Goal: Information Seeking & Learning: Learn about a topic

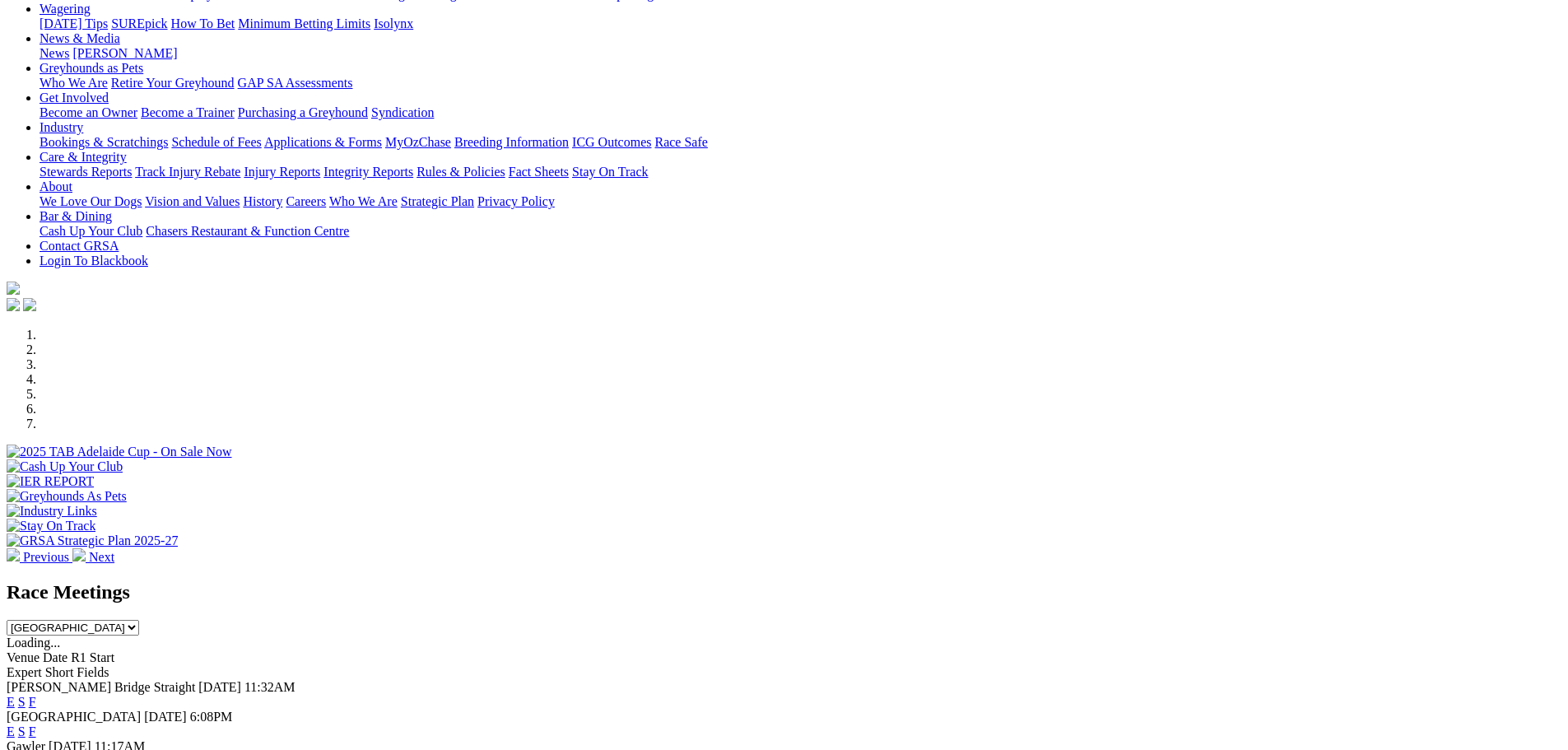
scroll to position [411, 0]
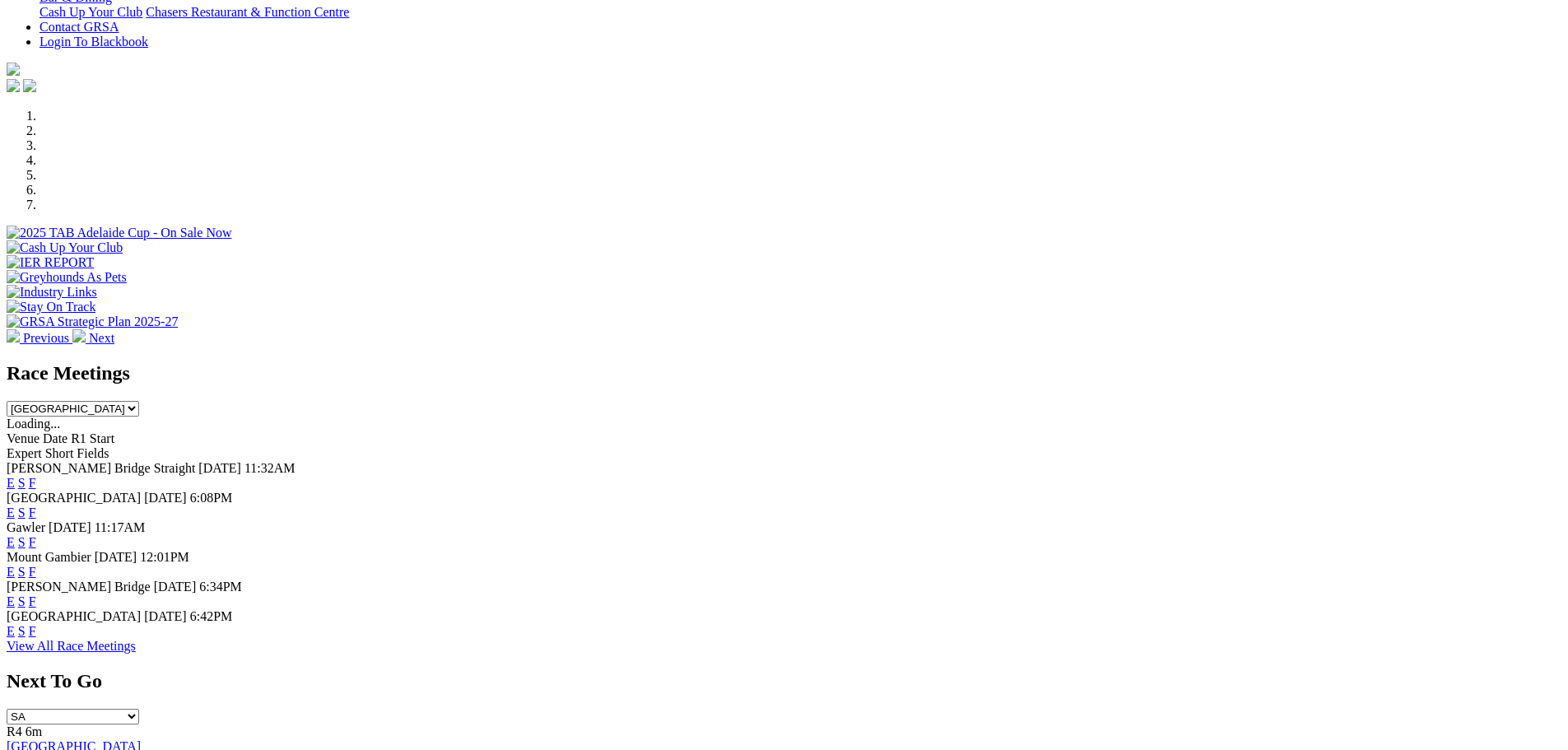
click at [15, 626] on link "E" at bounding box center [11, 631] width 8 height 14
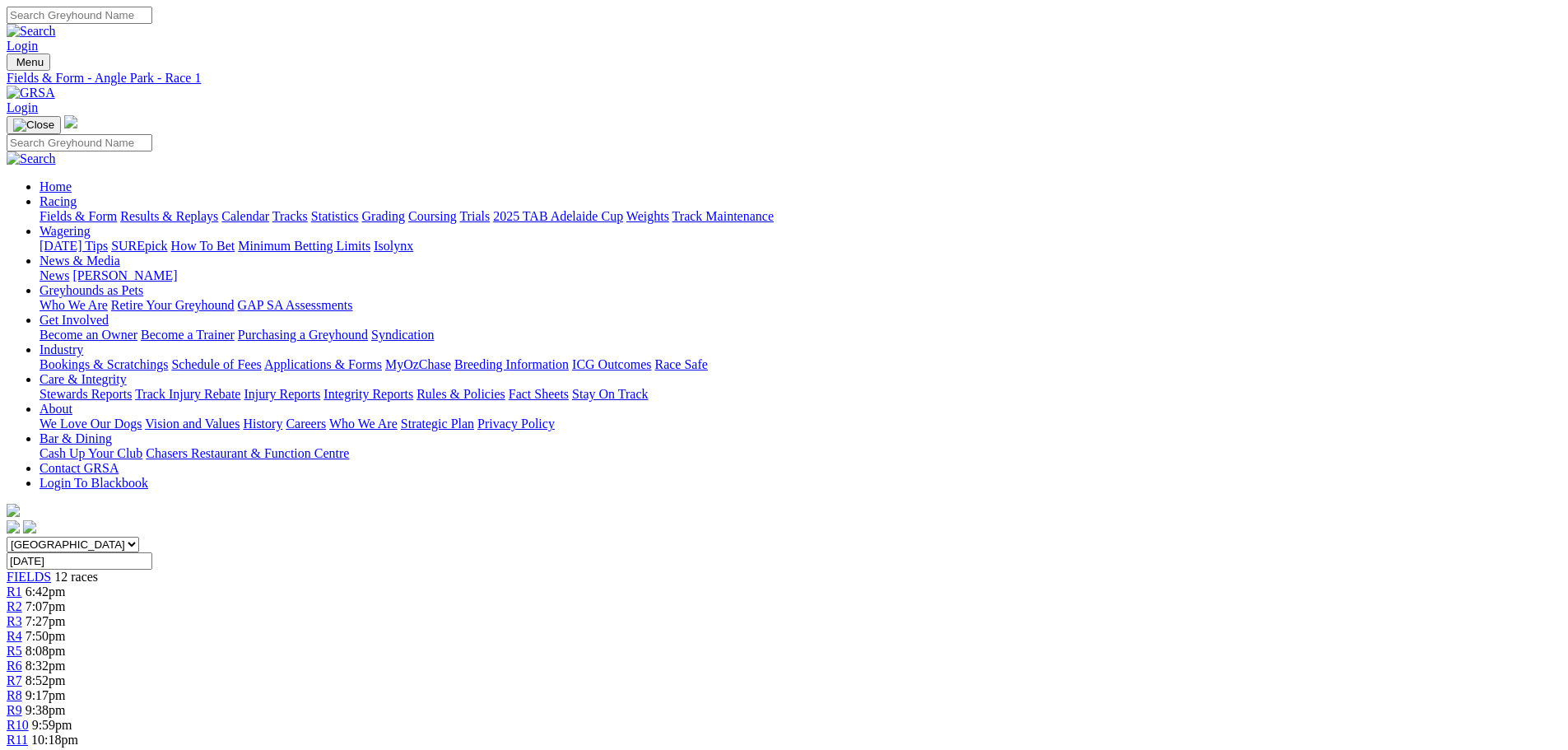
drag, startPoint x: 90, startPoint y: 375, endPoint x: 51, endPoint y: 545, distance: 174.4
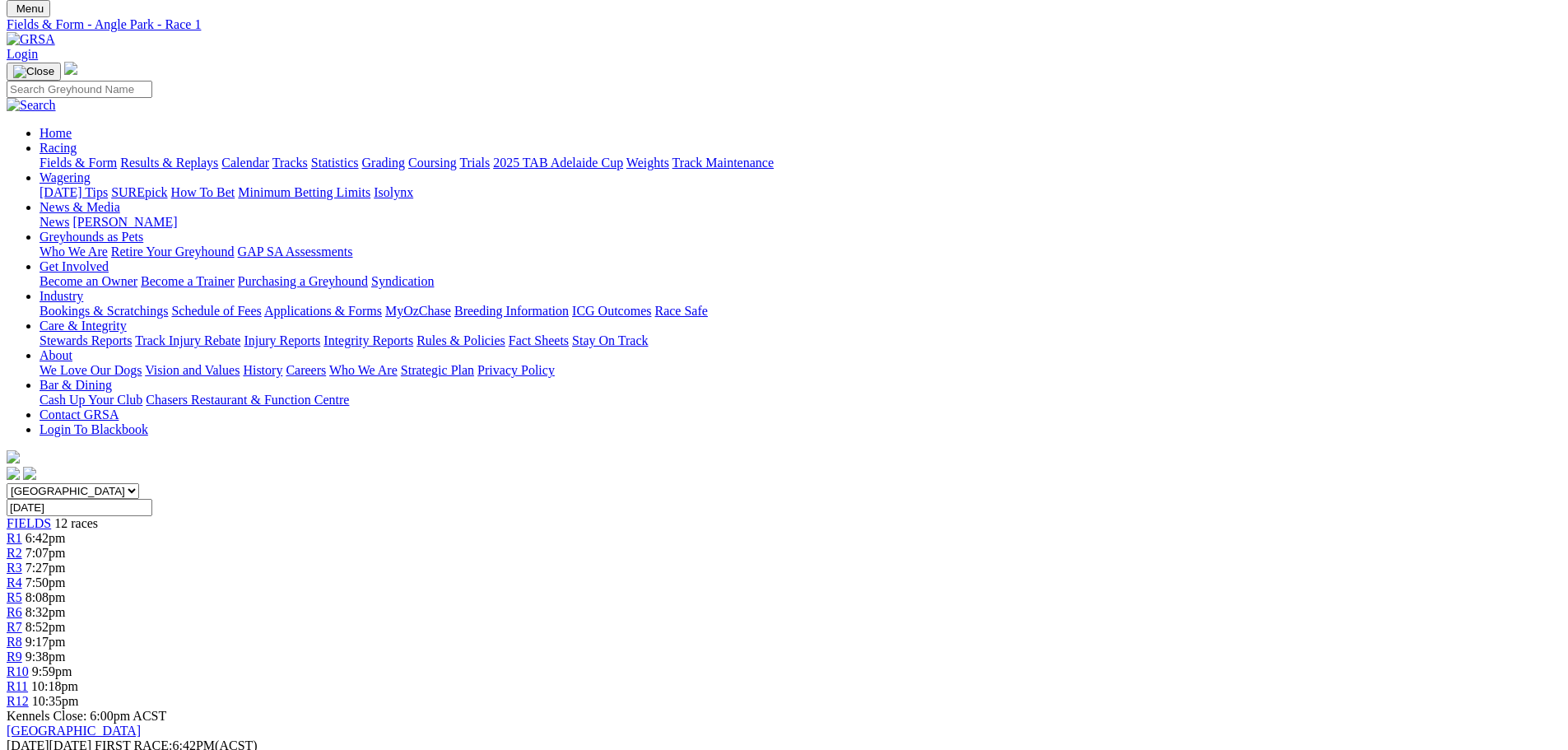
scroll to position [82, 0]
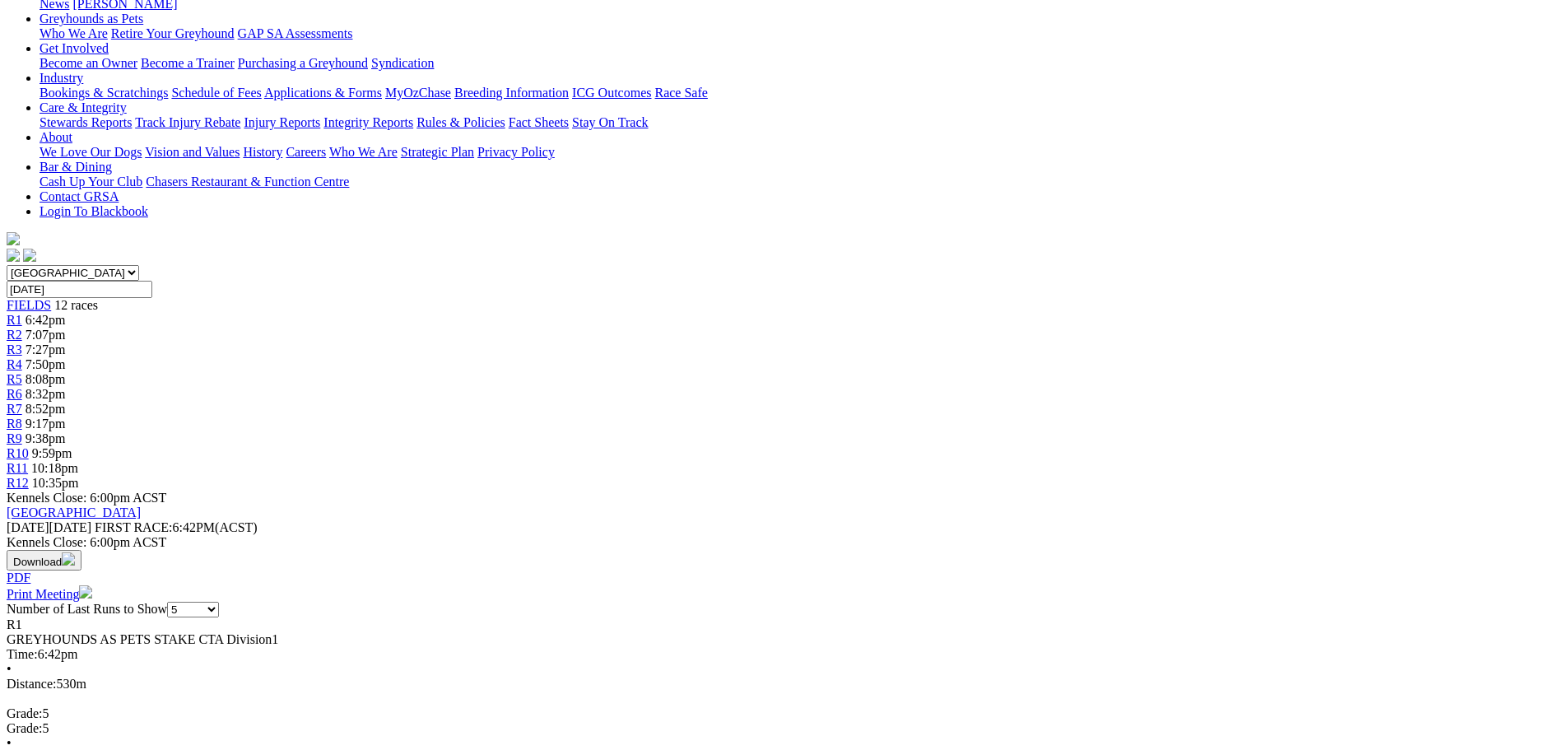
scroll to position [411, 0]
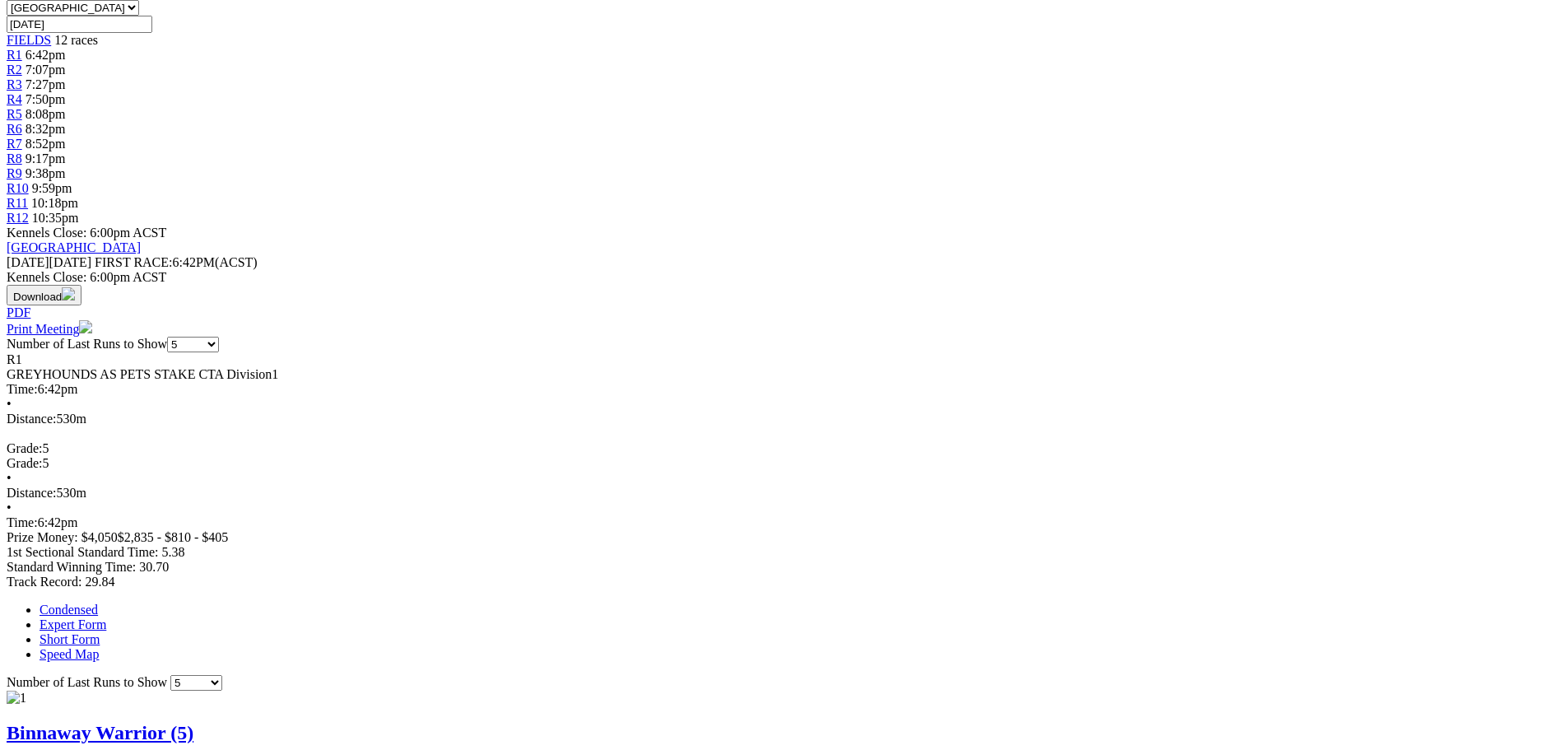
scroll to position [741, 0]
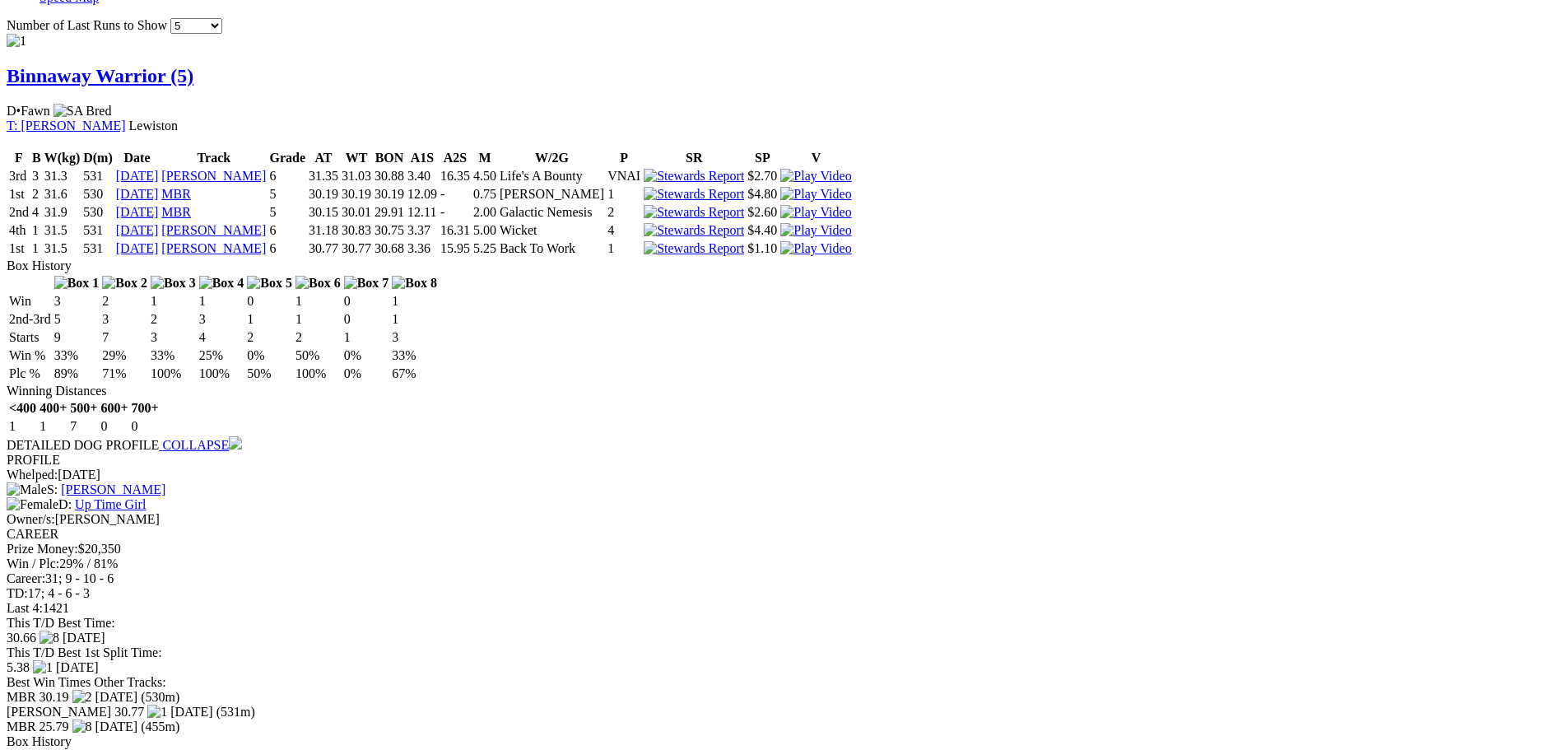
scroll to position [1153, 0]
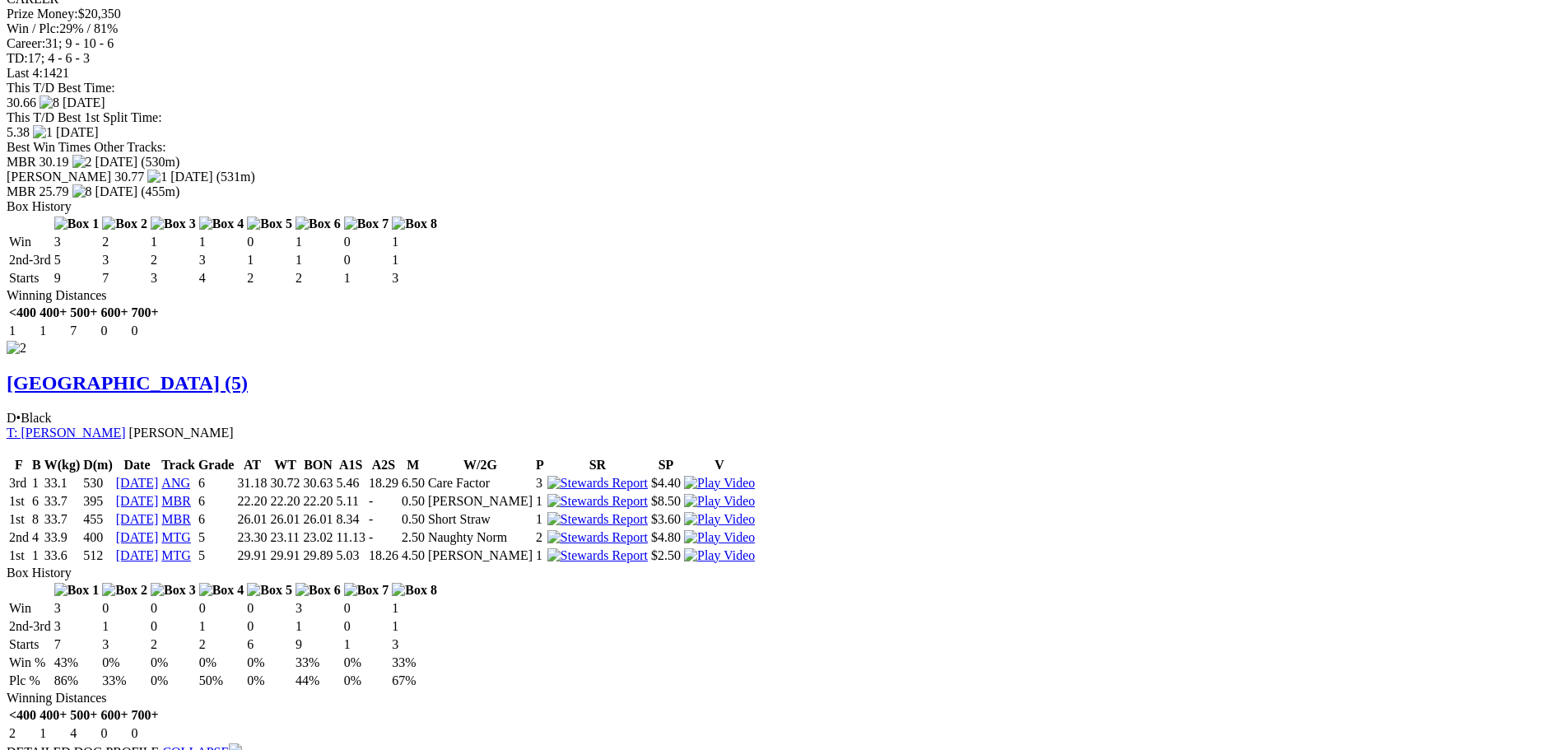
drag, startPoint x: 974, startPoint y: 203, endPoint x: 955, endPoint y: 214, distance: 22.0
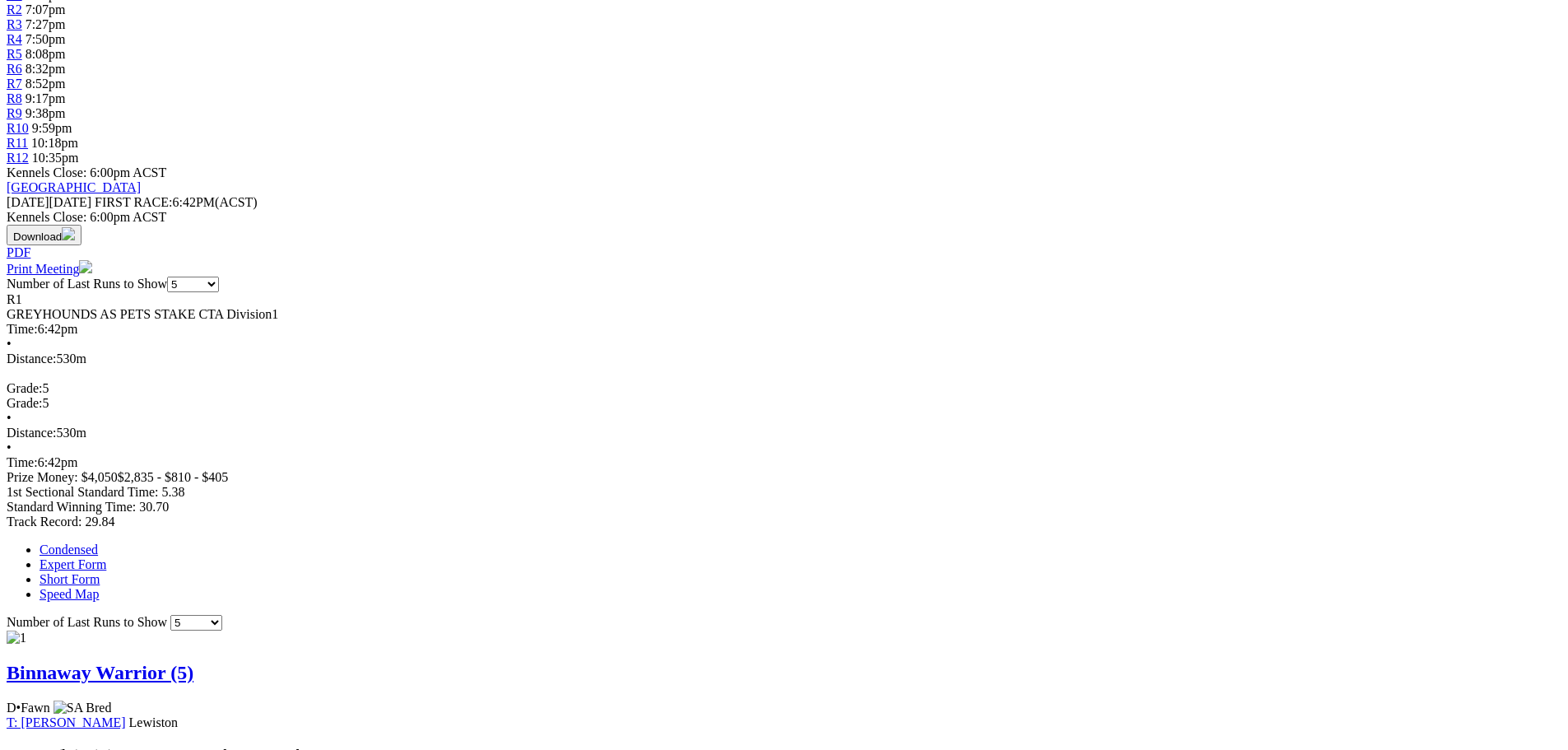
scroll to position [411, 0]
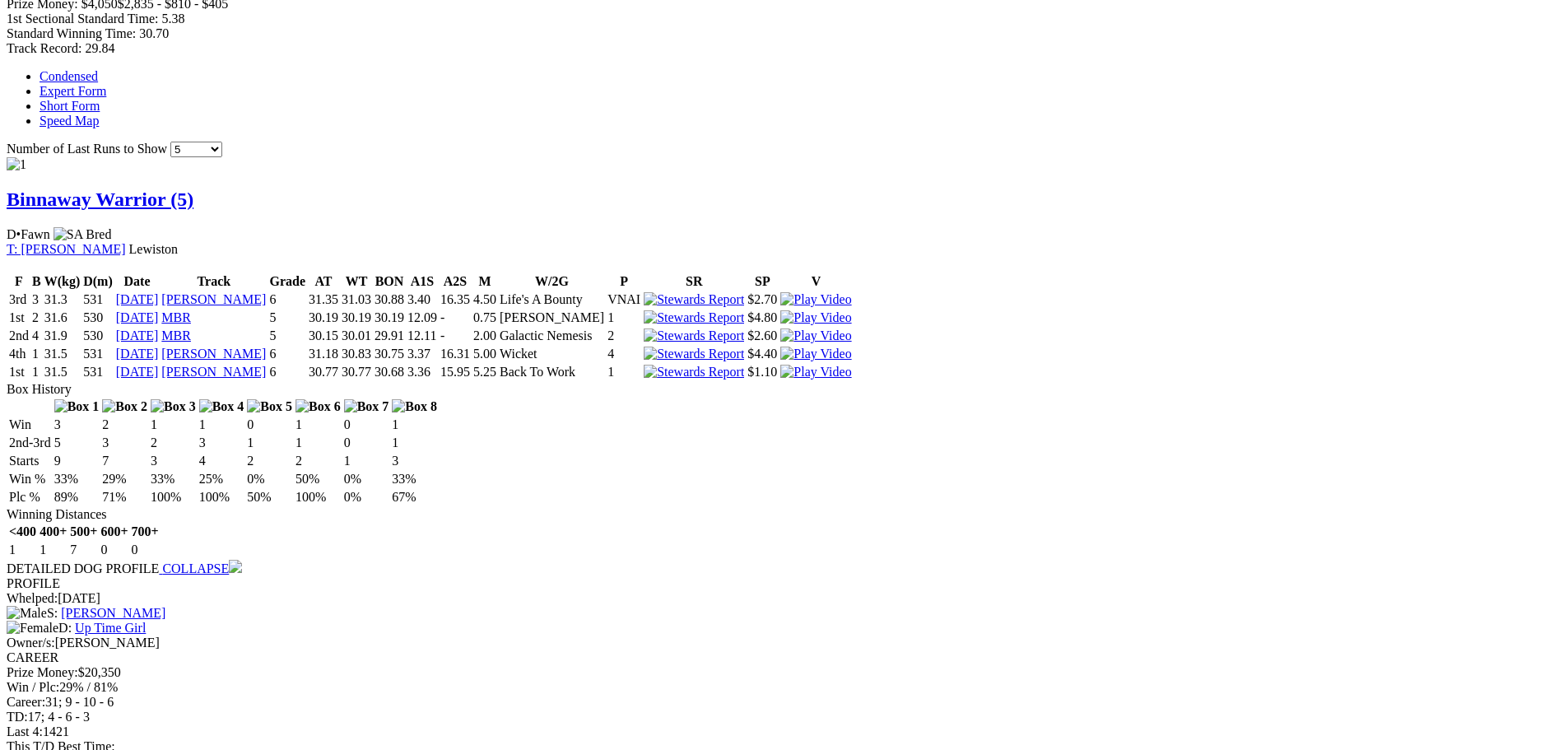
scroll to position [659, 0]
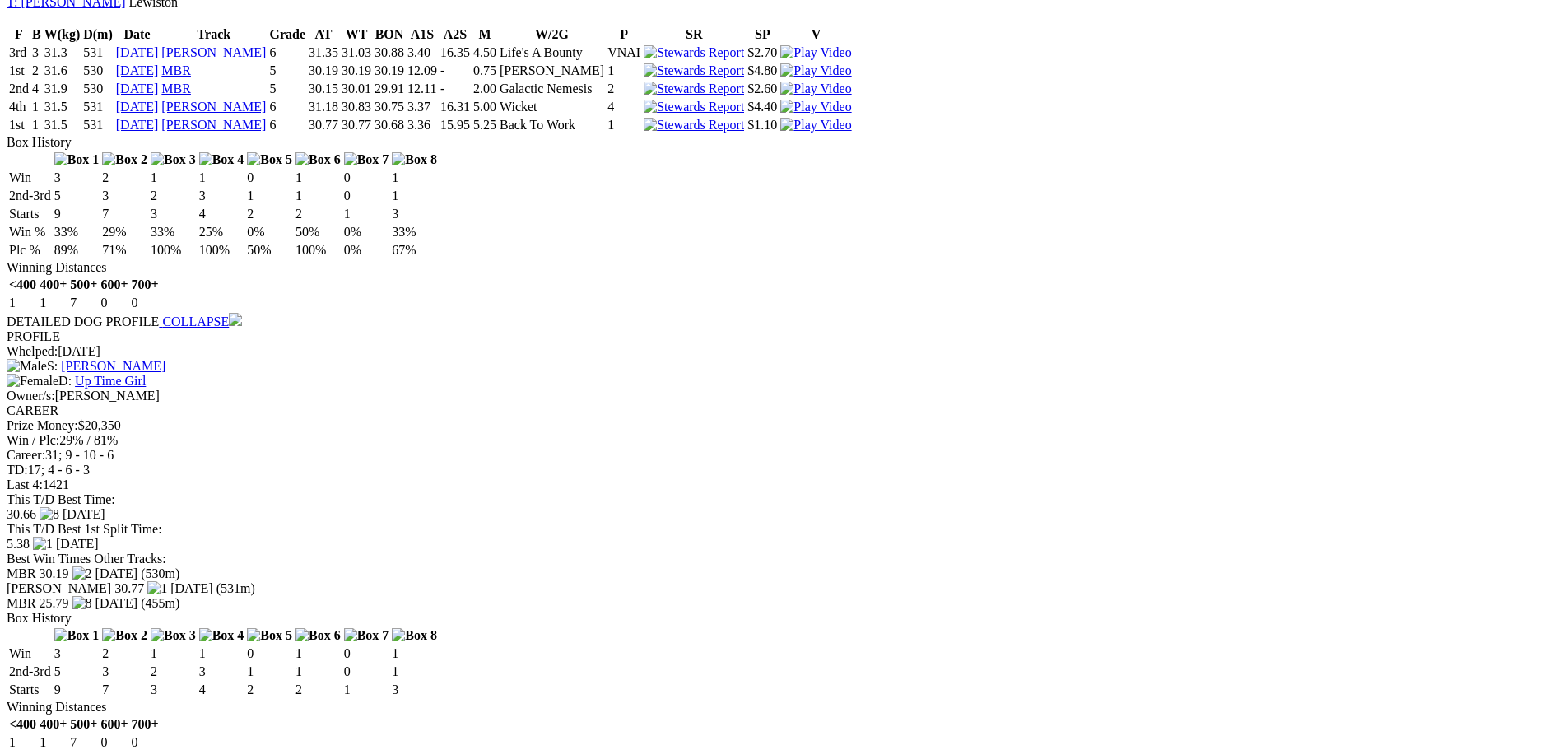
scroll to position [1894, 0]
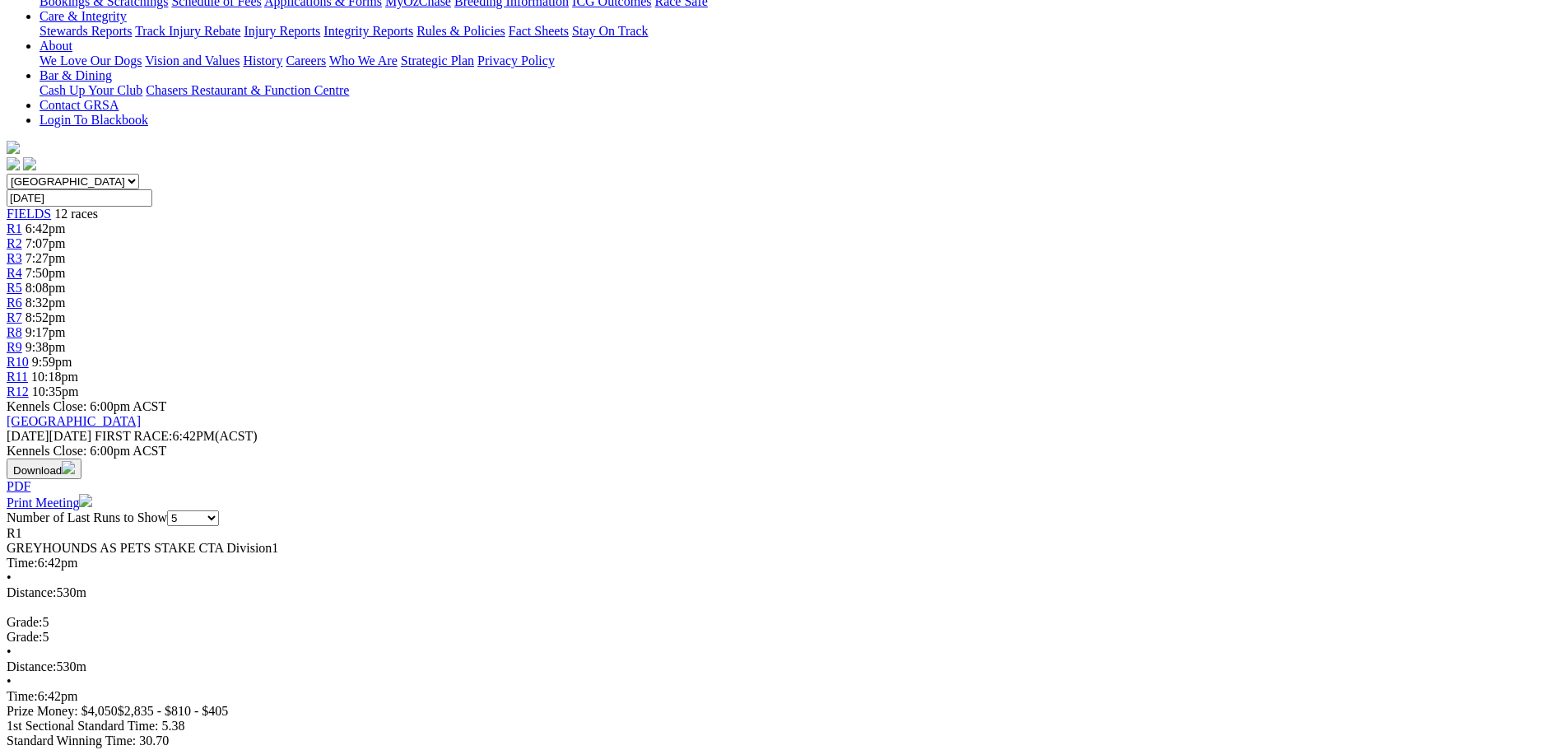
scroll to position [222, 0]
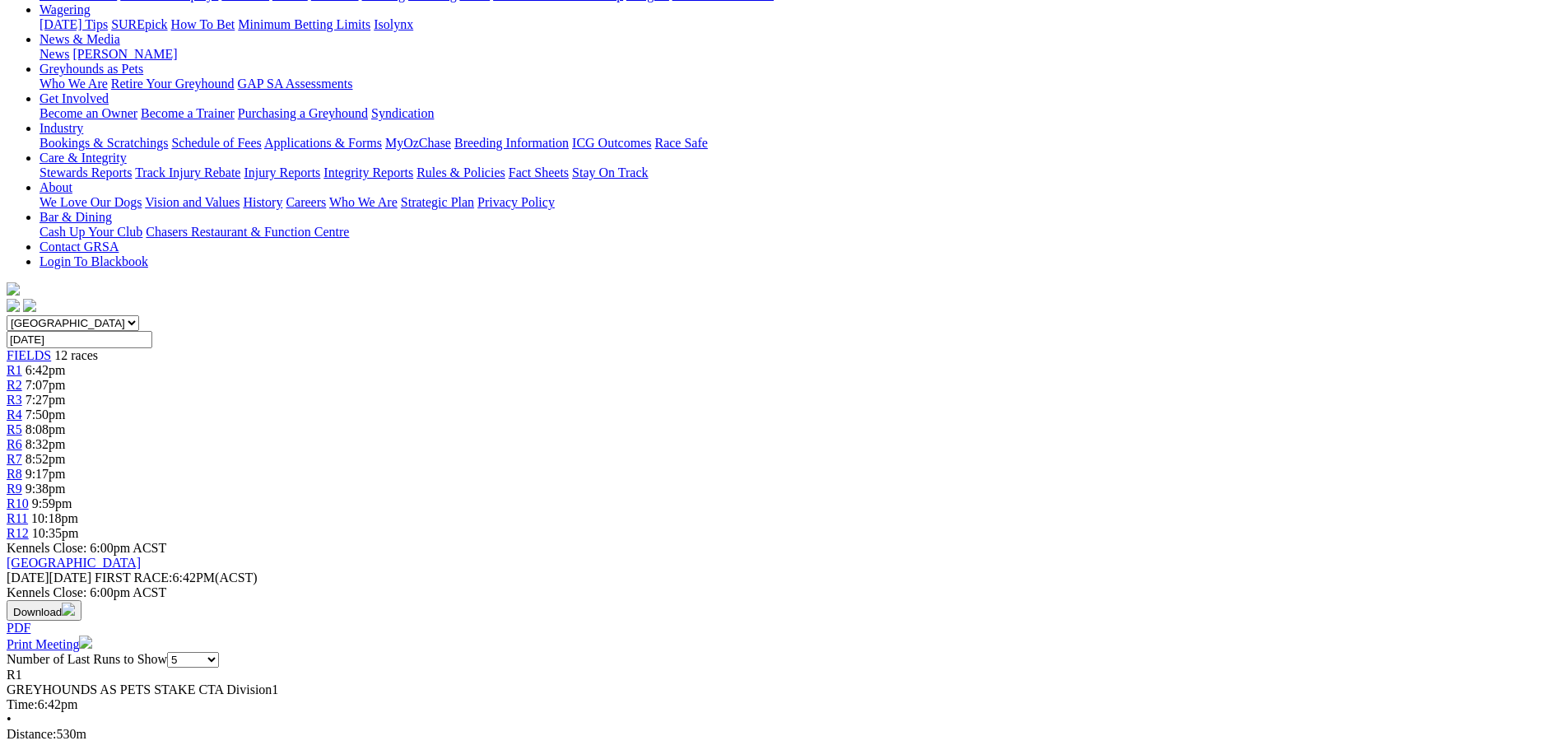
click at [22, 378] on link "R2" at bounding box center [15, 385] width 16 height 14
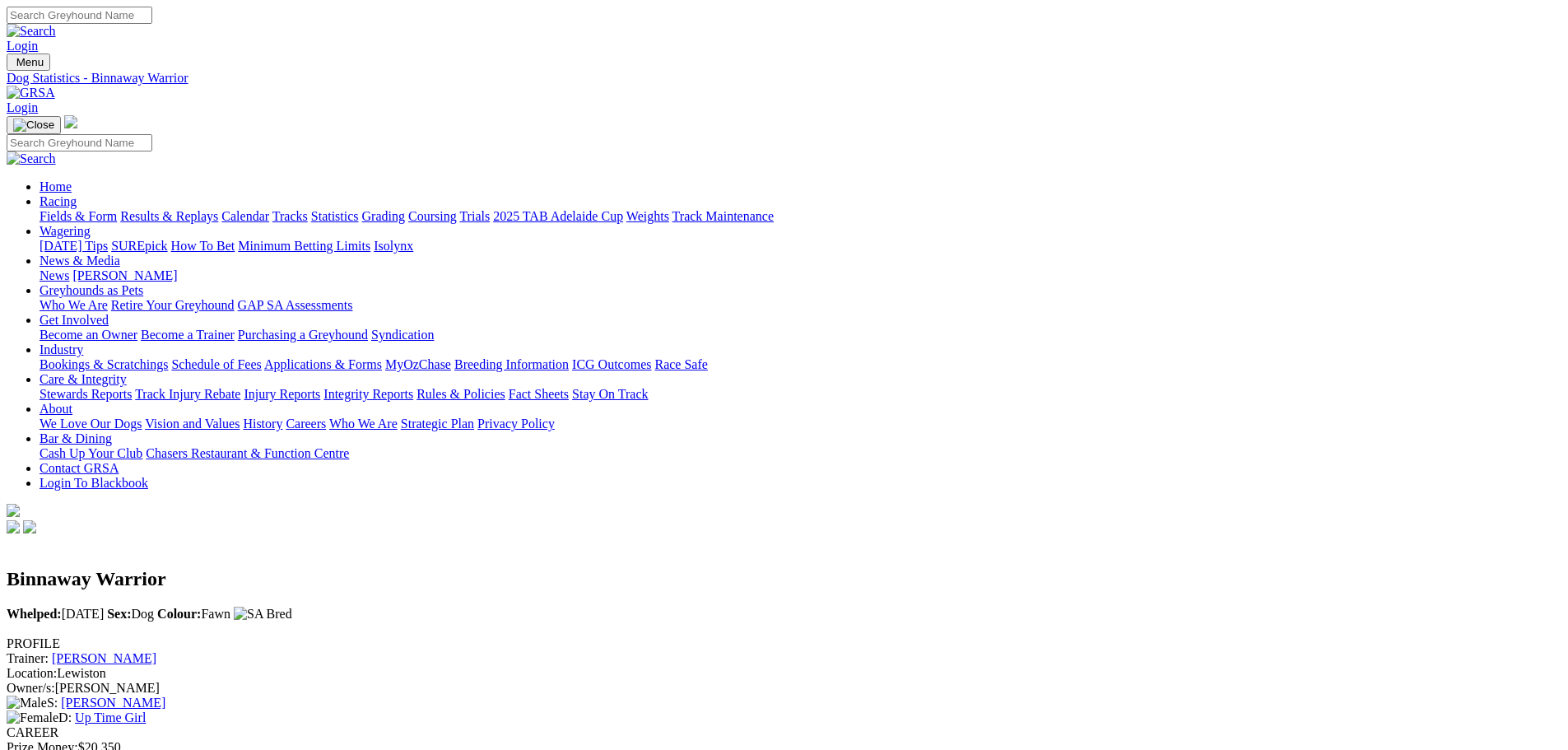
scroll to position [741, 0]
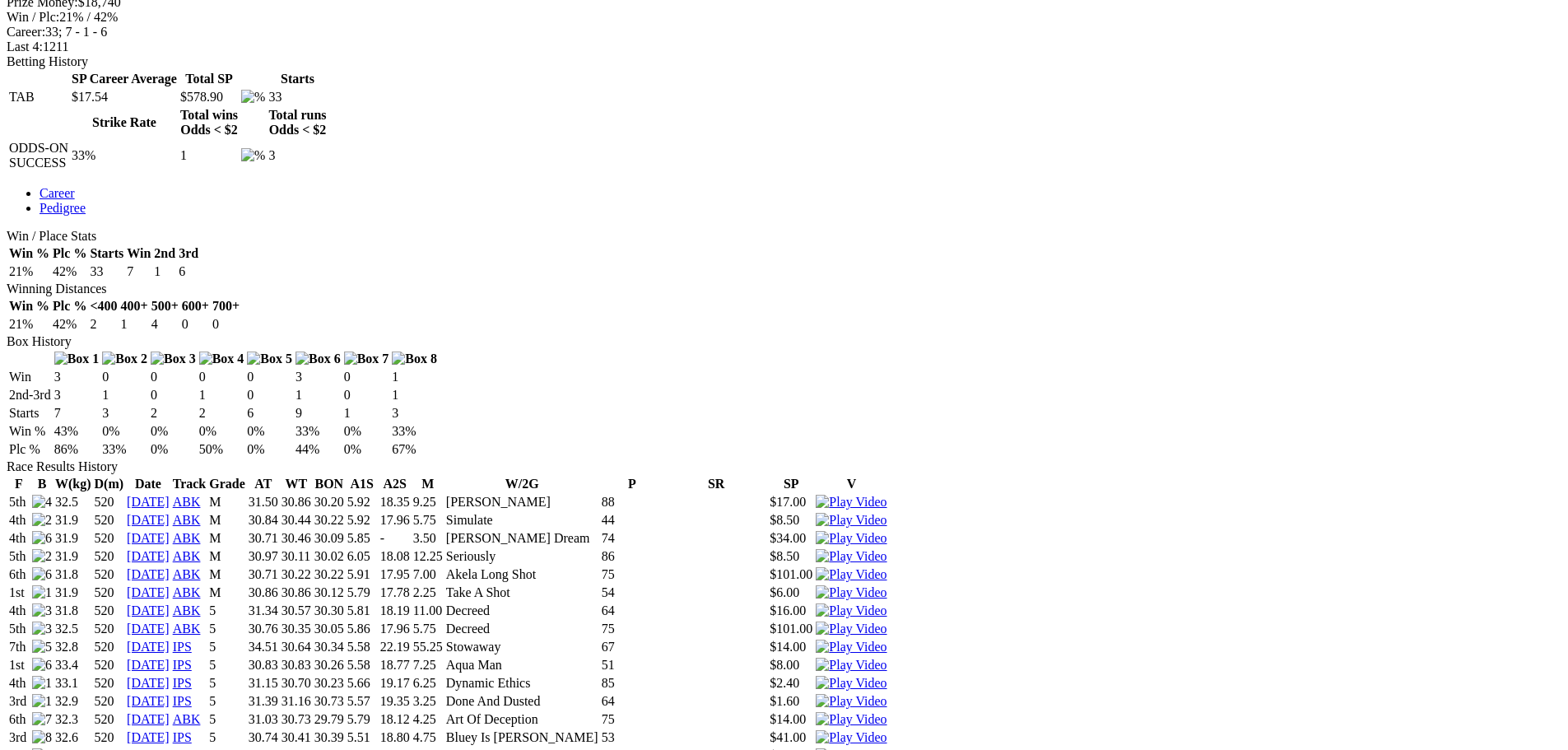
scroll to position [824, 0]
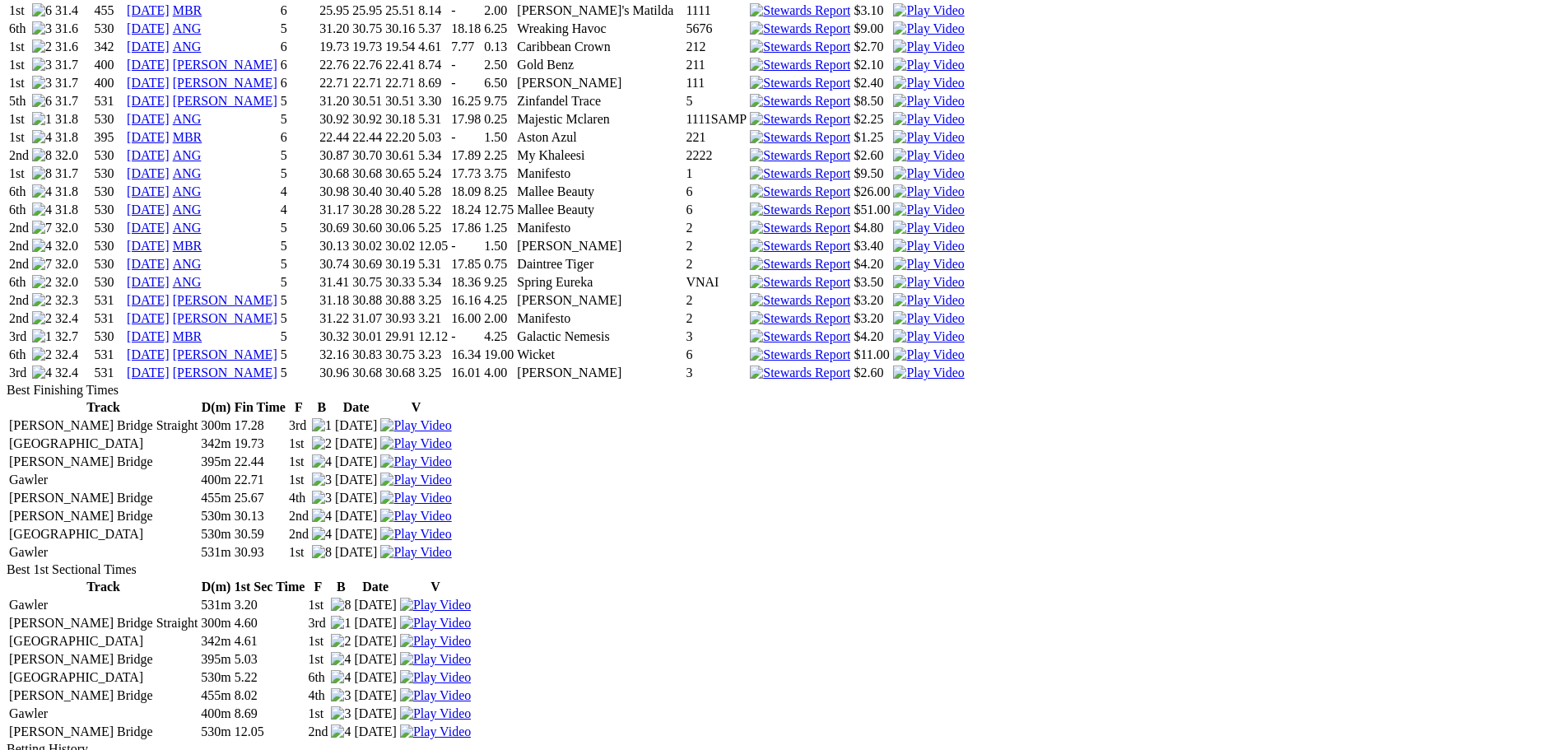
scroll to position [1813, 0]
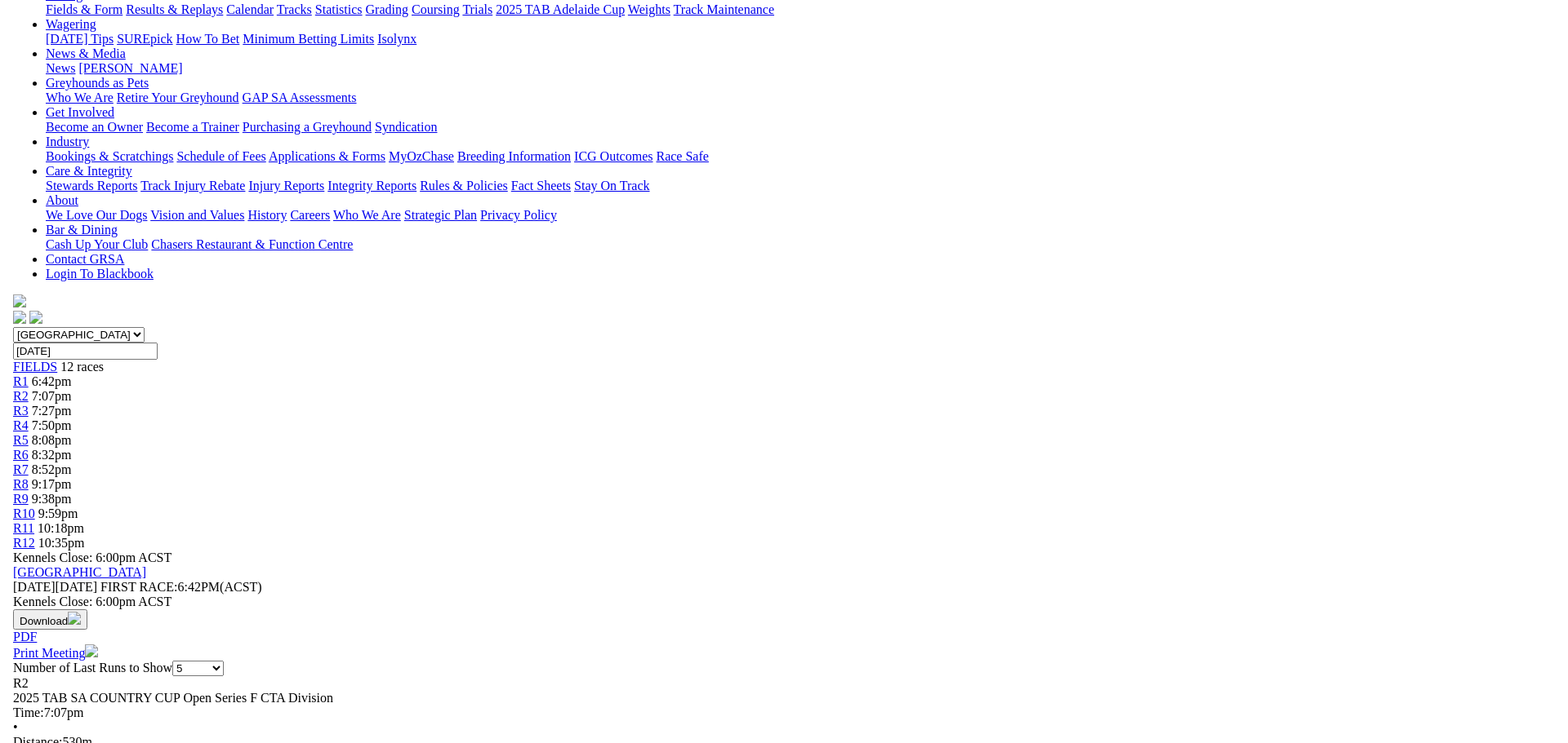
scroll to position [326, 0]
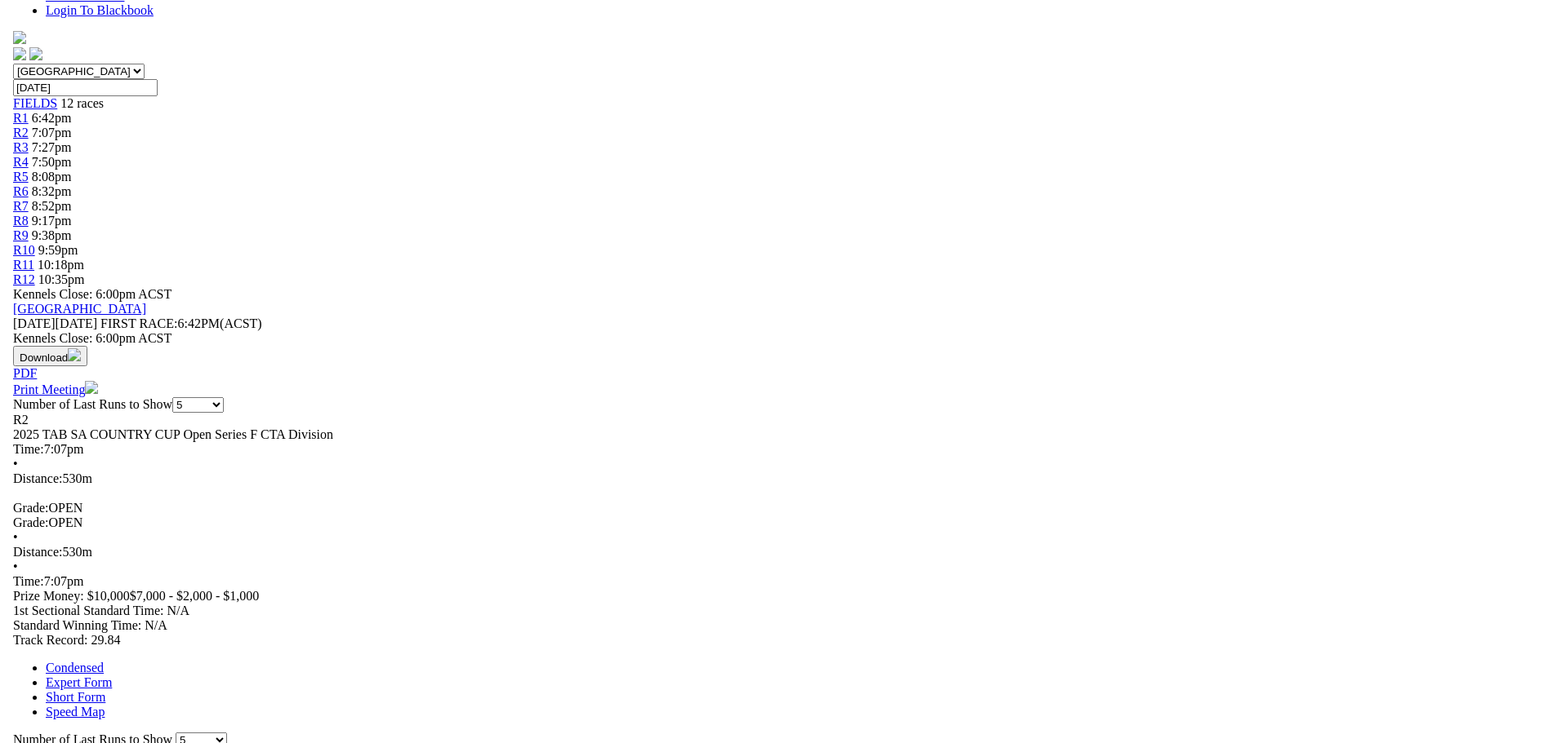
scroll to position [571, 0]
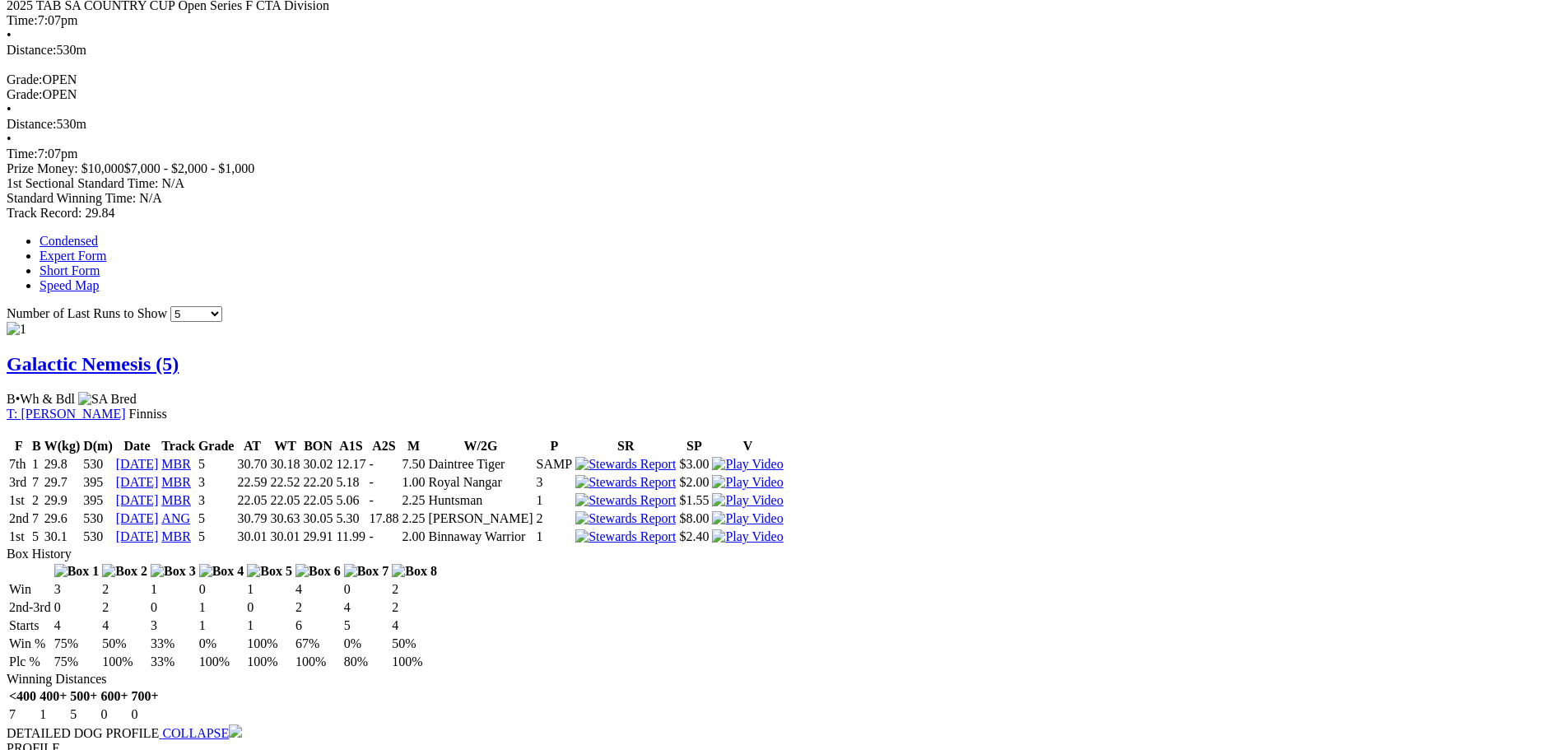
drag, startPoint x: 355, startPoint y: 176, endPoint x: 352, endPoint y: 186, distance: 10.4
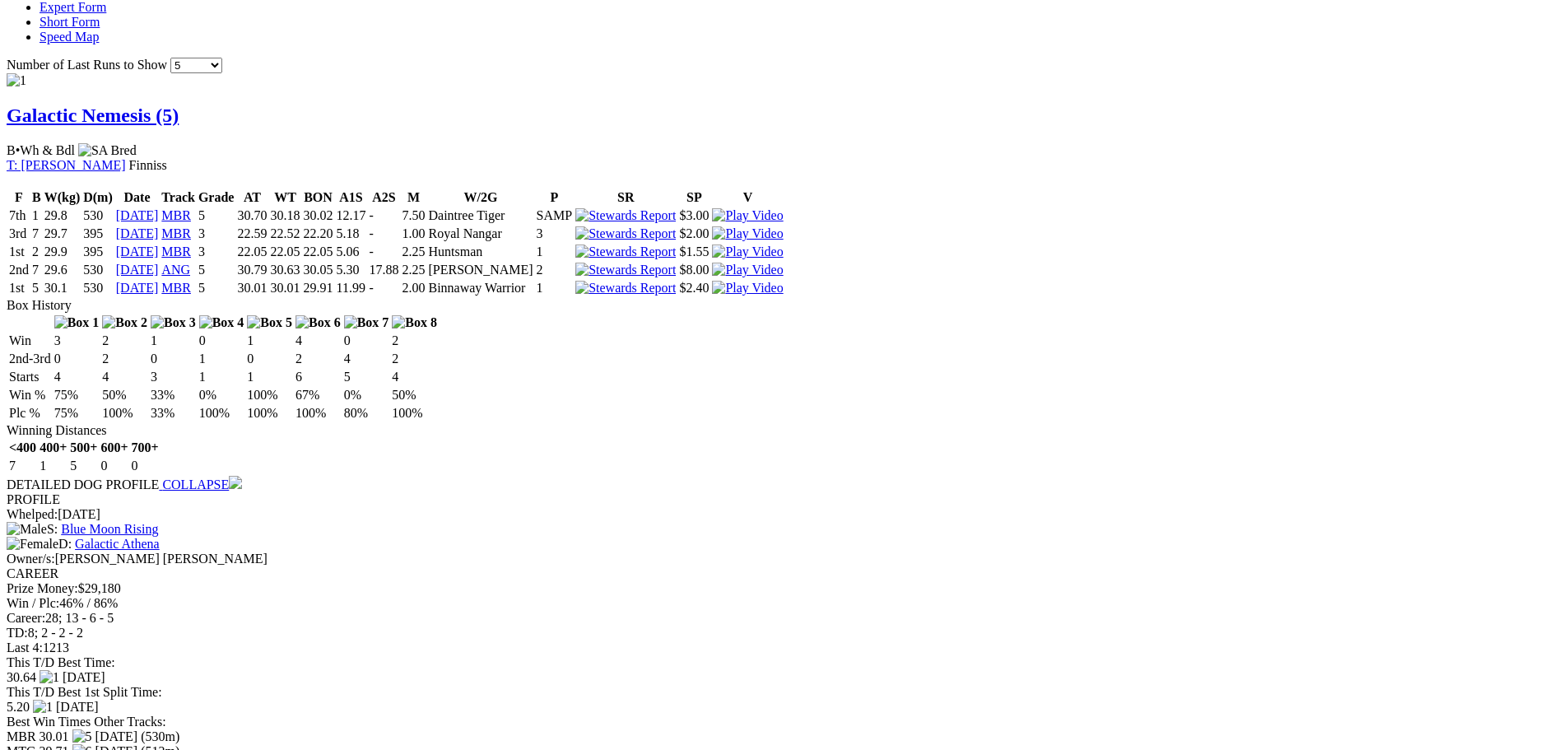
scroll to position [1318, 0]
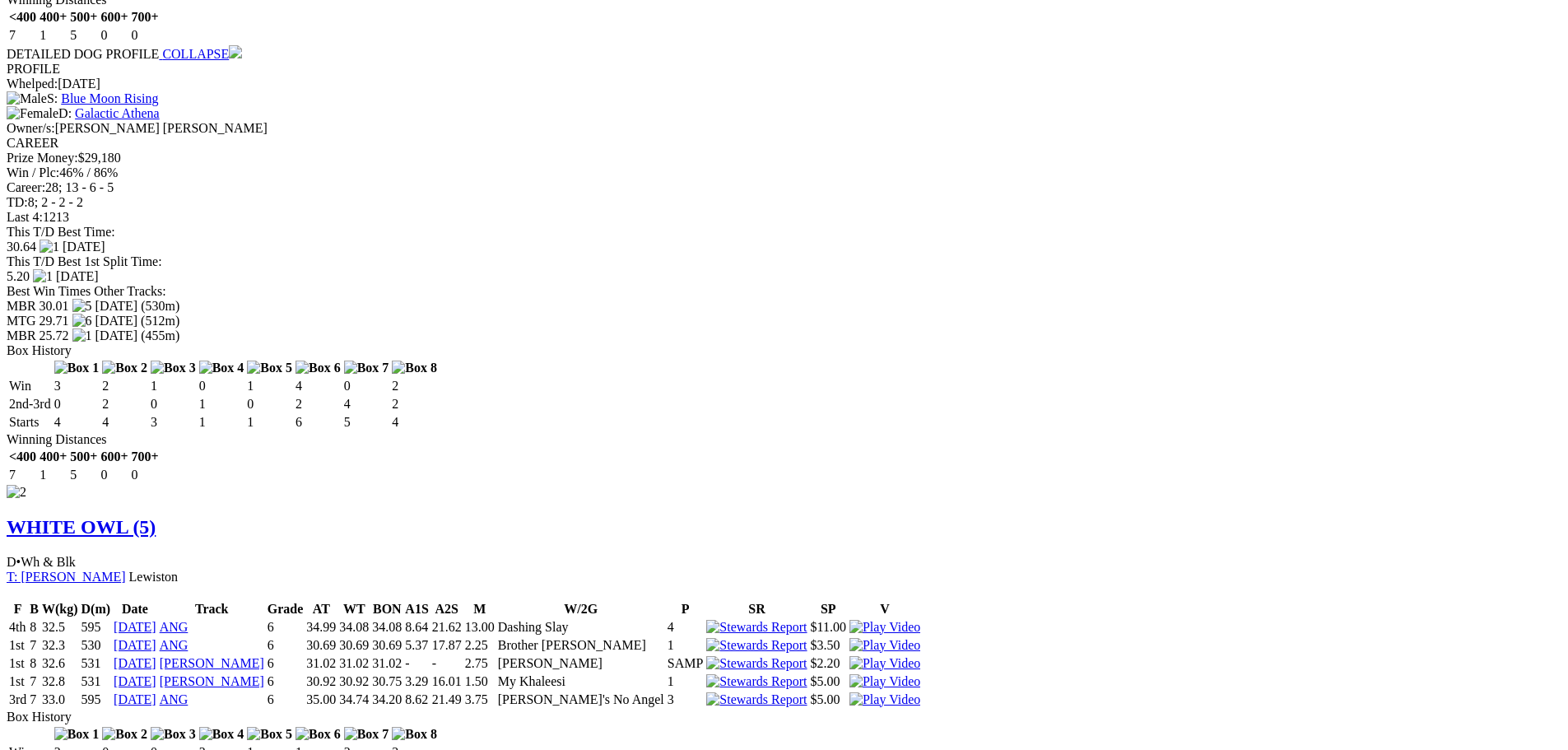
scroll to position [1648, 0]
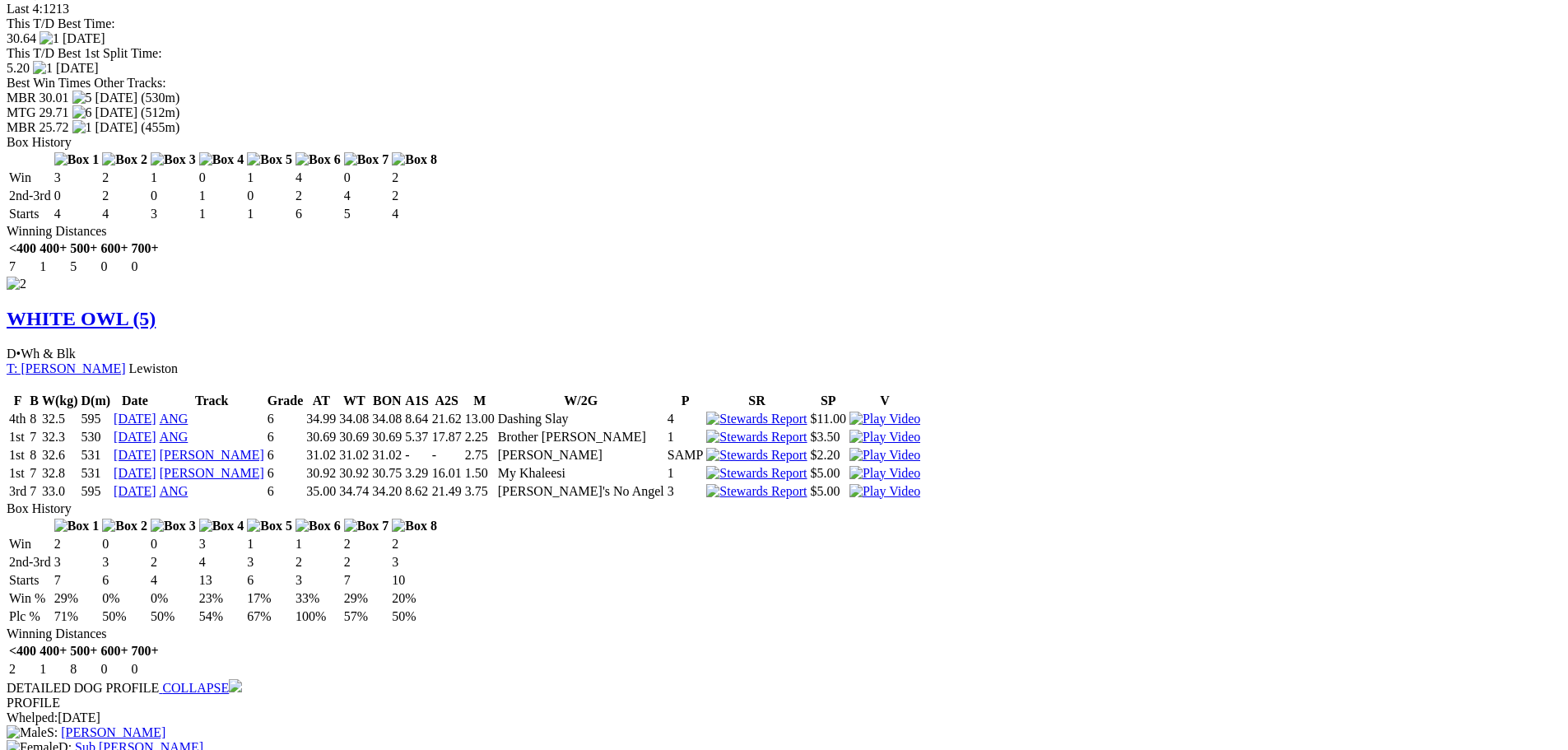
scroll to position [1977, 0]
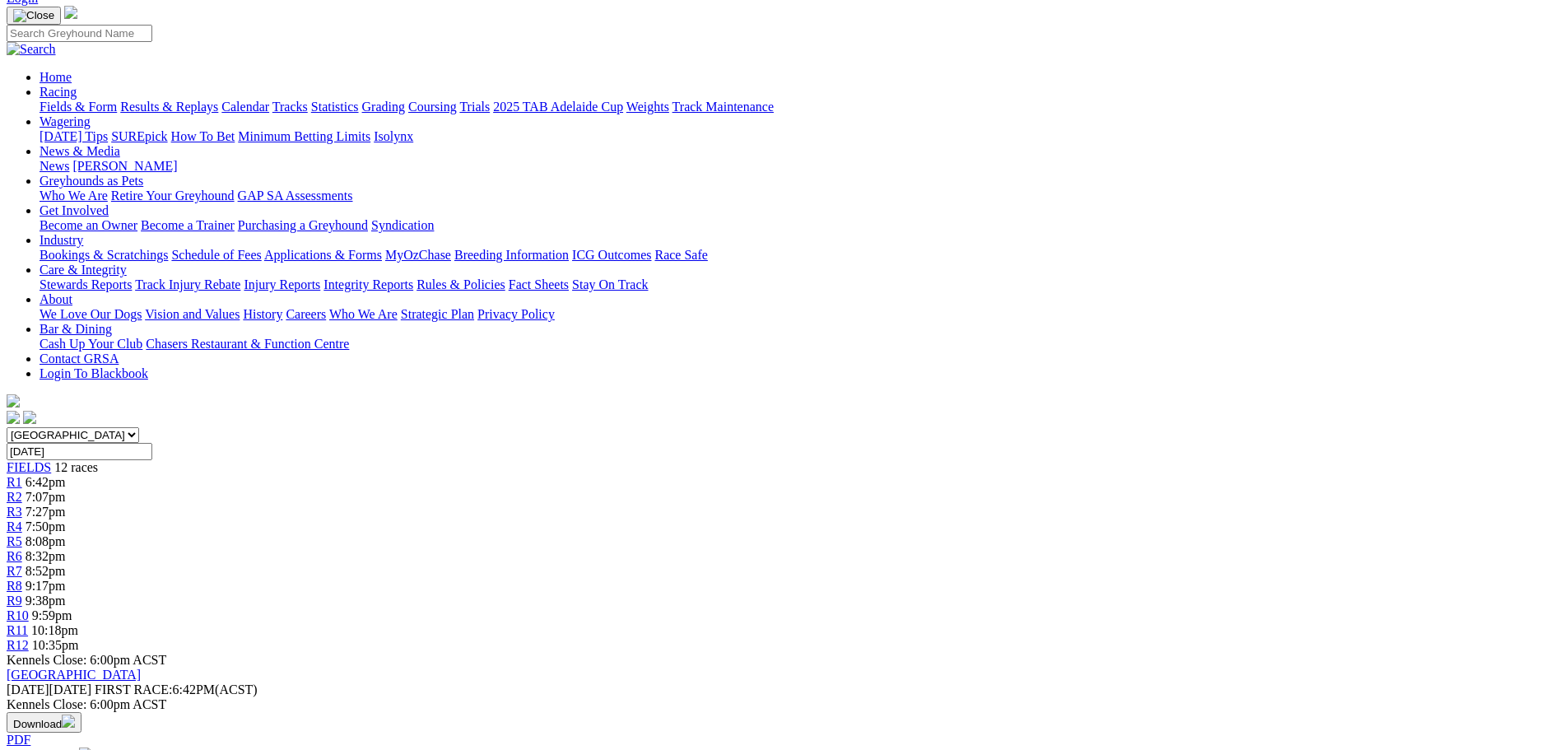
scroll to position [0, 0]
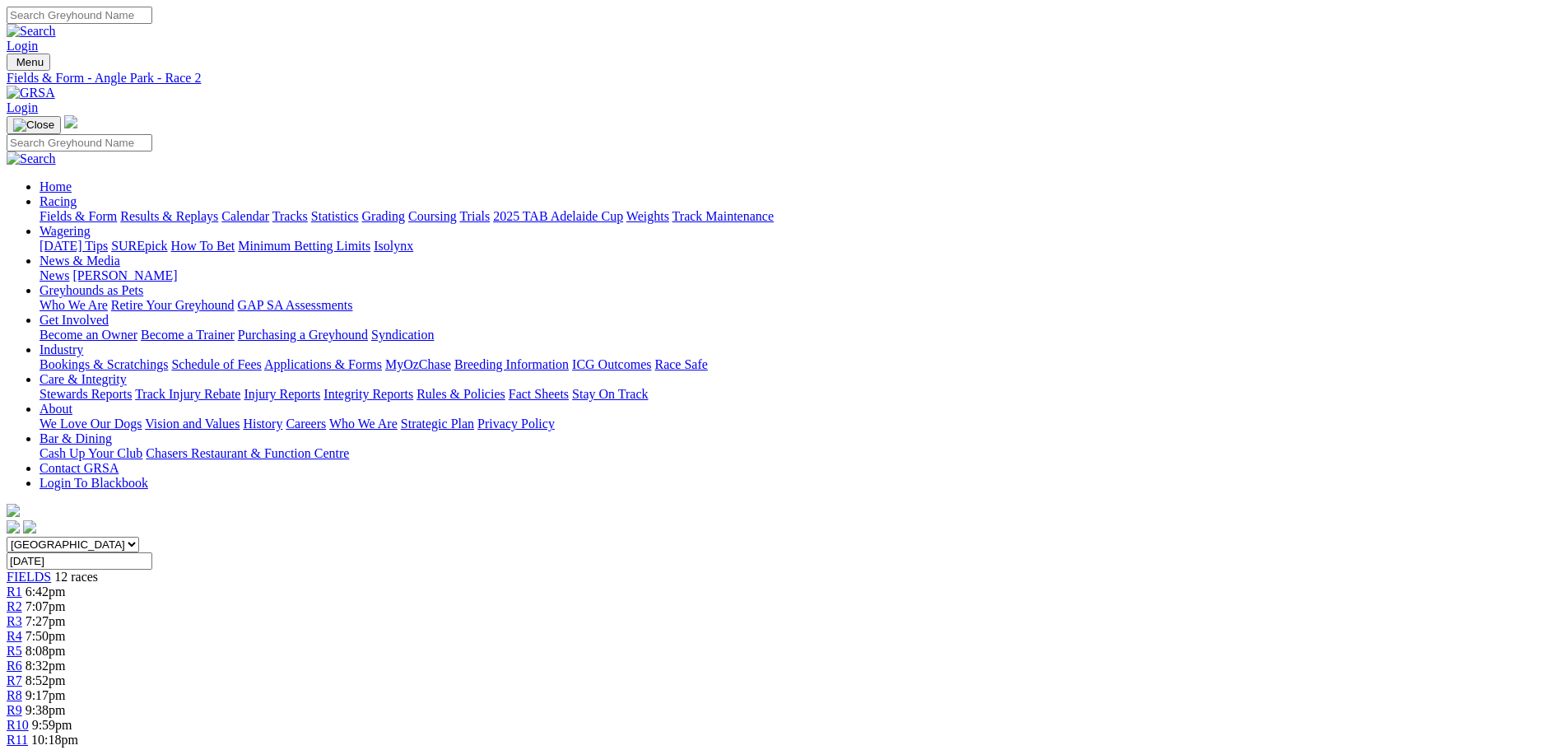
click at [22, 614] on link "R3" at bounding box center [15, 621] width 16 height 14
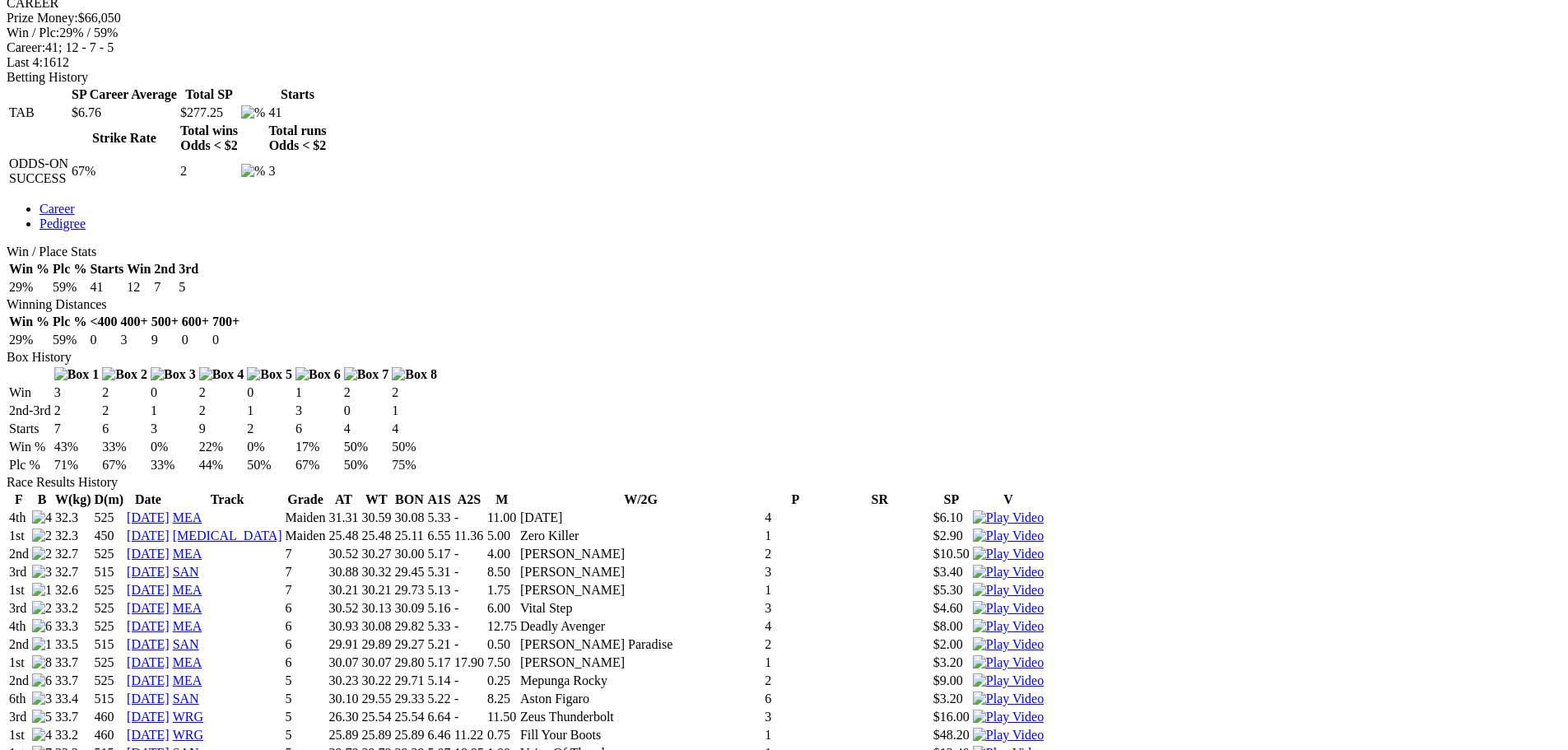
scroll to position [1235, 0]
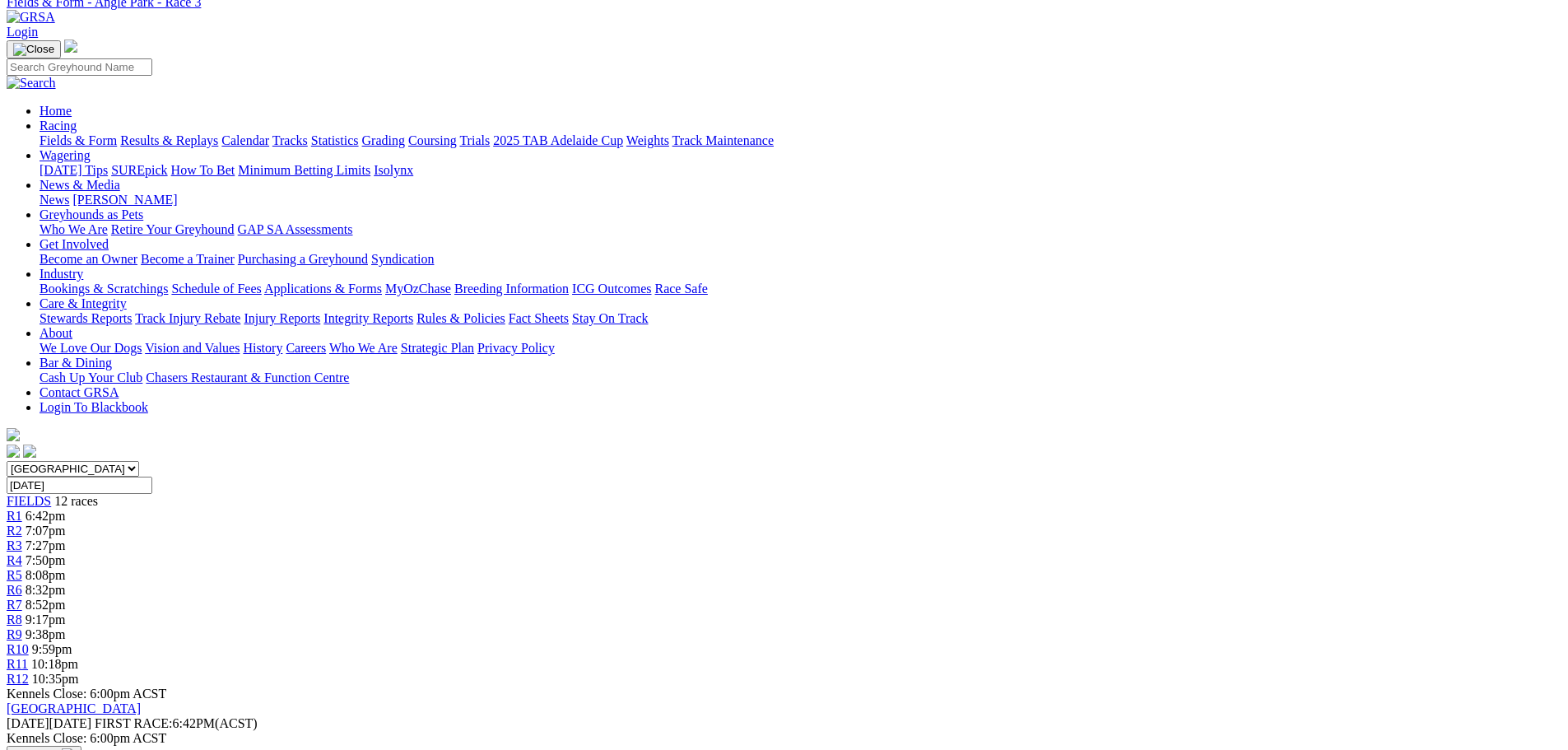
scroll to position [82, 0]
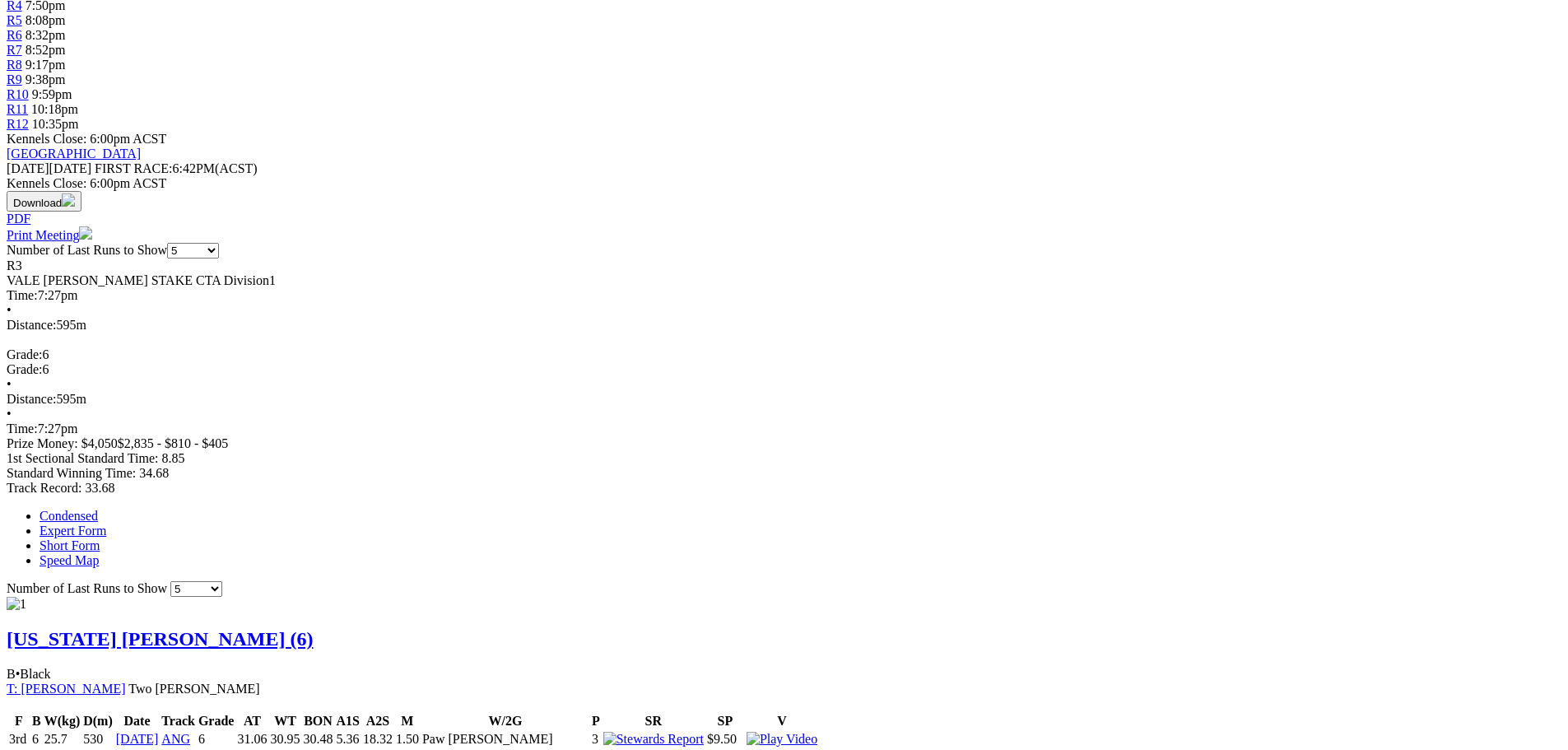
scroll to position [494, 0]
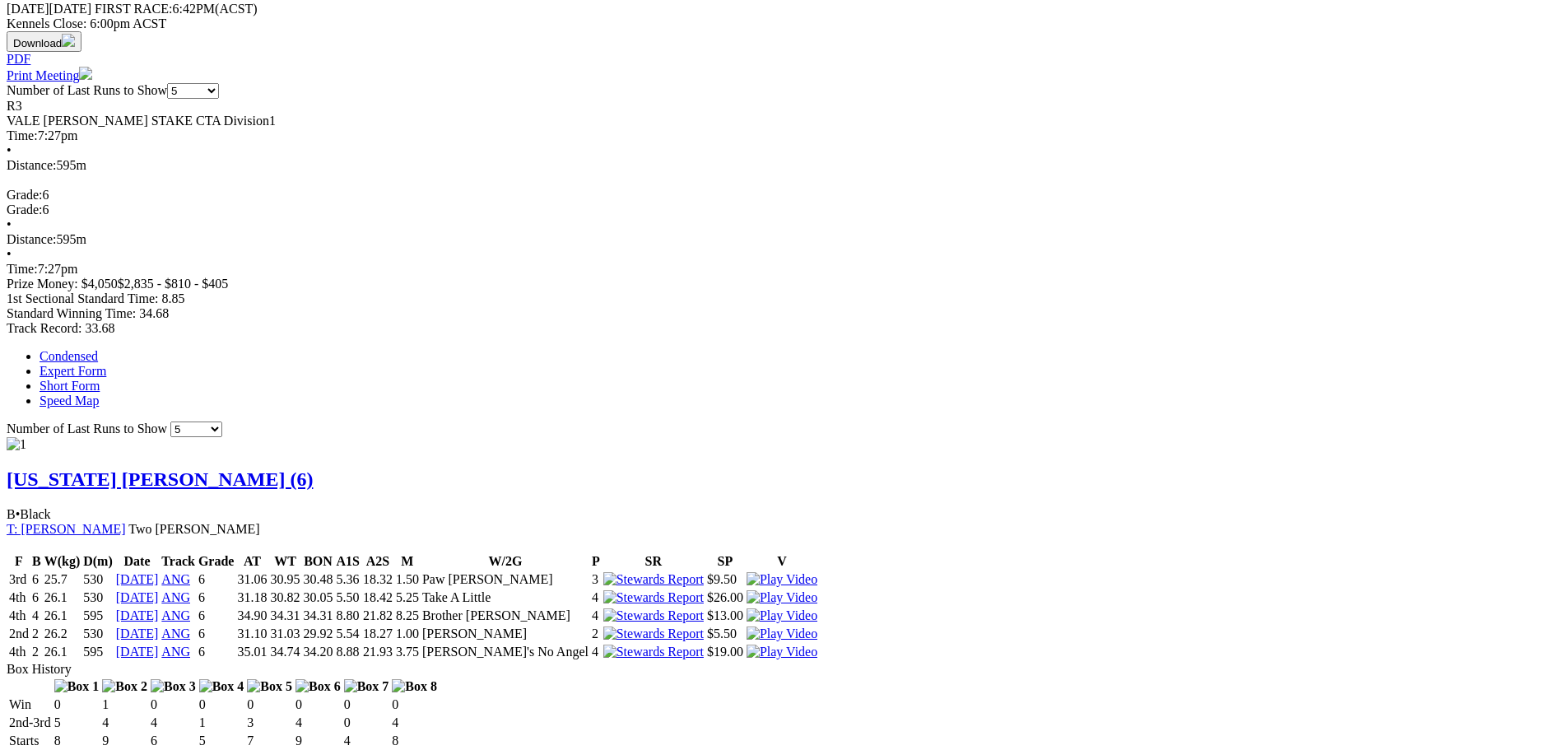
scroll to position [906, 0]
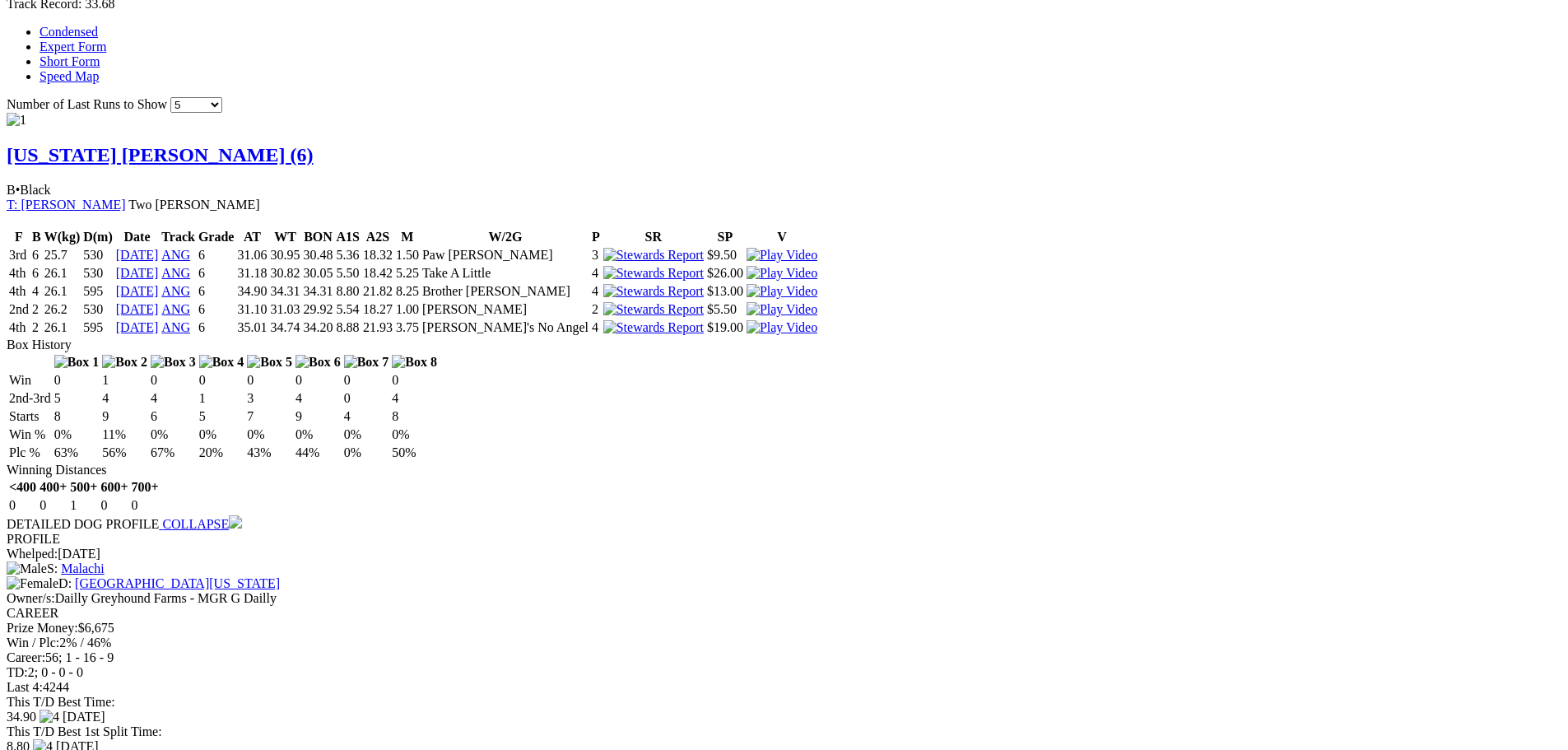
scroll to position [1235, 0]
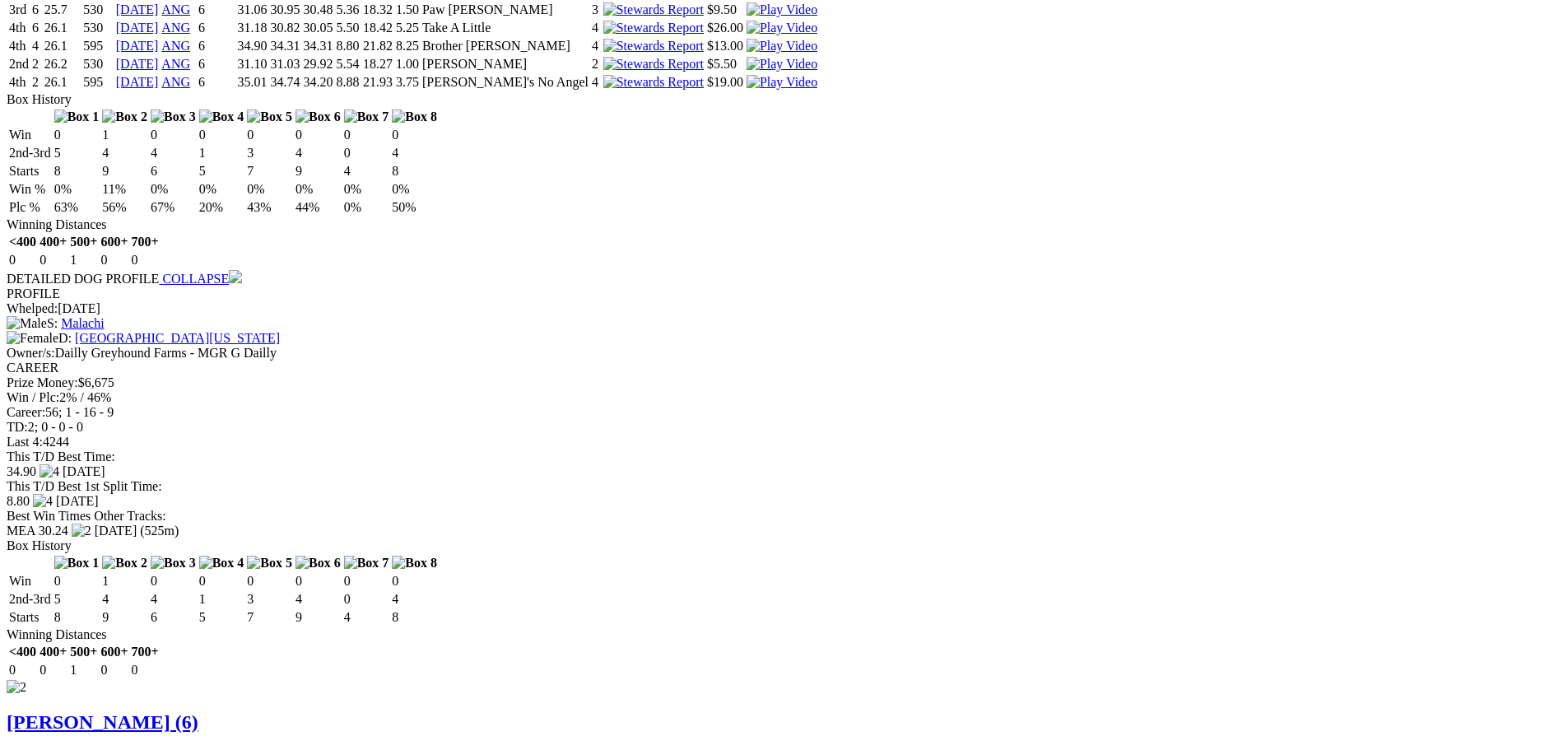
scroll to position [1400, 0]
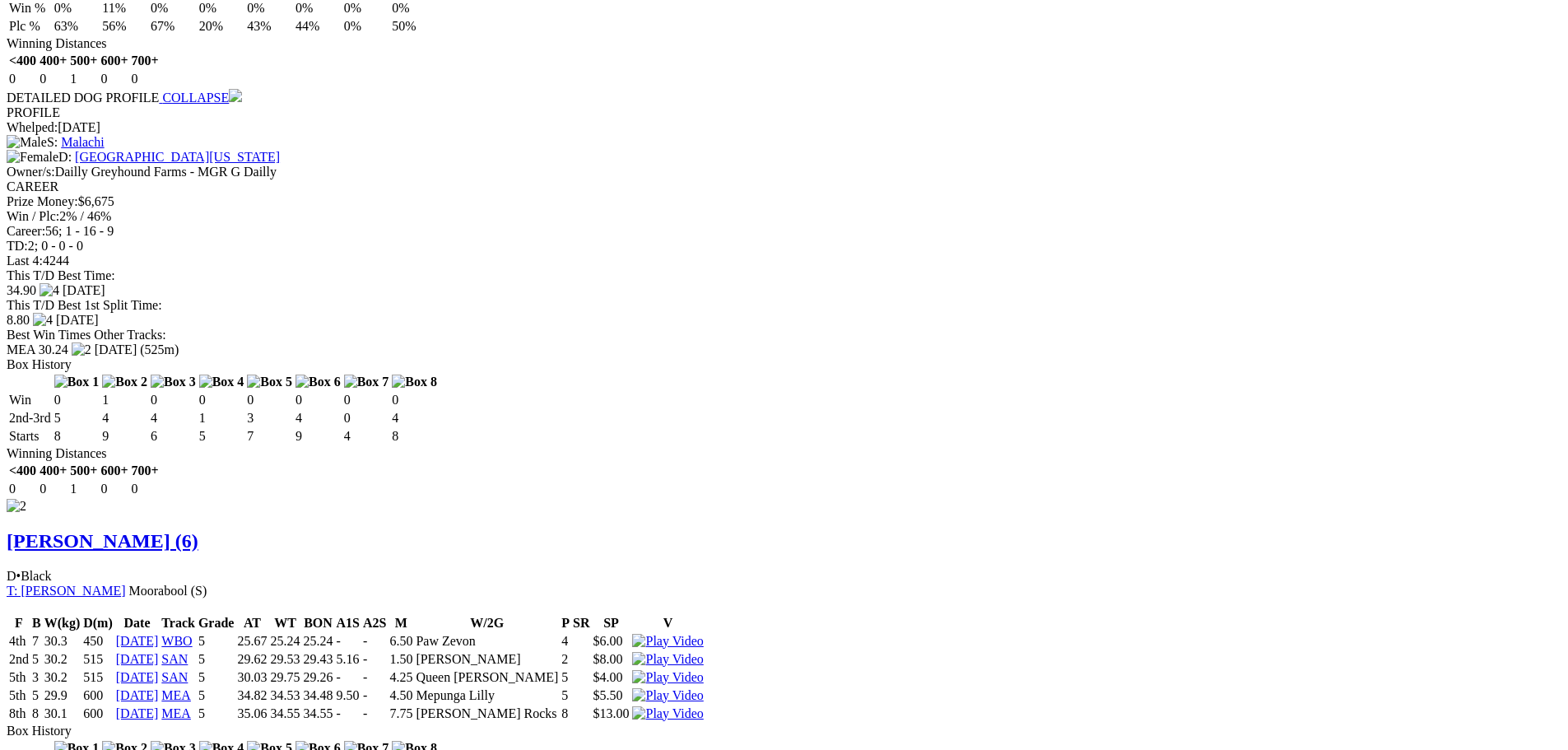
scroll to position [1730, 0]
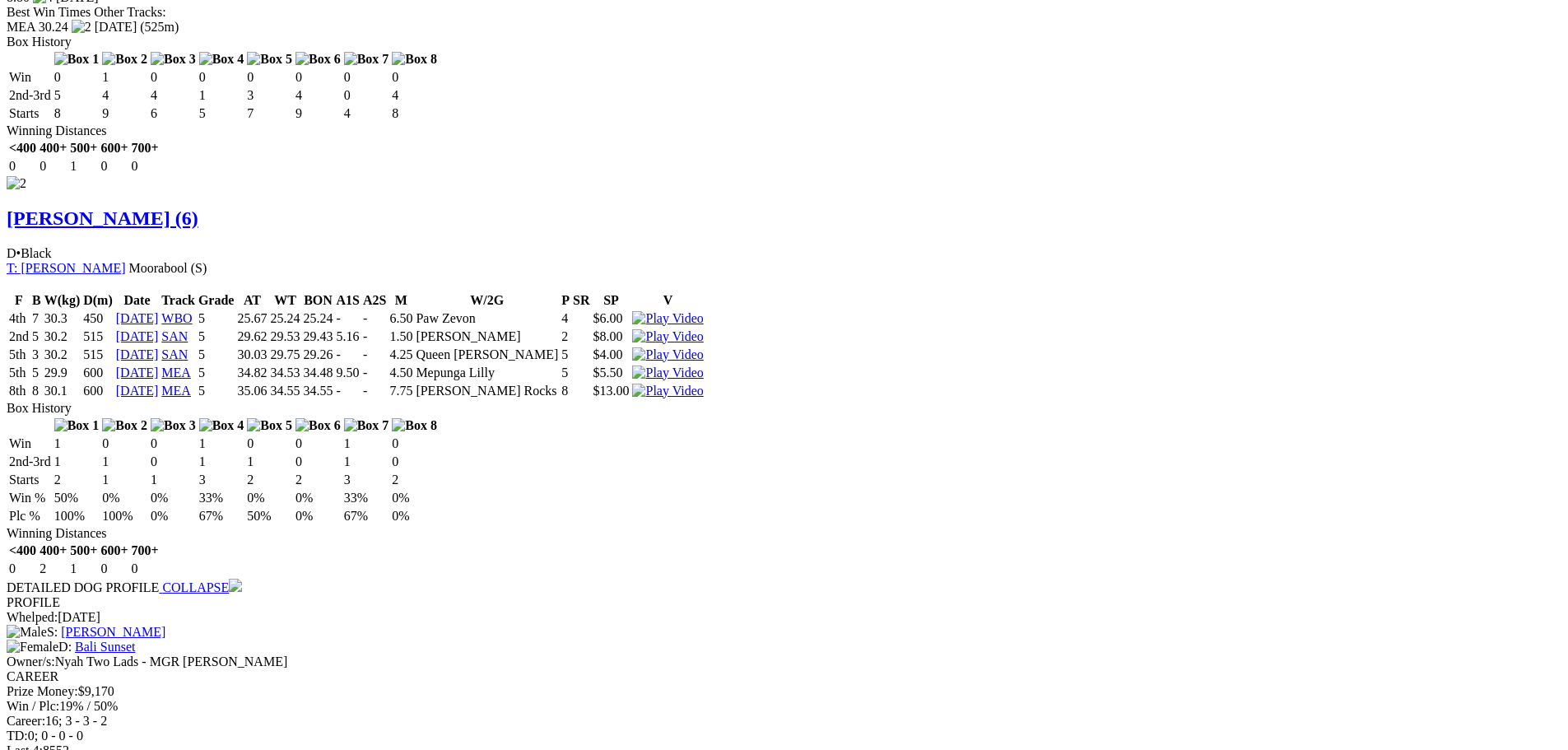
scroll to position [1977, 0]
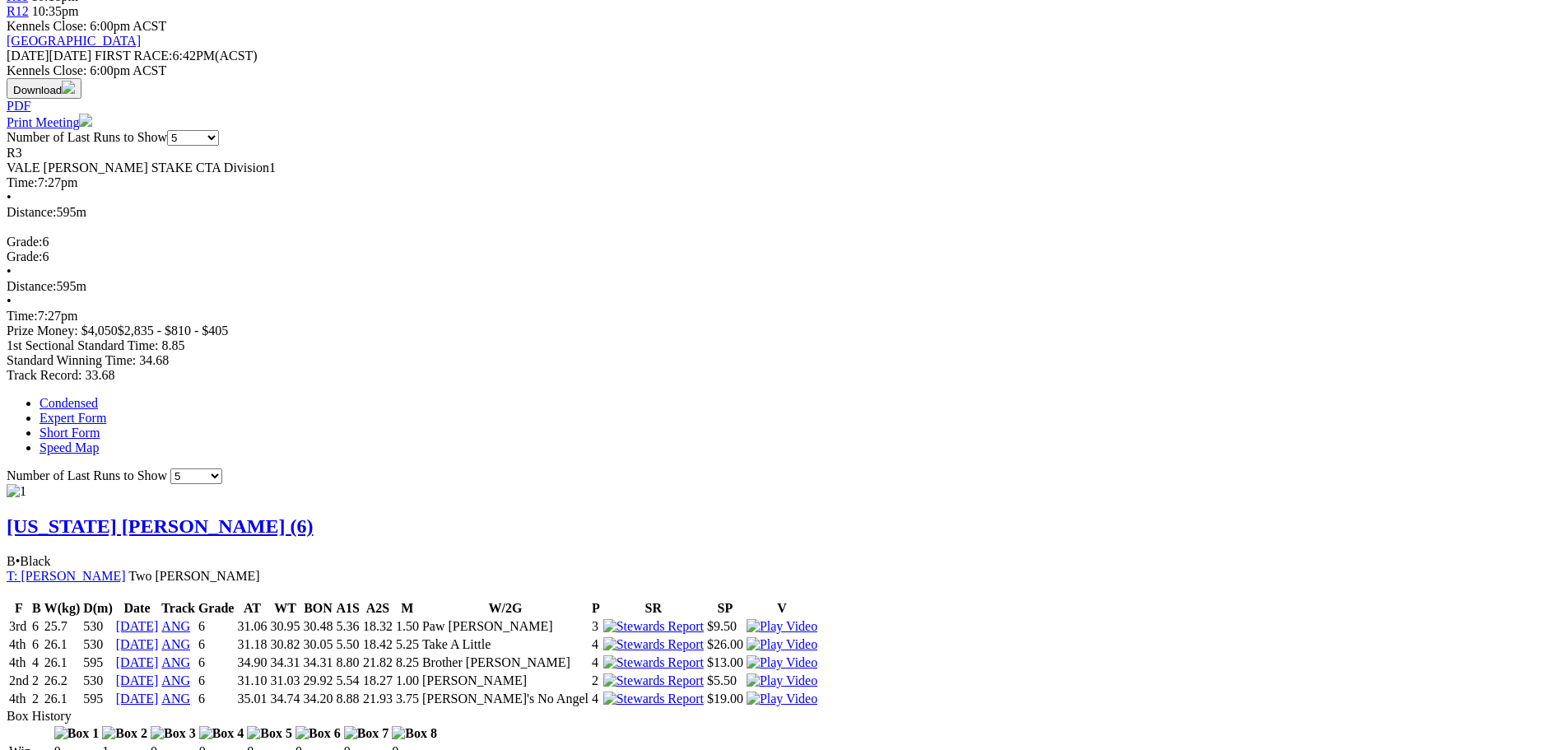
scroll to position [741, 0]
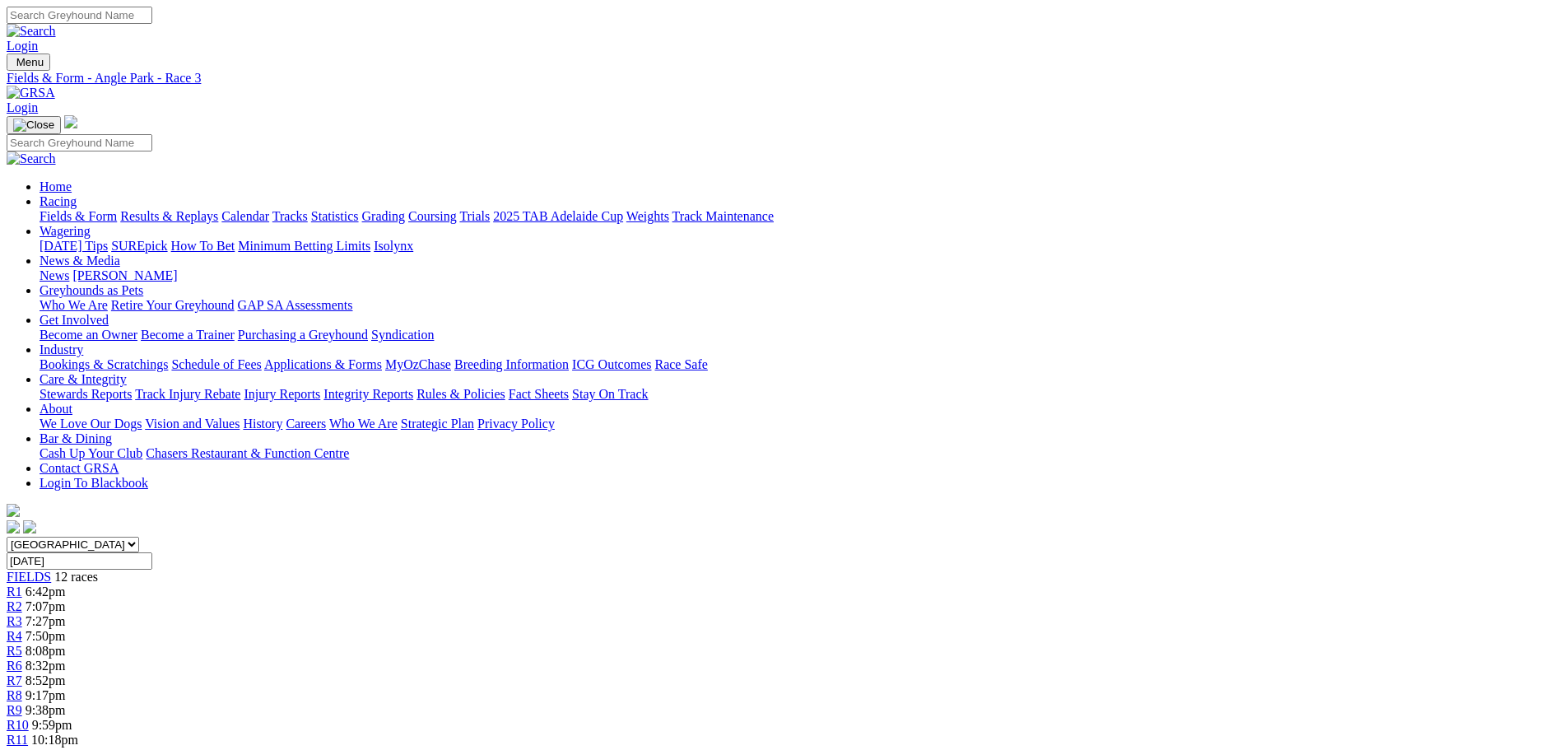
click at [22, 629] on span "R4" at bounding box center [15, 636] width 16 height 14
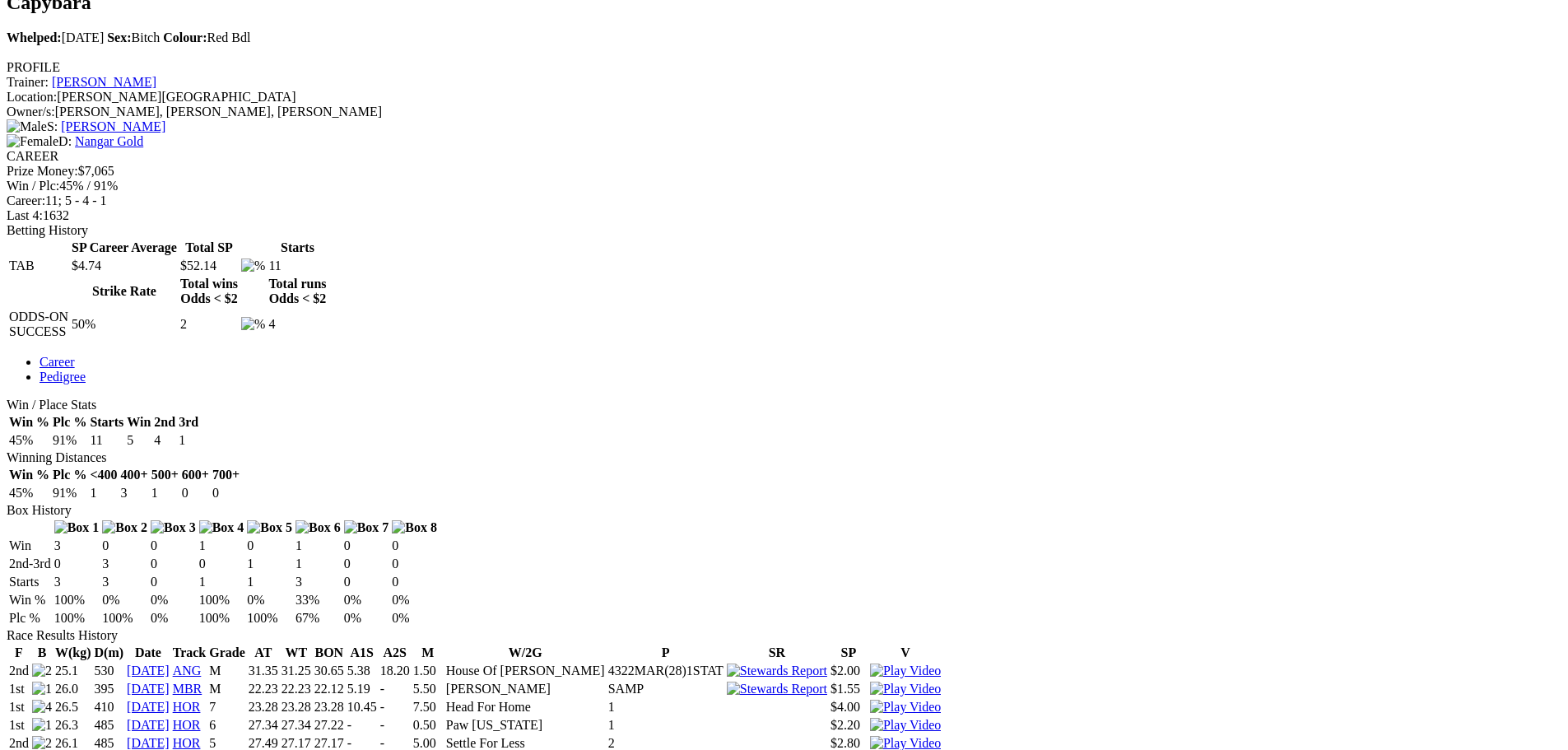
scroll to position [576, 0]
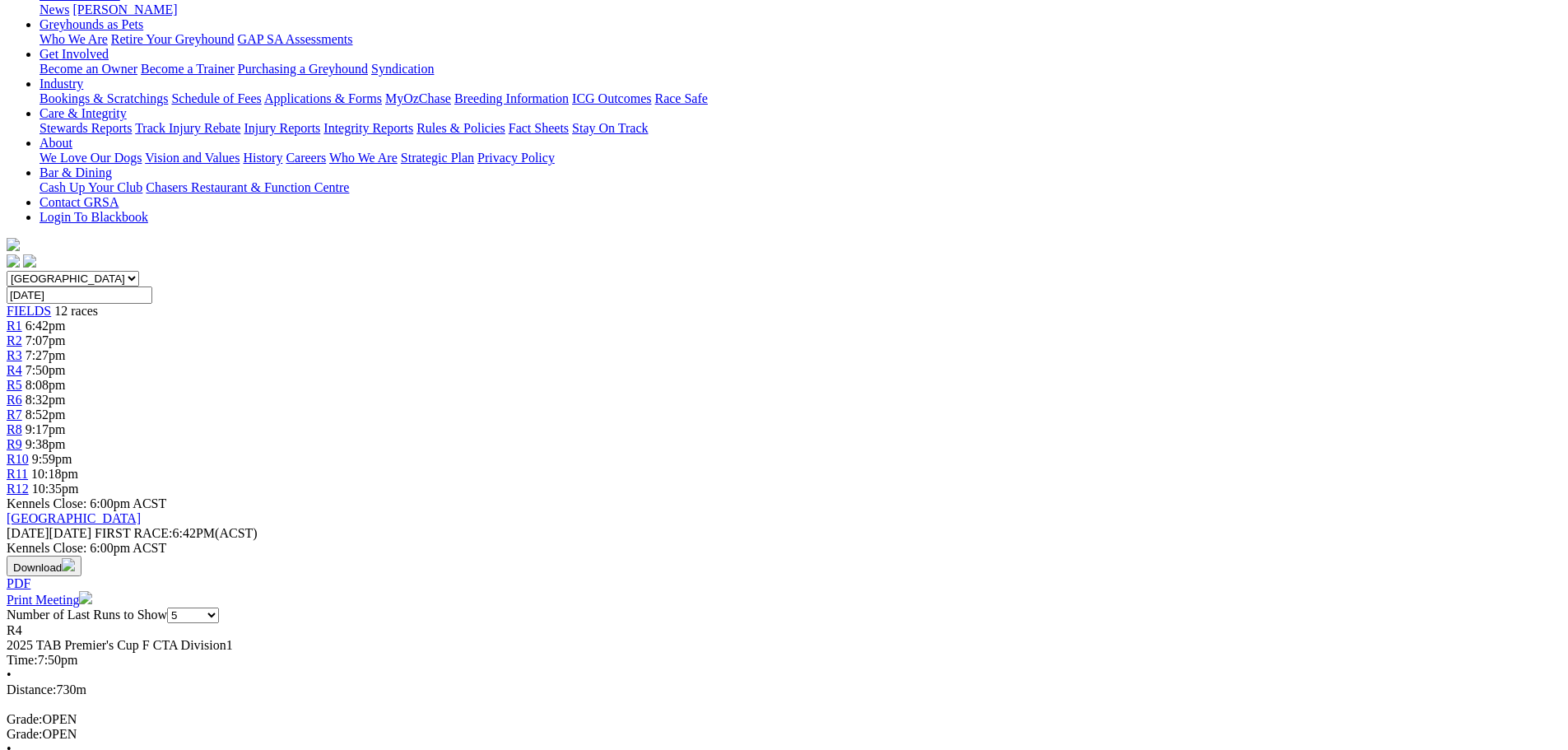
scroll to position [494, 0]
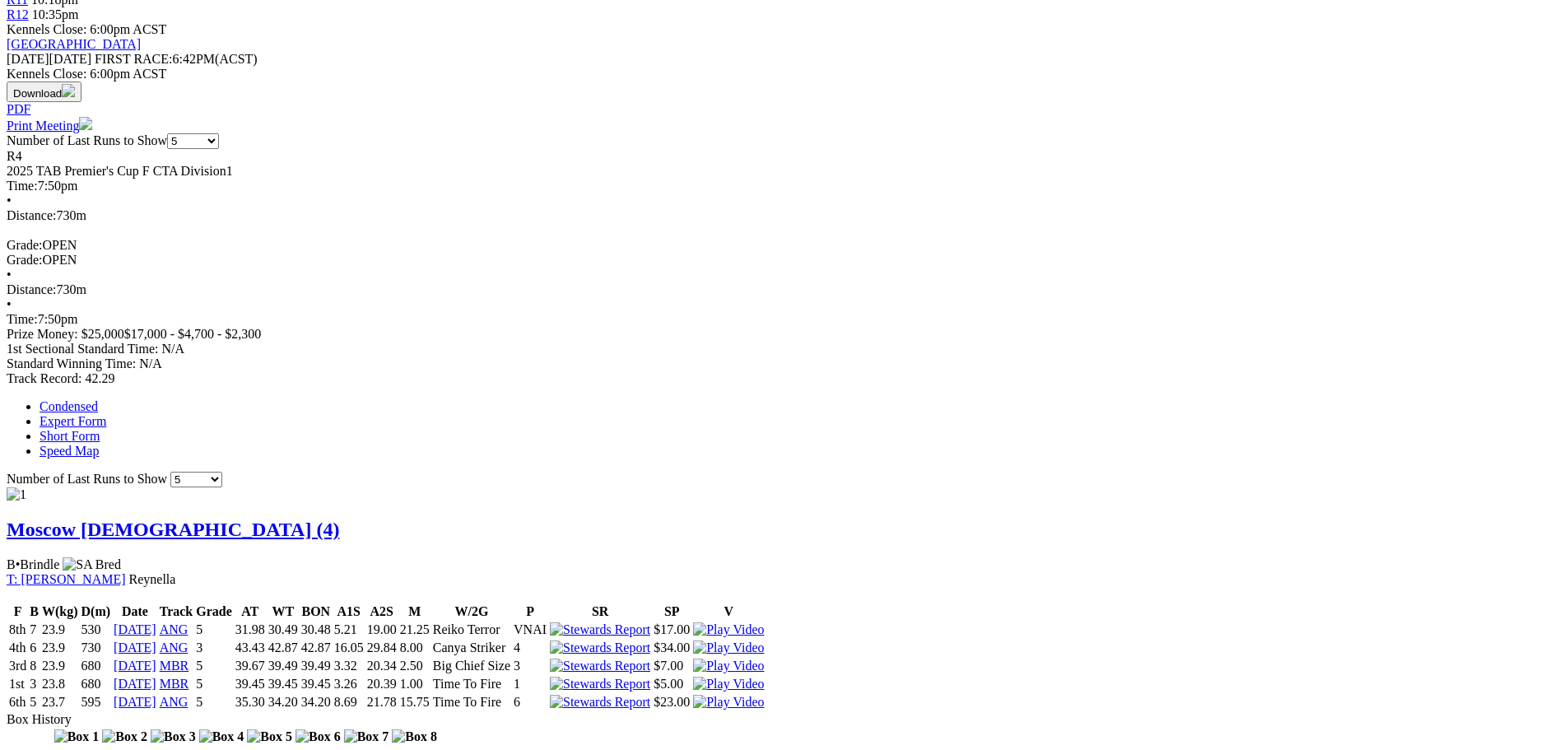
scroll to position [741, 0]
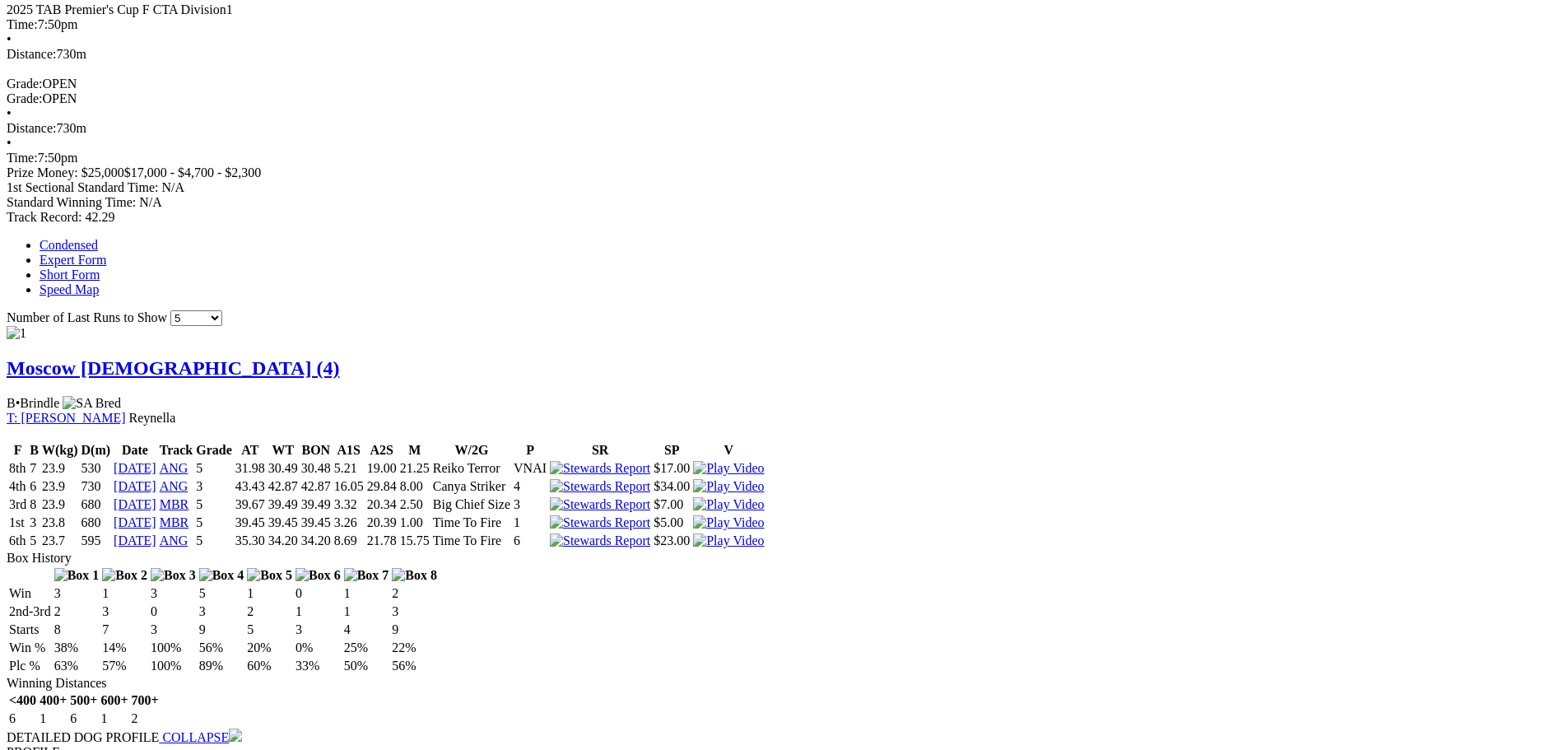
scroll to position [989, 0]
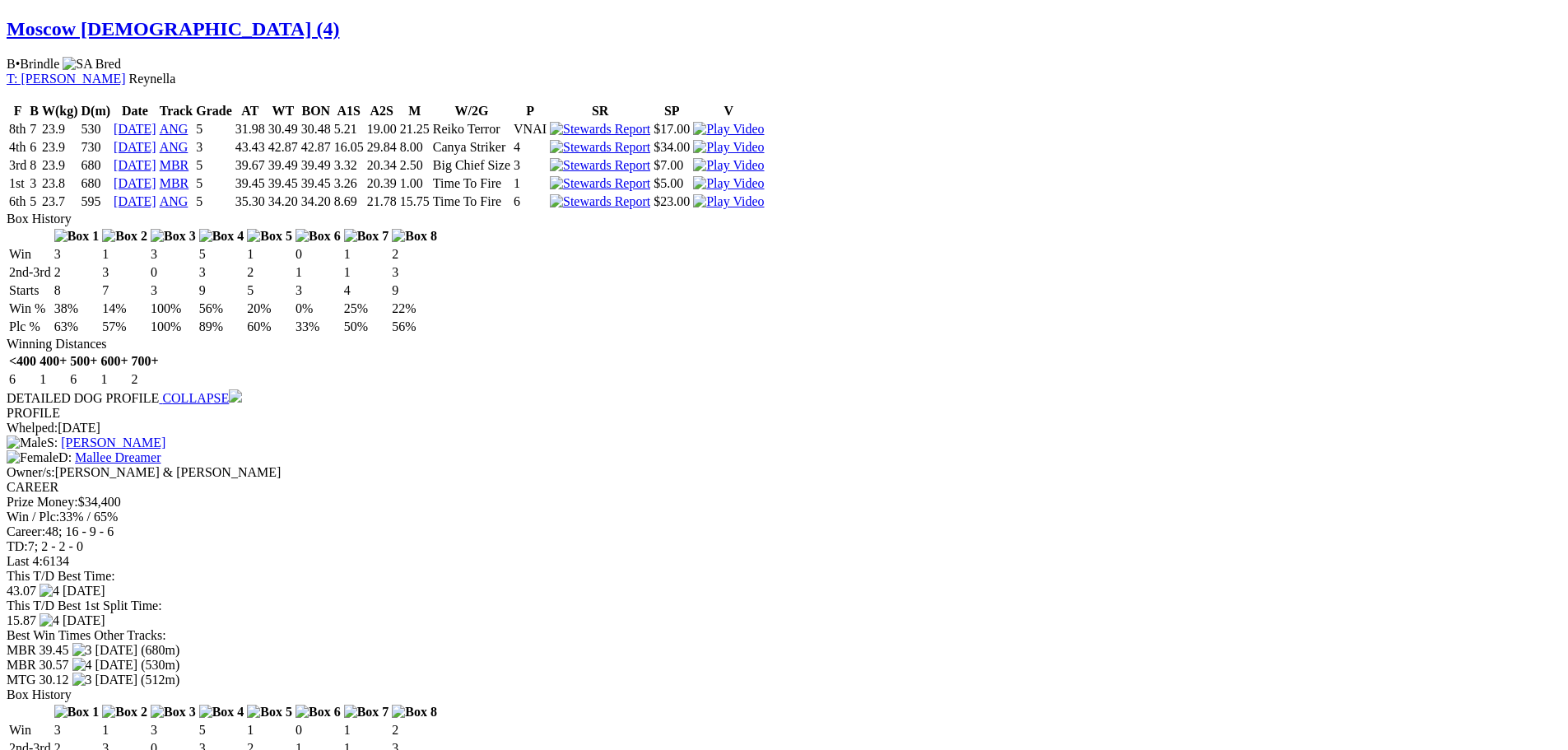
scroll to position [1318, 0]
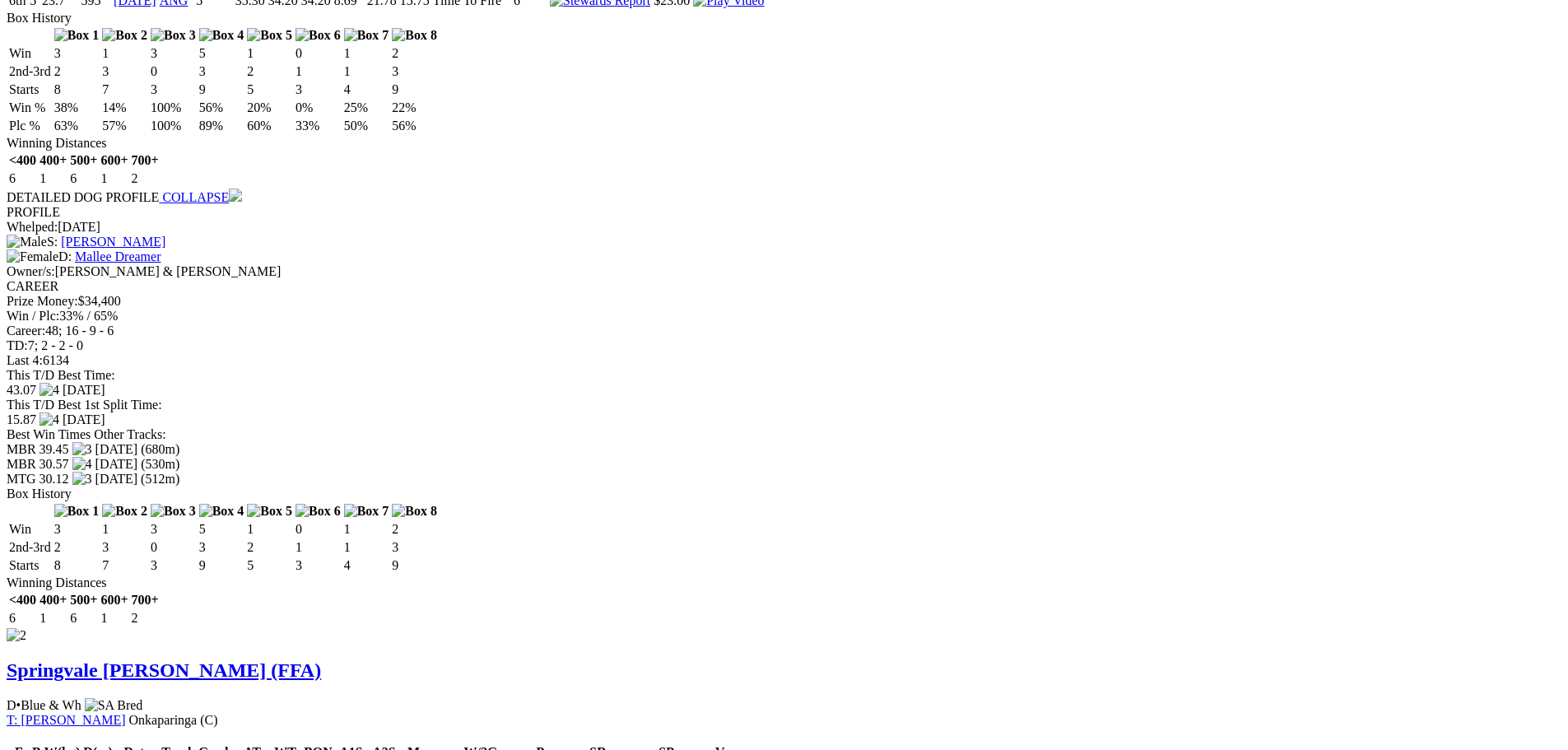
scroll to position [1565, 0]
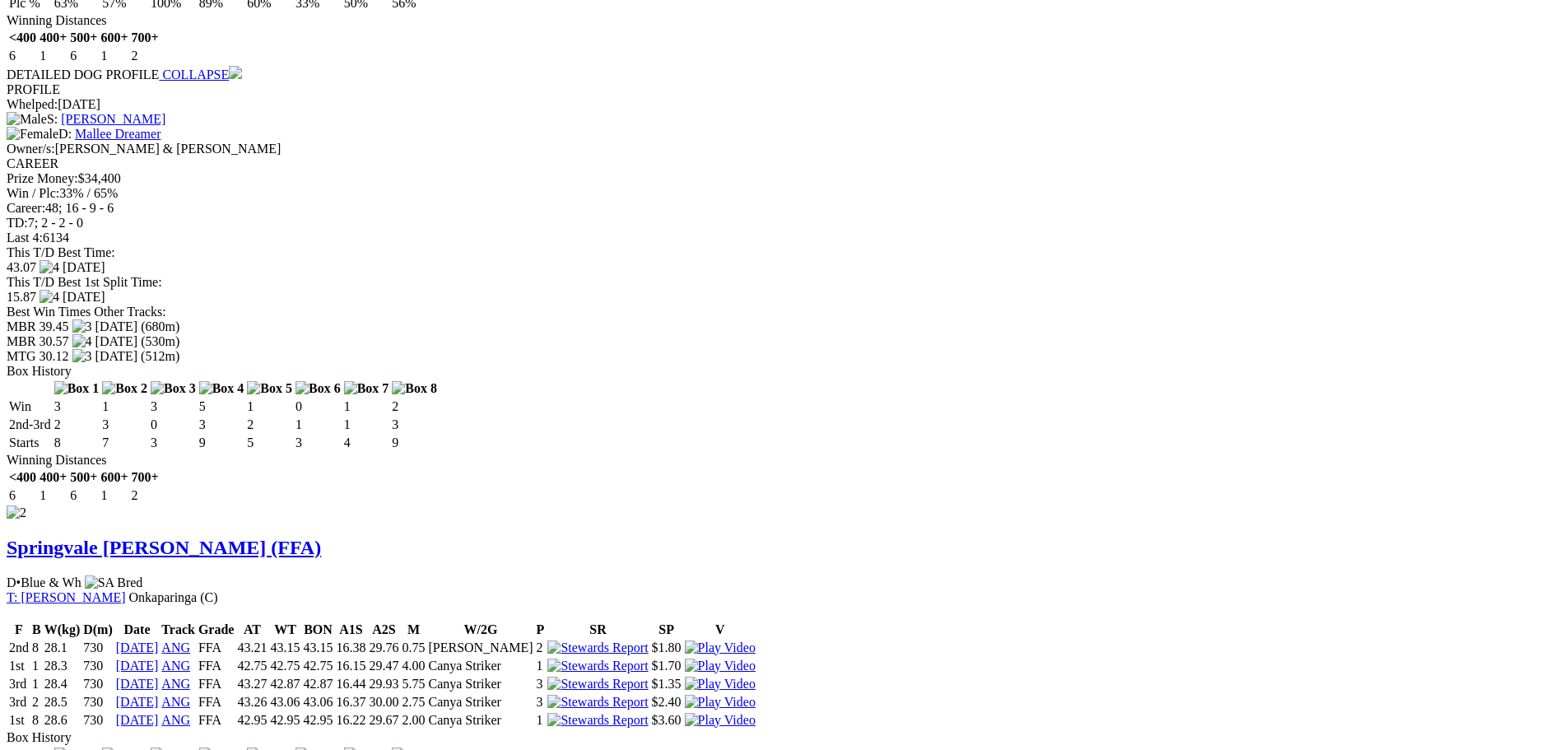
drag, startPoint x: 966, startPoint y: 124, endPoint x: 987, endPoint y: 142, distance: 27.7
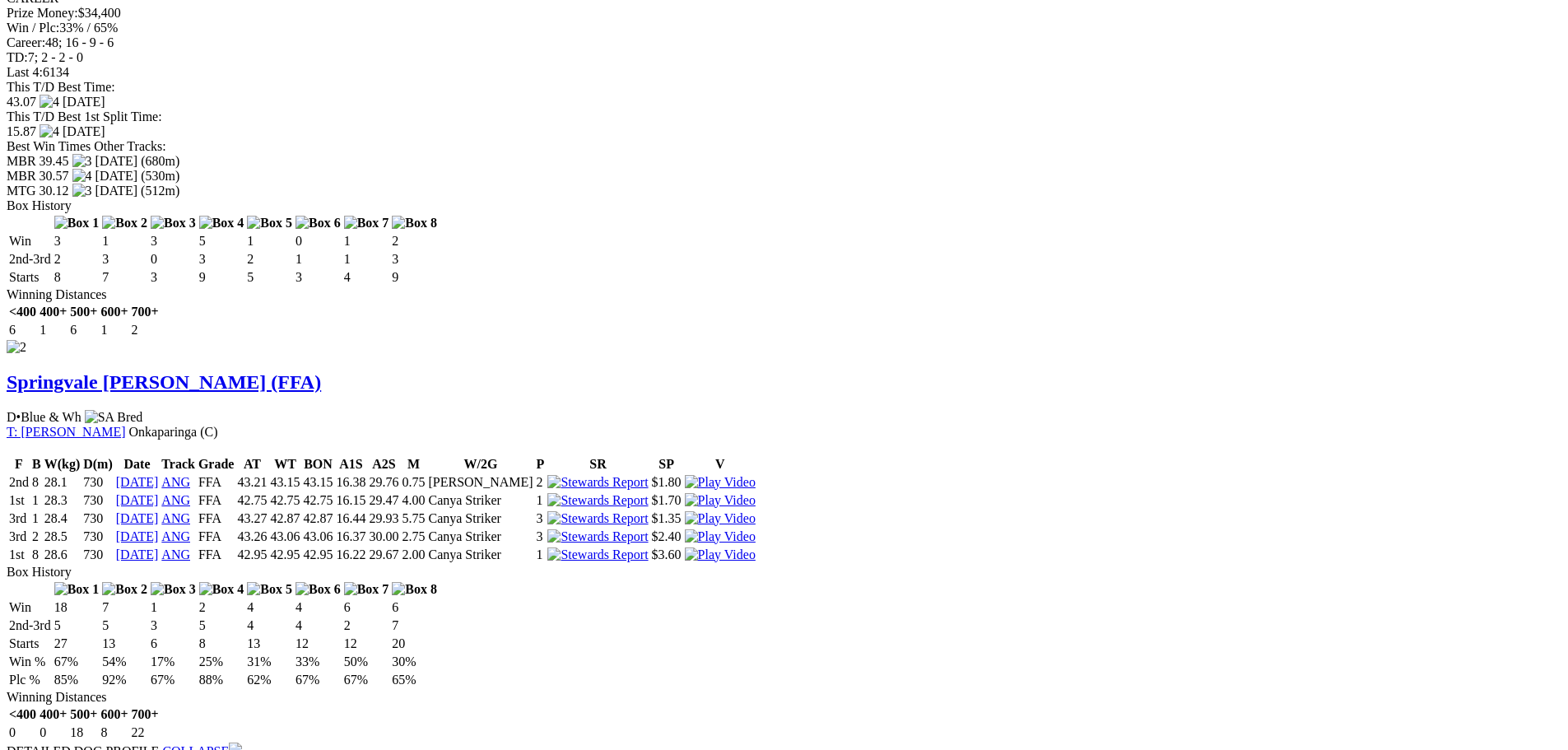
scroll to position [1730, 0]
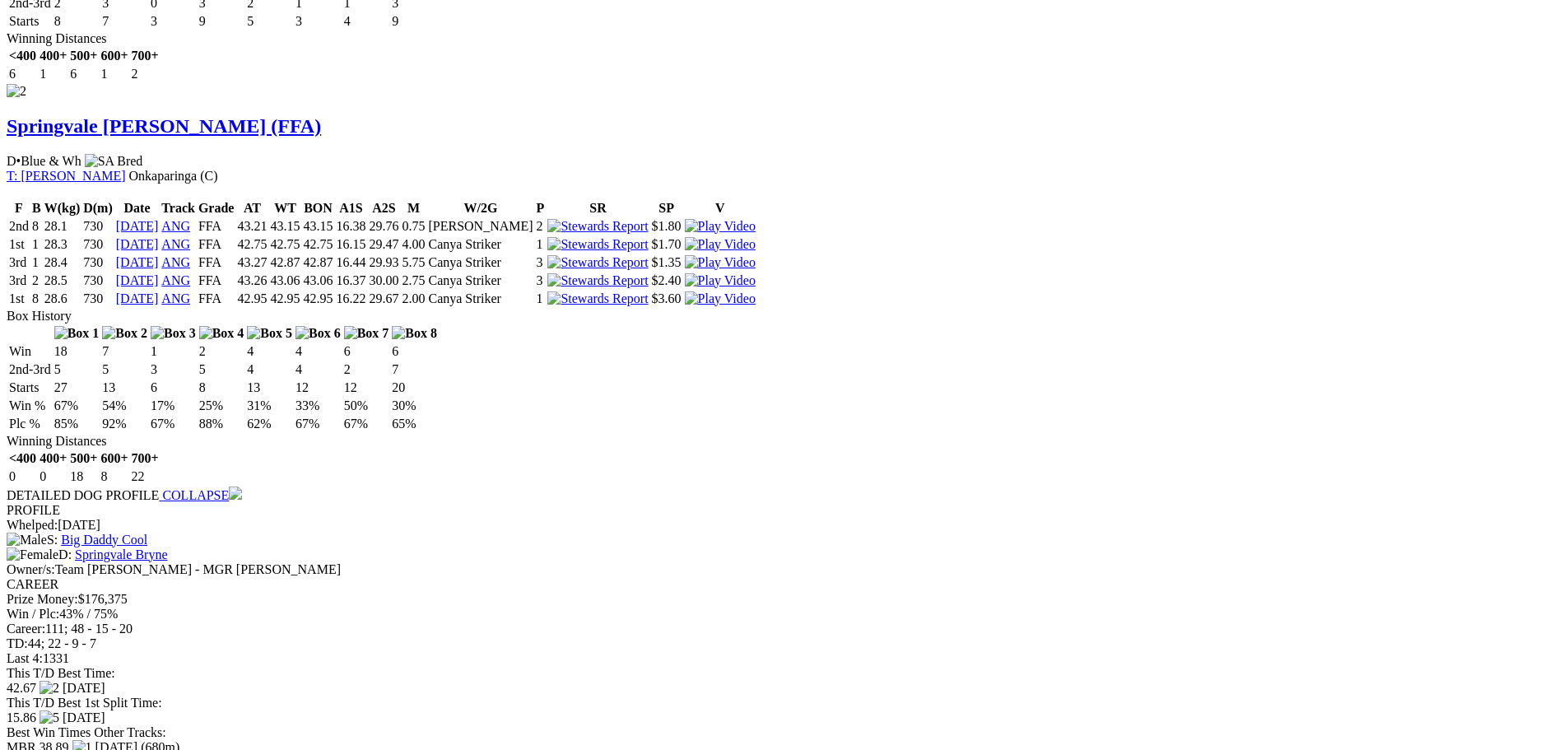
scroll to position [1813, 0]
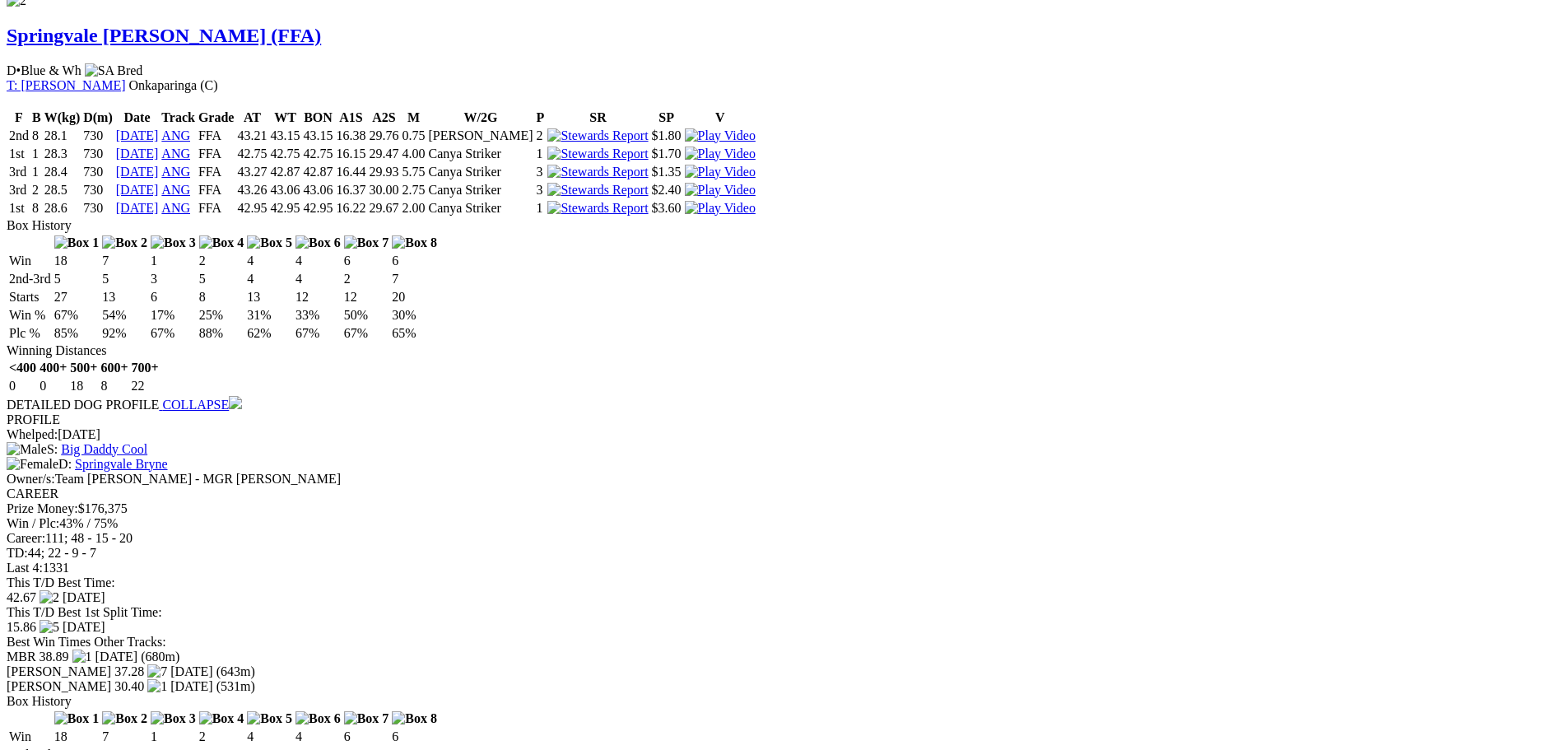
scroll to position [2141, 0]
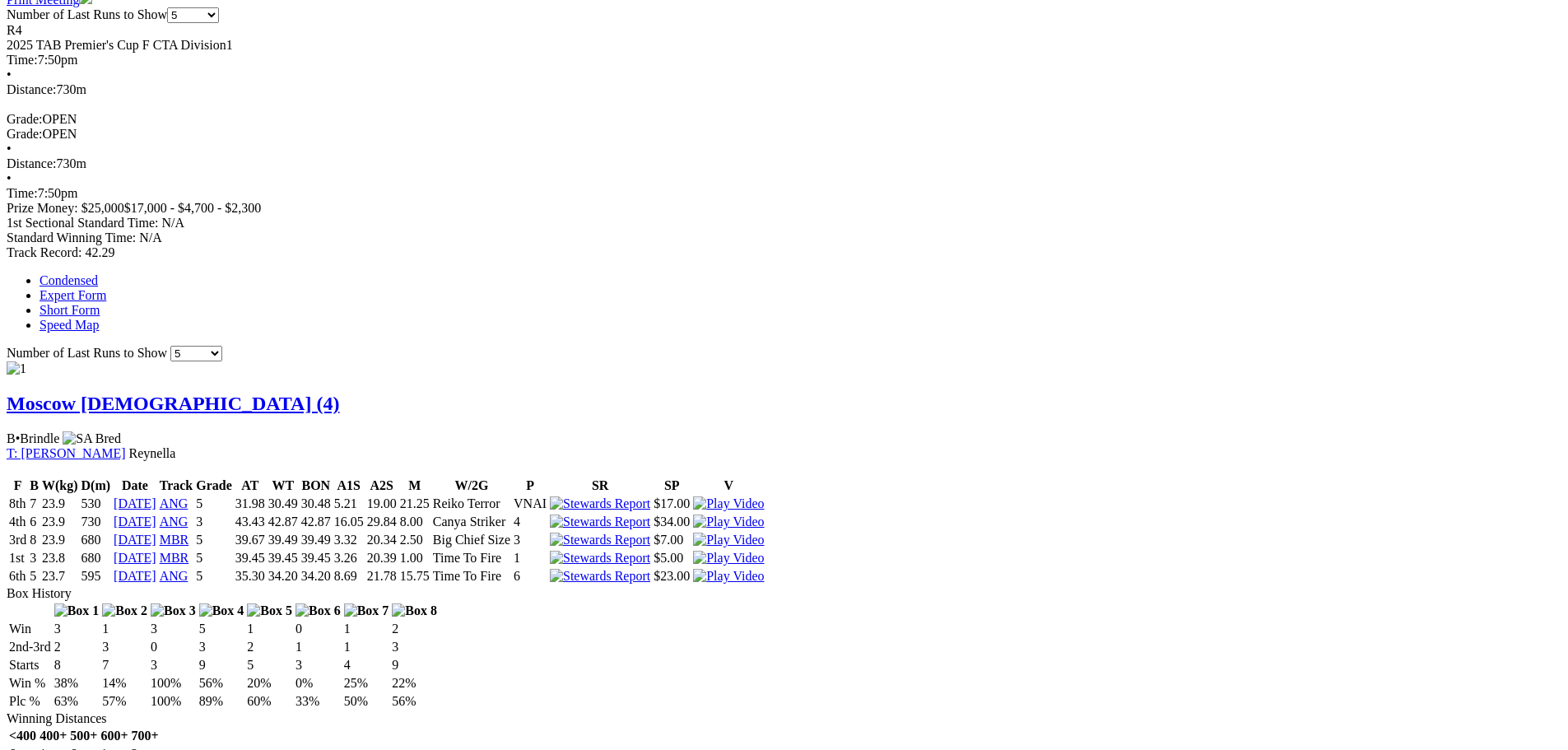
scroll to position [844, 0]
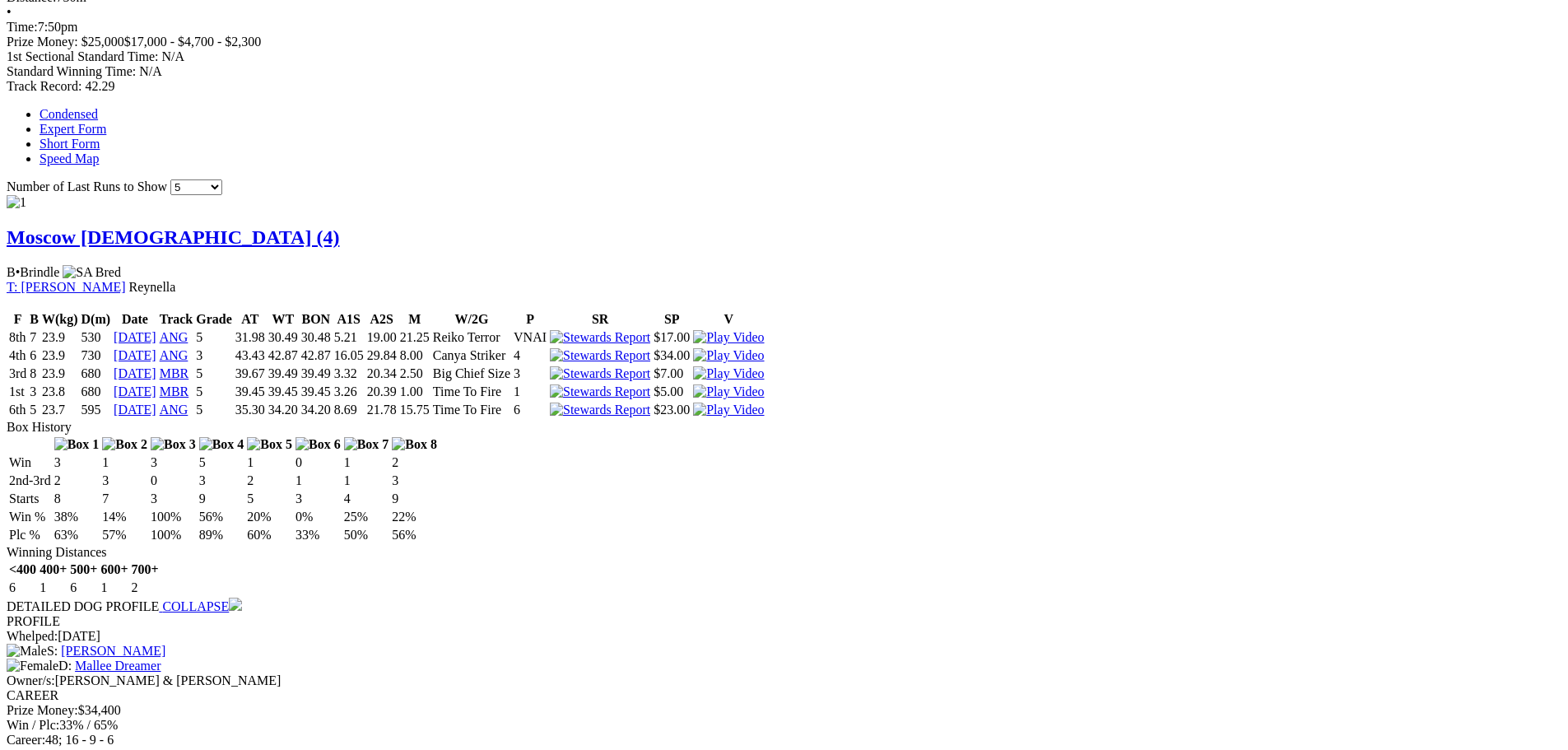
scroll to position [1338, 0]
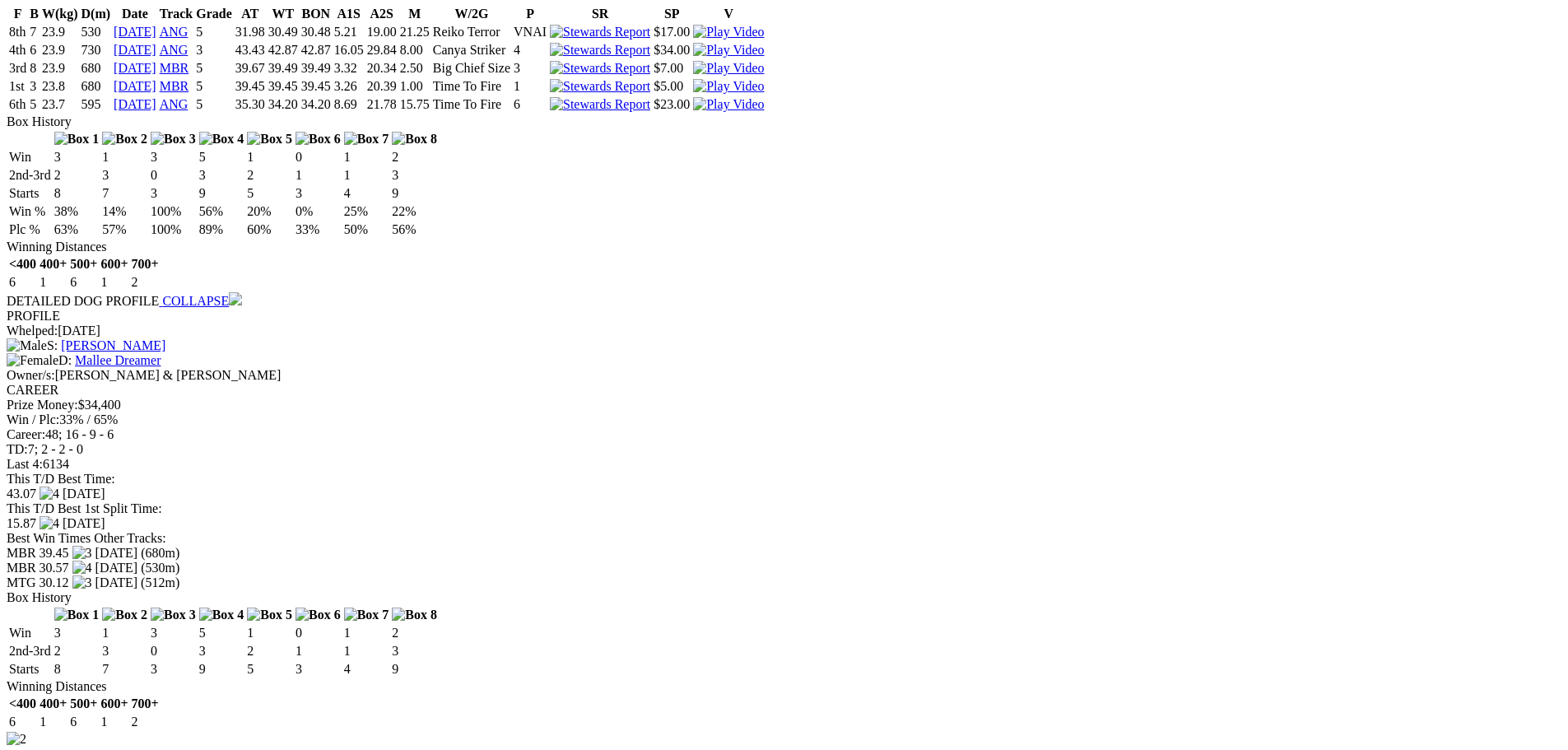
drag, startPoint x: 983, startPoint y: 338, endPoint x: 973, endPoint y: 340, distance: 10.2
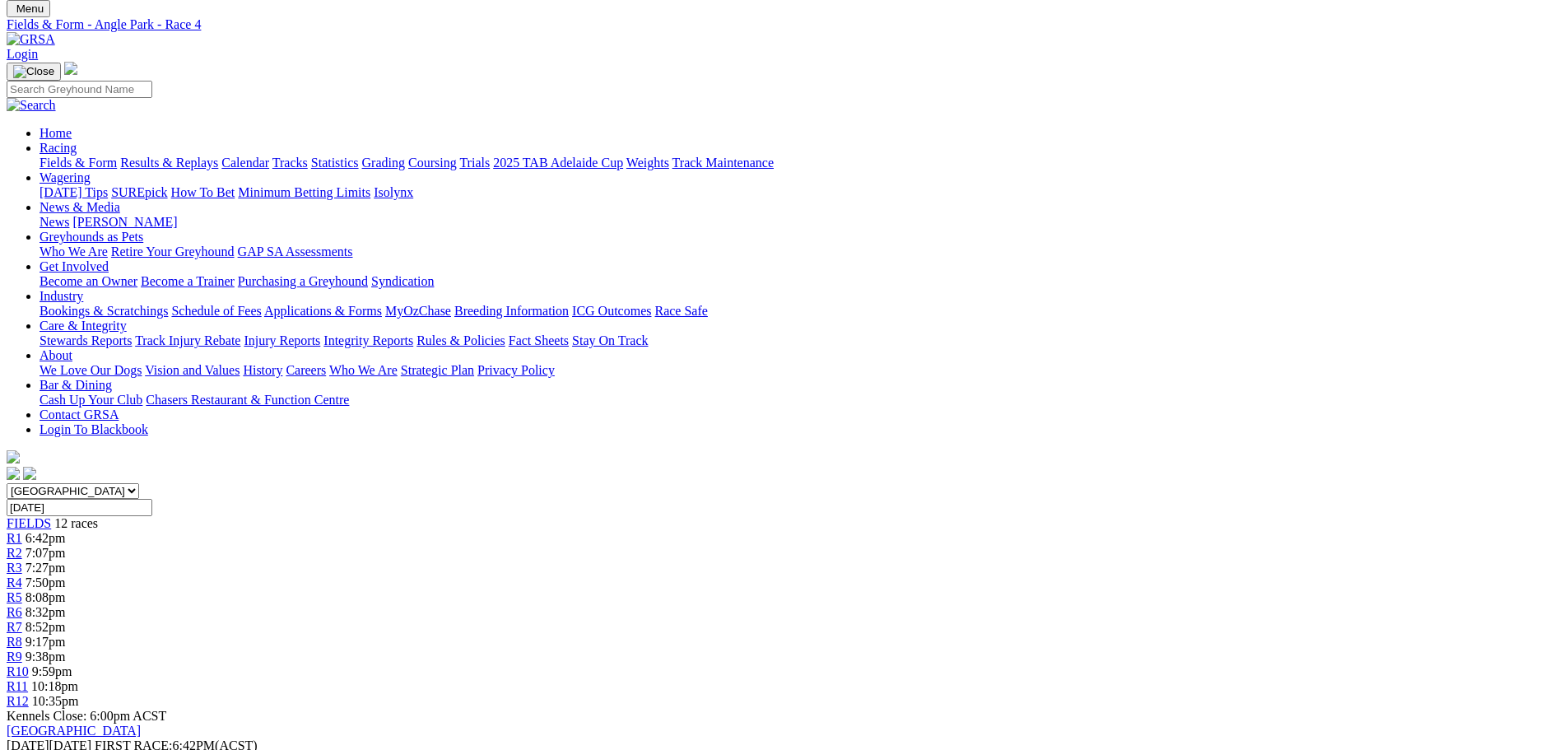
scroll to position [0, 0]
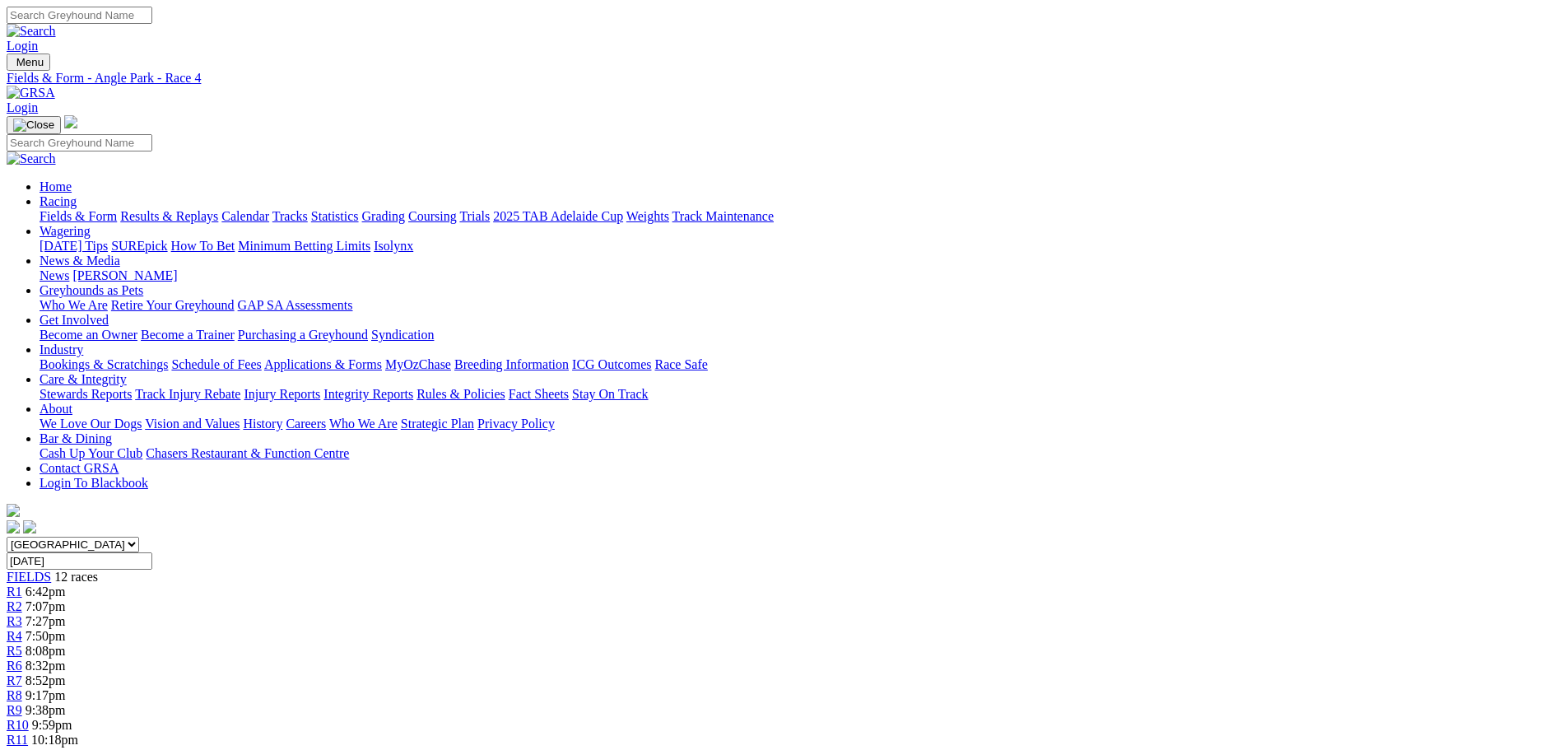
click at [22, 644] on span "R5" at bounding box center [15, 651] width 16 height 14
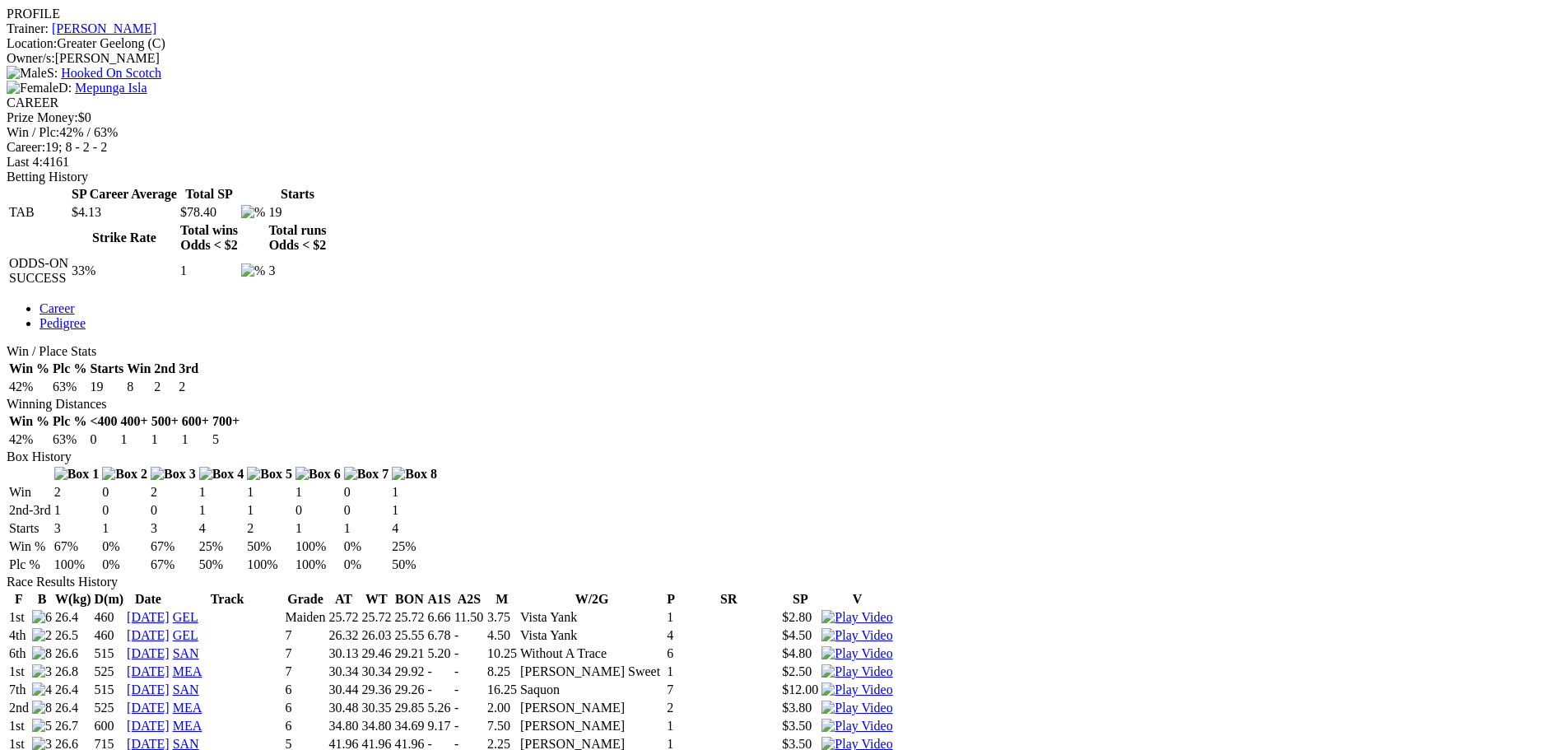
scroll to position [741, 0]
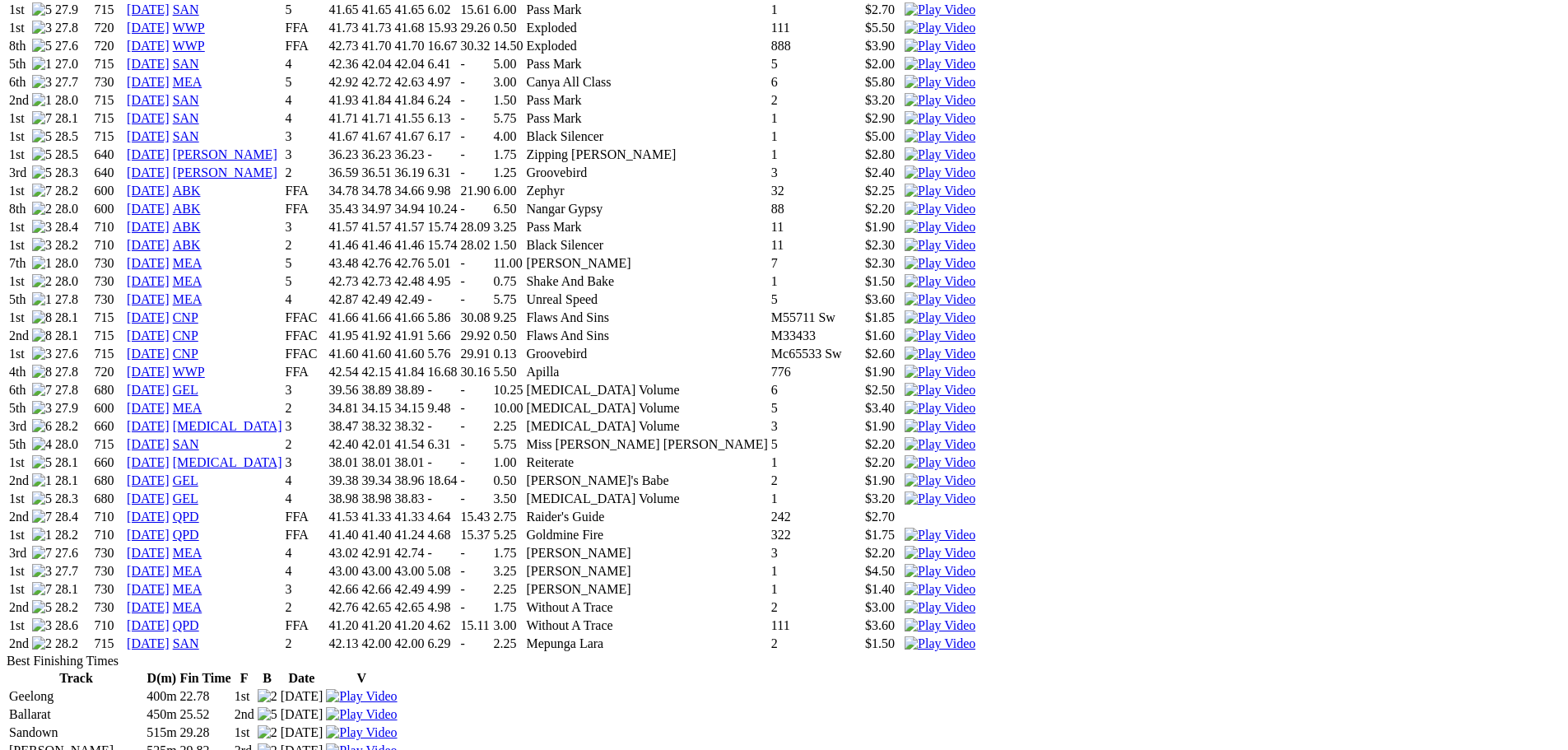
scroll to position [2232, 0]
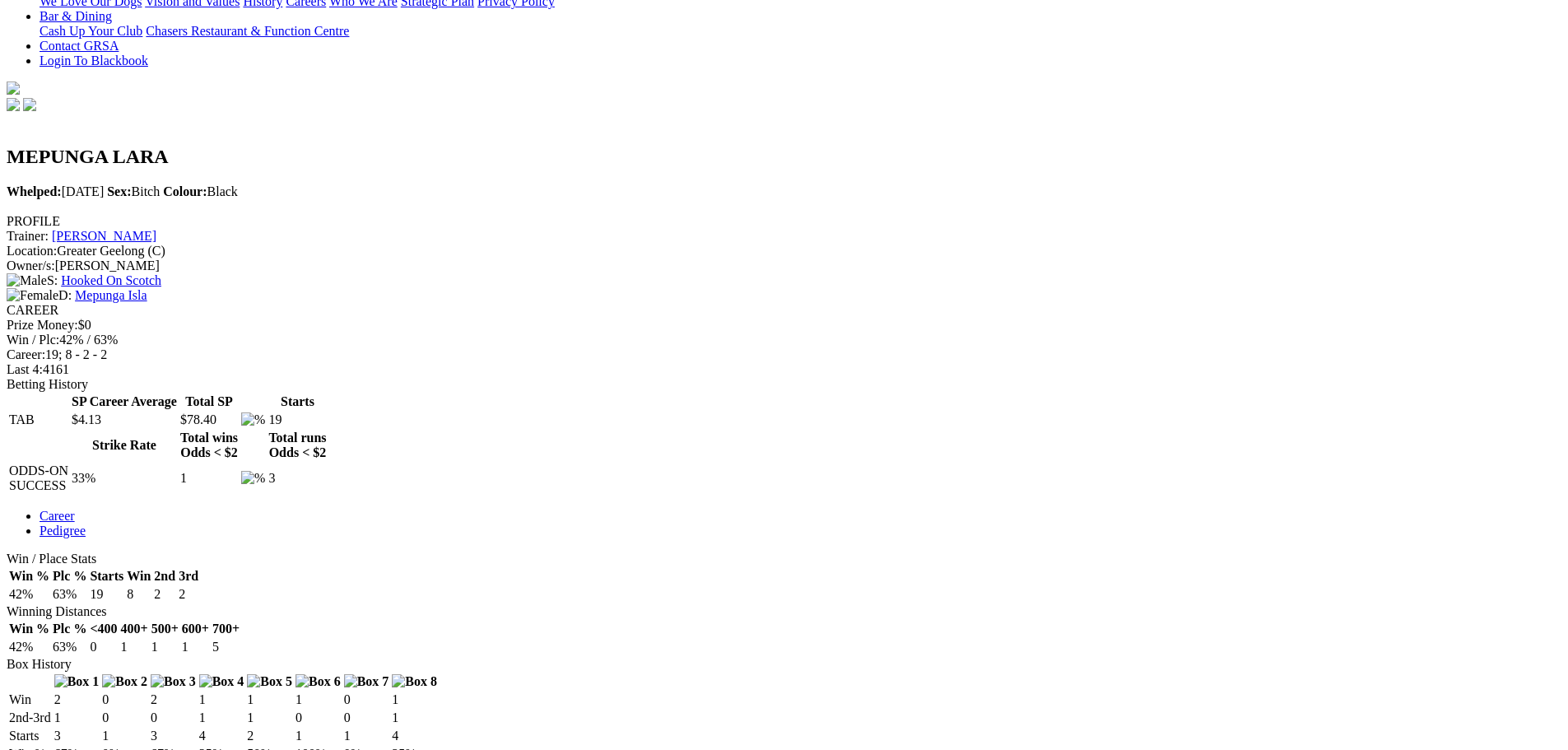
scroll to position [411, 0]
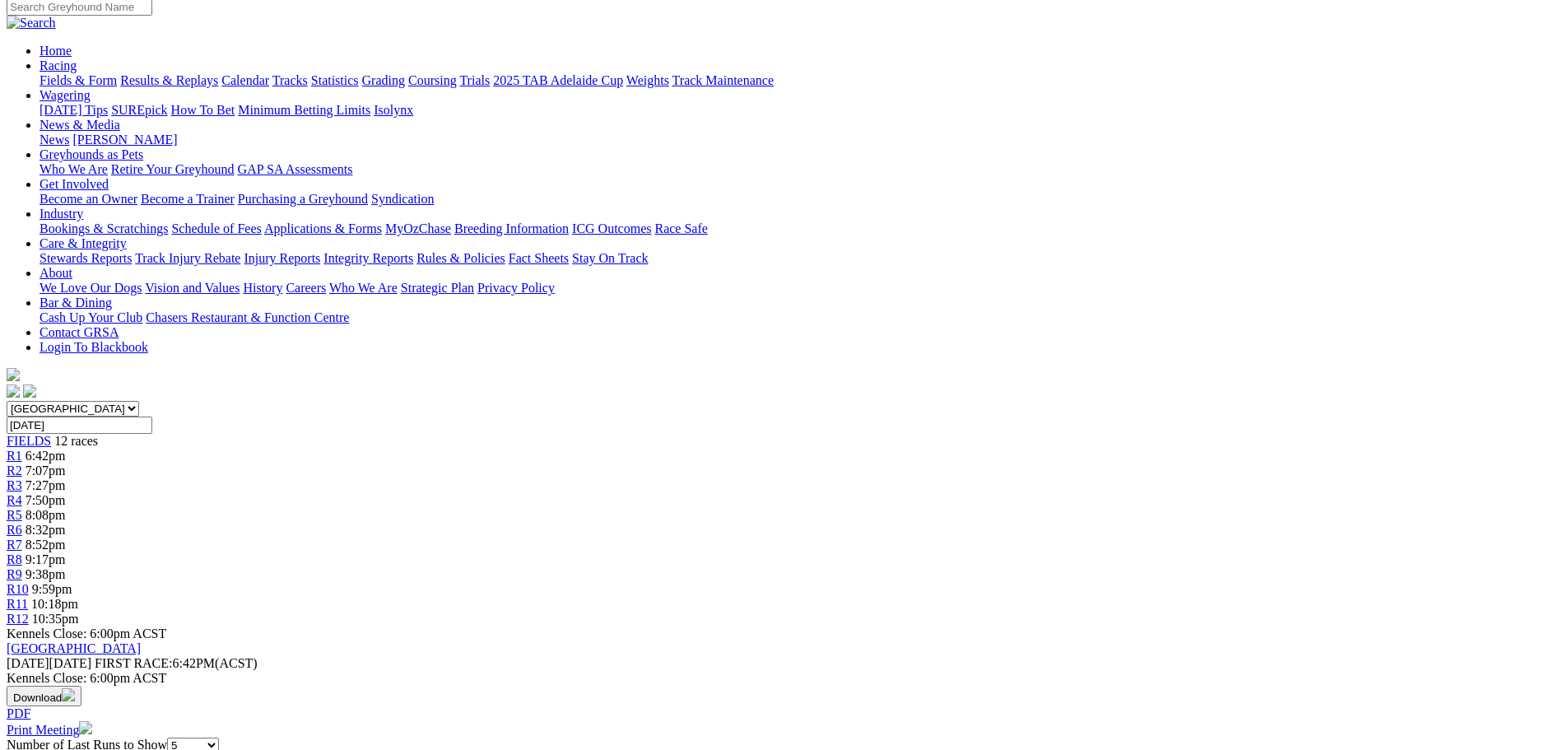
scroll to position [330, 0]
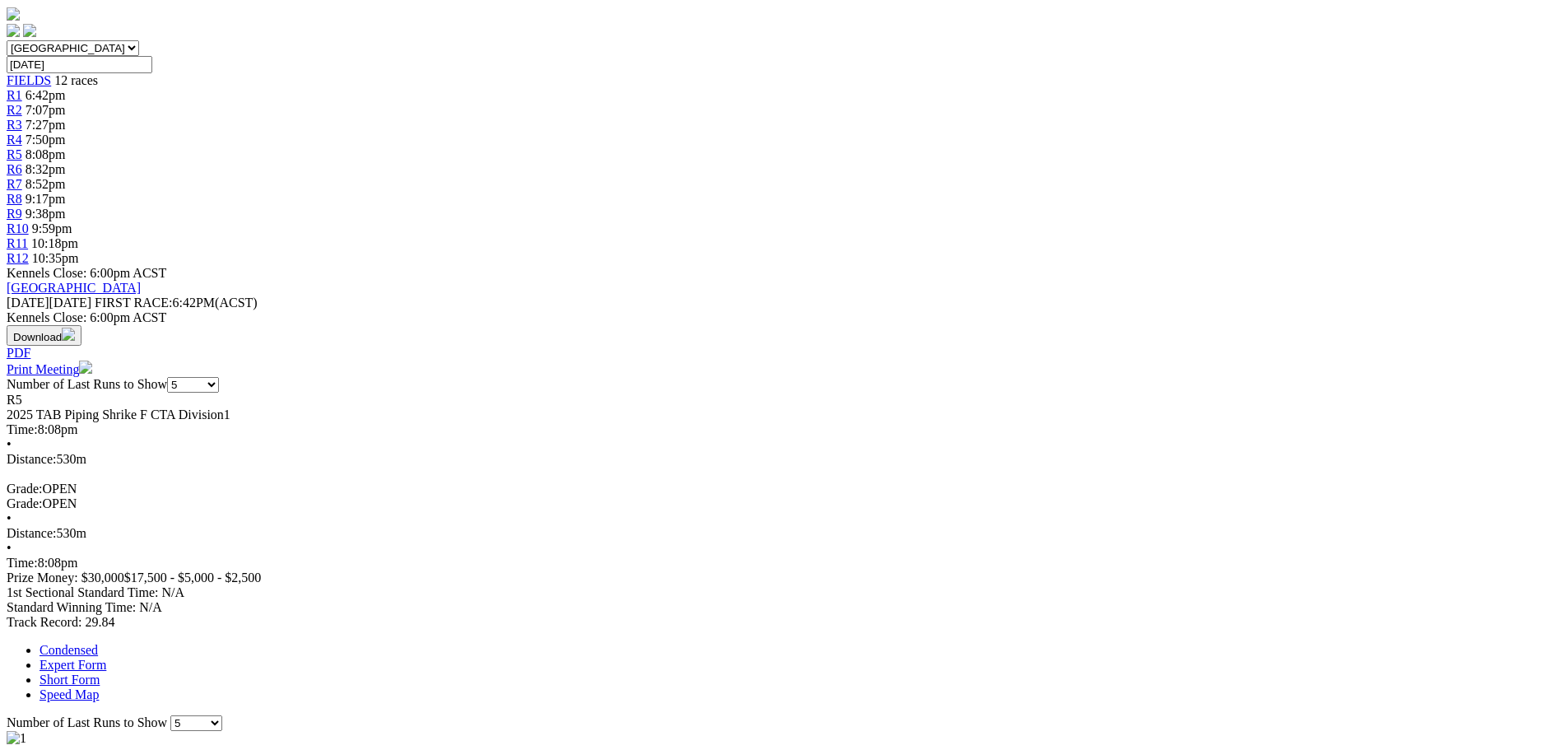
scroll to position [659, 0]
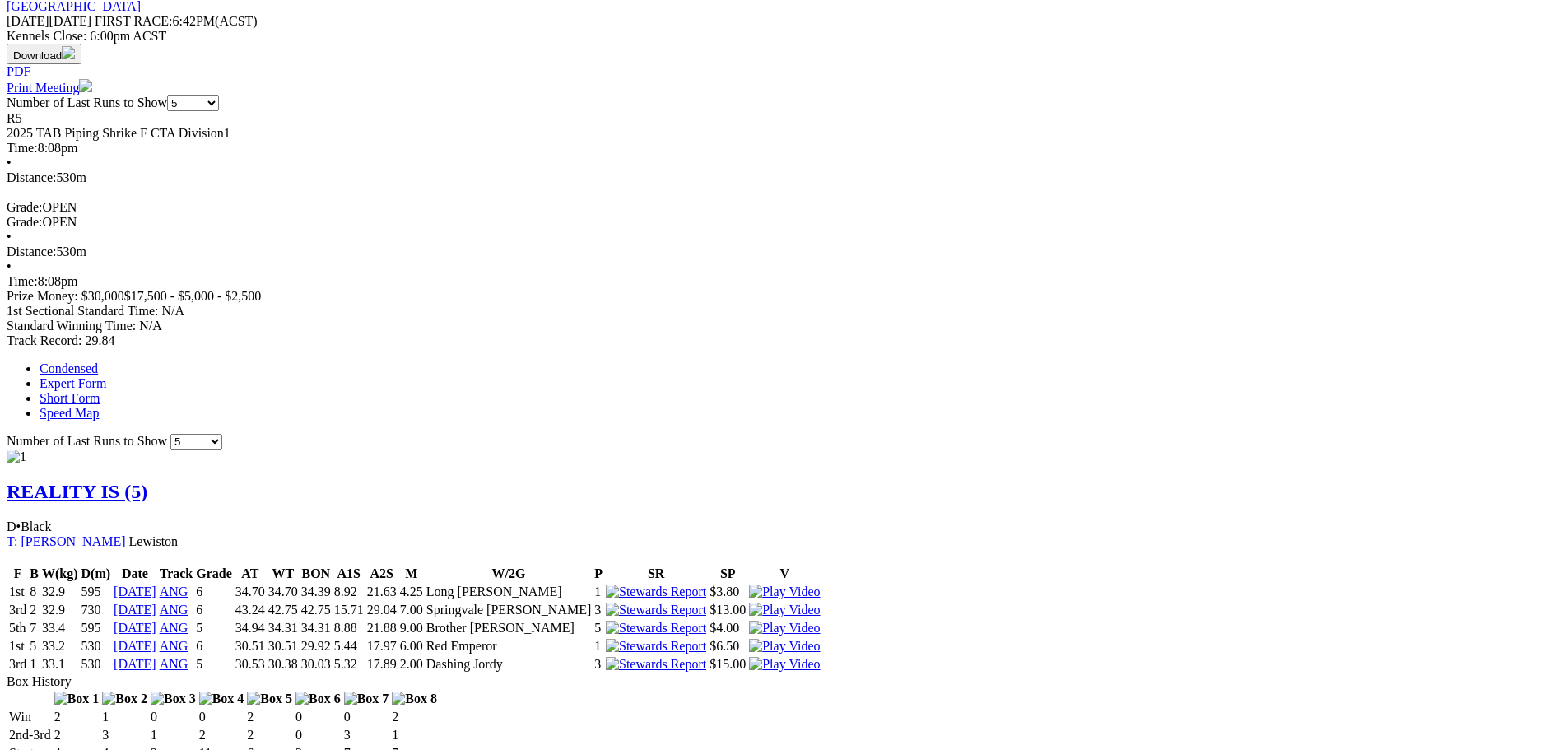
scroll to position [906, 0]
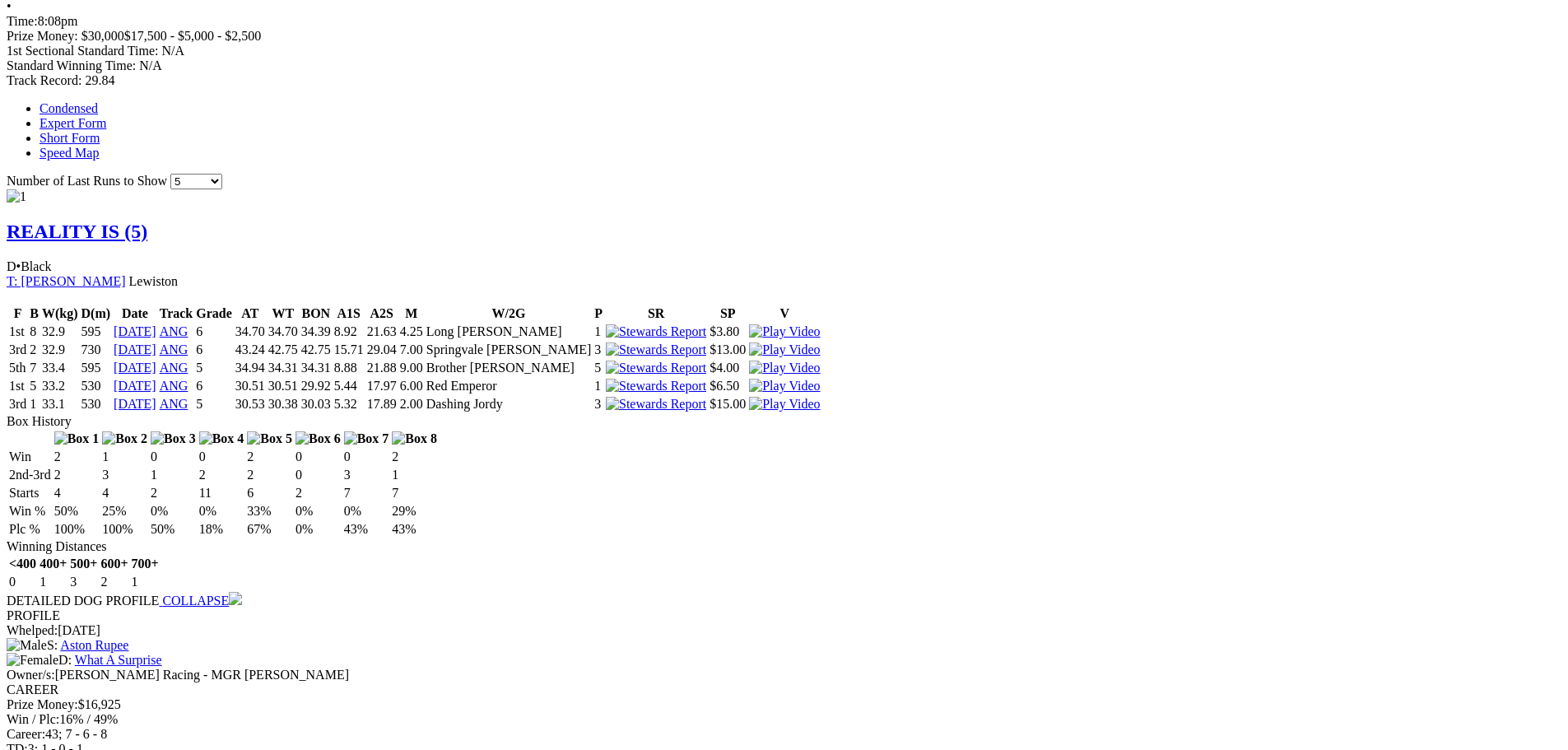
scroll to position [1153, 0]
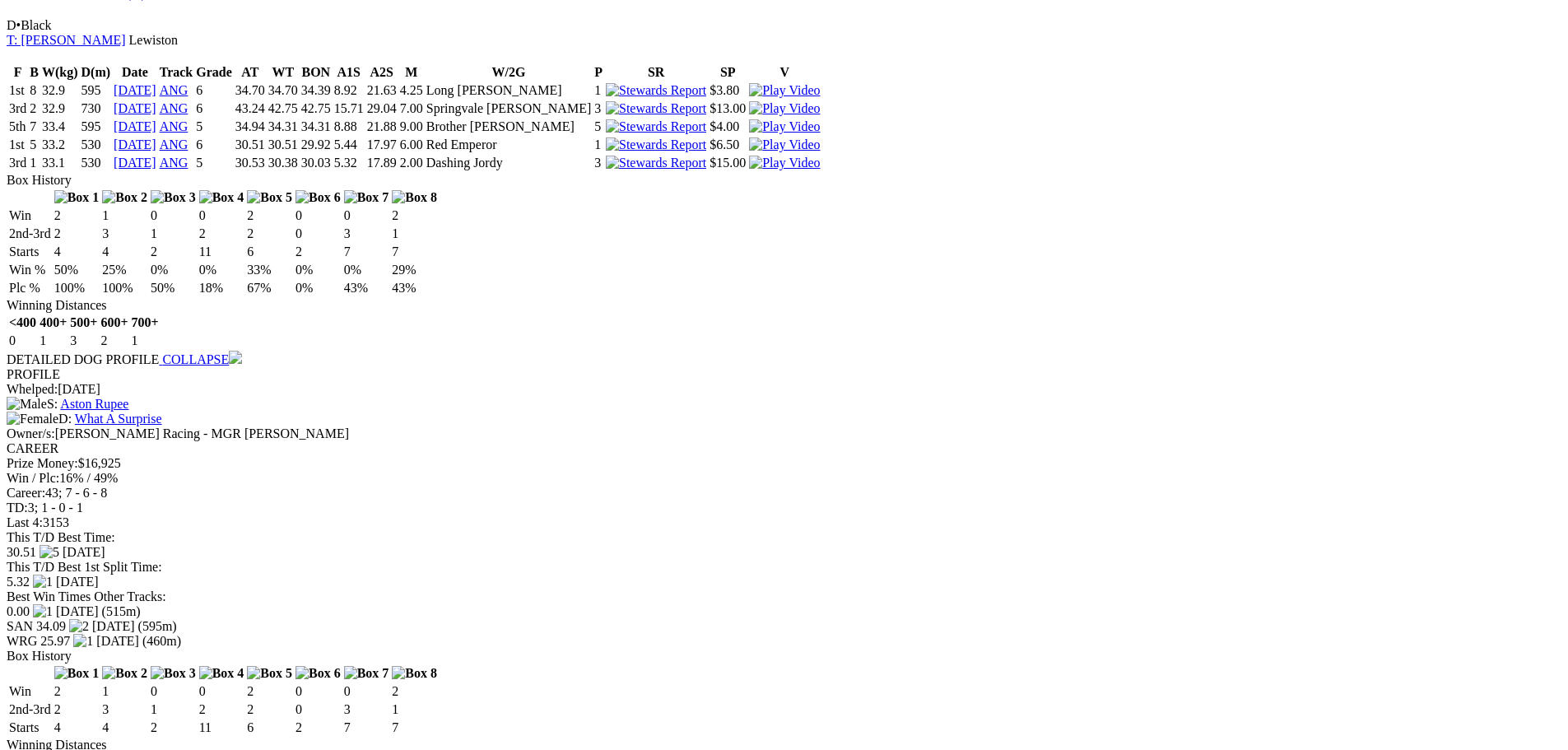
scroll to position [1400, 0]
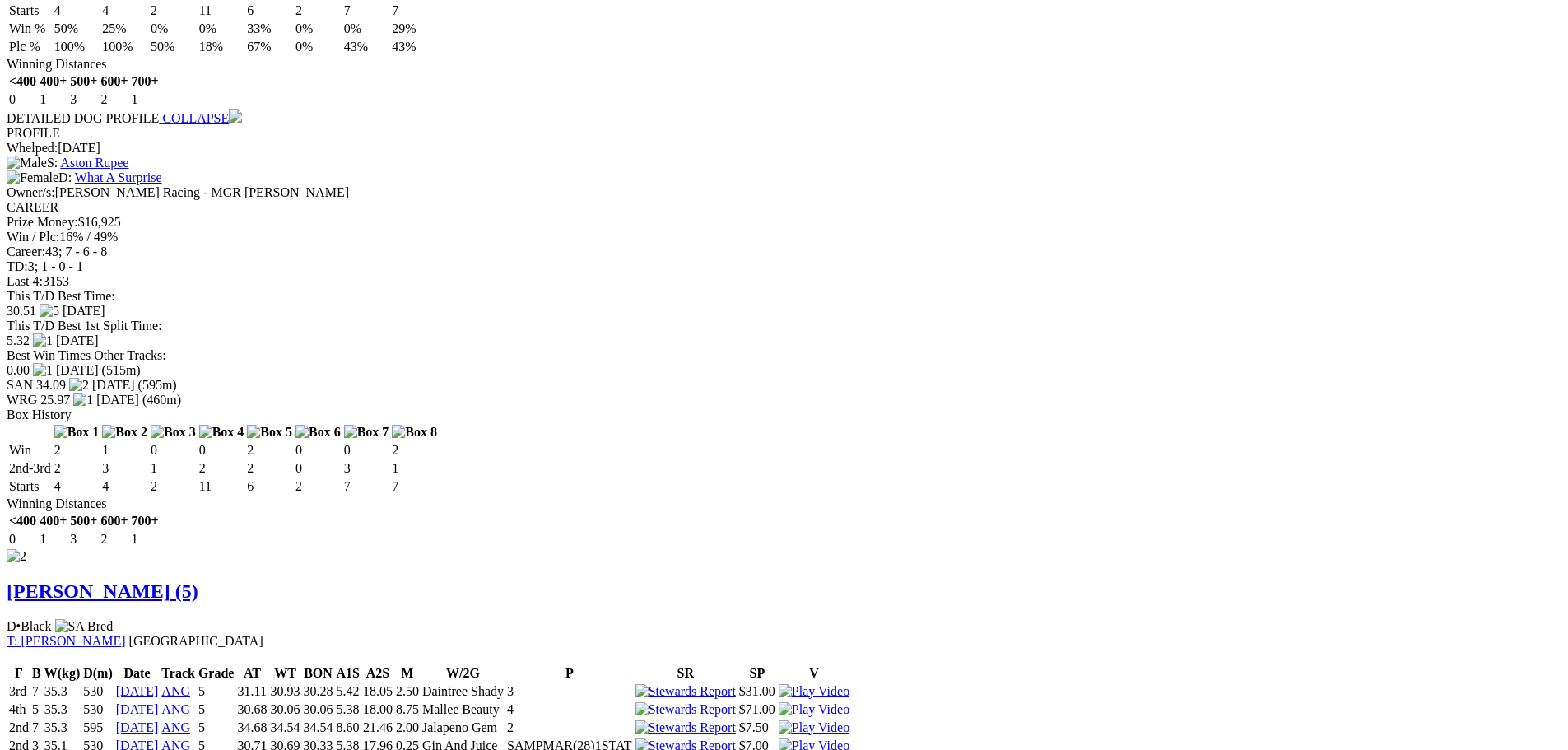
scroll to position [1648, 0]
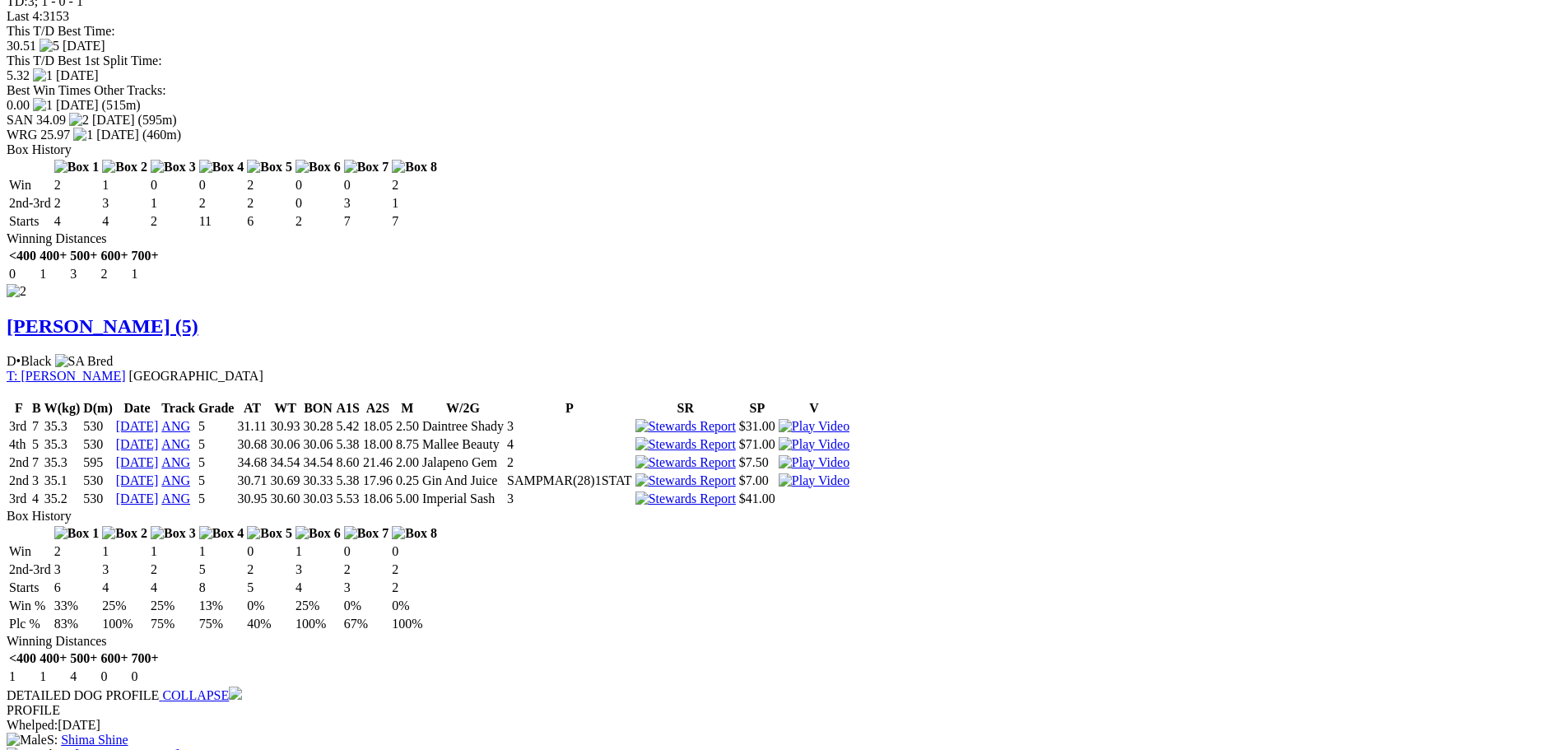
scroll to position [1977, 0]
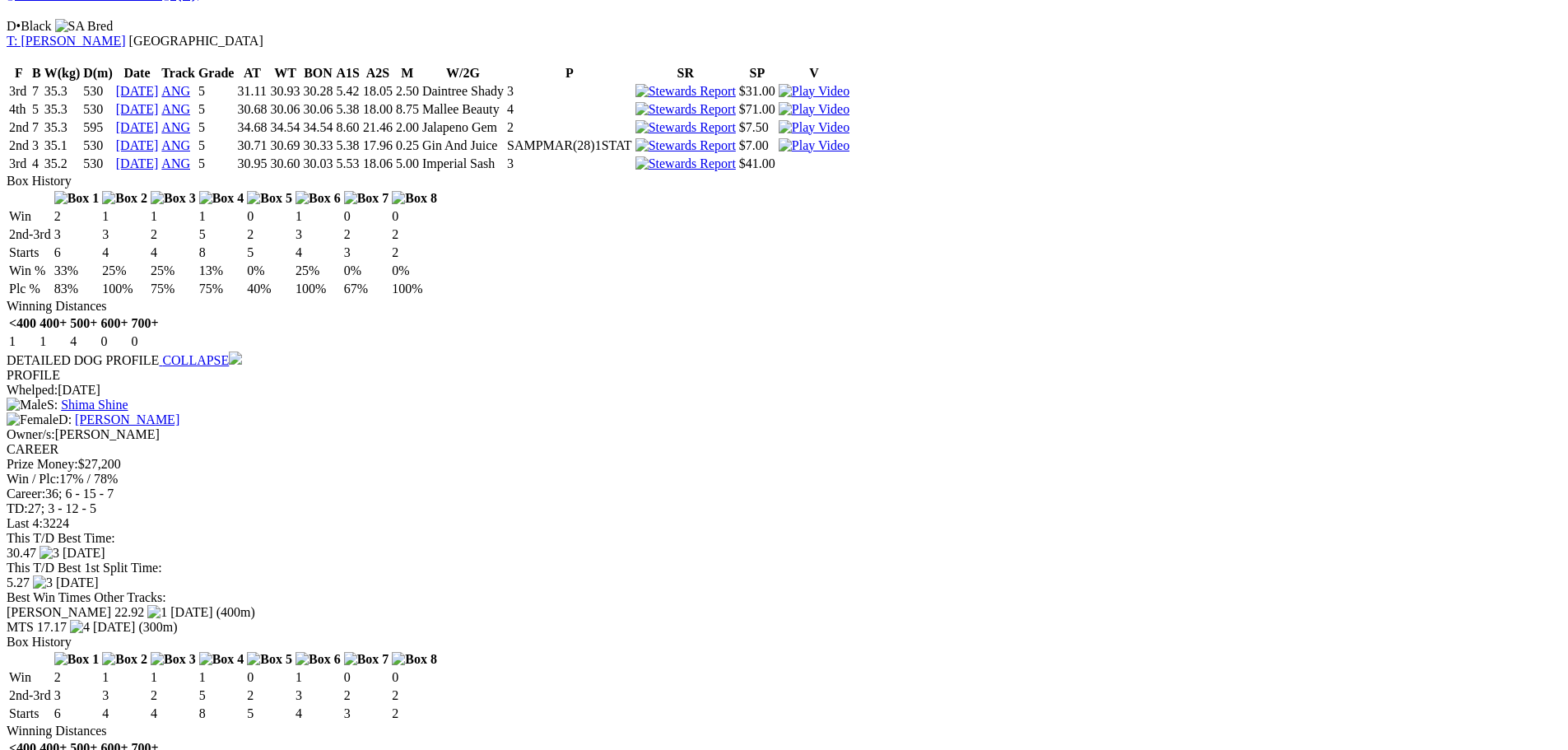
scroll to position [2306, 0]
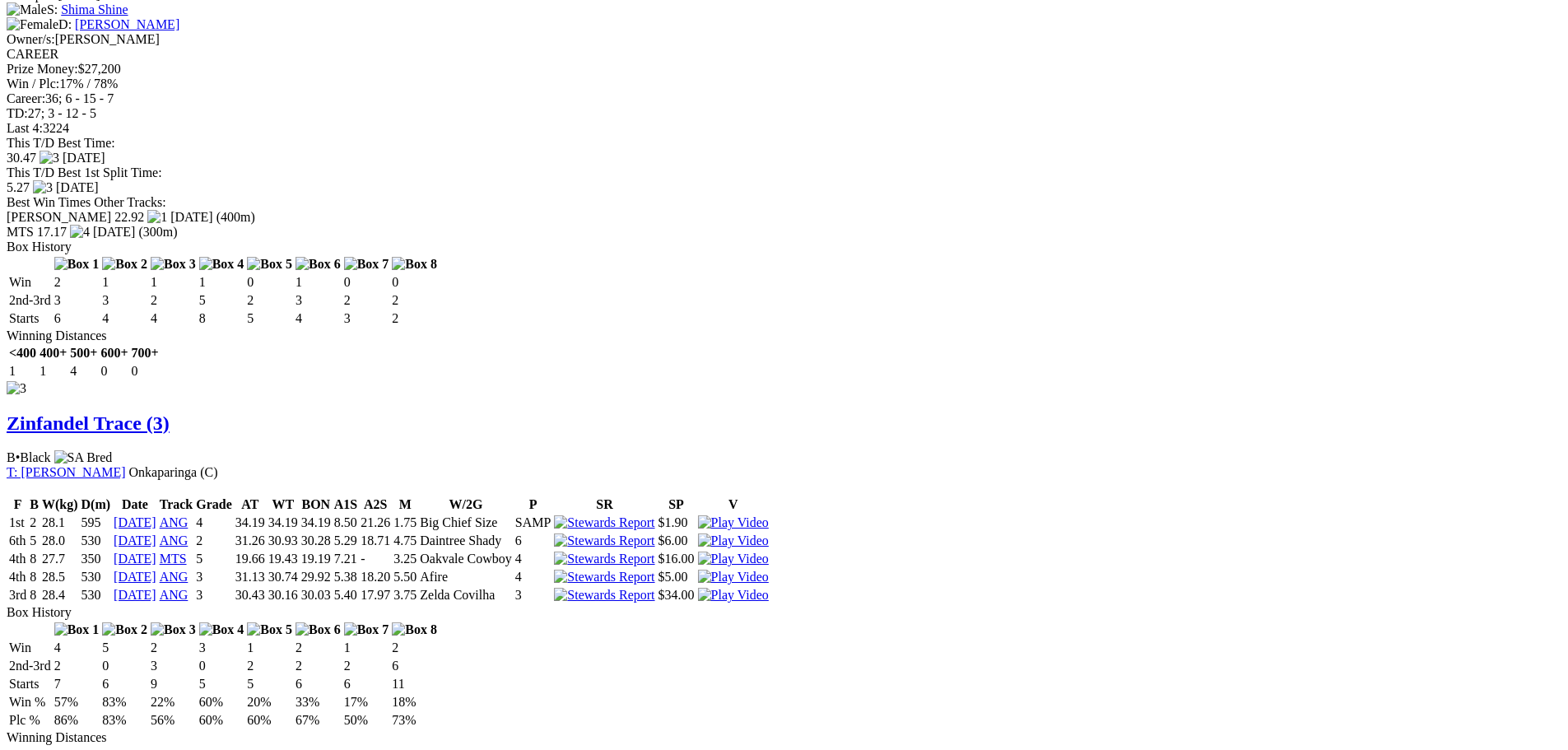
scroll to position [2635, 0]
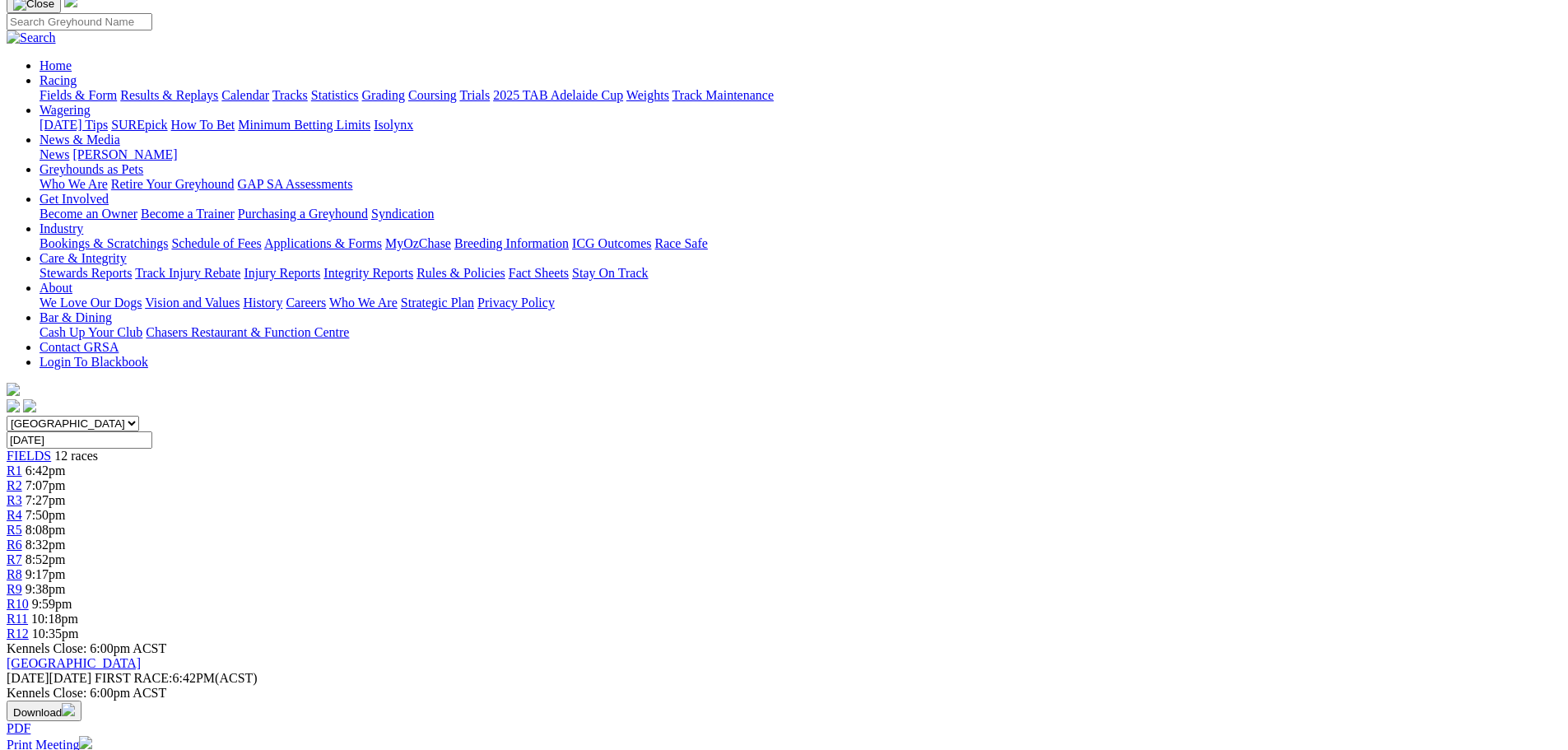
scroll to position [0, 0]
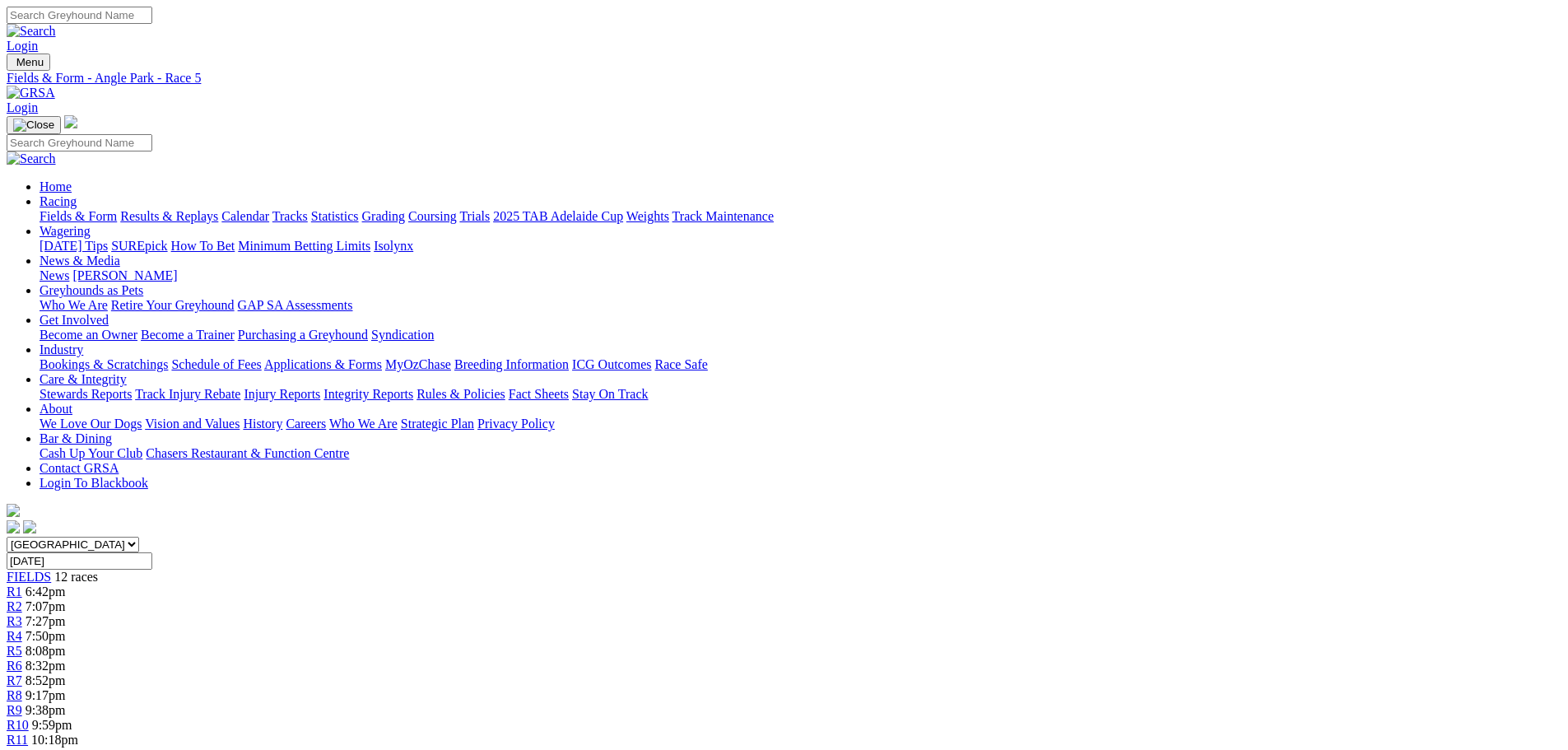
click at [801, 659] on div "R6 8:32pm" at bounding box center [784, 666] width 1555 height 15
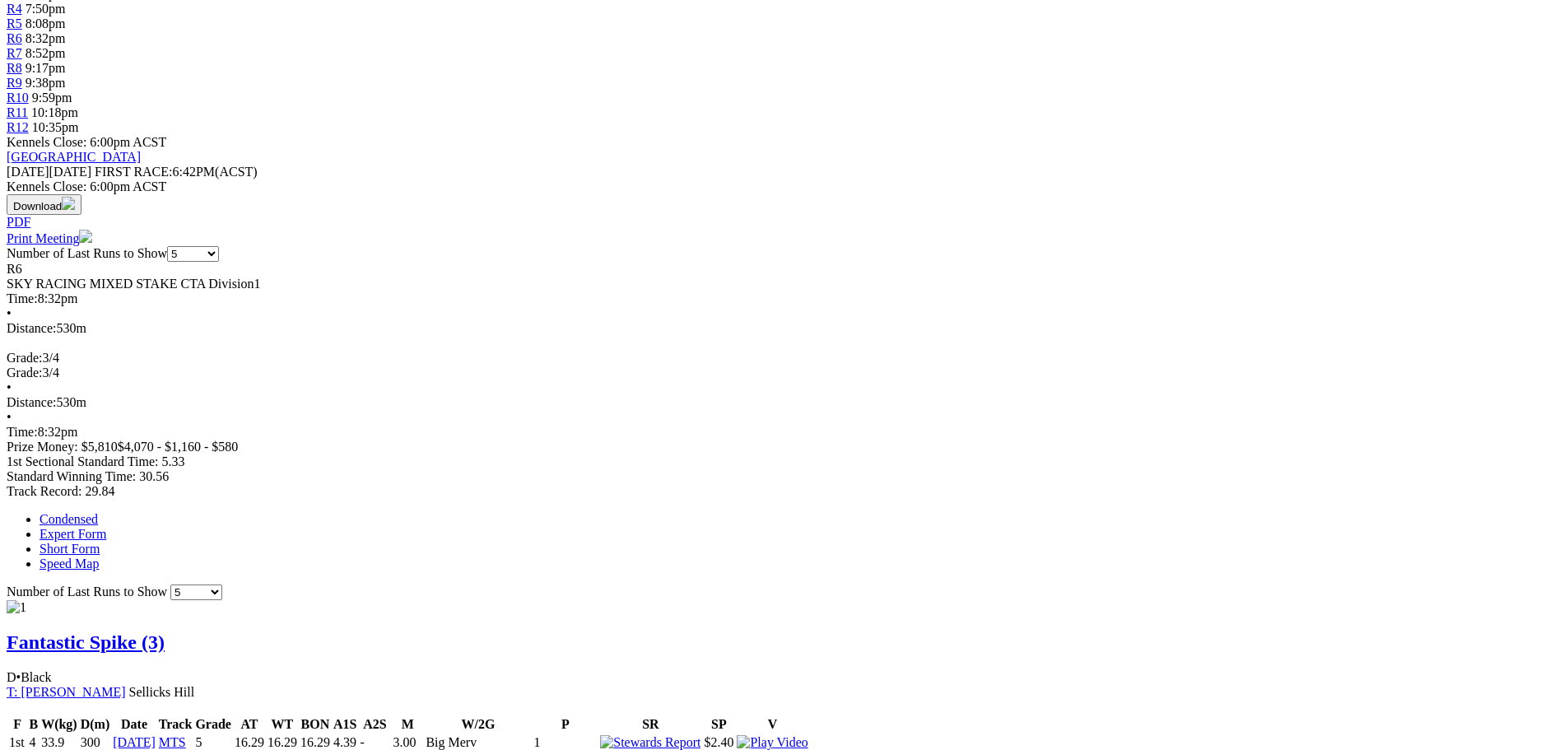
scroll to position [824, 0]
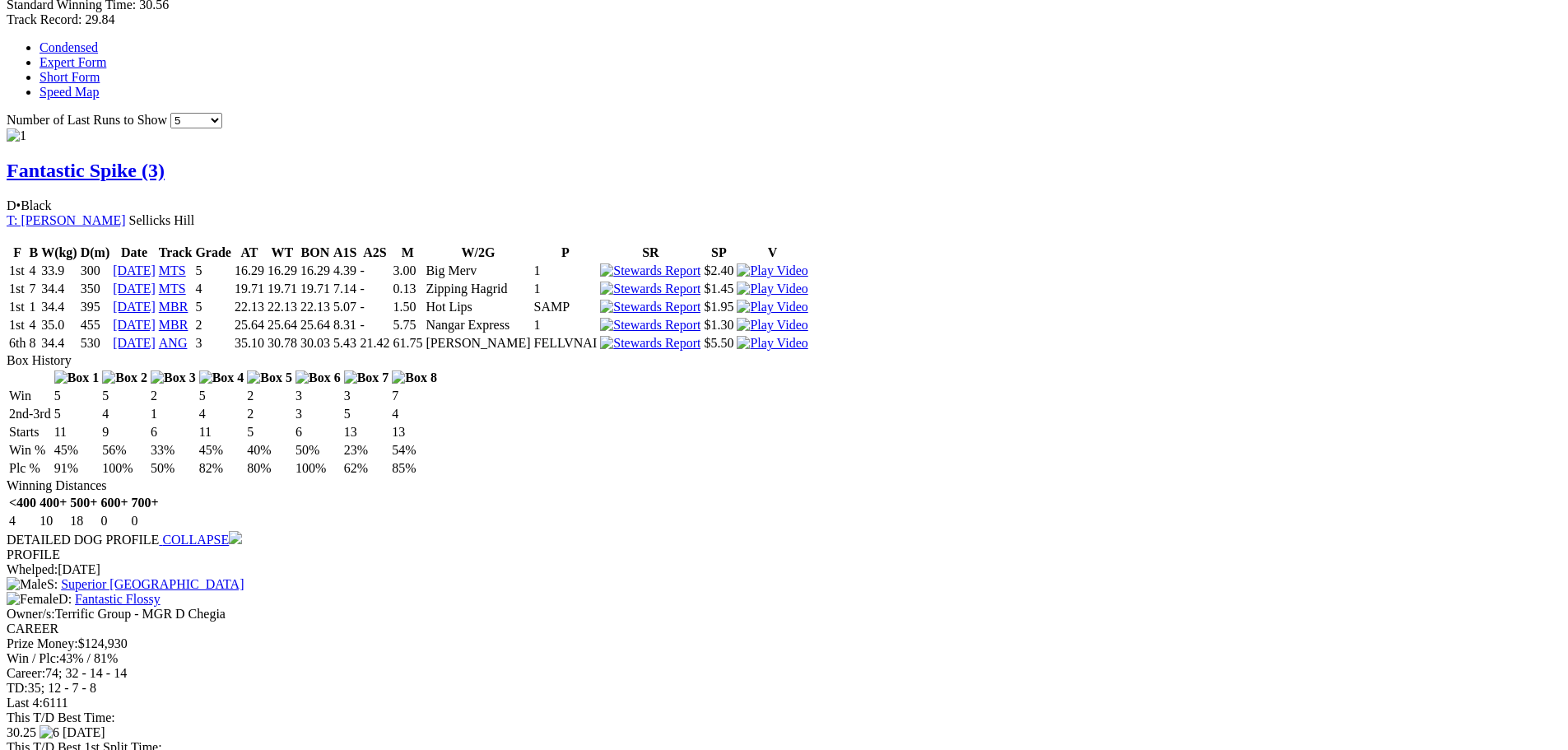
scroll to position [1071, 0]
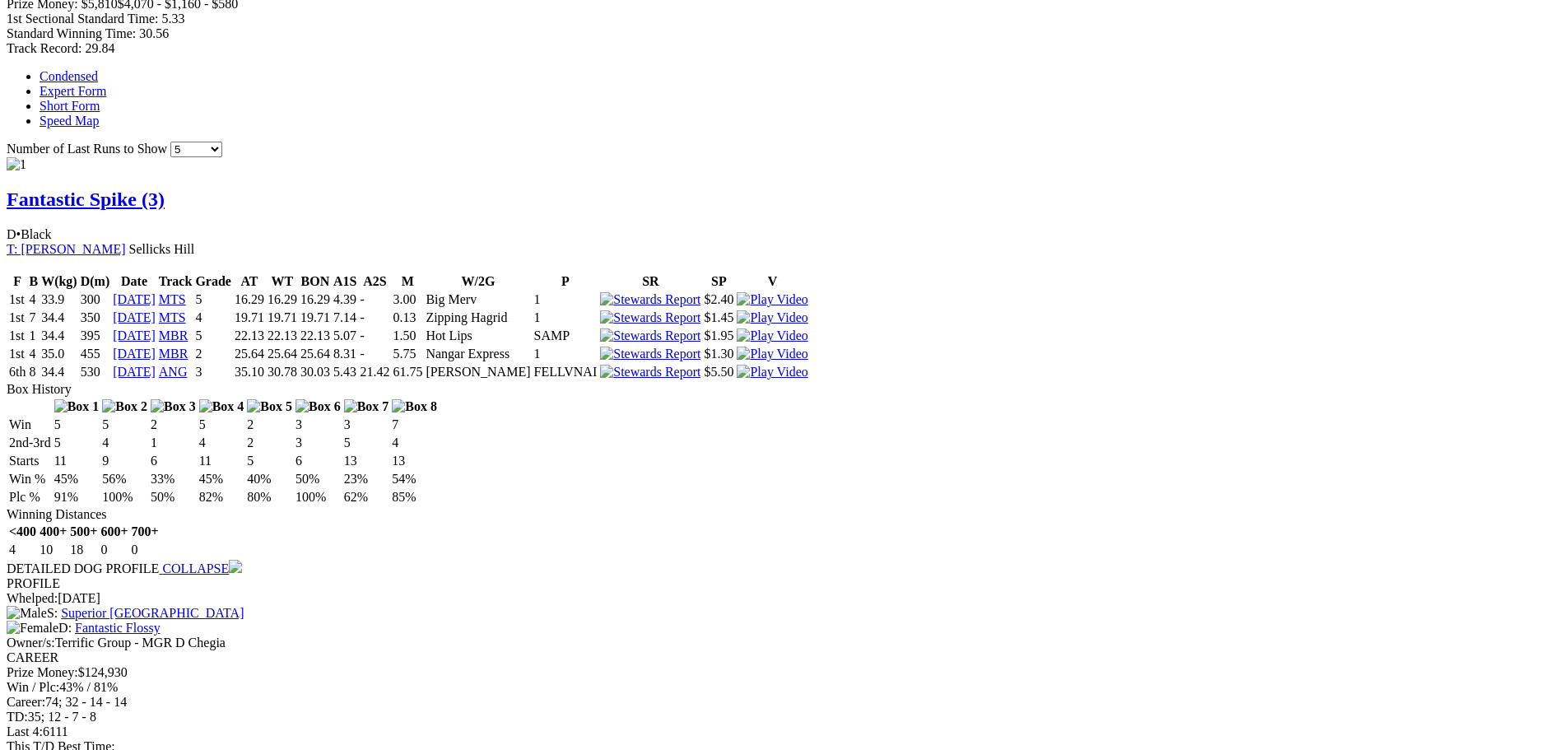
drag, startPoint x: 973, startPoint y: 381, endPoint x: 945, endPoint y: 341, distance: 48.8
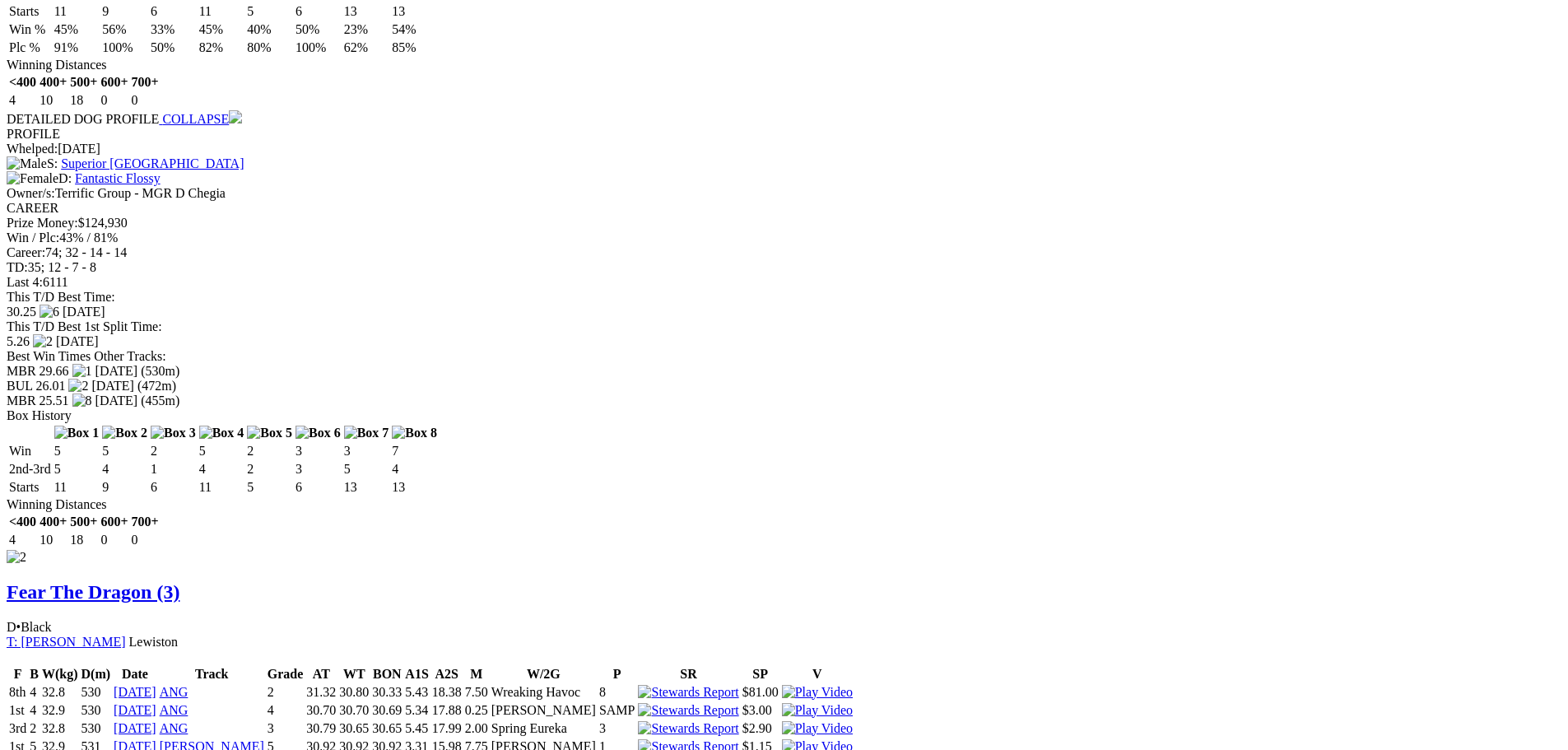
scroll to position [1400, 0]
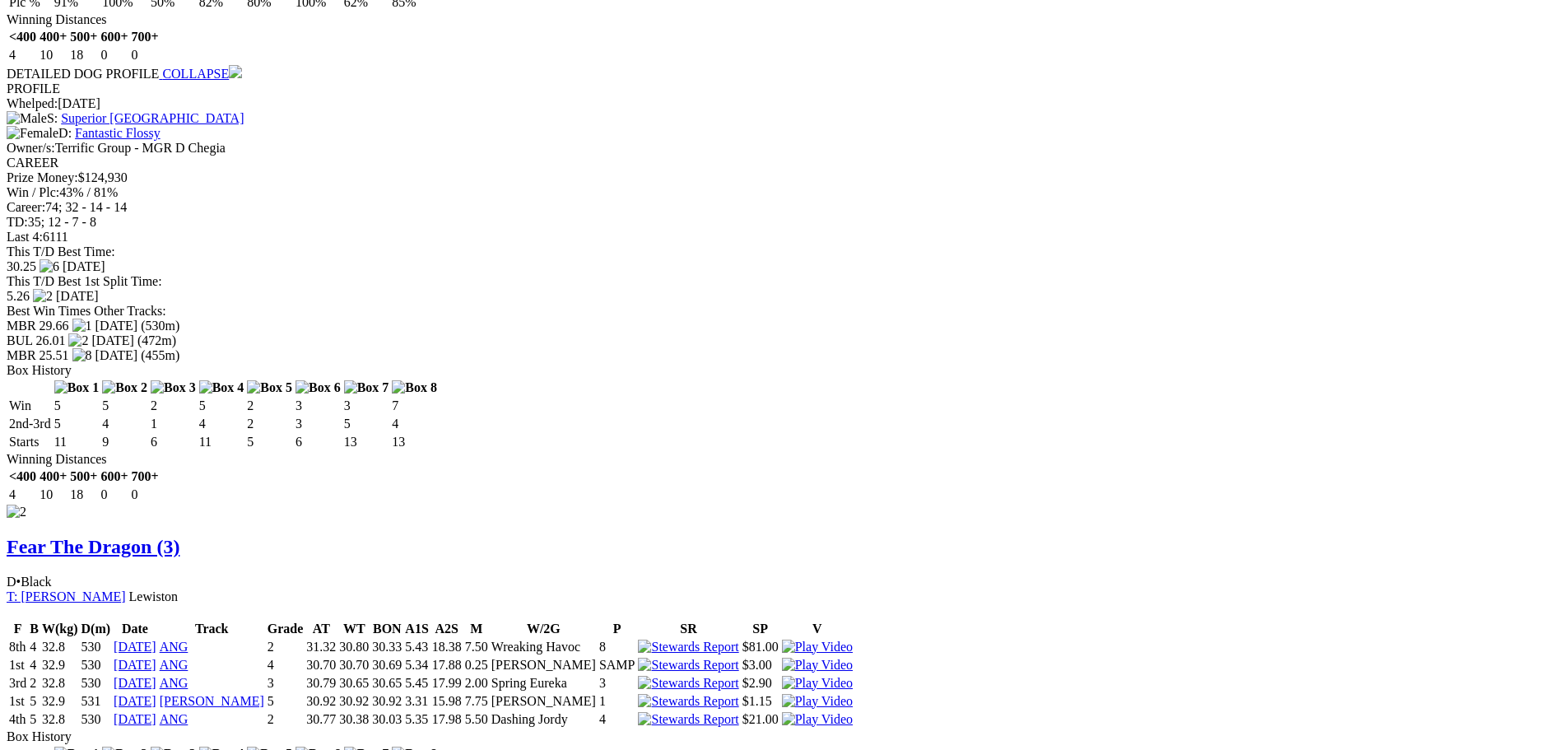
scroll to position [1565, 0]
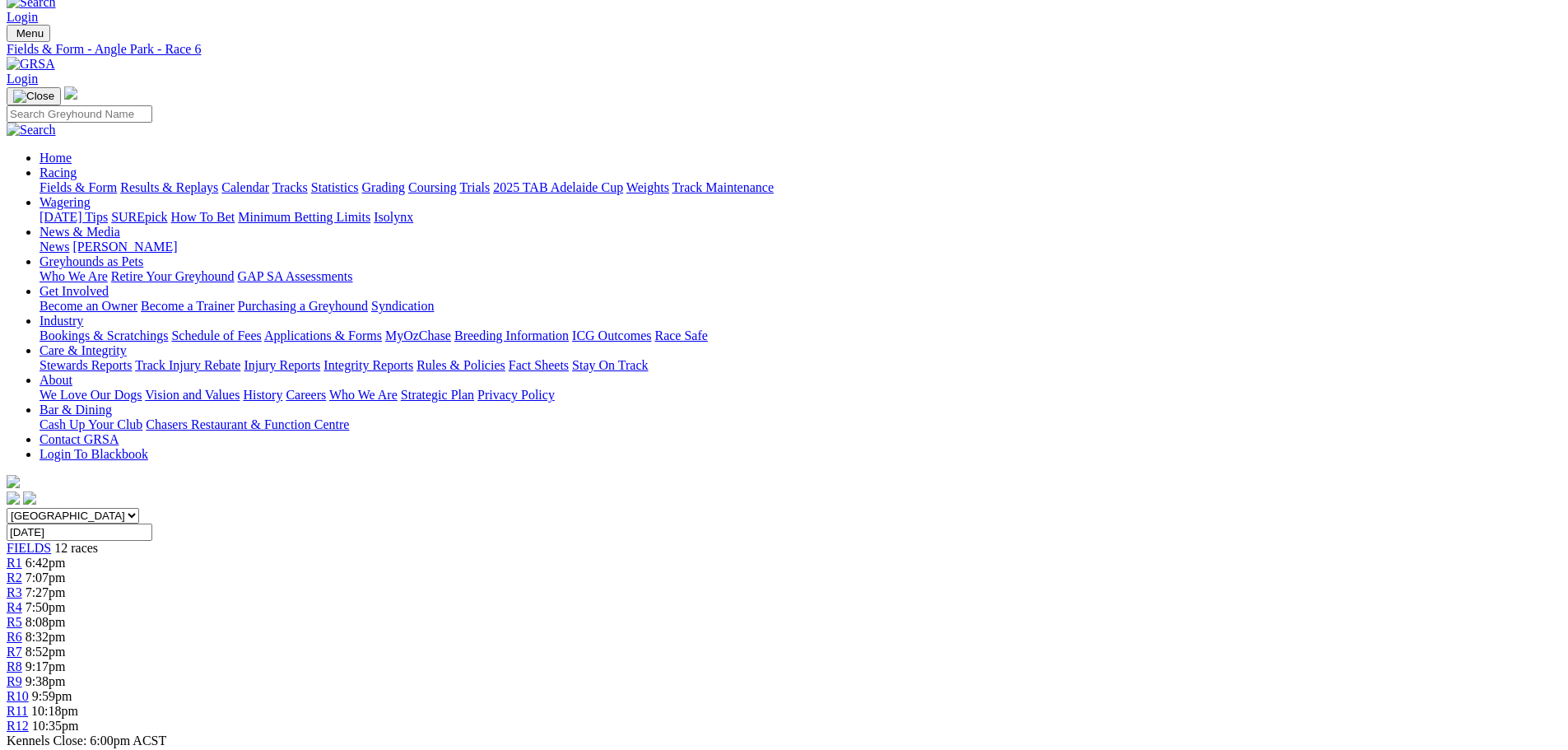
scroll to position [0, 0]
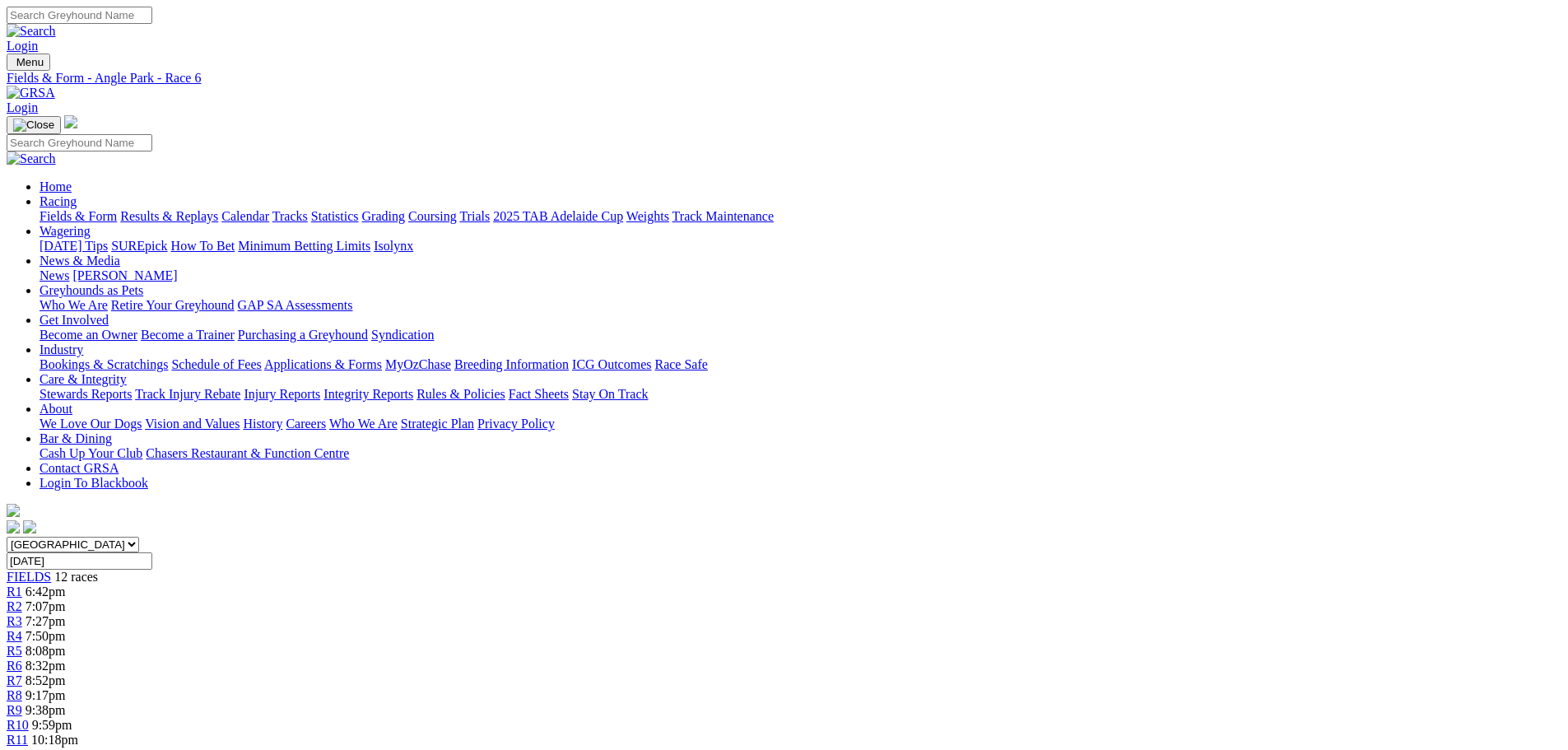
click at [22, 674] on span "R7" at bounding box center [15, 681] width 16 height 14
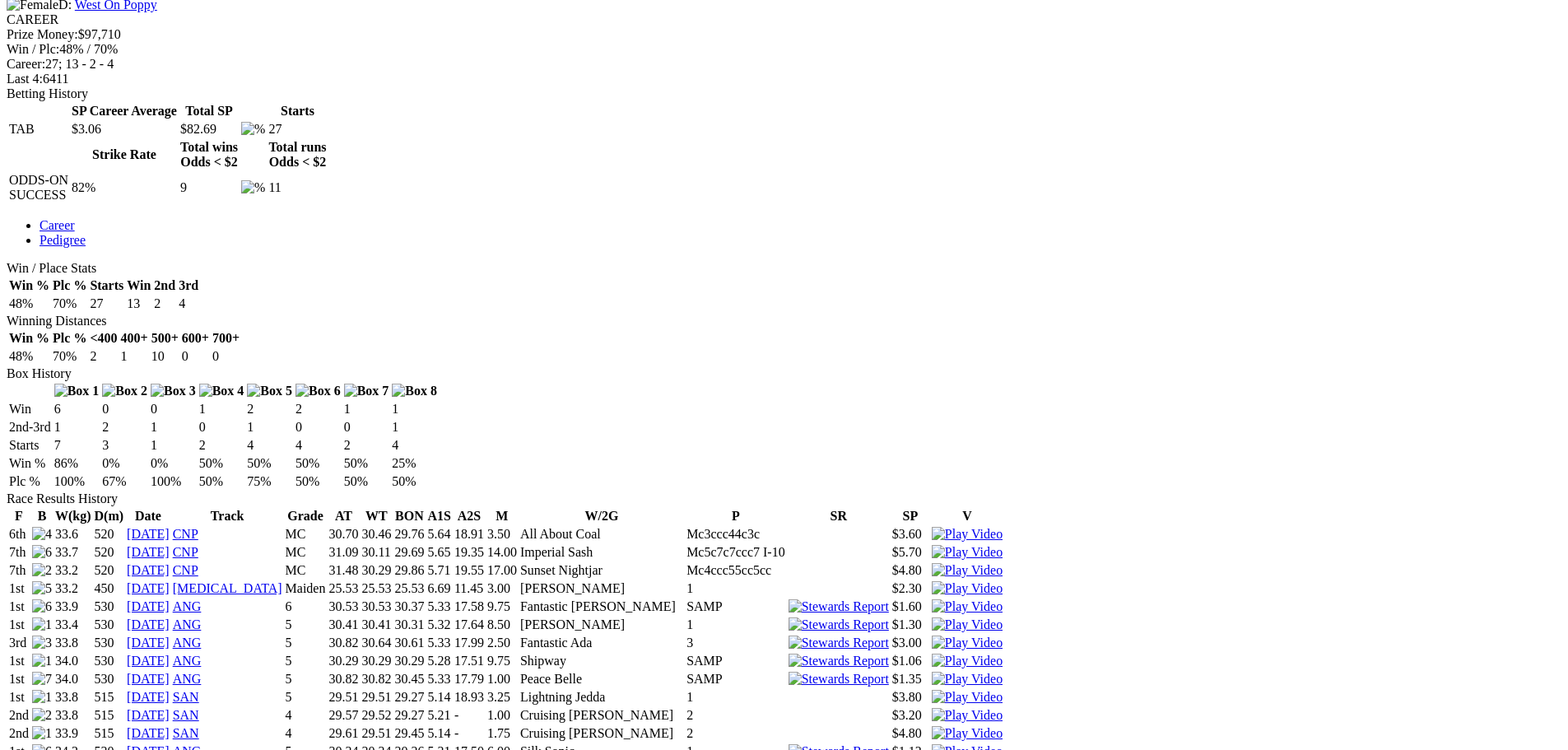
scroll to position [741, 0]
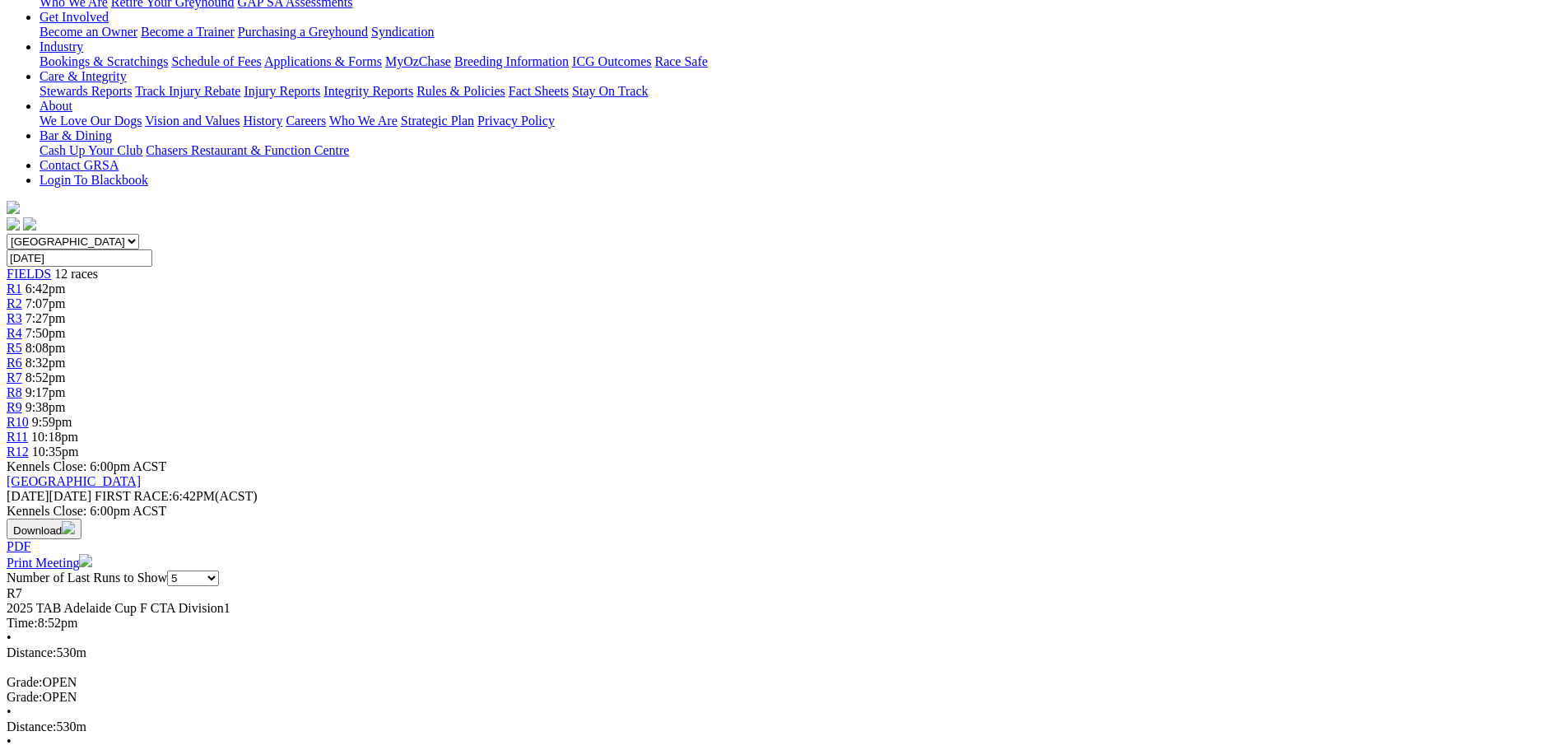
scroll to position [411, 0]
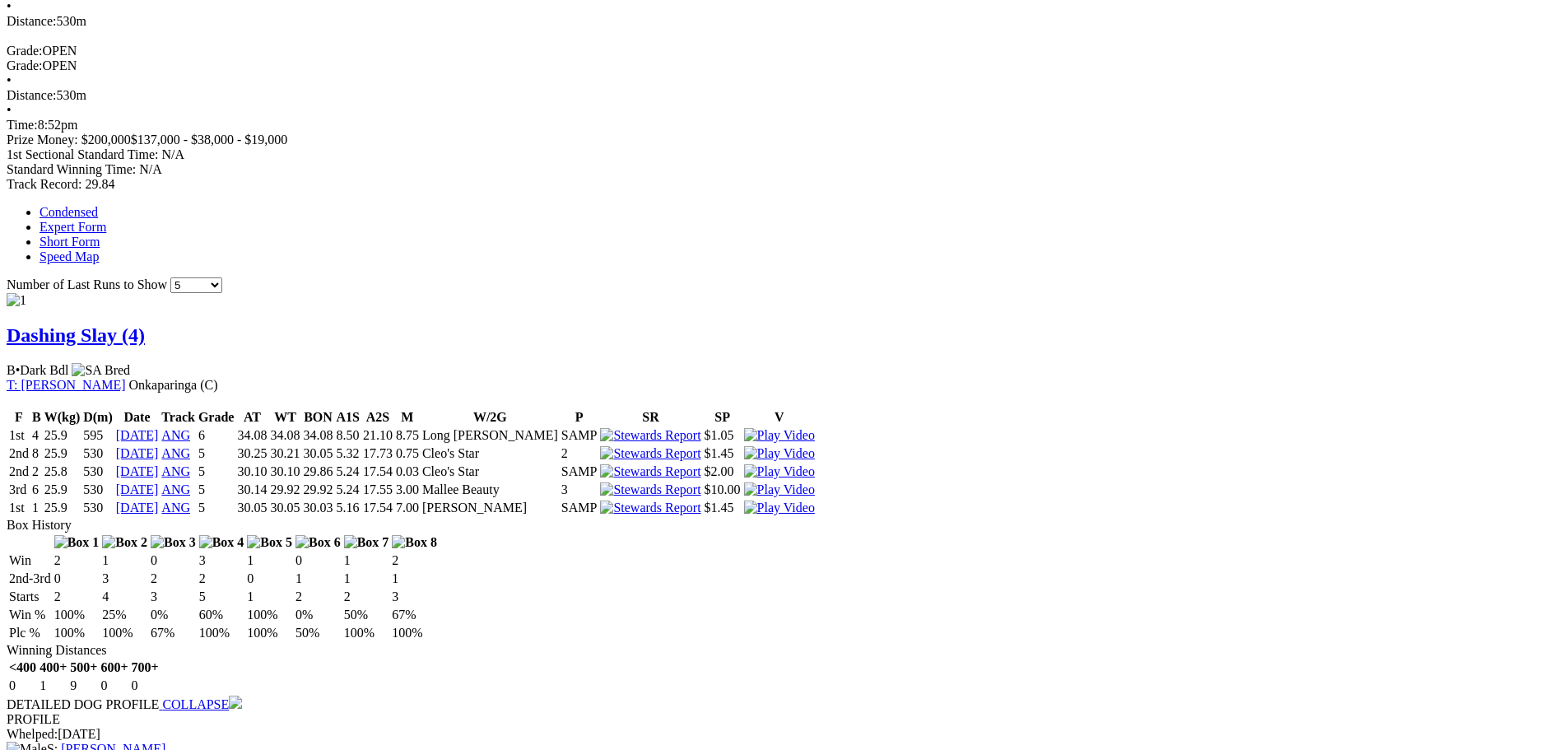
scroll to position [1071, 0]
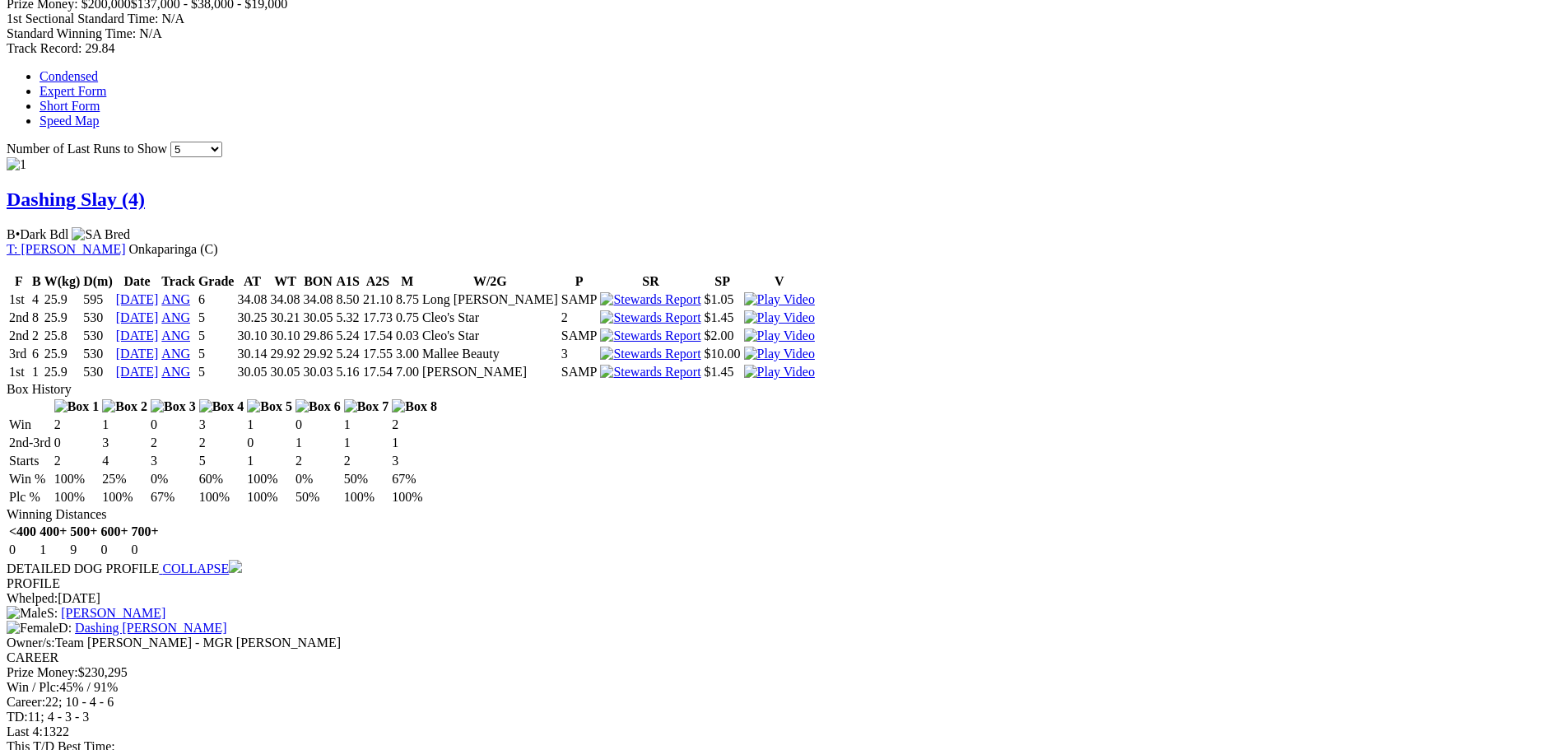
drag, startPoint x: 1096, startPoint y: 278, endPoint x: 1170, endPoint y: 273, distance: 74.2
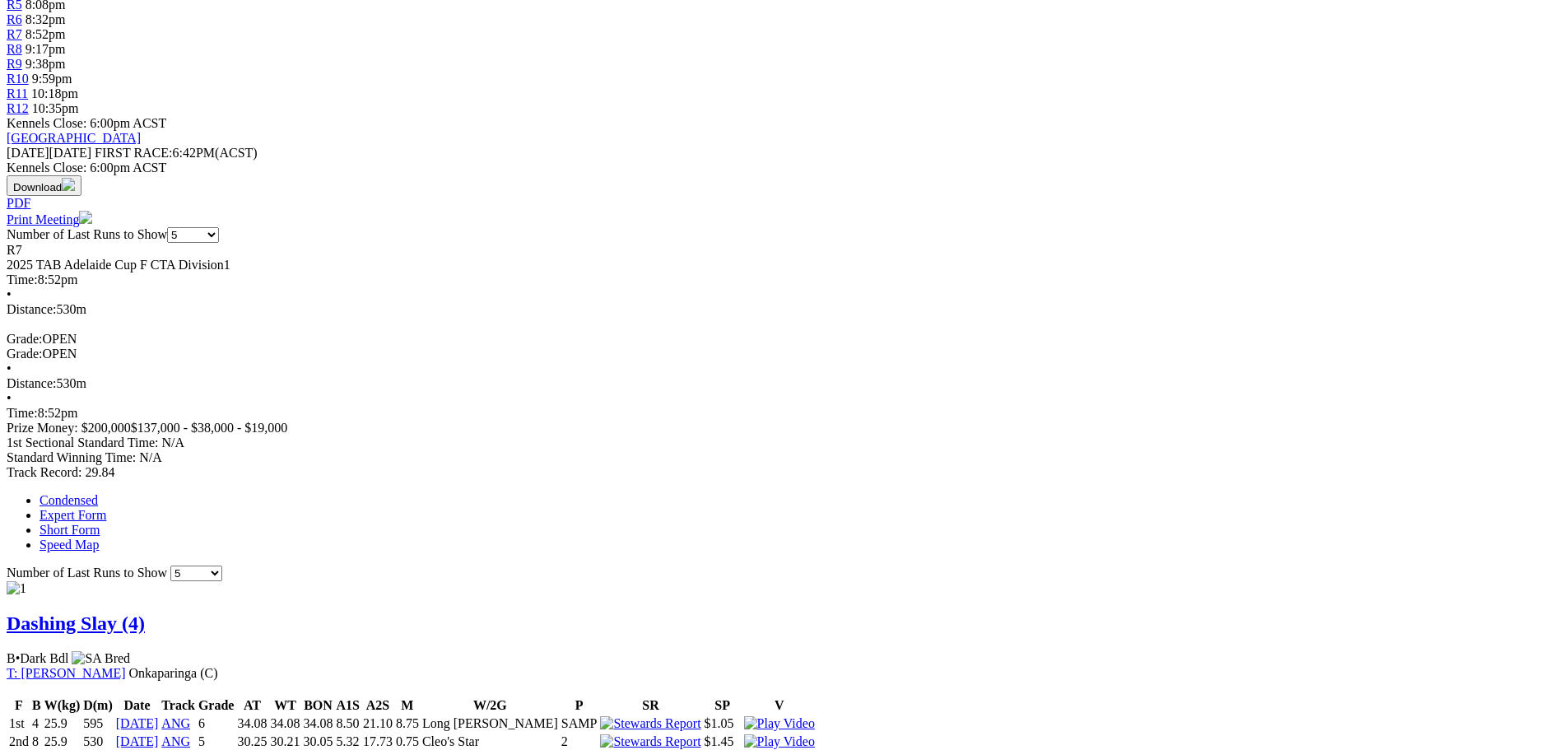
scroll to position [411, 0]
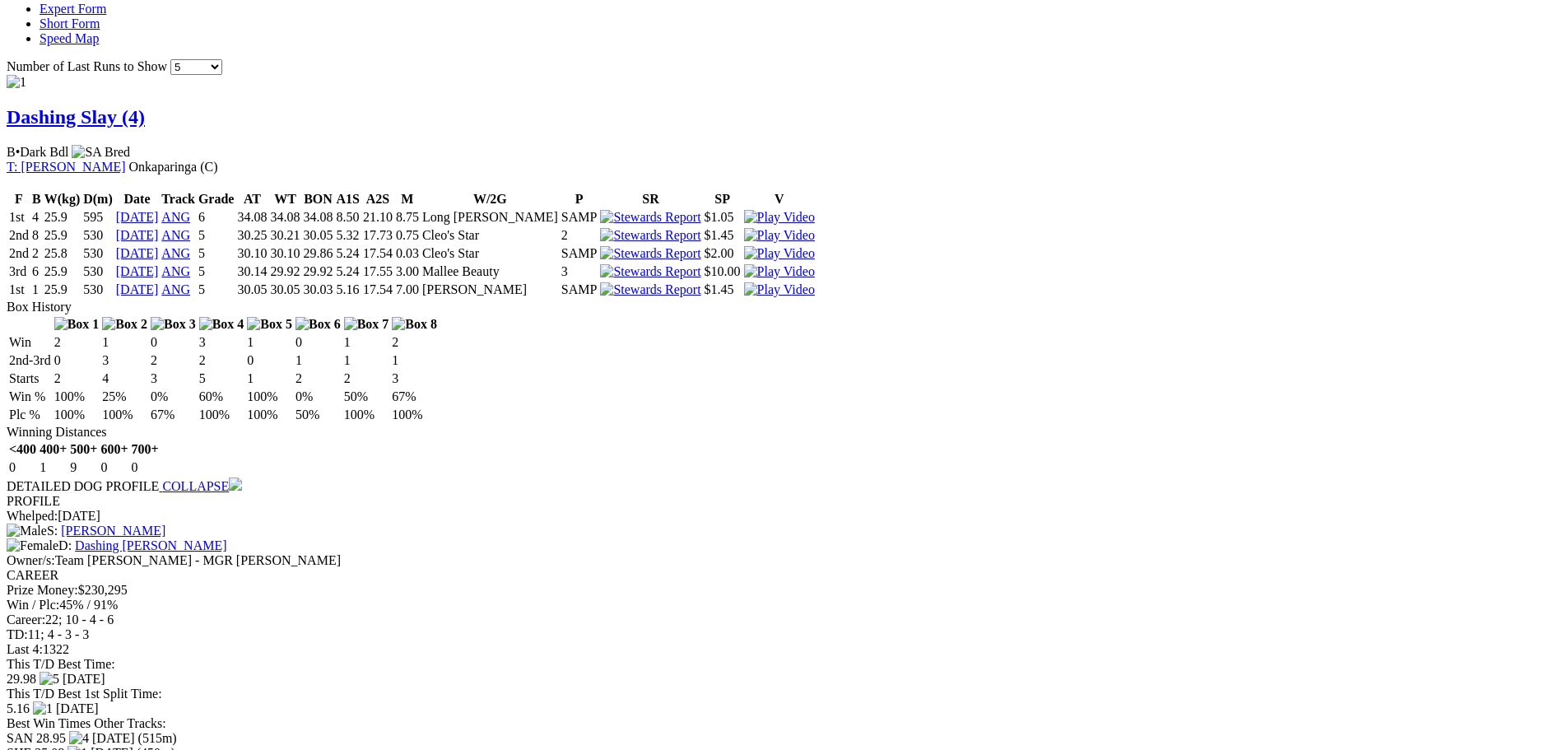
scroll to position [1400, 0]
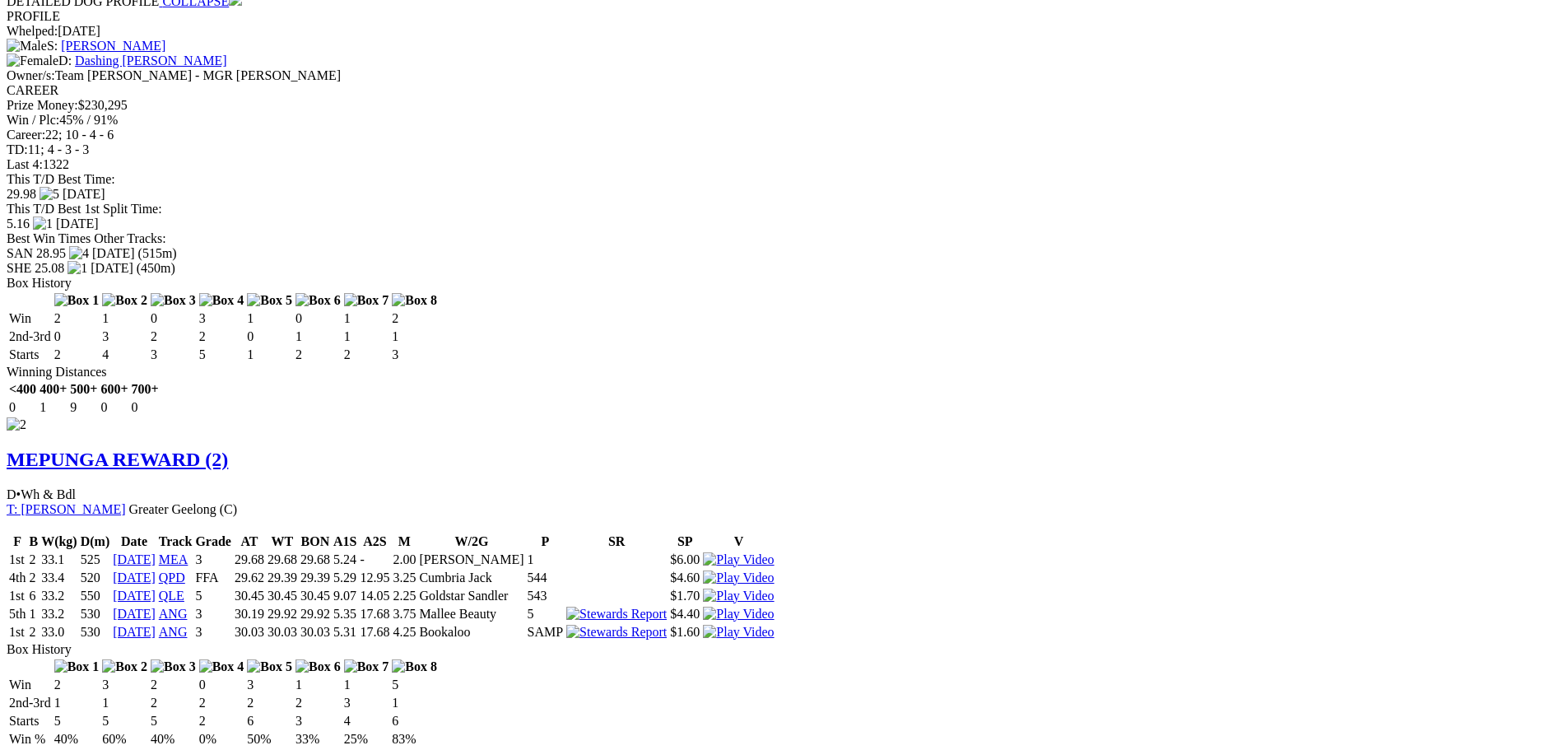
scroll to position [1813, 0]
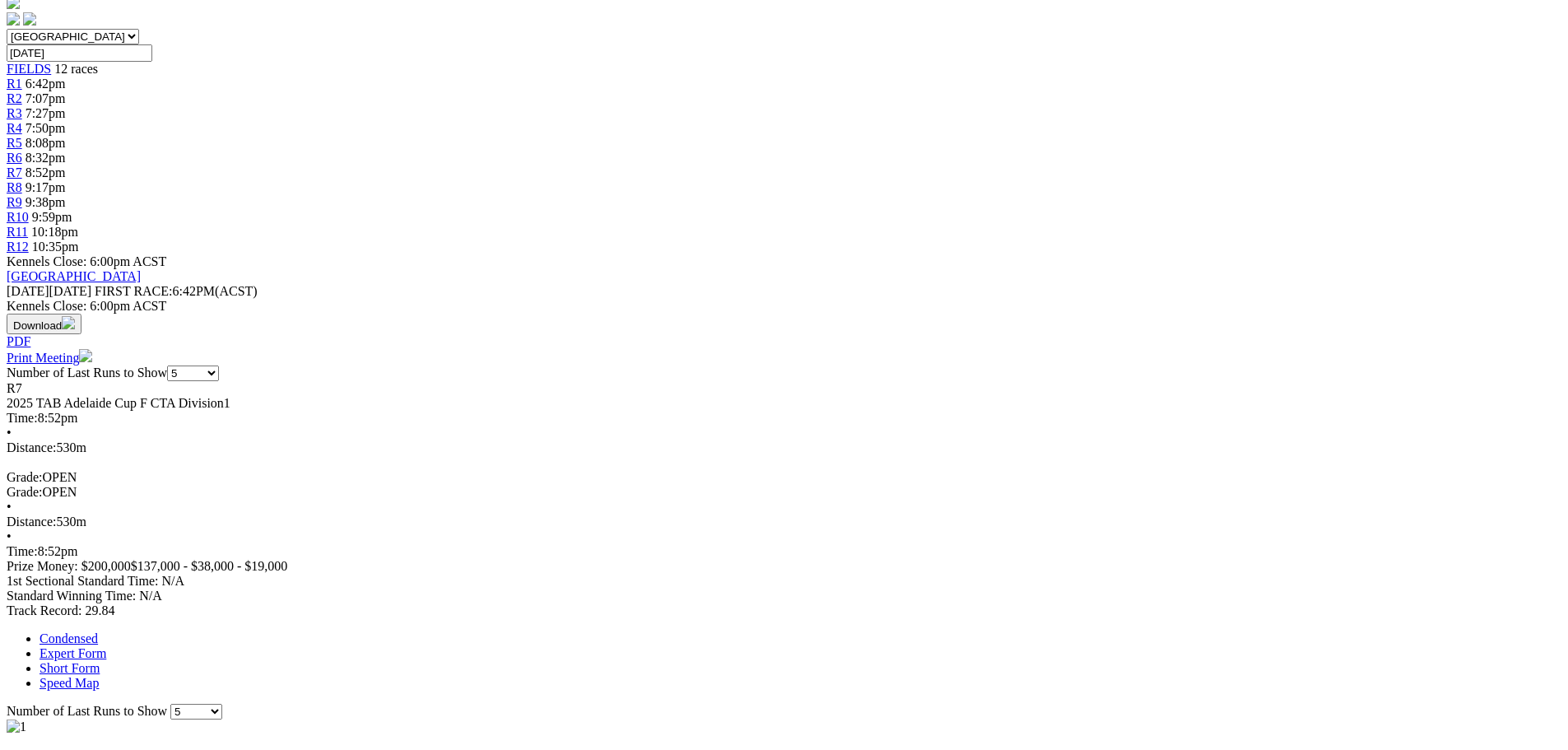
scroll to position [411, 0]
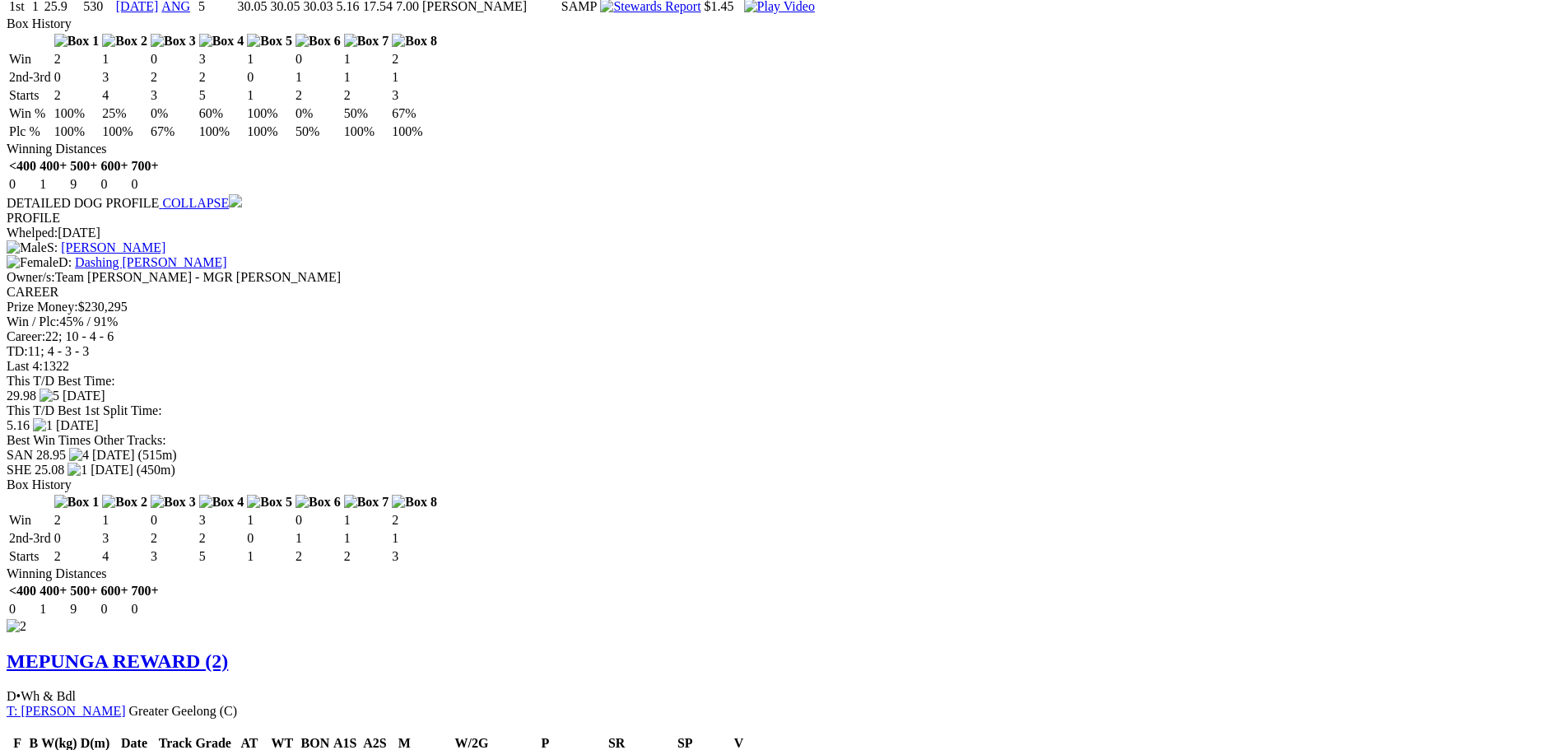
scroll to position [1894, 0]
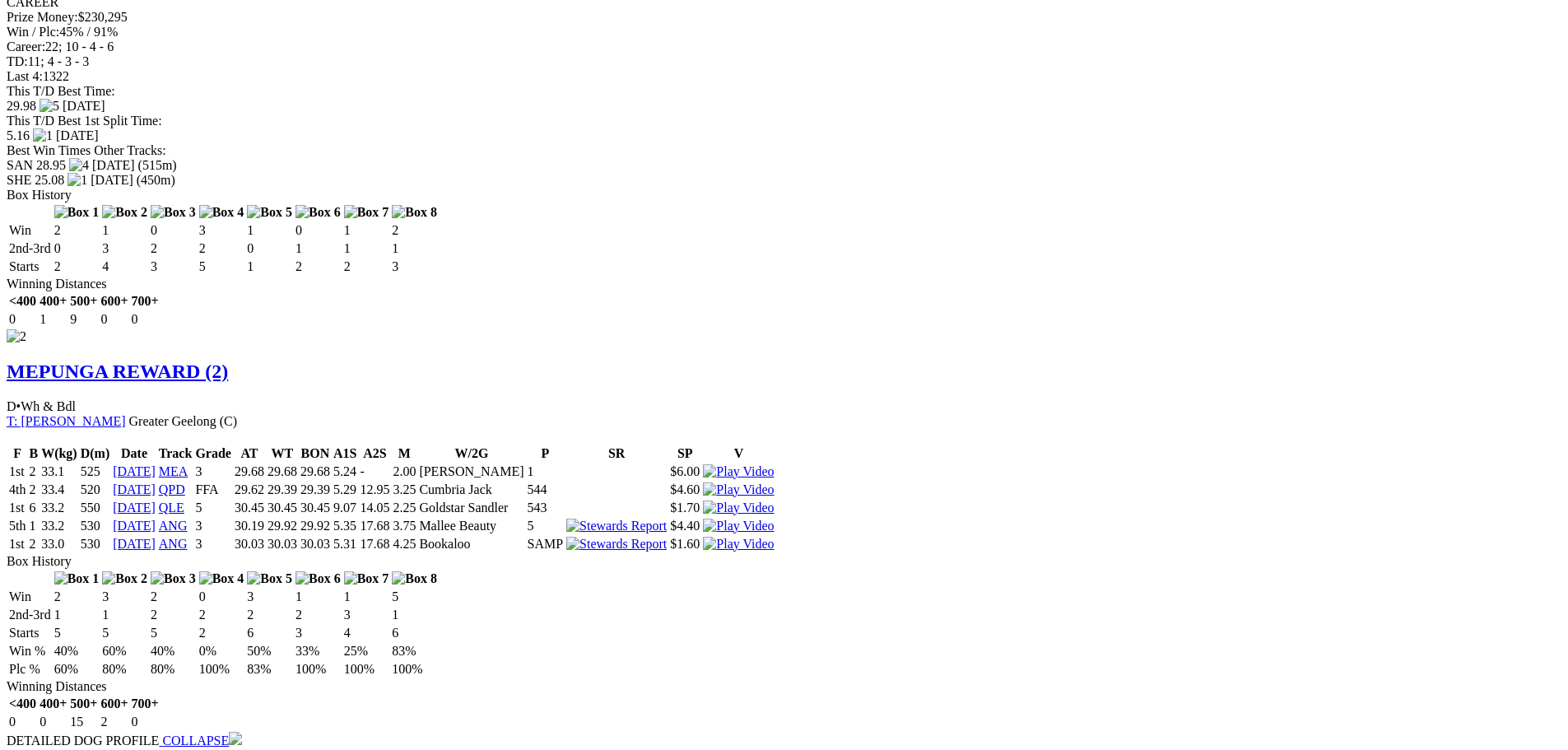
scroll to position [1977, 0]
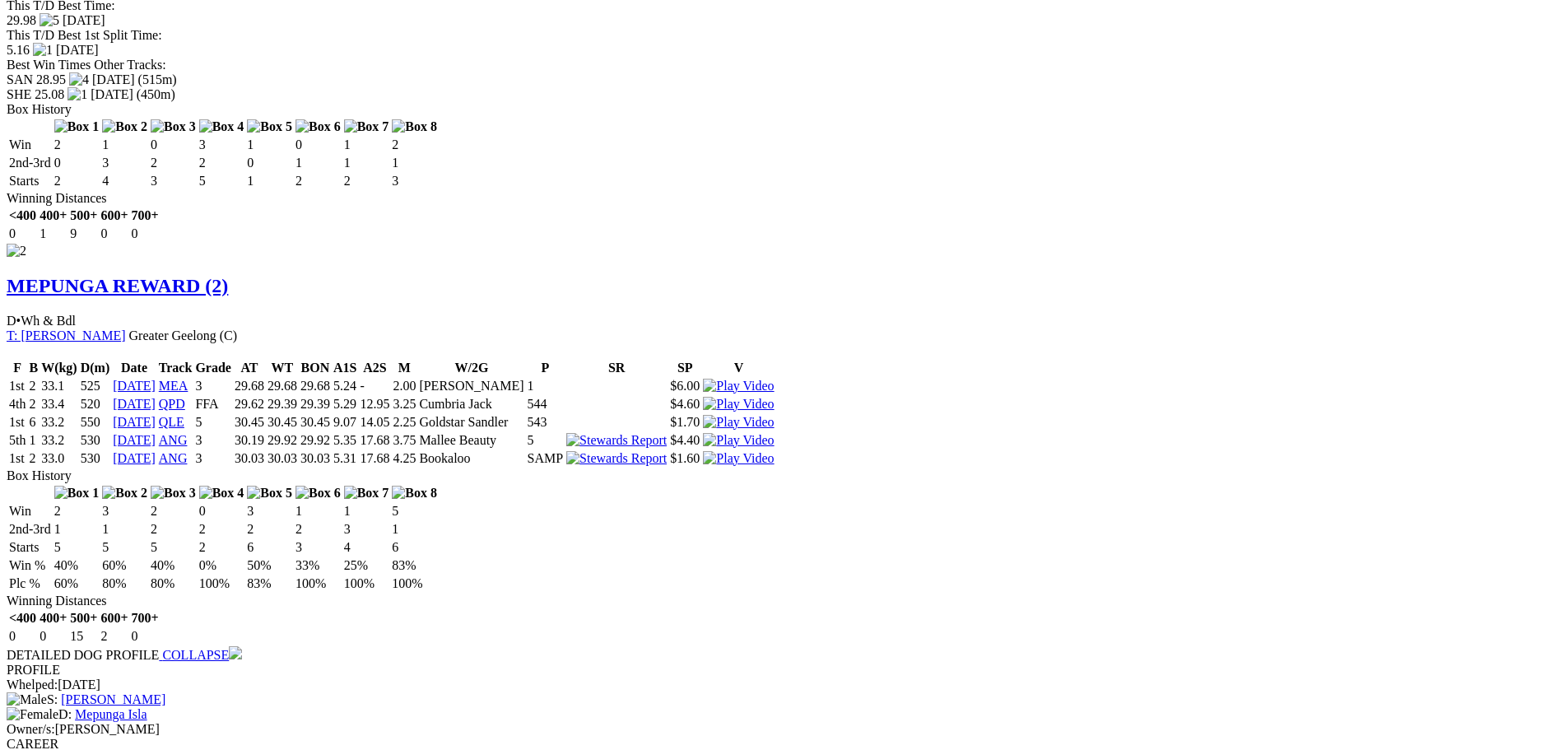
scroll to position [2306, 0]
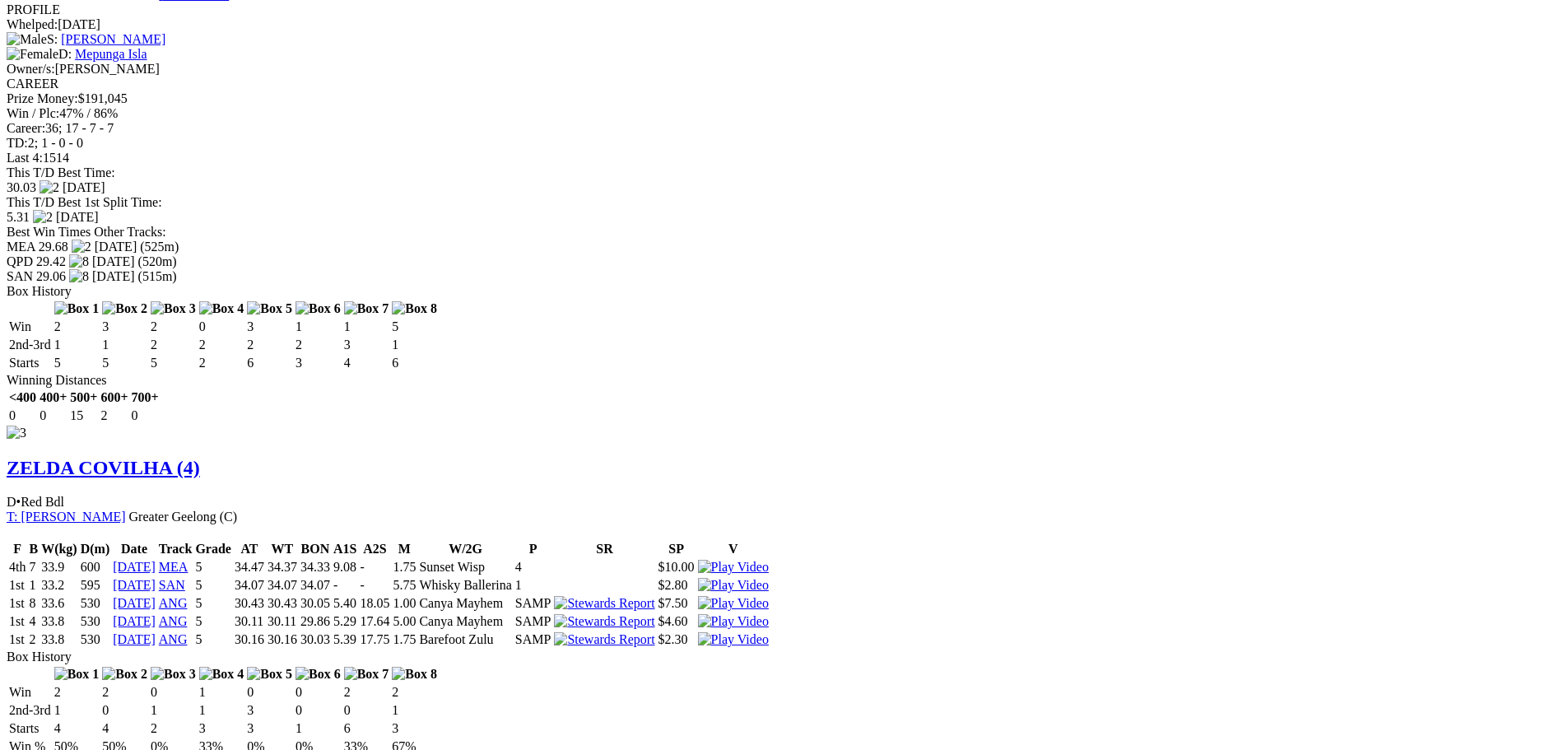
scroll to position [2635, 0]
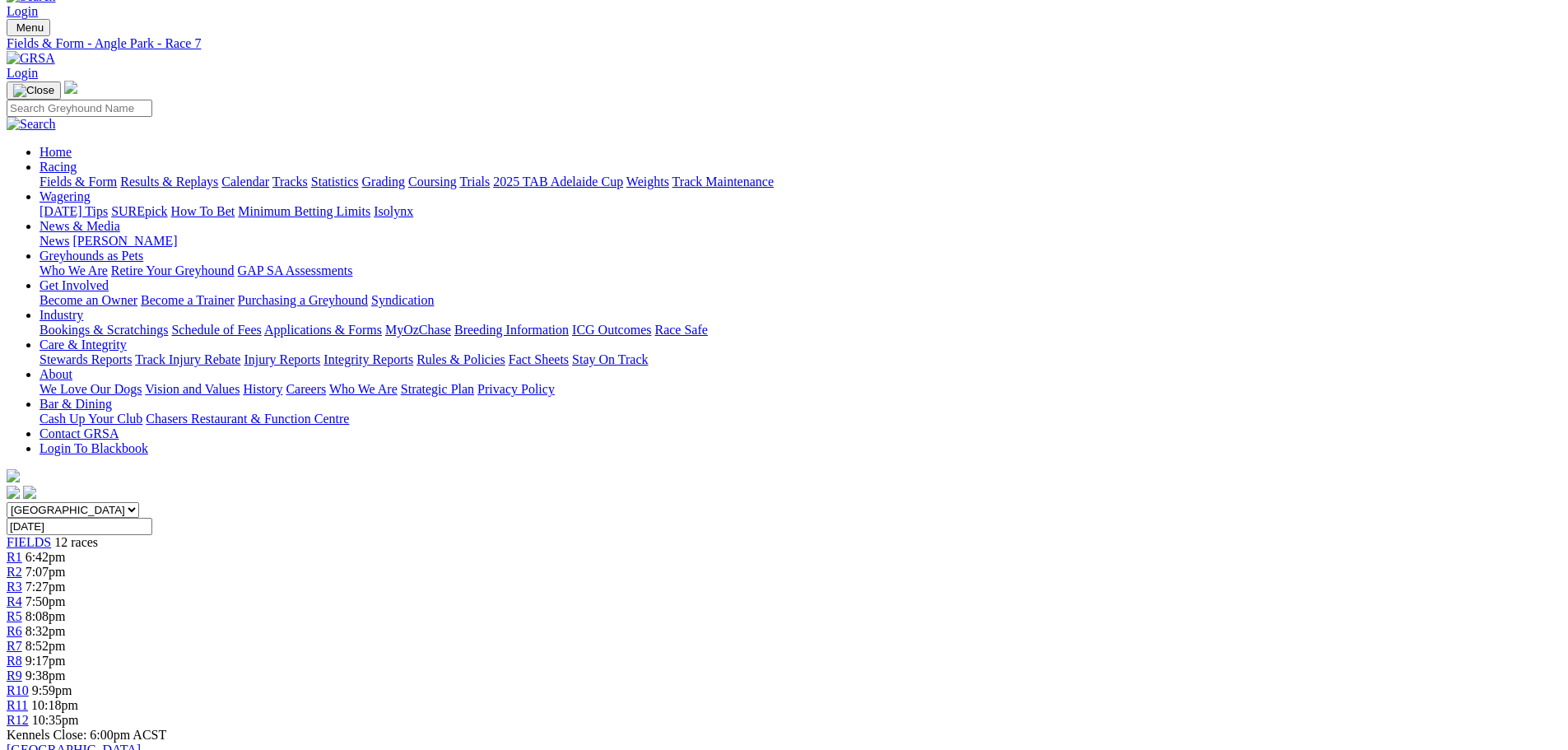
scroll to position [0, 0]
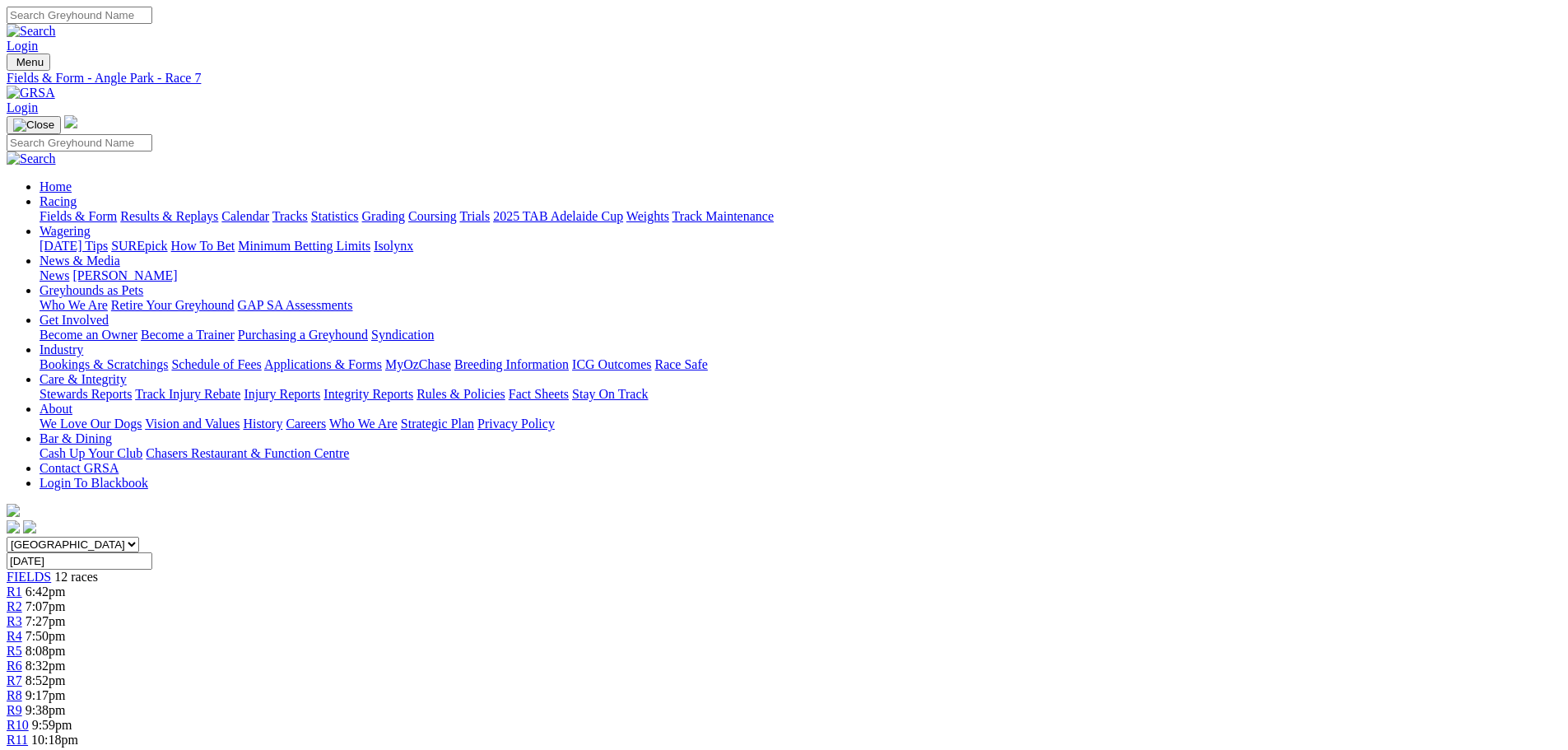
click at [956, 689] on div "R8 9:17pm" at bounding box center [784, 696] width 1555 height 15
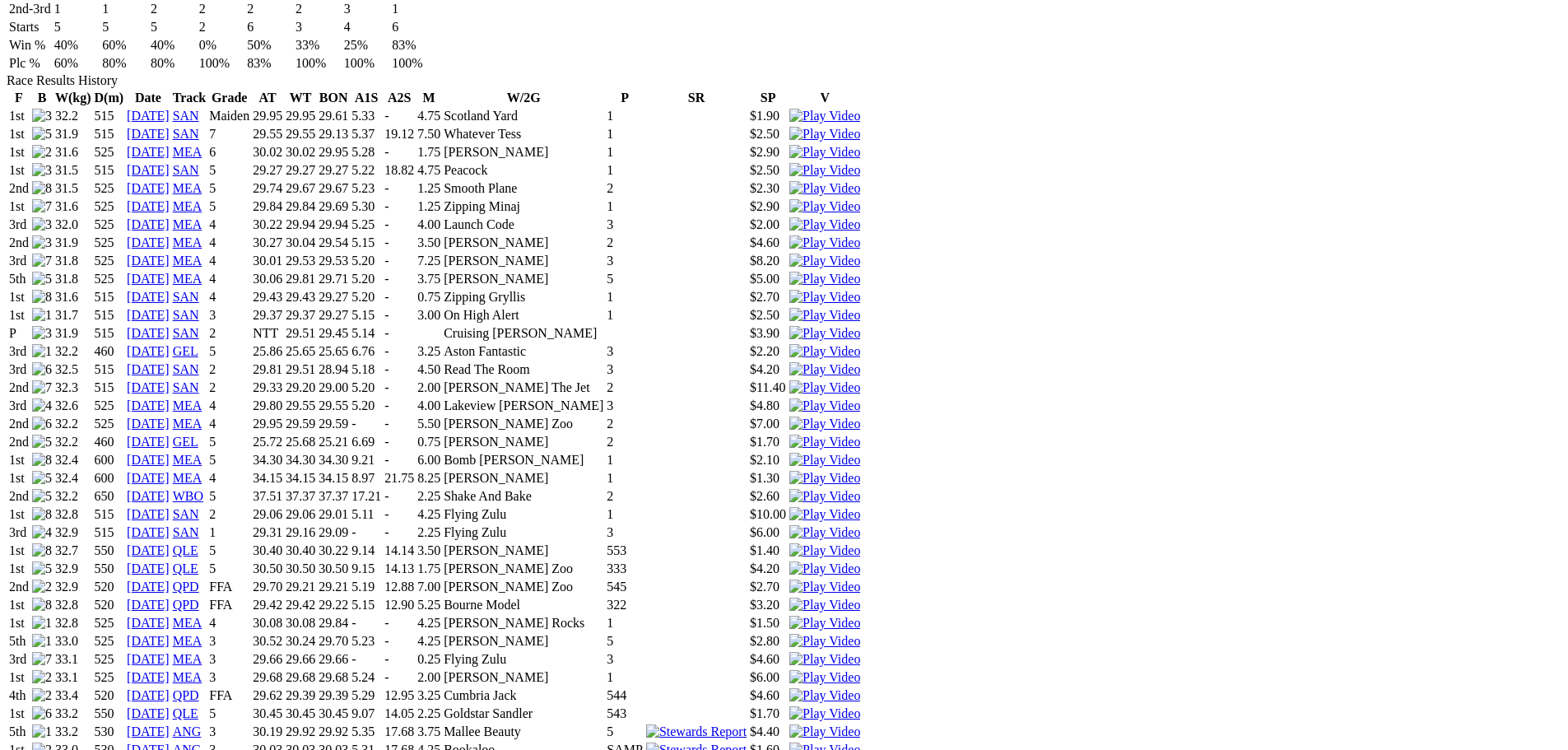
scroll to position [1051, 0]
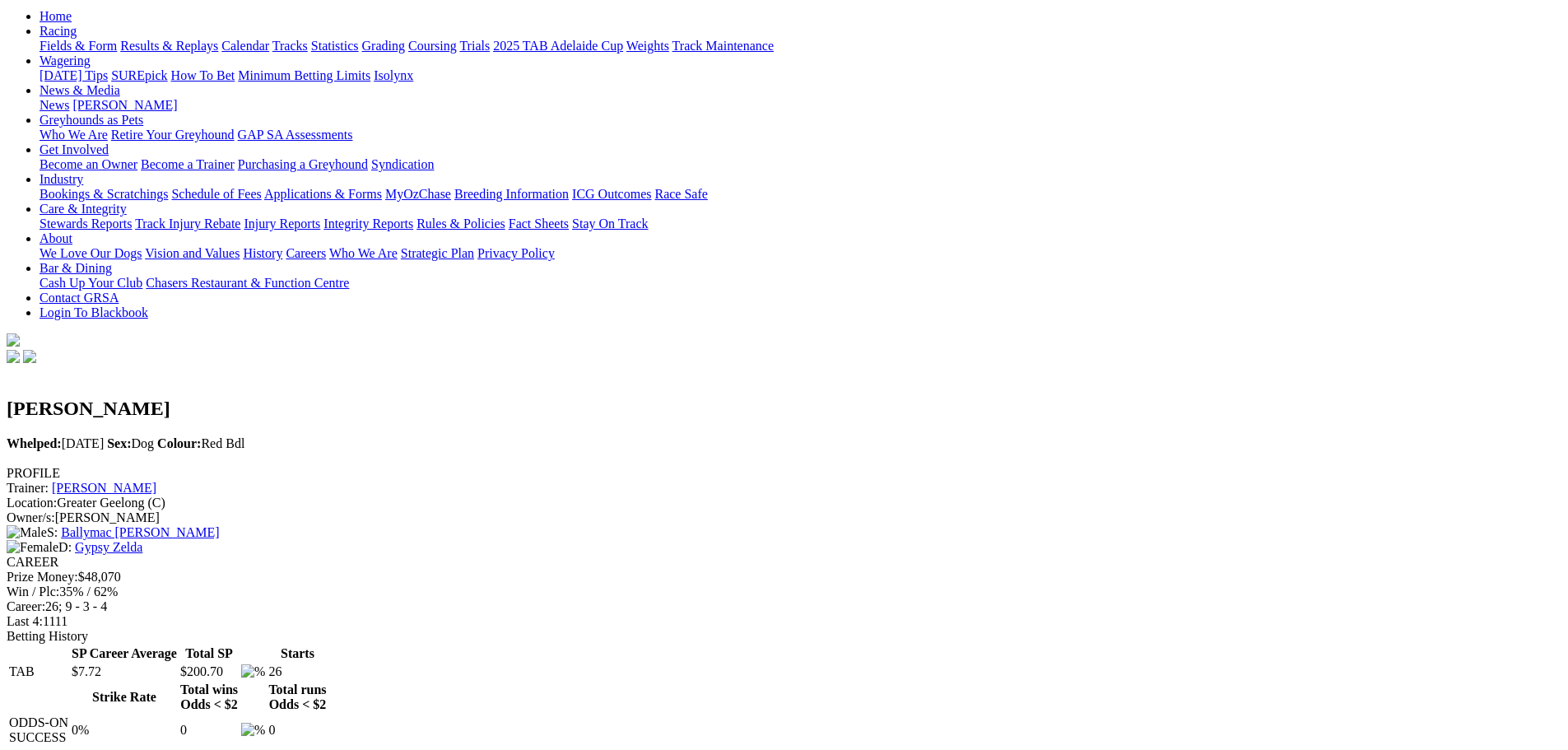
scroll to position [165, 0]
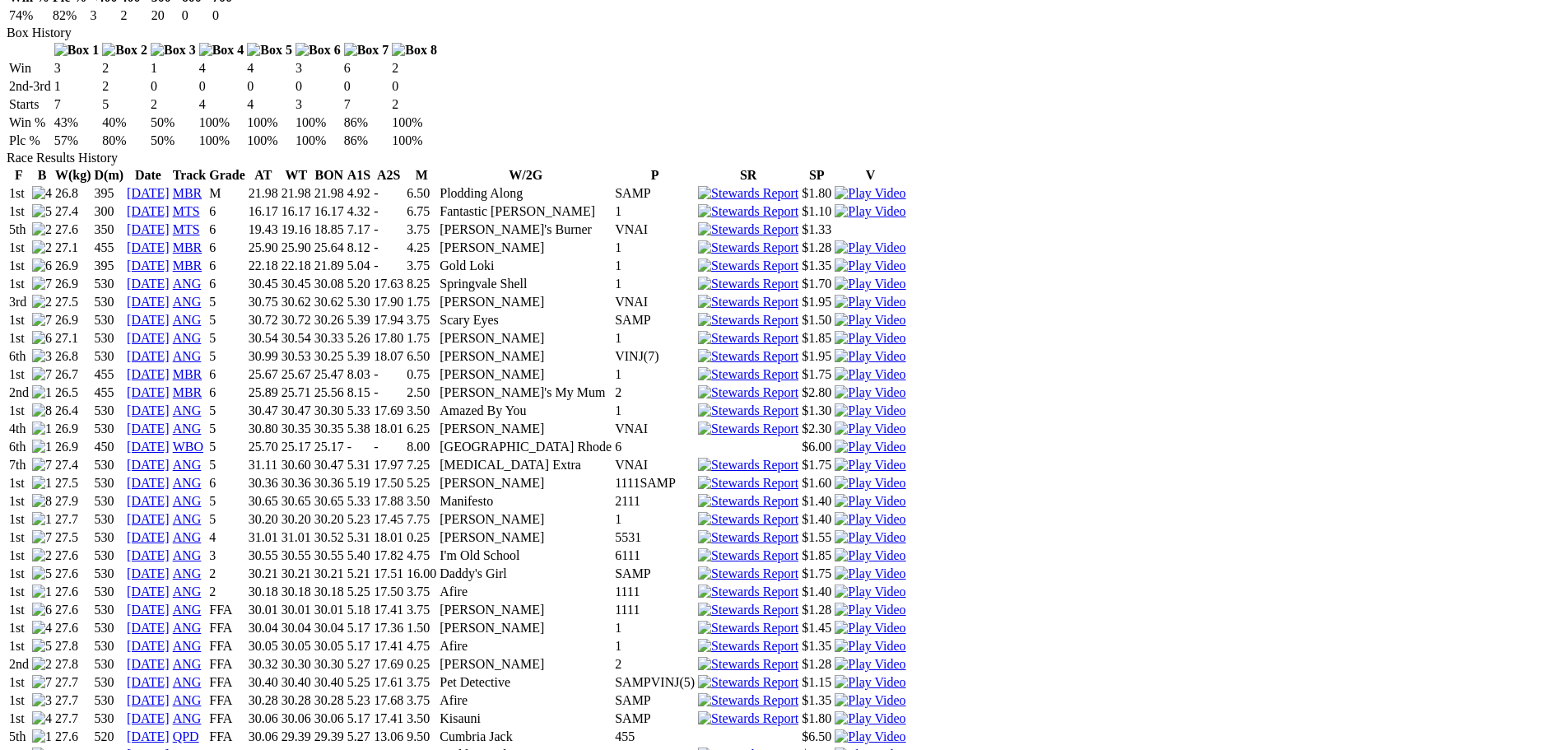
scroll to position [906, 0]
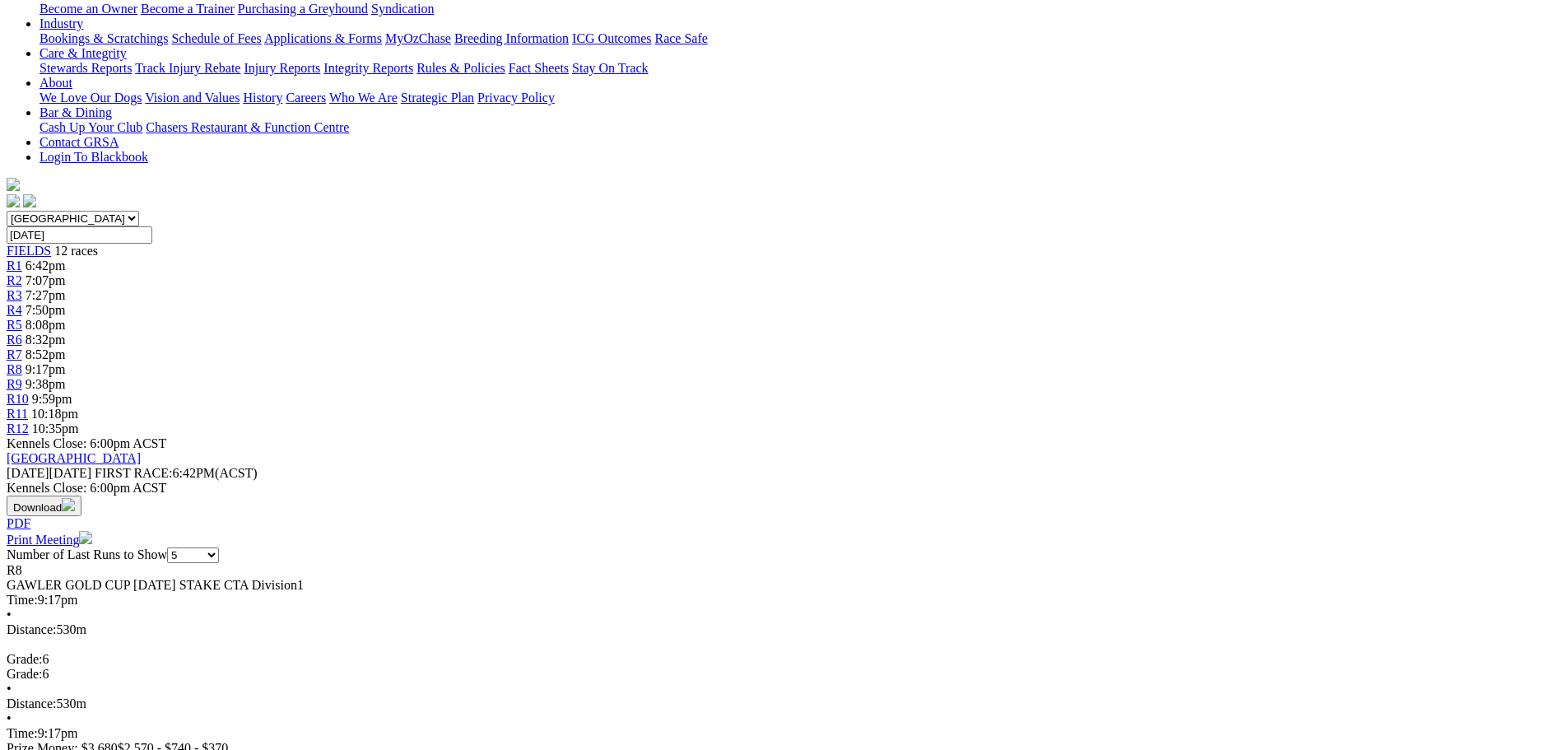
scroll to position [330, 0]
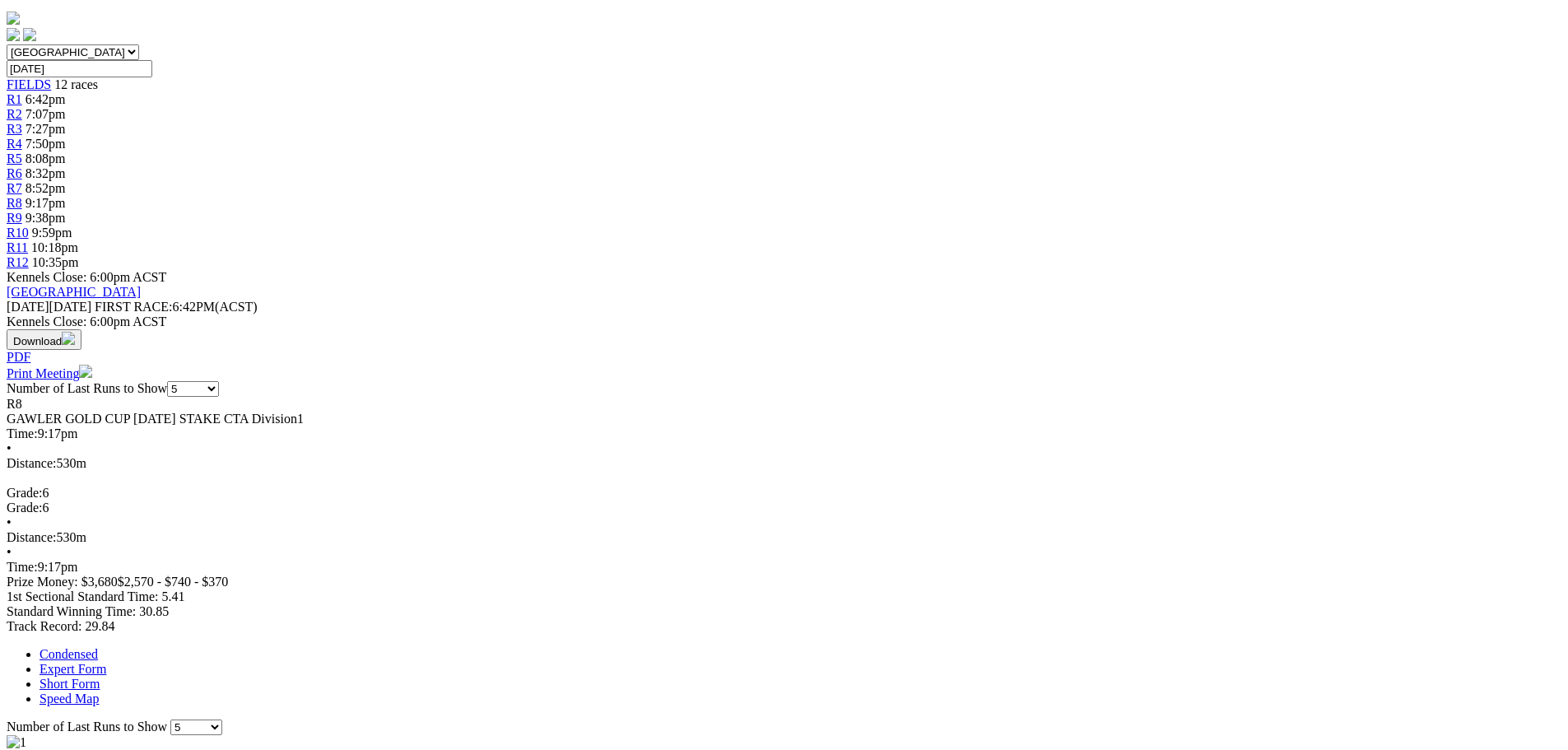
scroll to position [494, 0]
drag, startPoint x: 967, startPoint y: 485, endPoint x: 984, endPoint y: 488, distance: 17.3
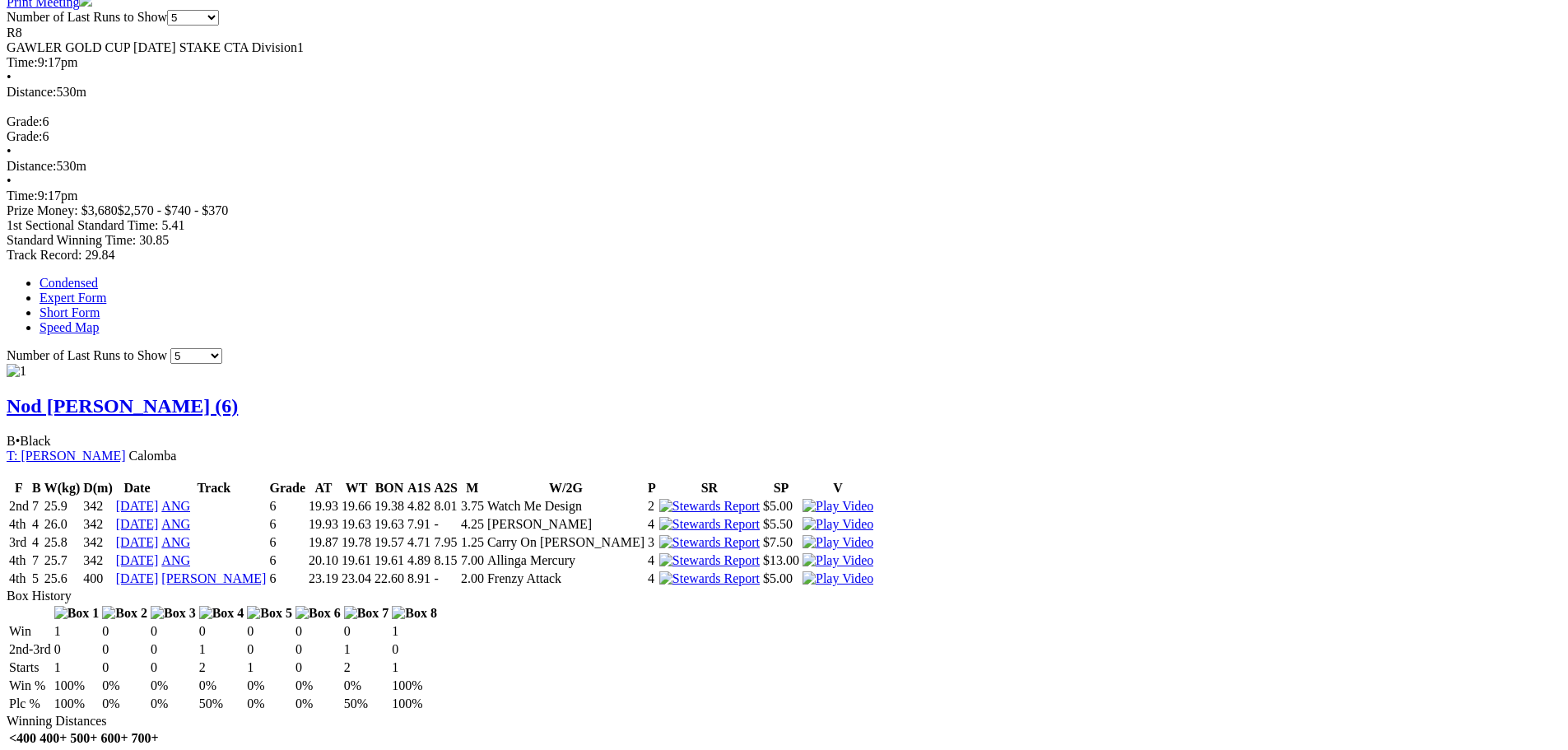
scroll to position [906, 0]
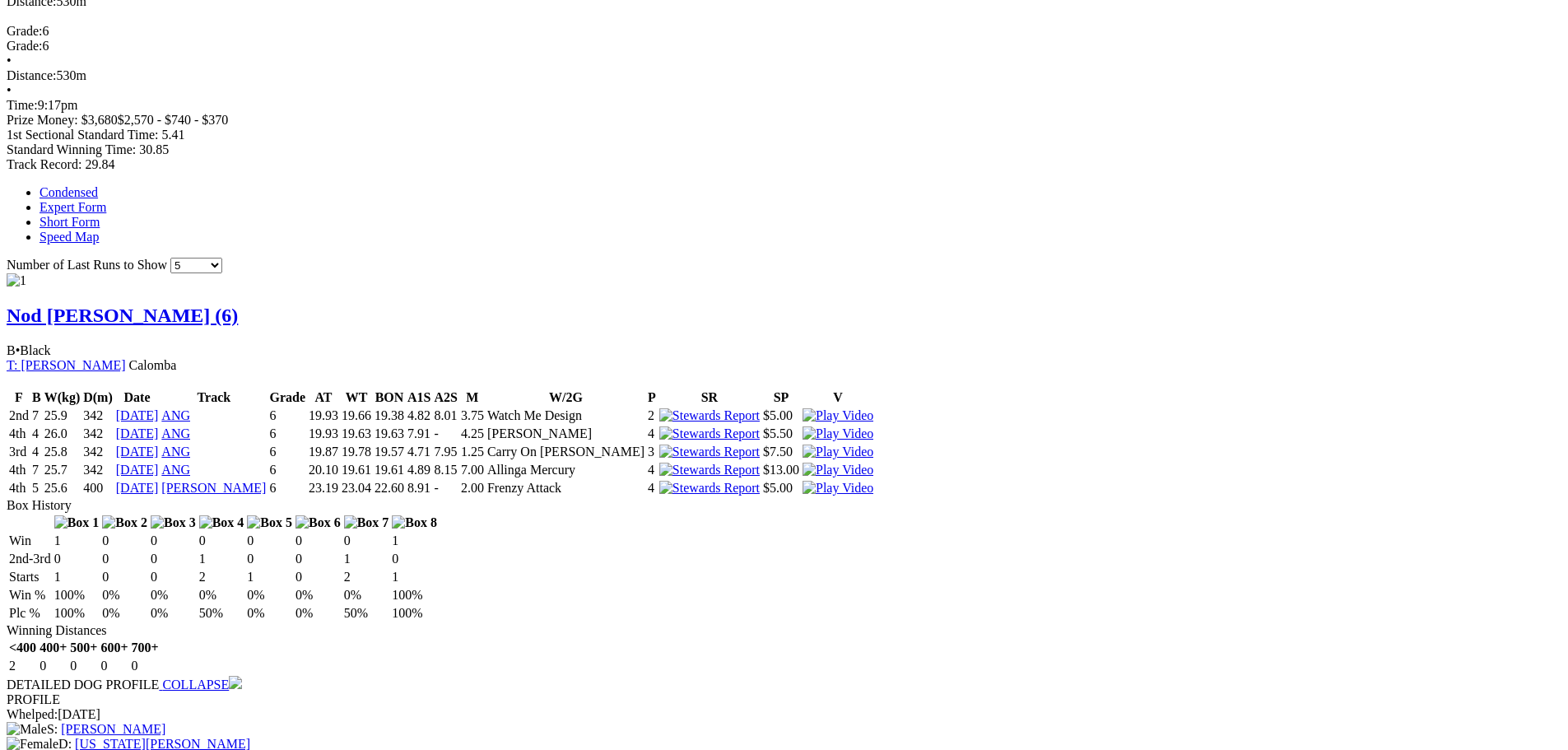
scroll to position [1235, 0]
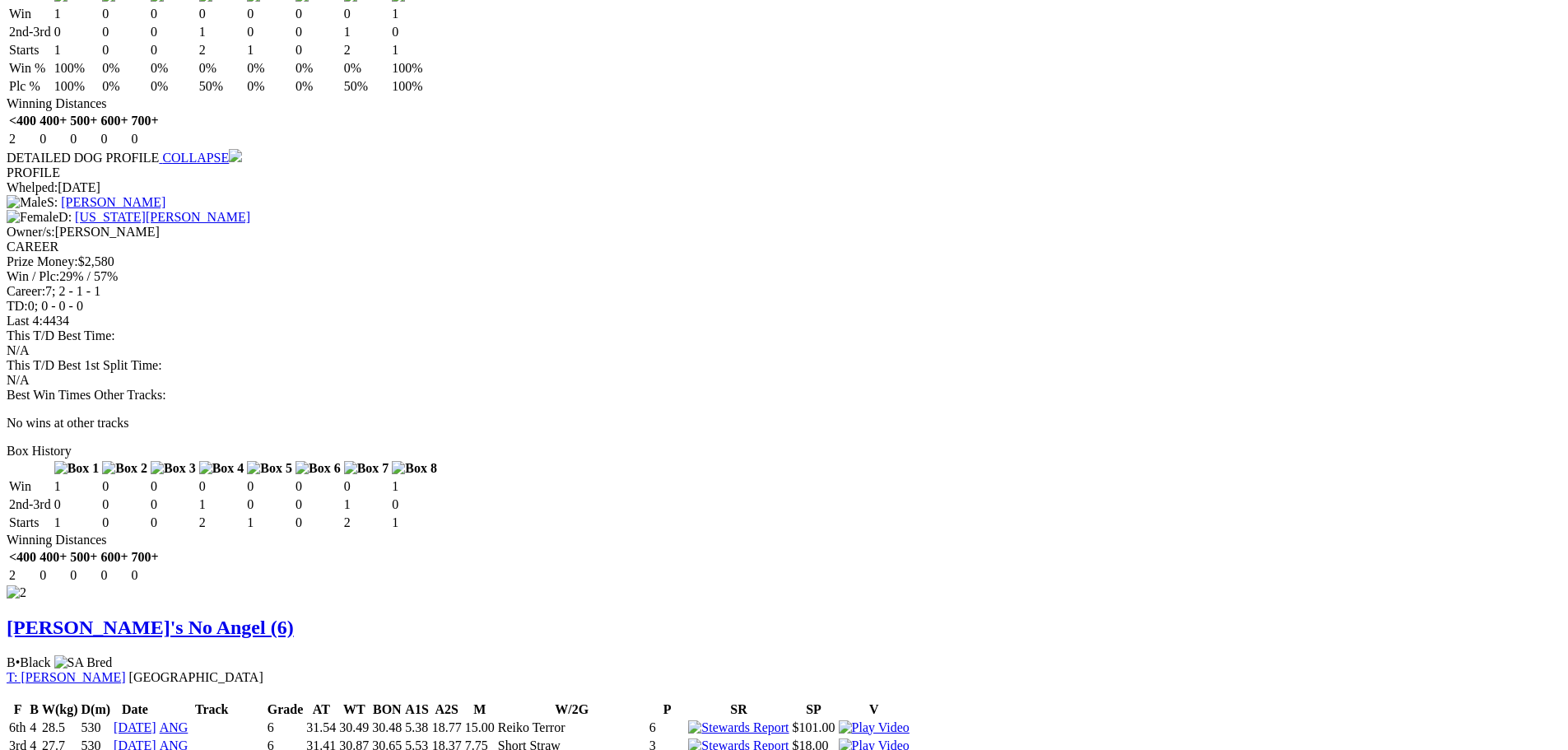
scroll to position [1483, 0]
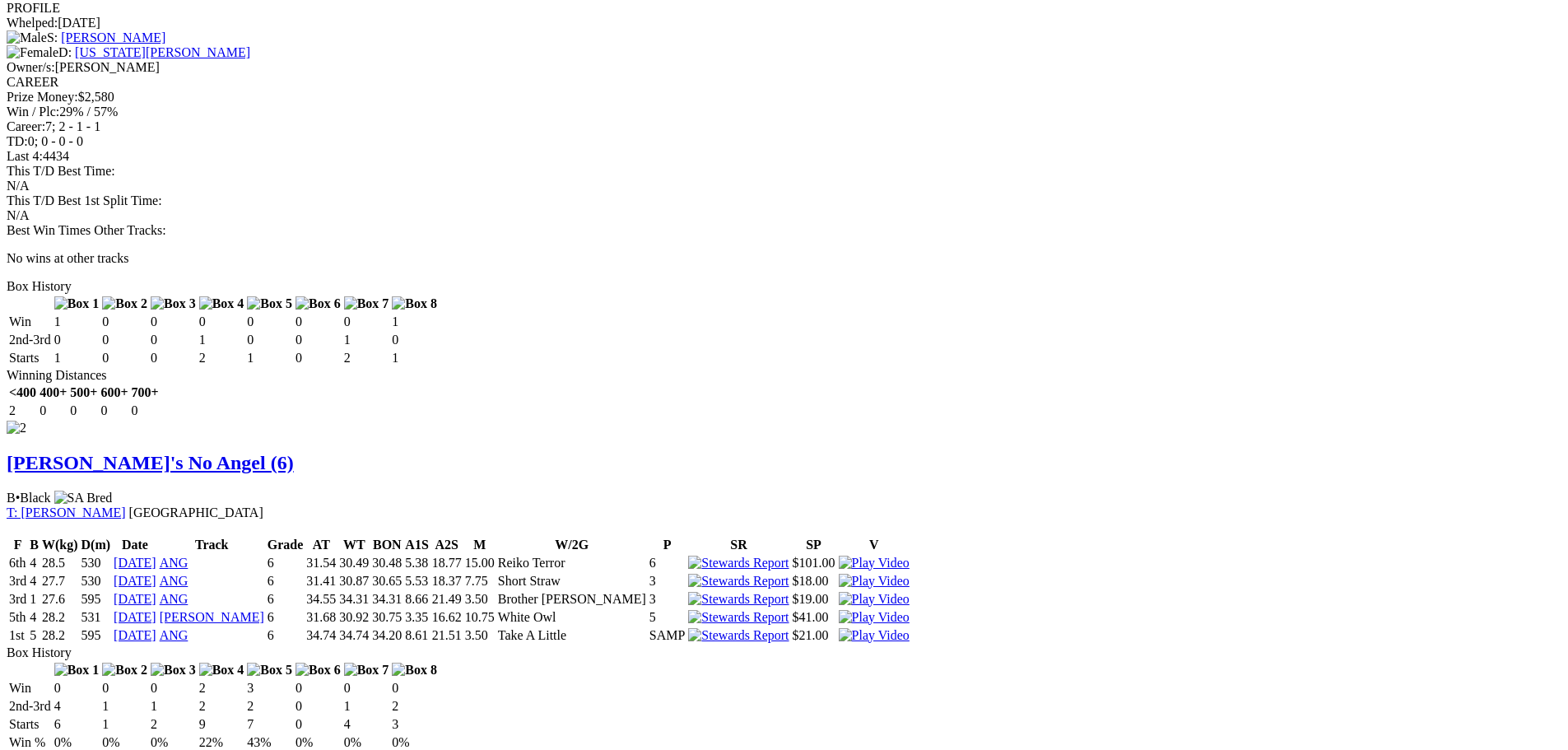
scroll to position [1730, 0]
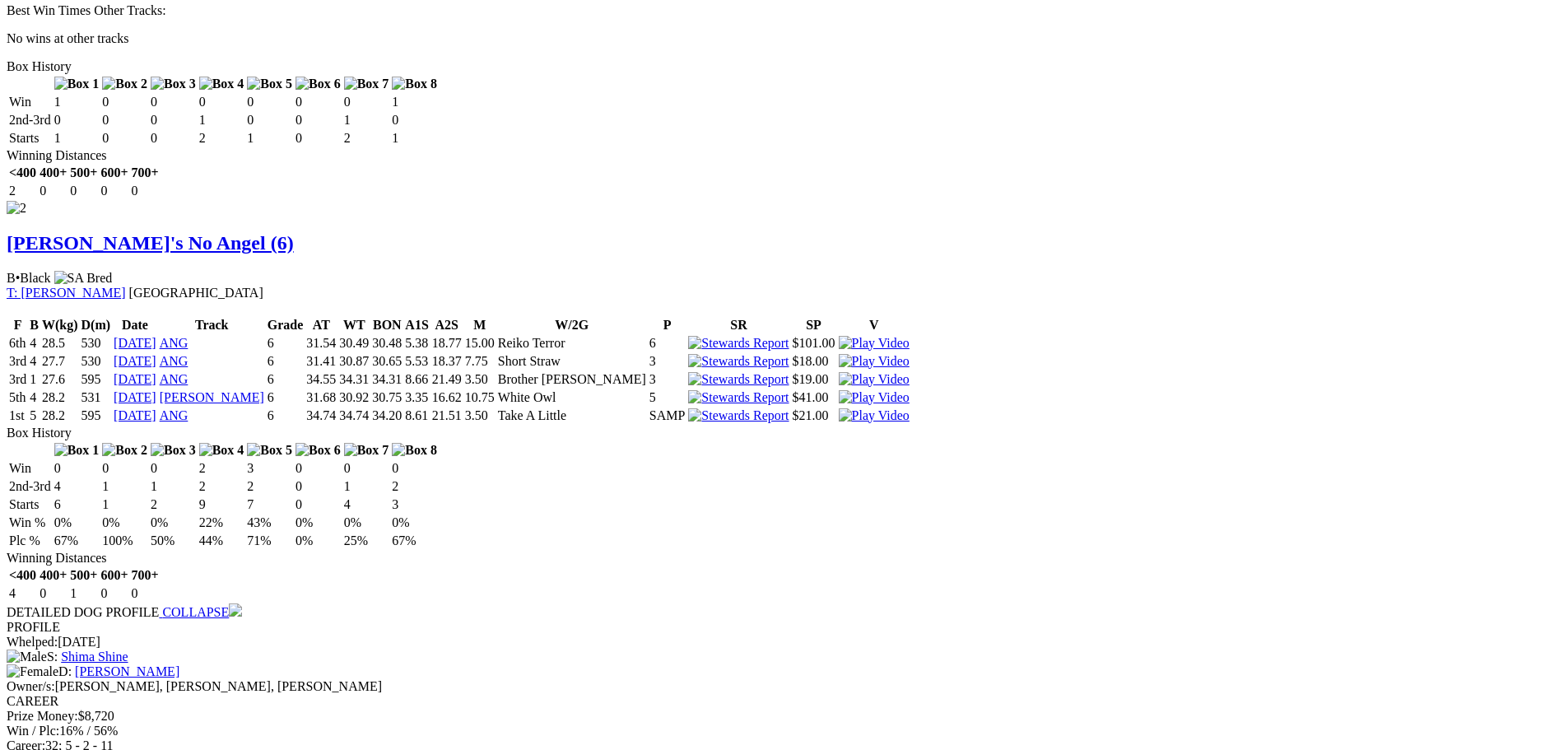
scroll to position [2059, 0]
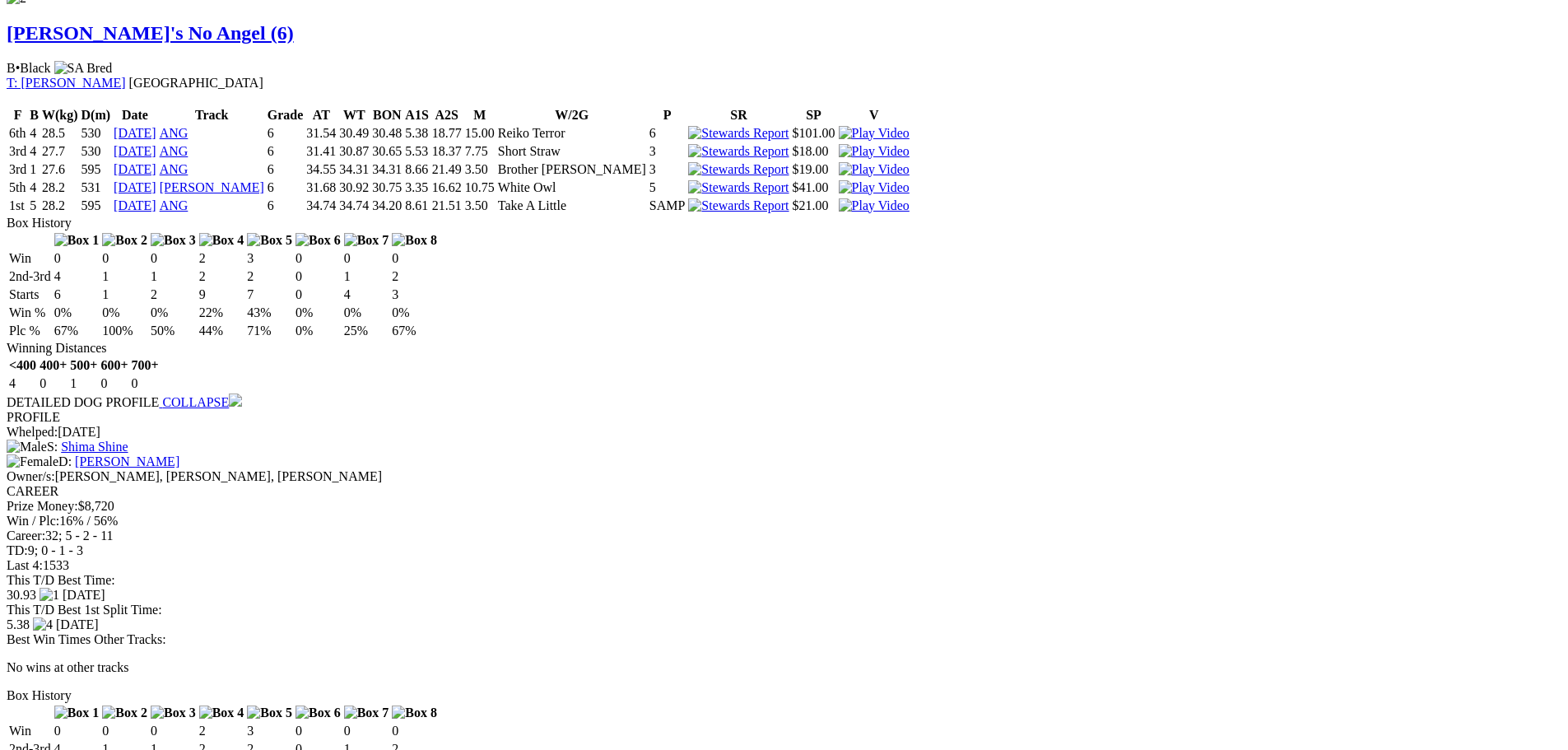
scroll to position [2141, 0]
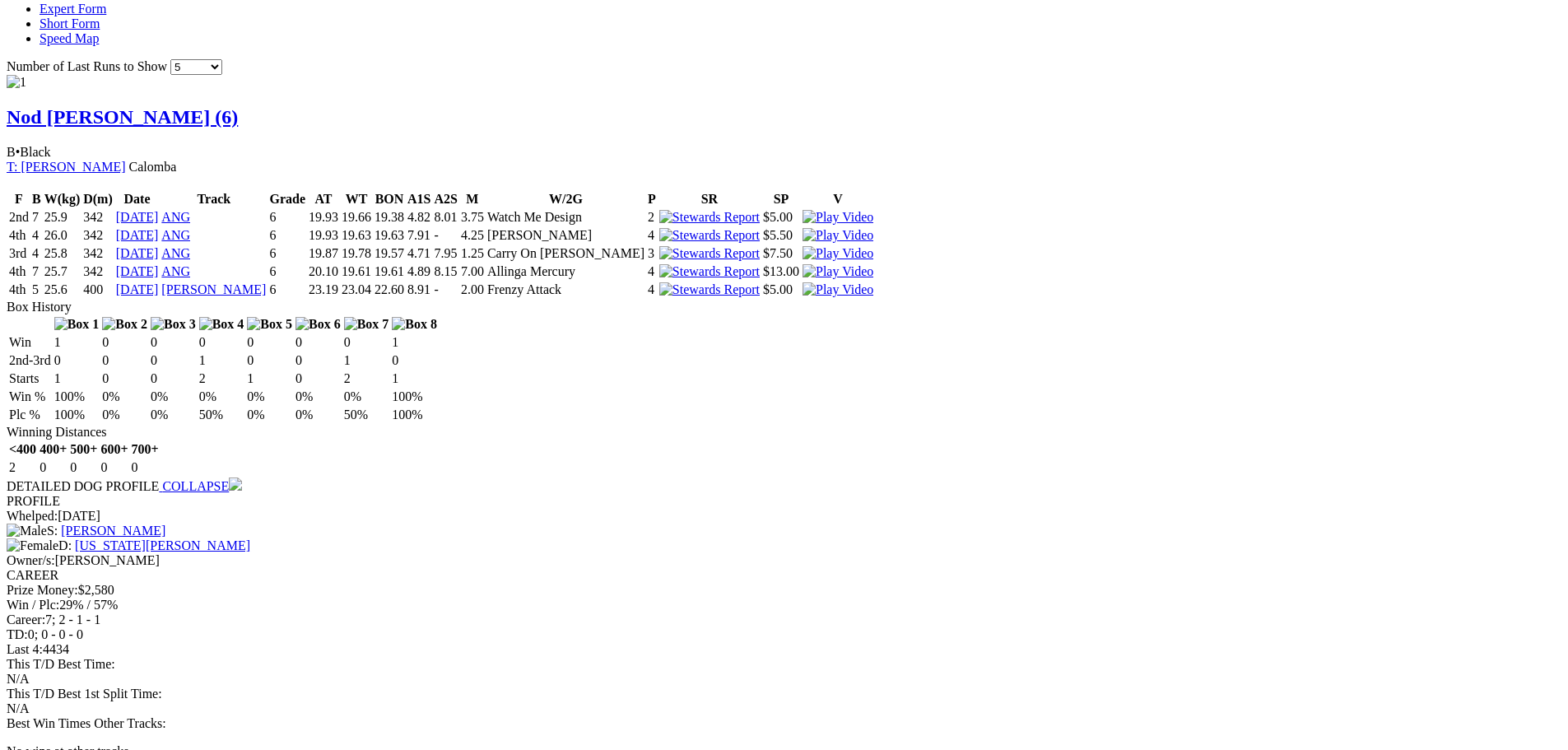
scroll to position [741, 0]
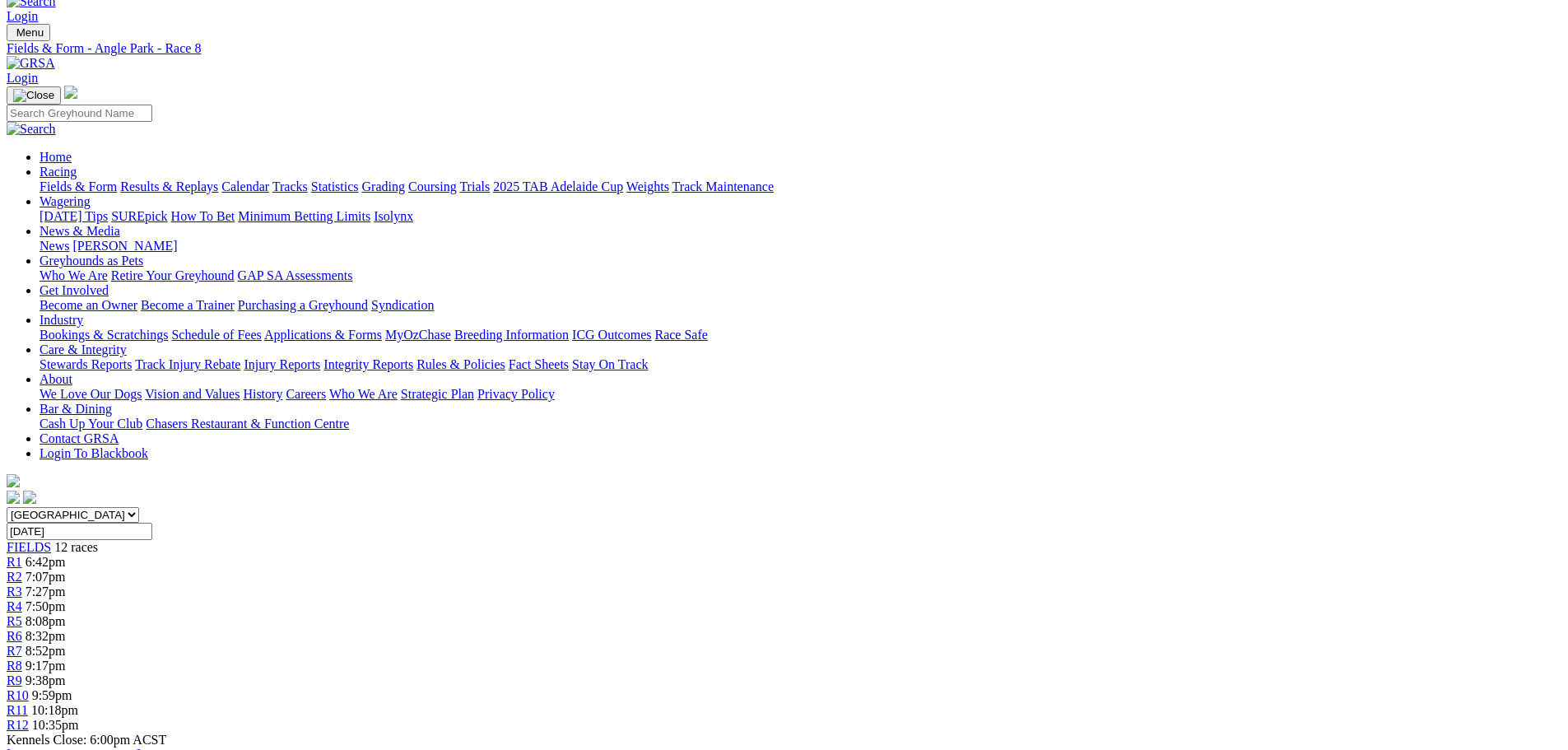
scroll to position [0, 0]
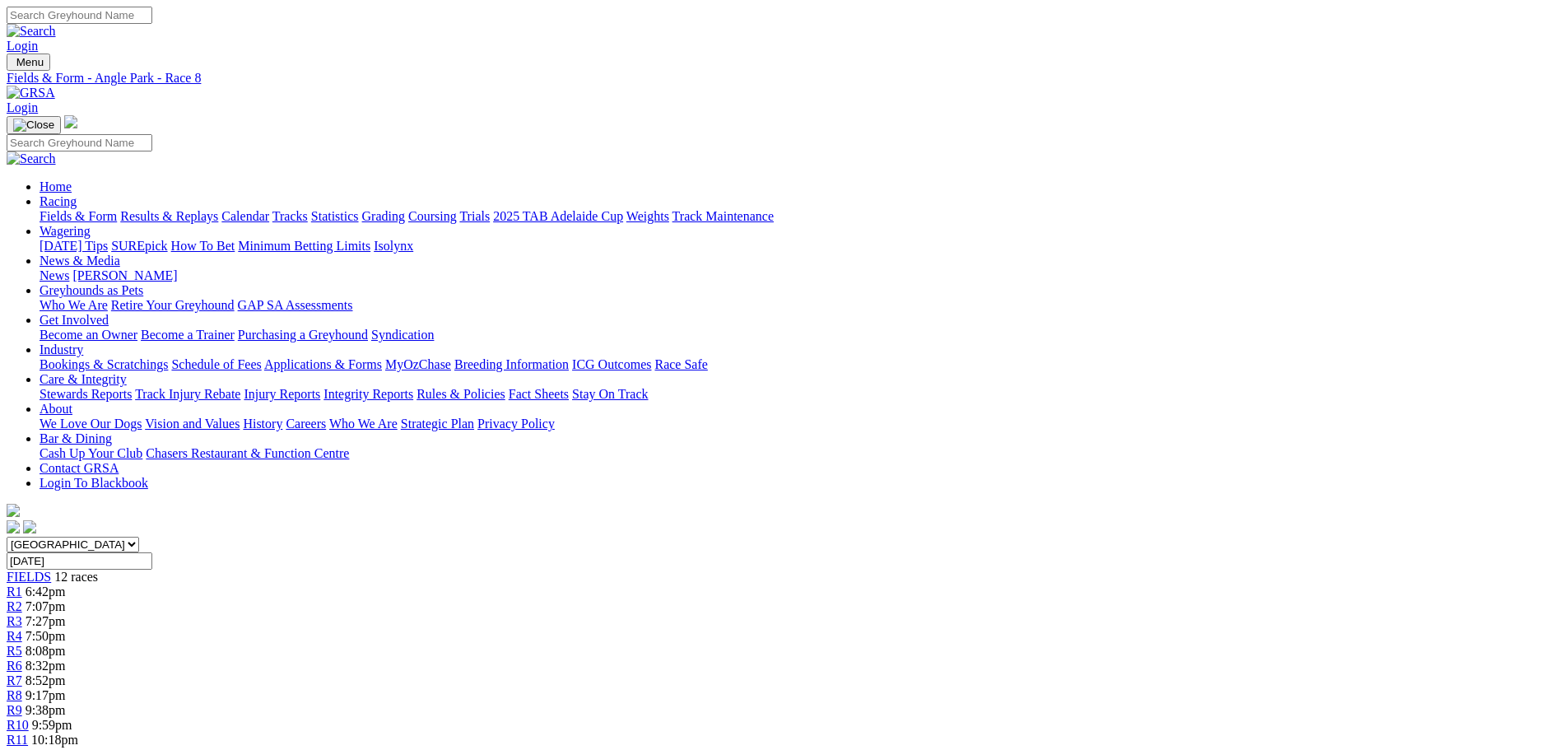
click at [1030, 537] on div "South Australia New South Wales Northern Territory Queensland Tasmania Victoria…" at bounding box center [784, 650] width 1555 height 226
click at [22, 703] on link "R9" at bounding box center [15, 710] width 16 height 14
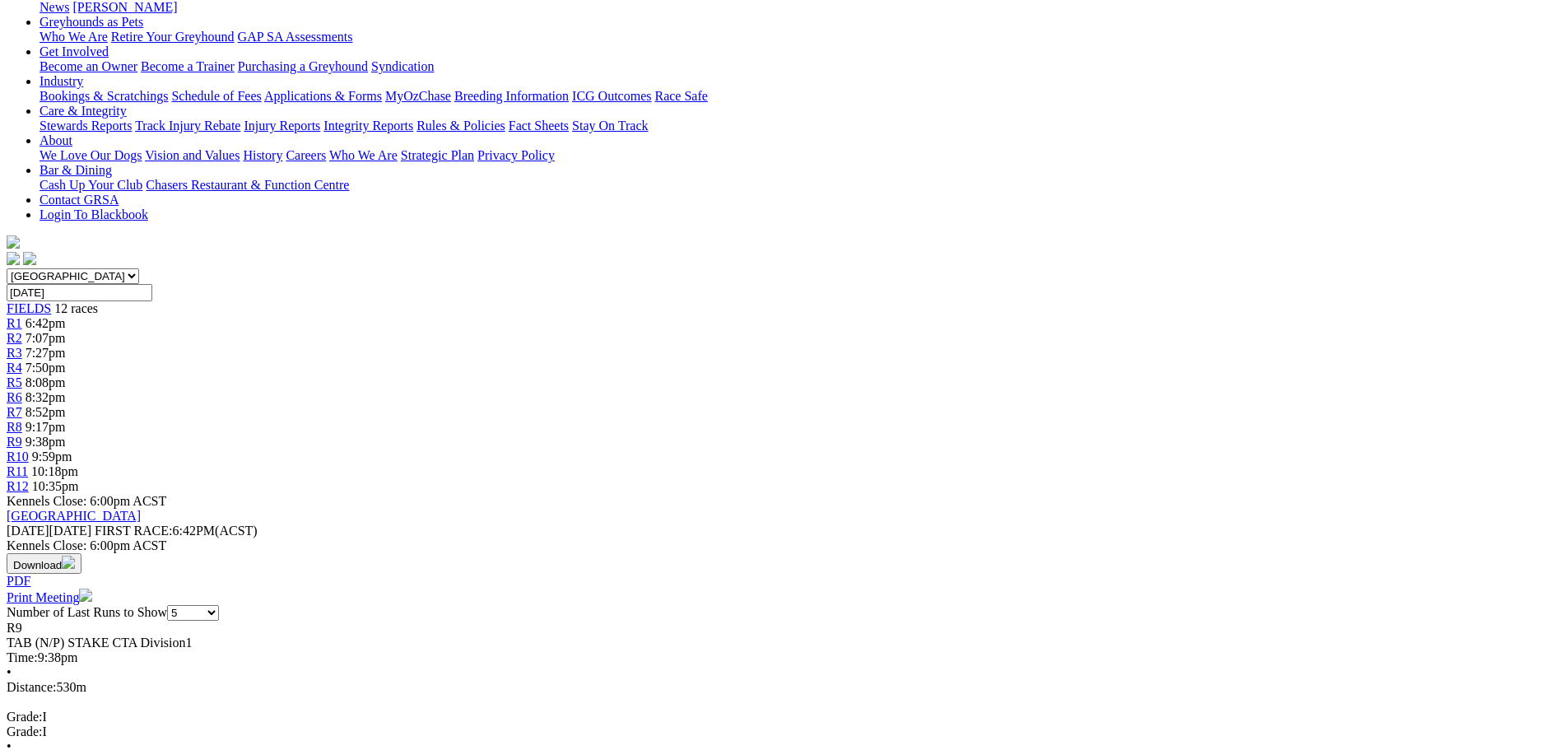
scroll to position [411, 0]
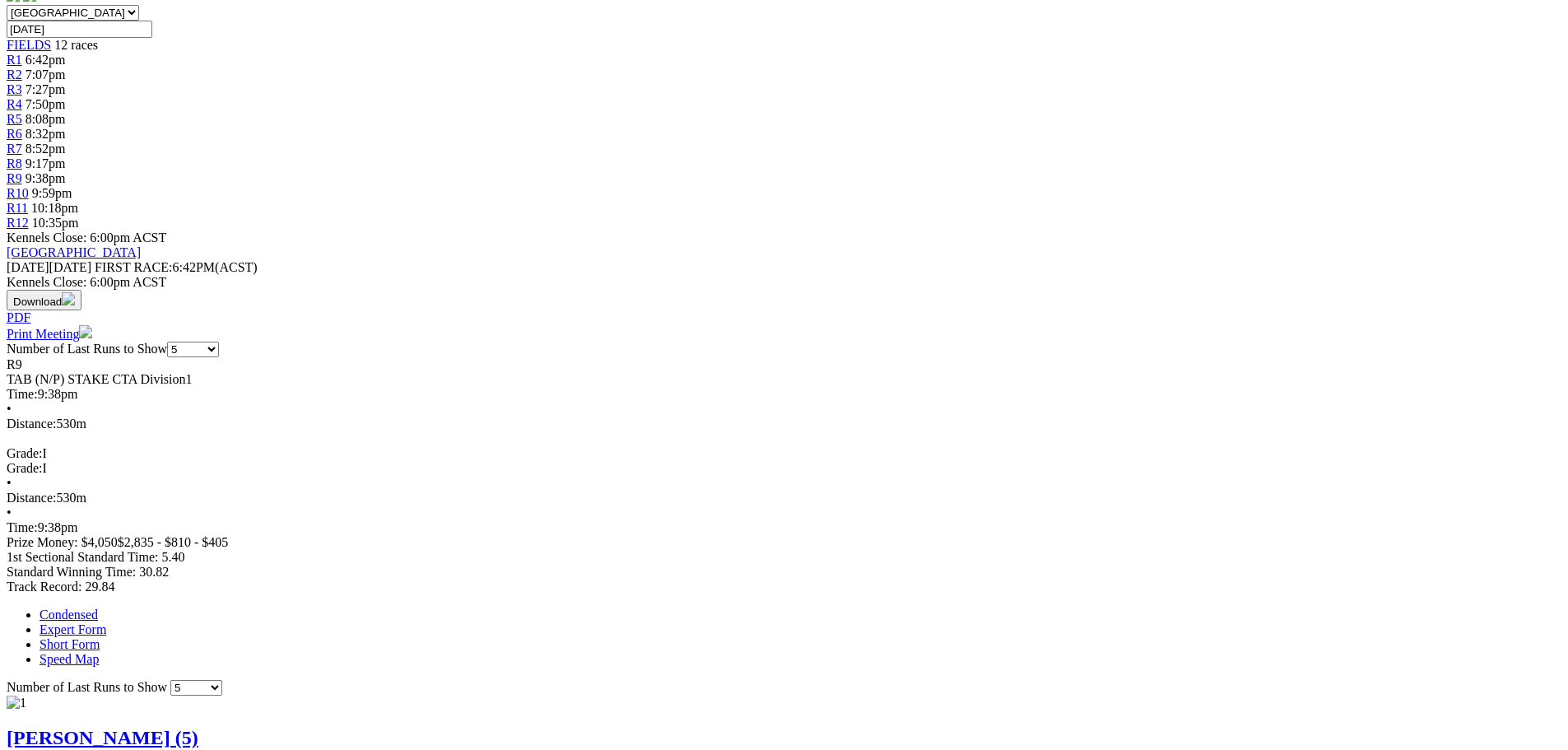
scroll to position [659, 0]
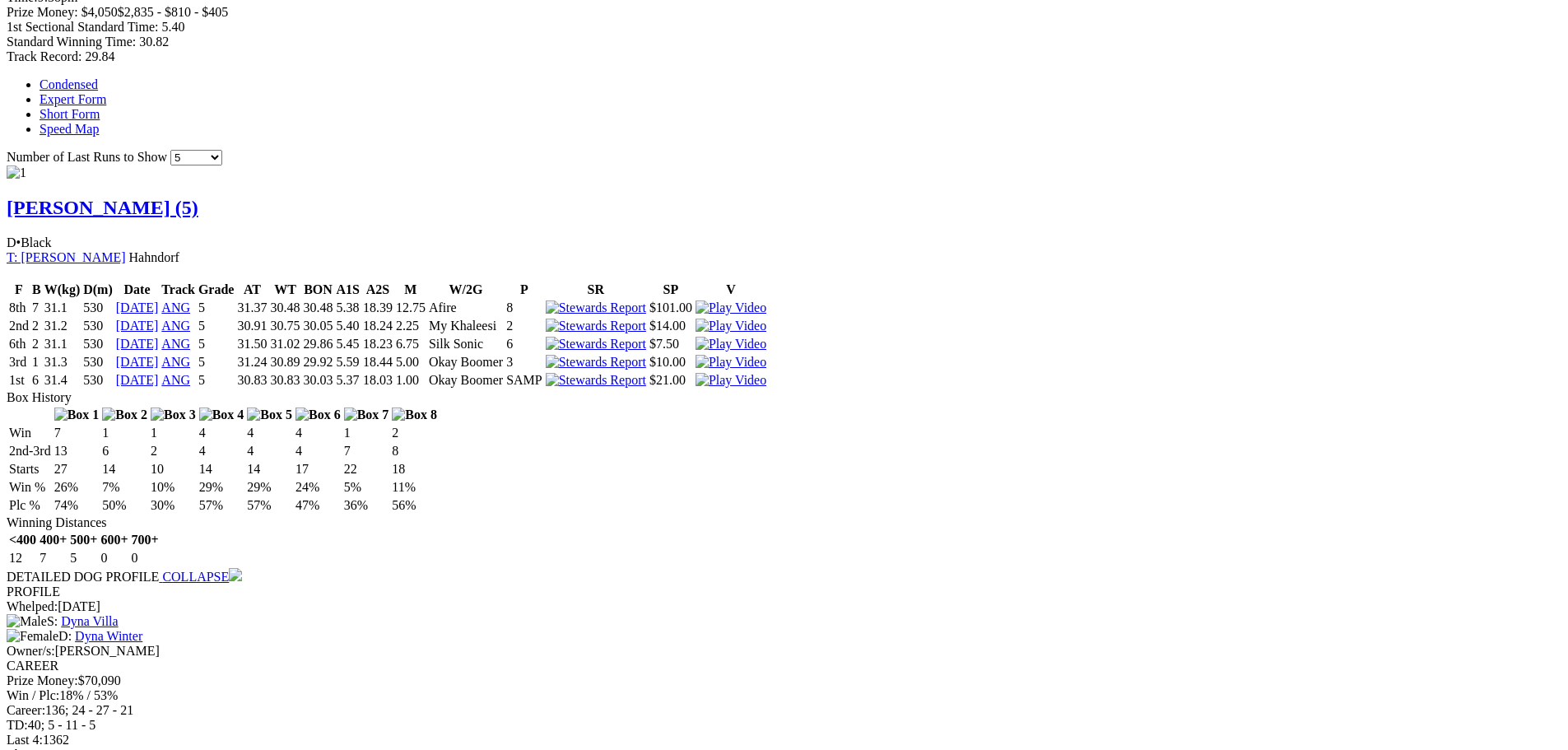
scroll to position [1153, 0]
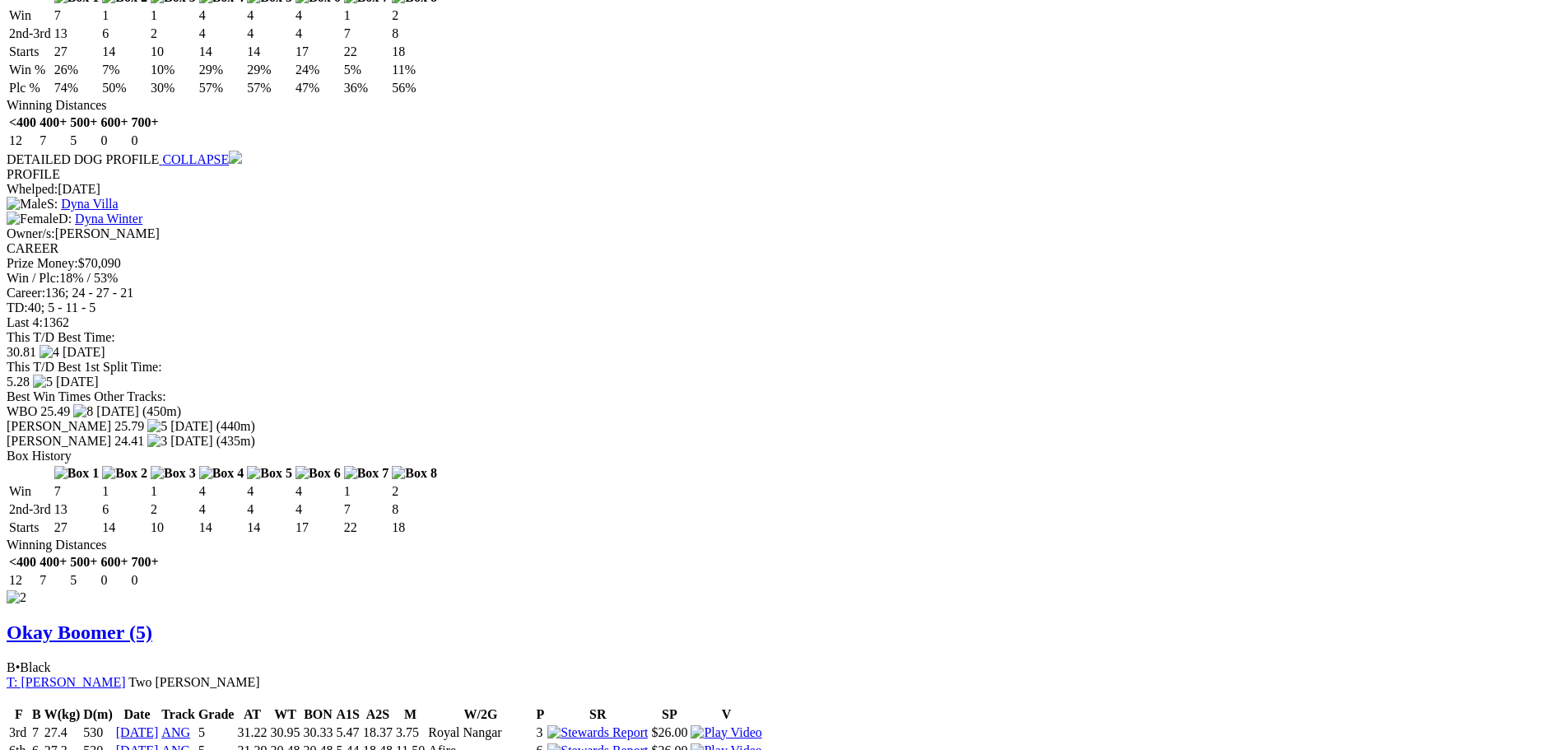
scroll to position [1483, 0]
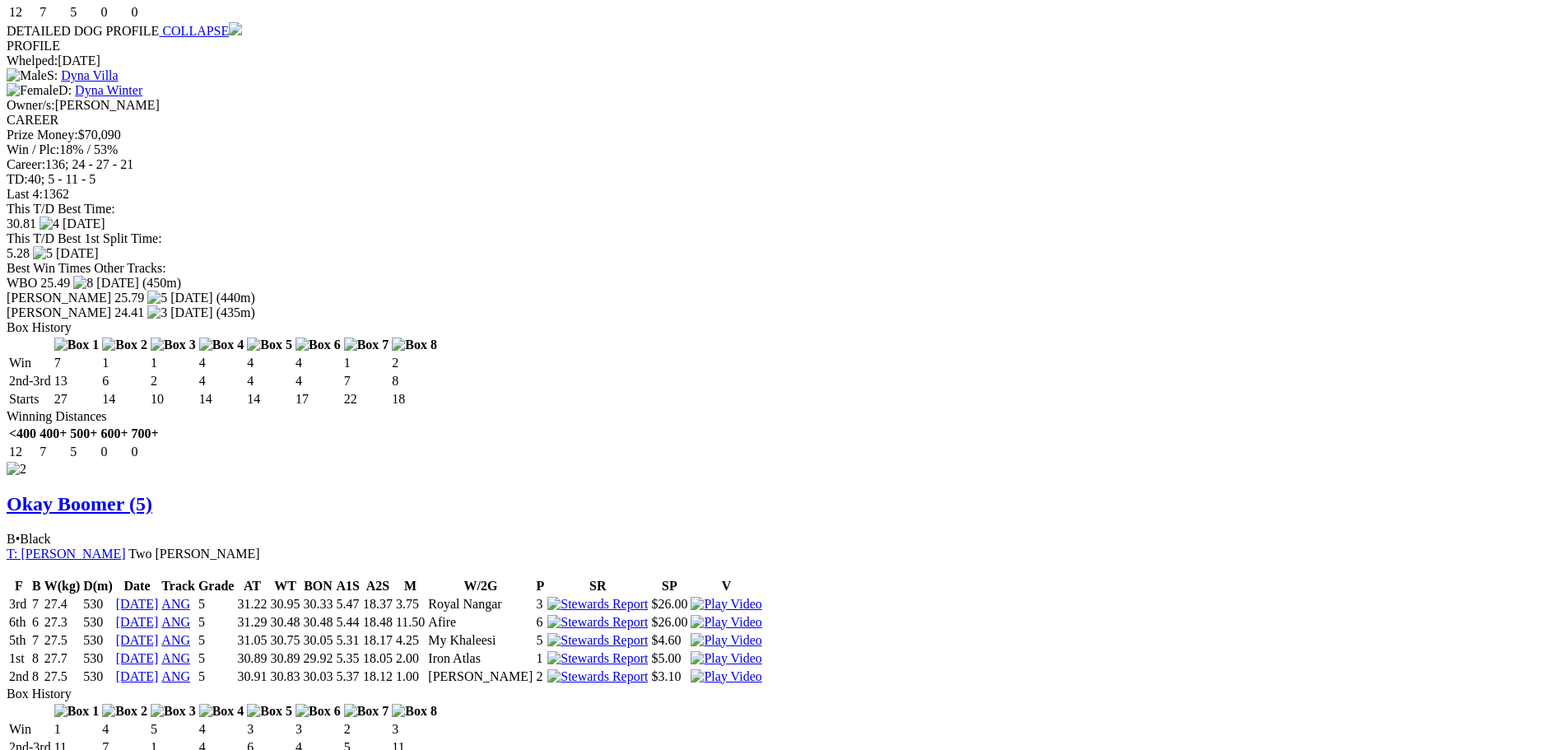
scroll to position [1813, 0]
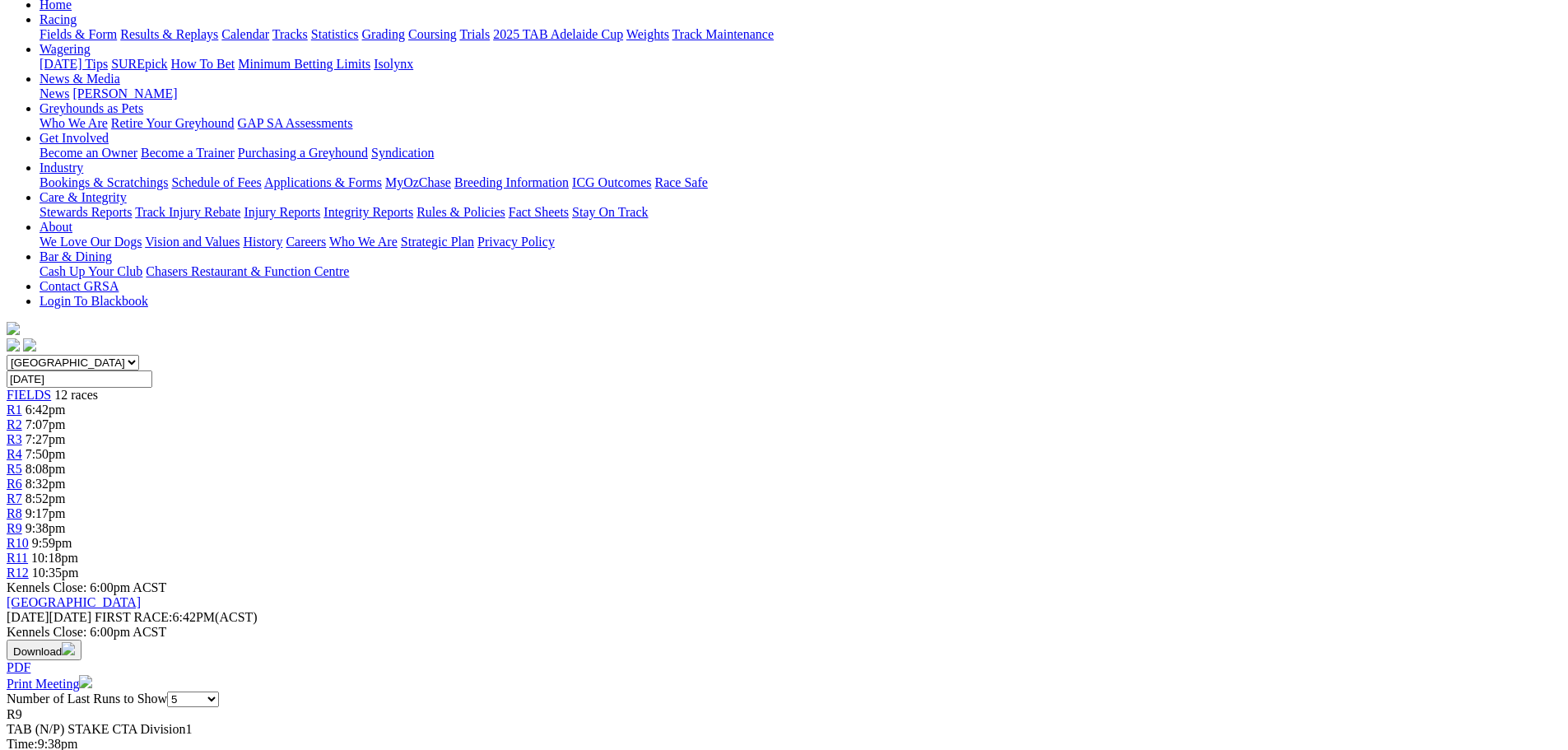
scroll to position [0, 0]
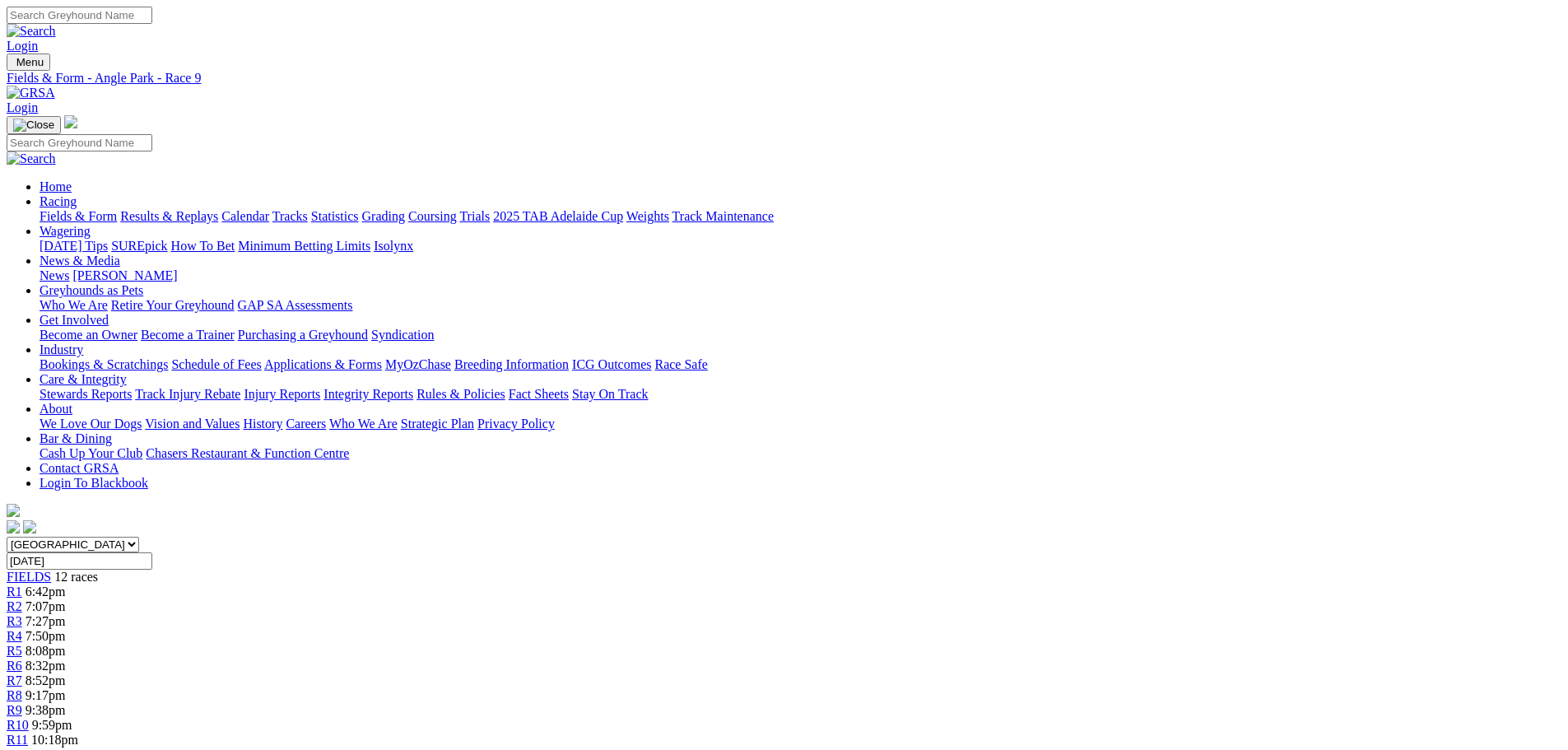
click at [1067, 718] on div "R10 9:59pm" at bounding box center [784, 725] width 1555 height 15
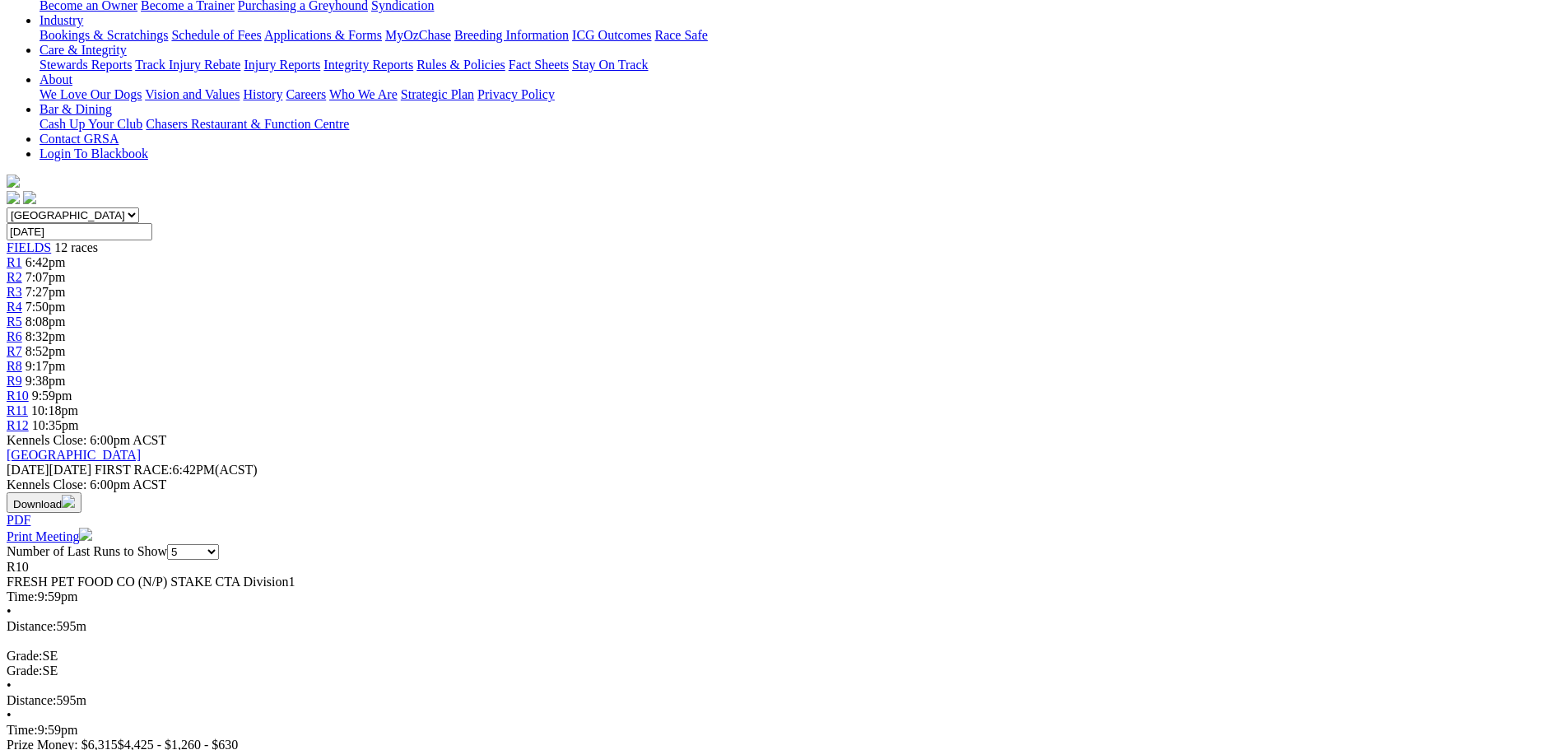
scroll to position [330, 0]
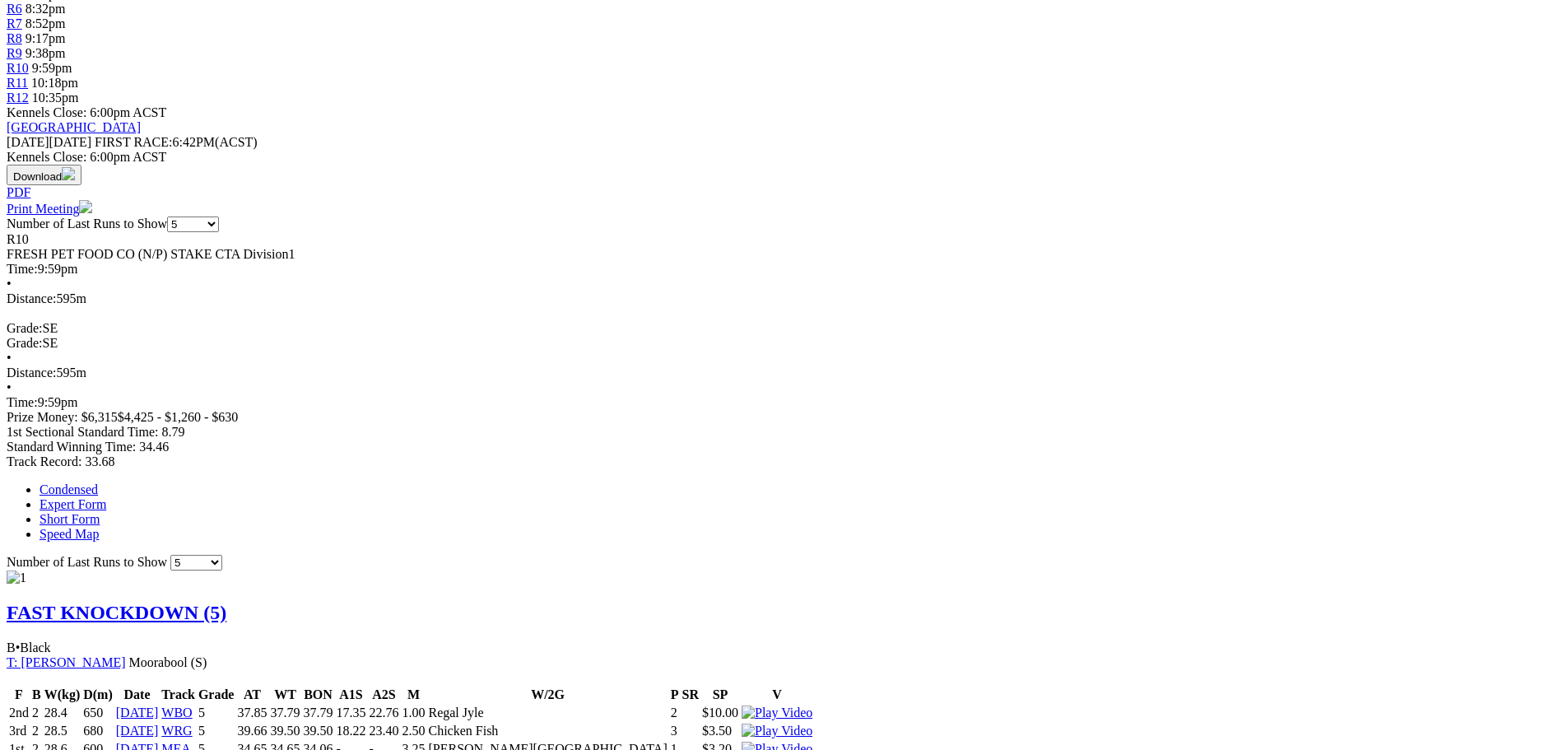
scroll to position [659, 0]
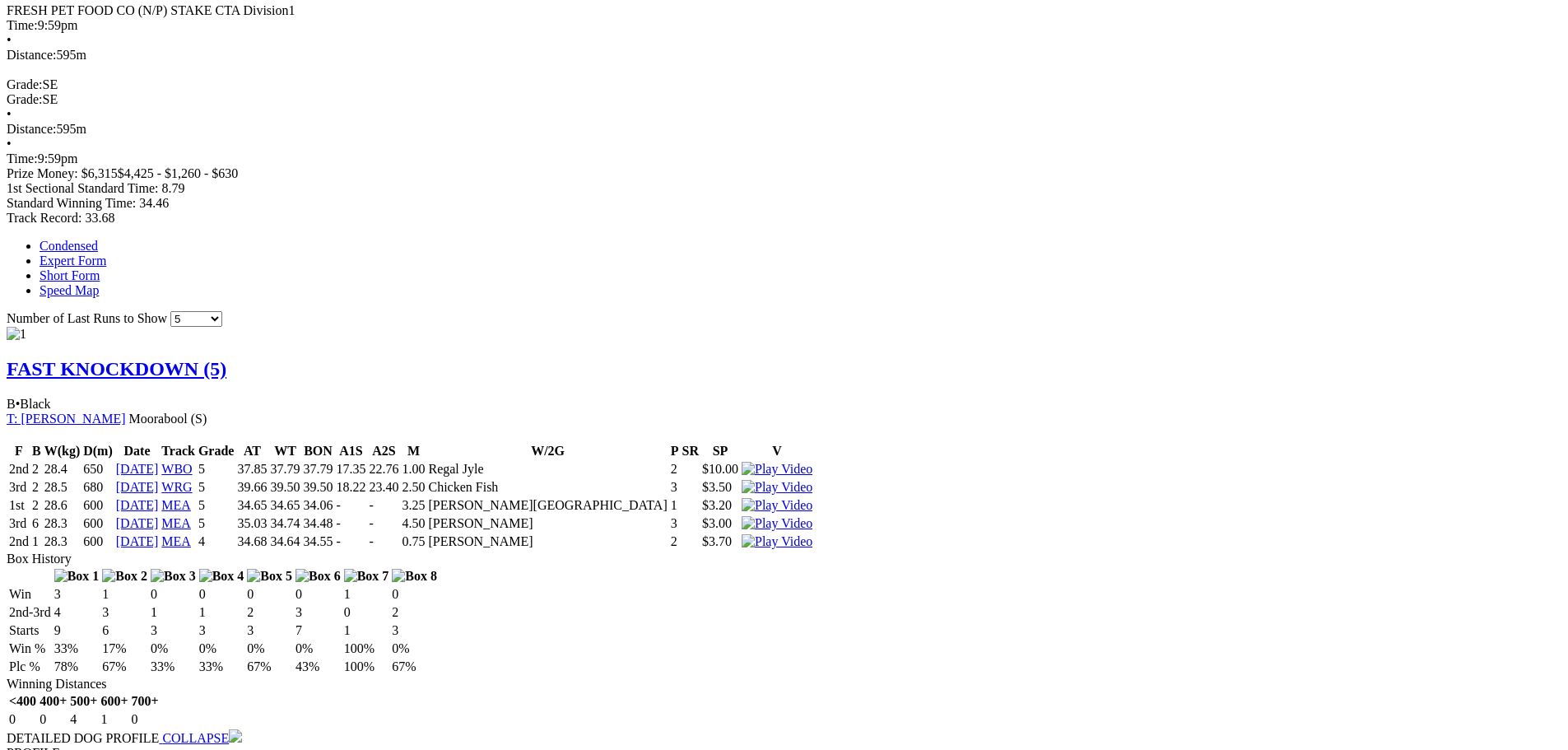
scroll to position [1071, 0]
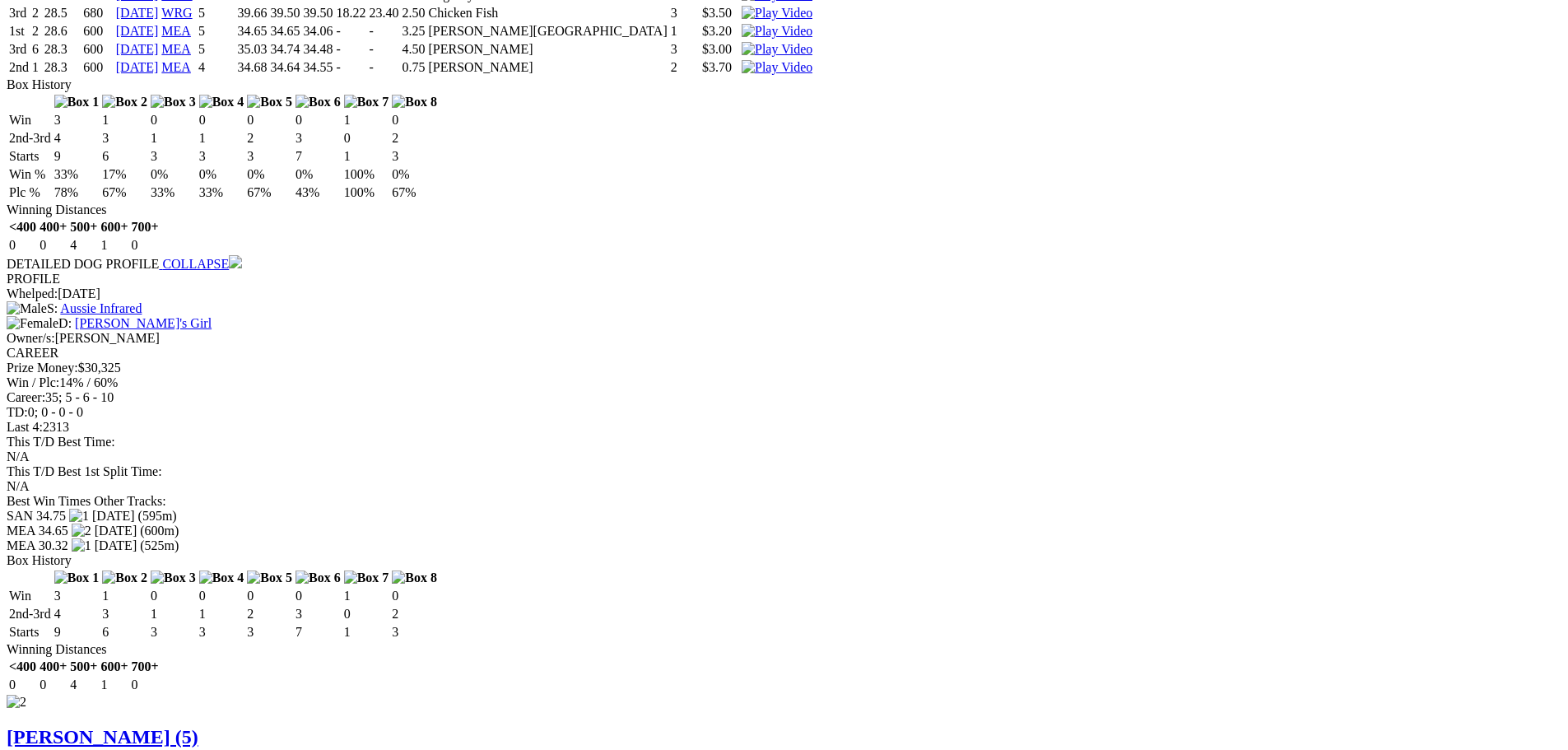
scroll to position [1400, 0]
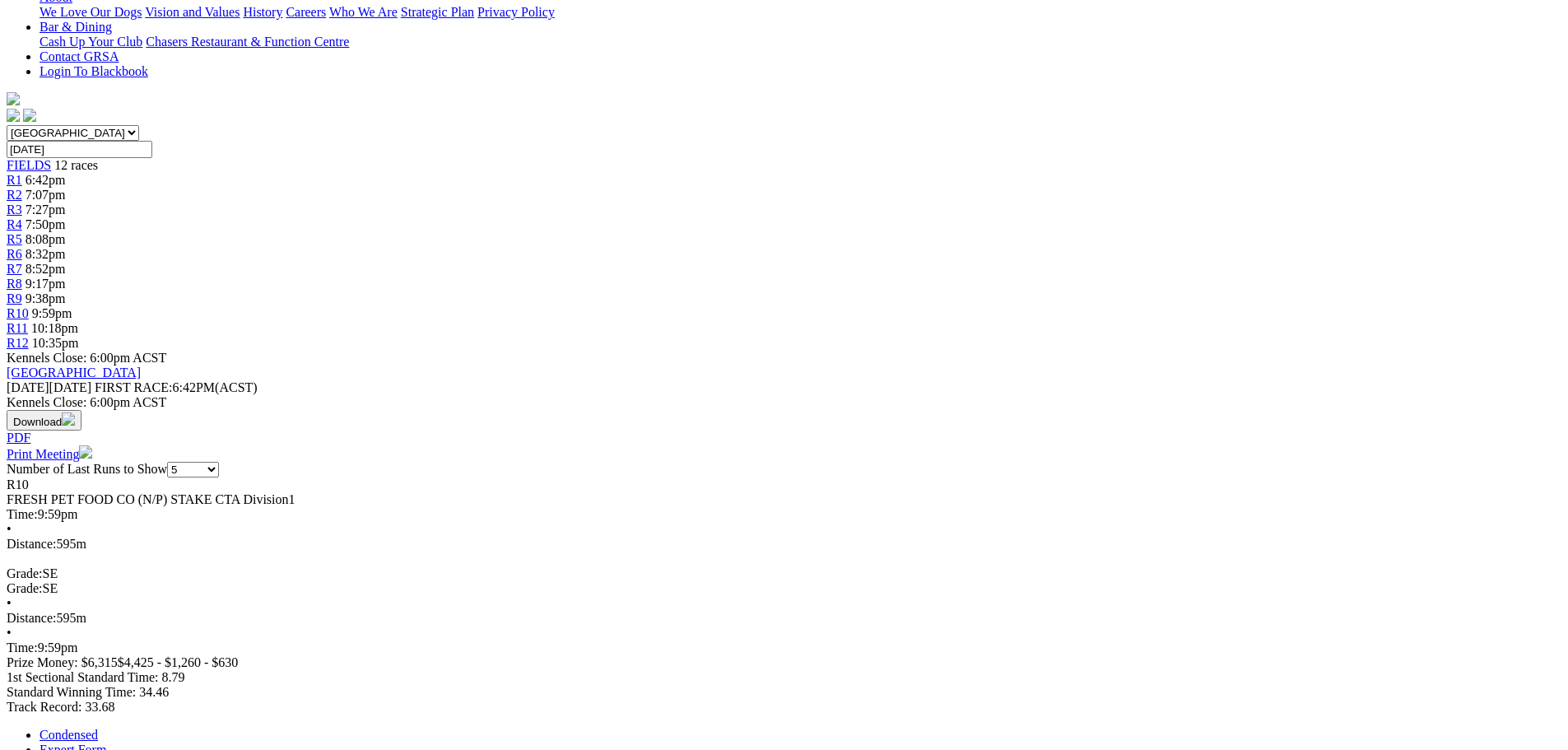
scroll to position [0, 0]
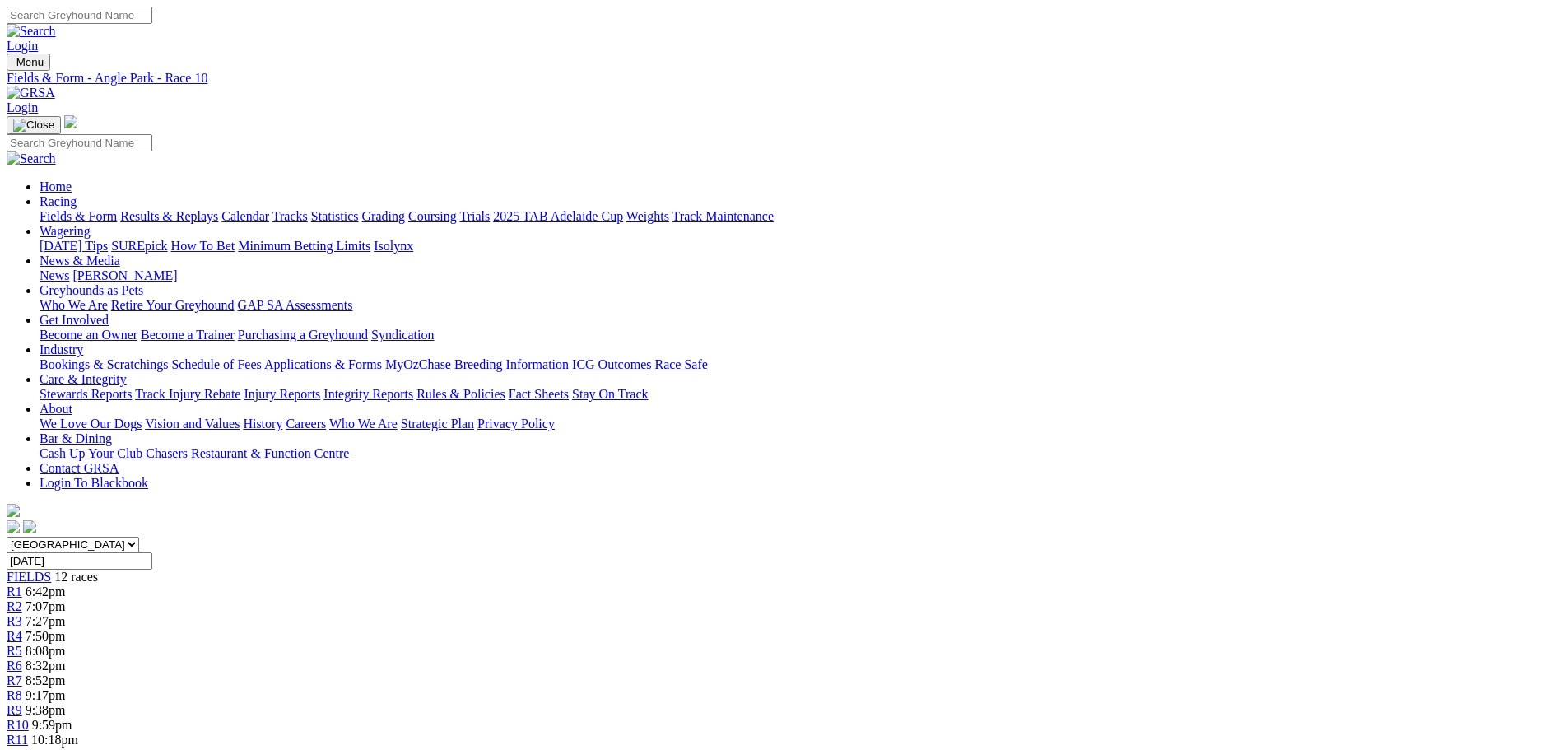
click at [78, 733] on span "10:18pm" at bounding box center [54, 740] width 47 height 14
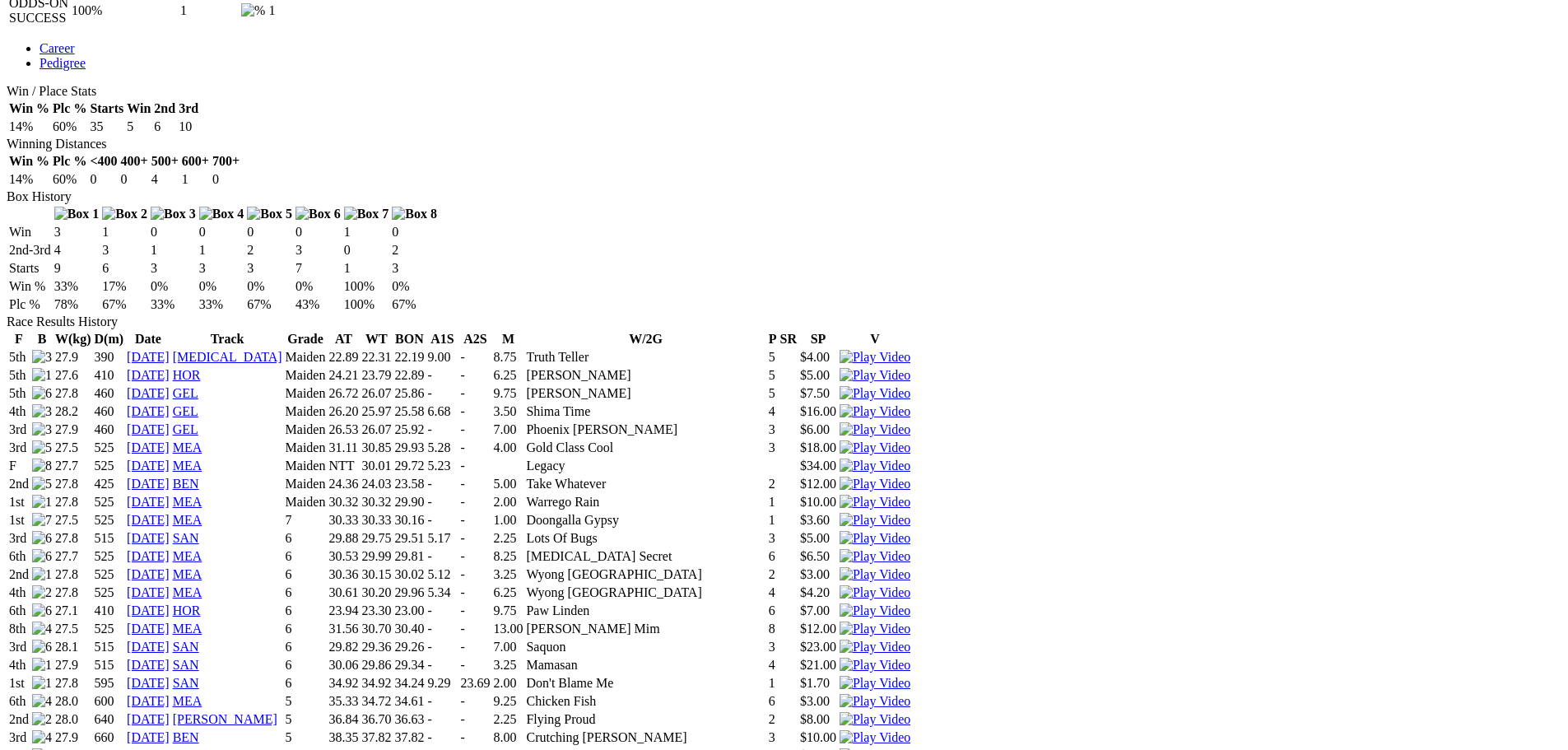
scroll to position [1071, 0]
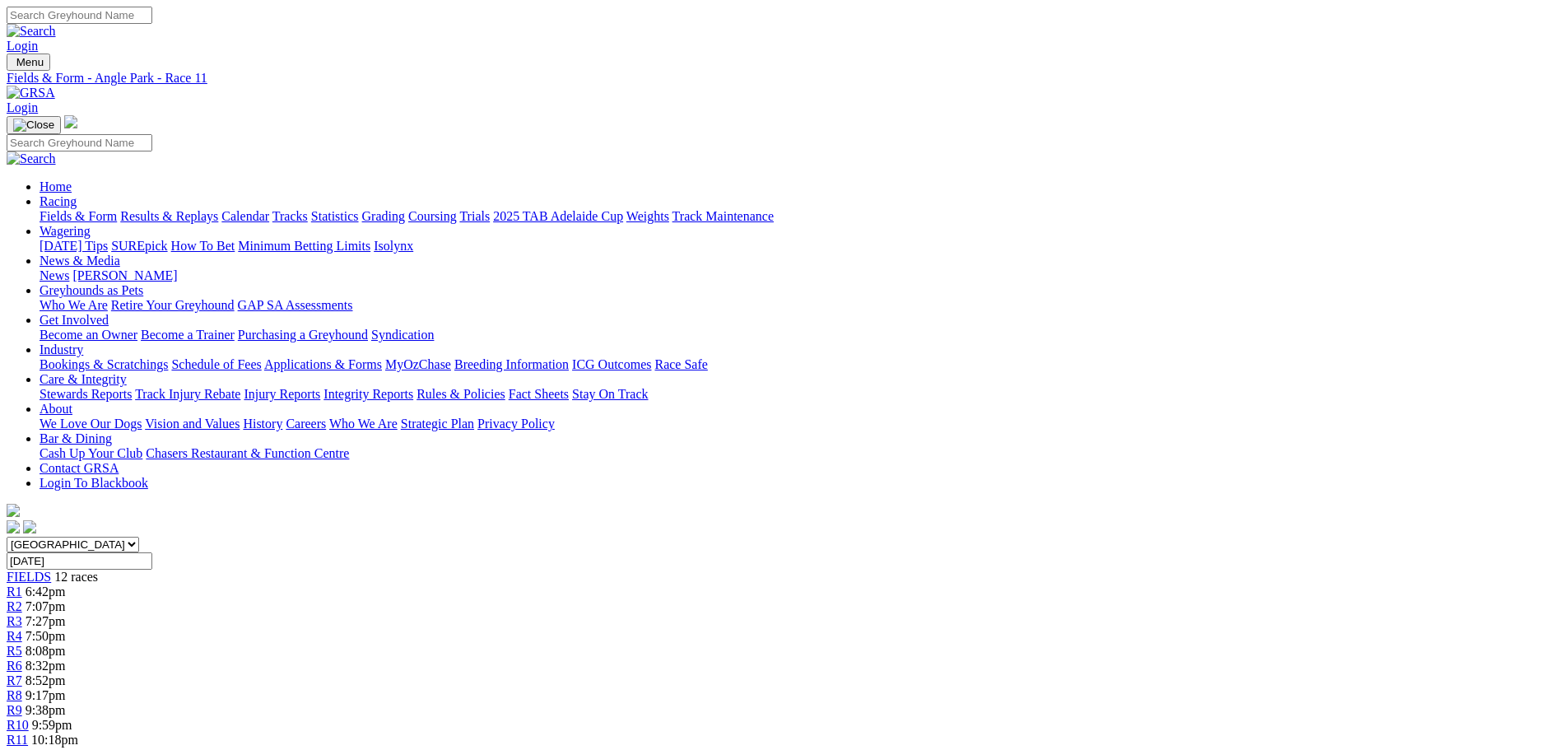
scroll to position [411, 0]
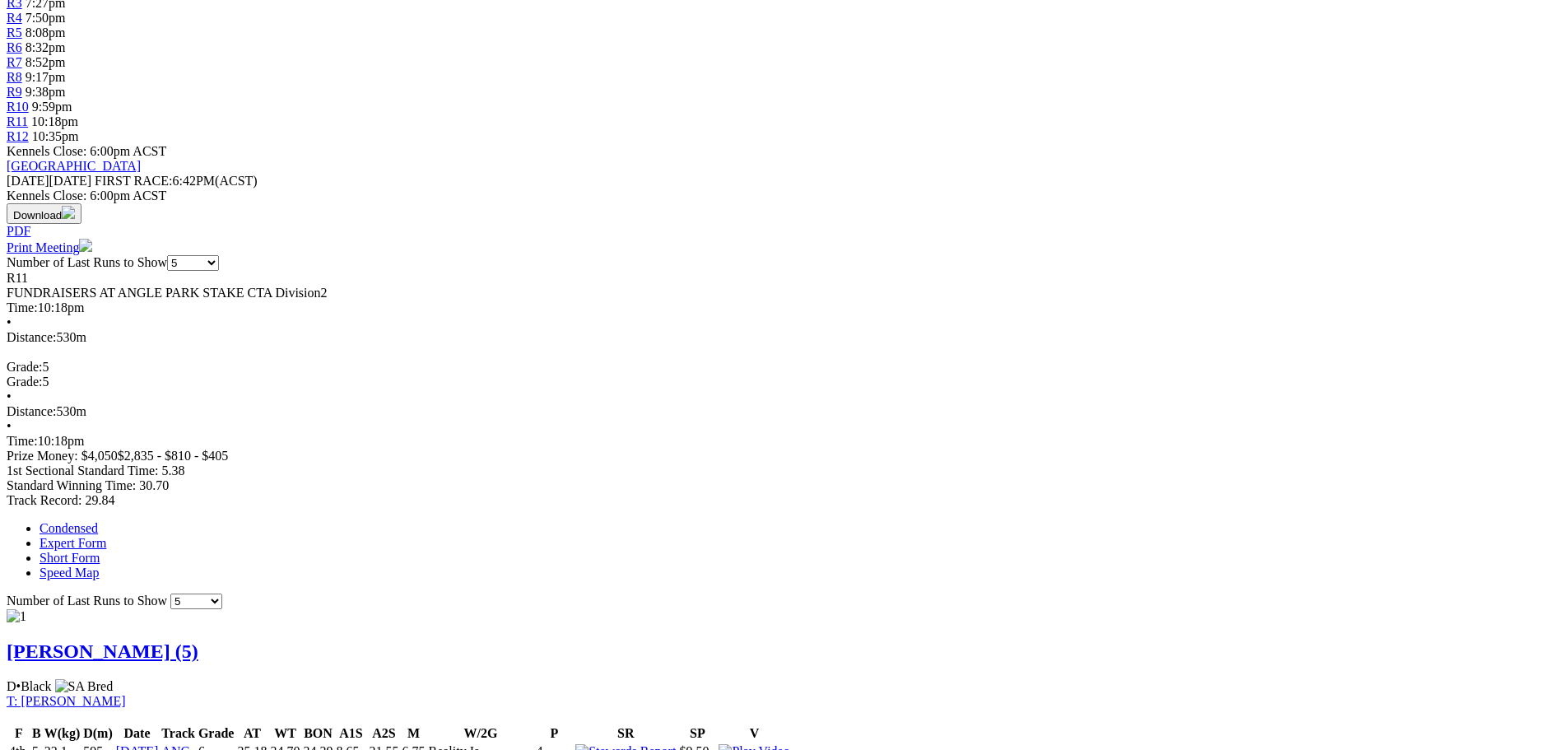
scroll to position [741, 0]
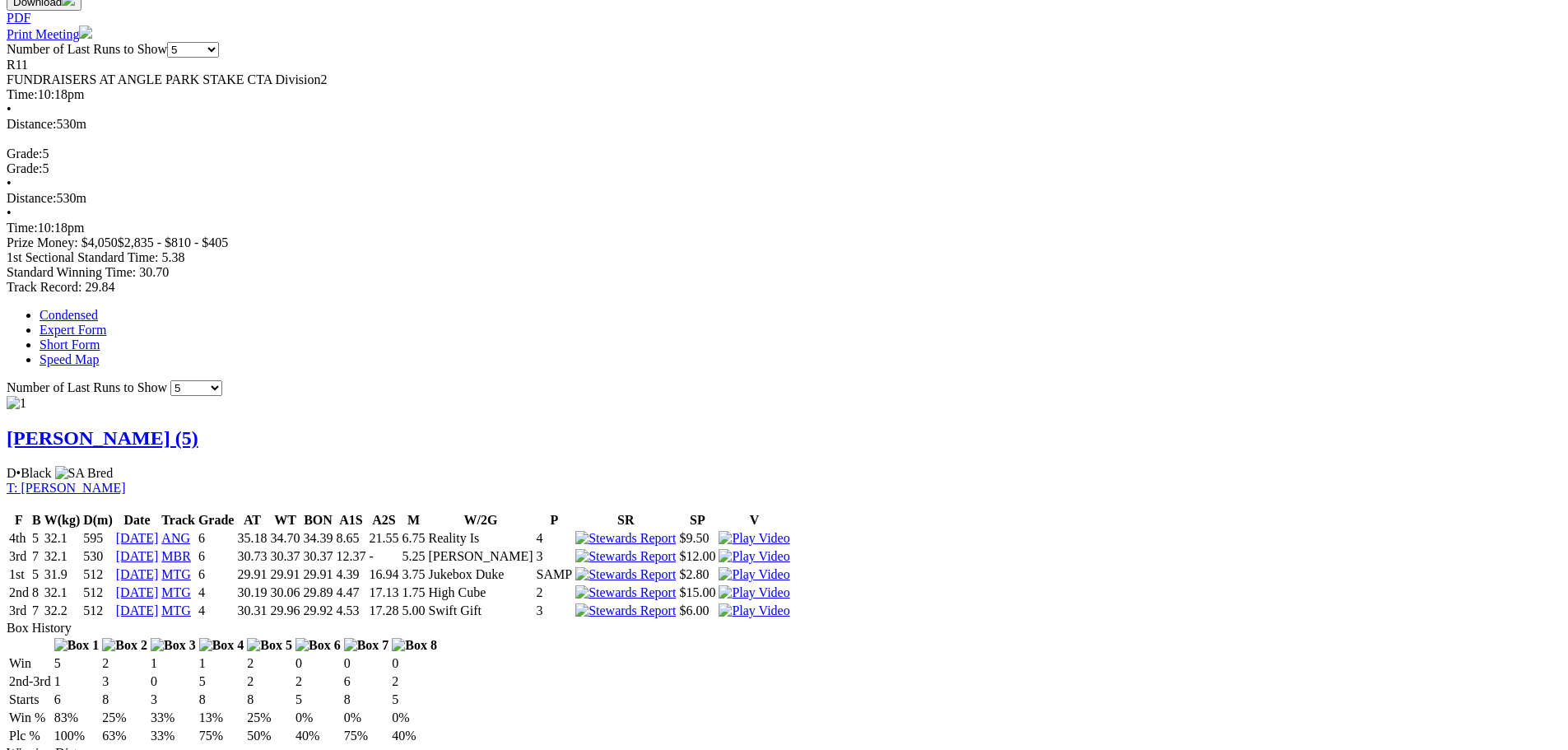
scroll to position [989, 0]
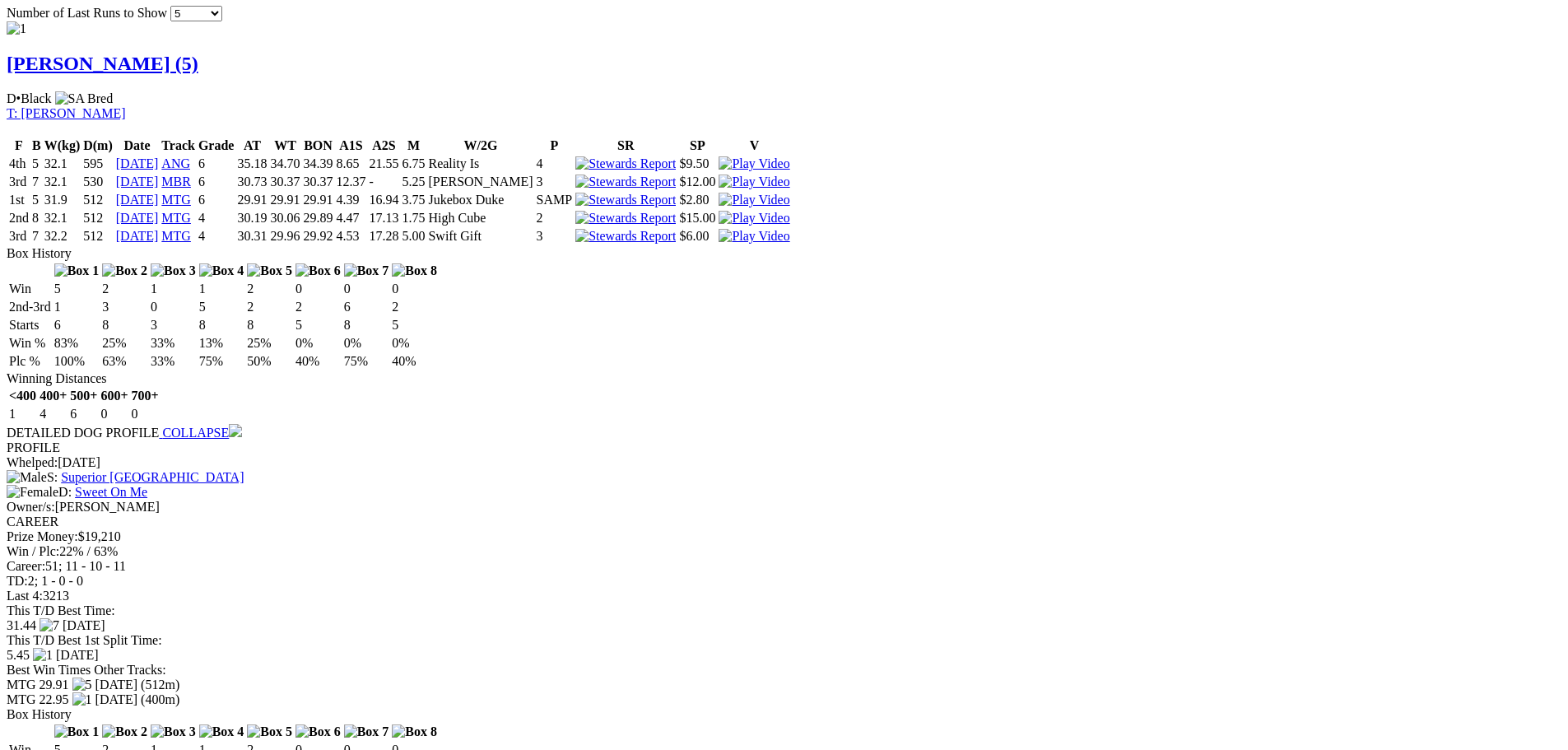
scroll to position [1318, 0]
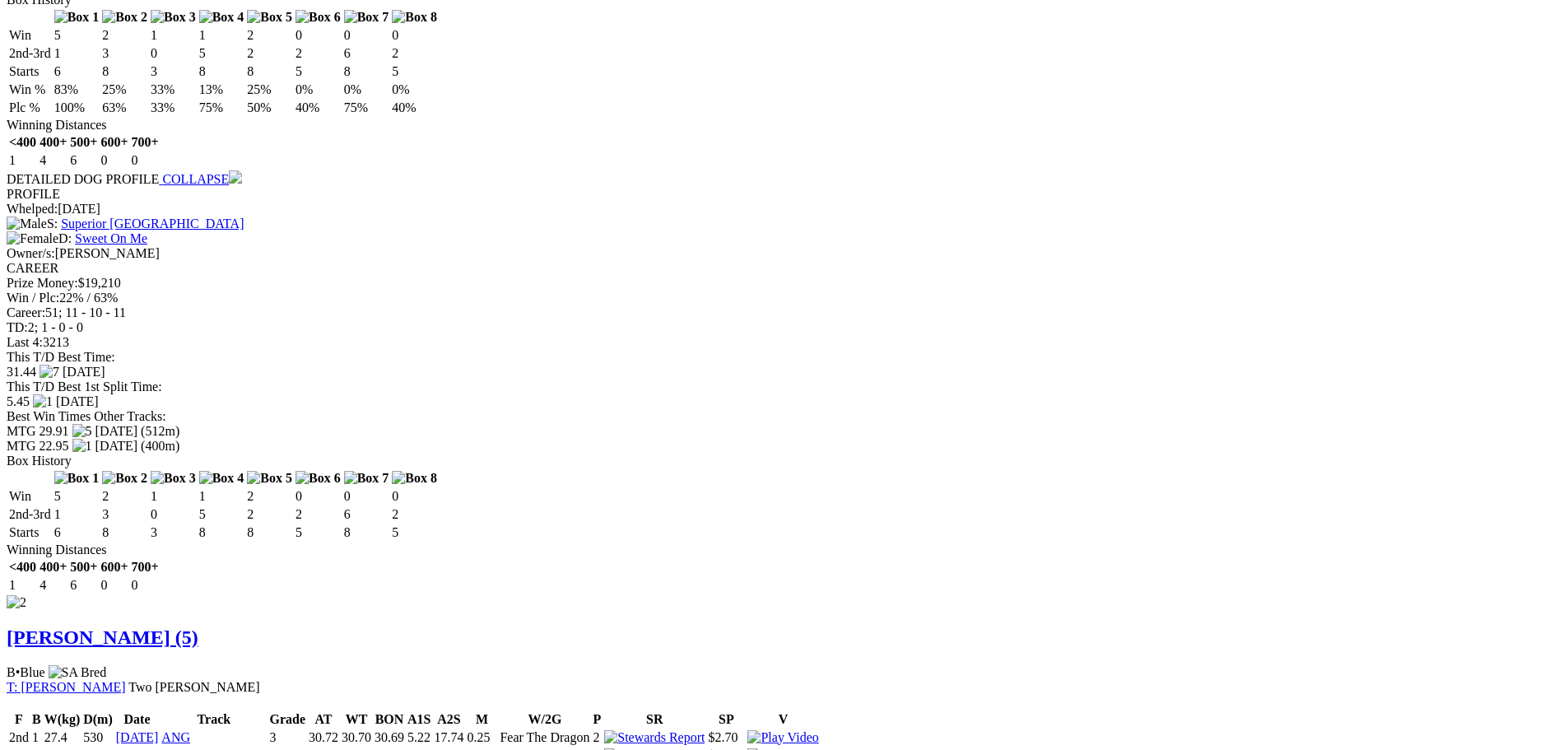
scroll to position [1565, 0]
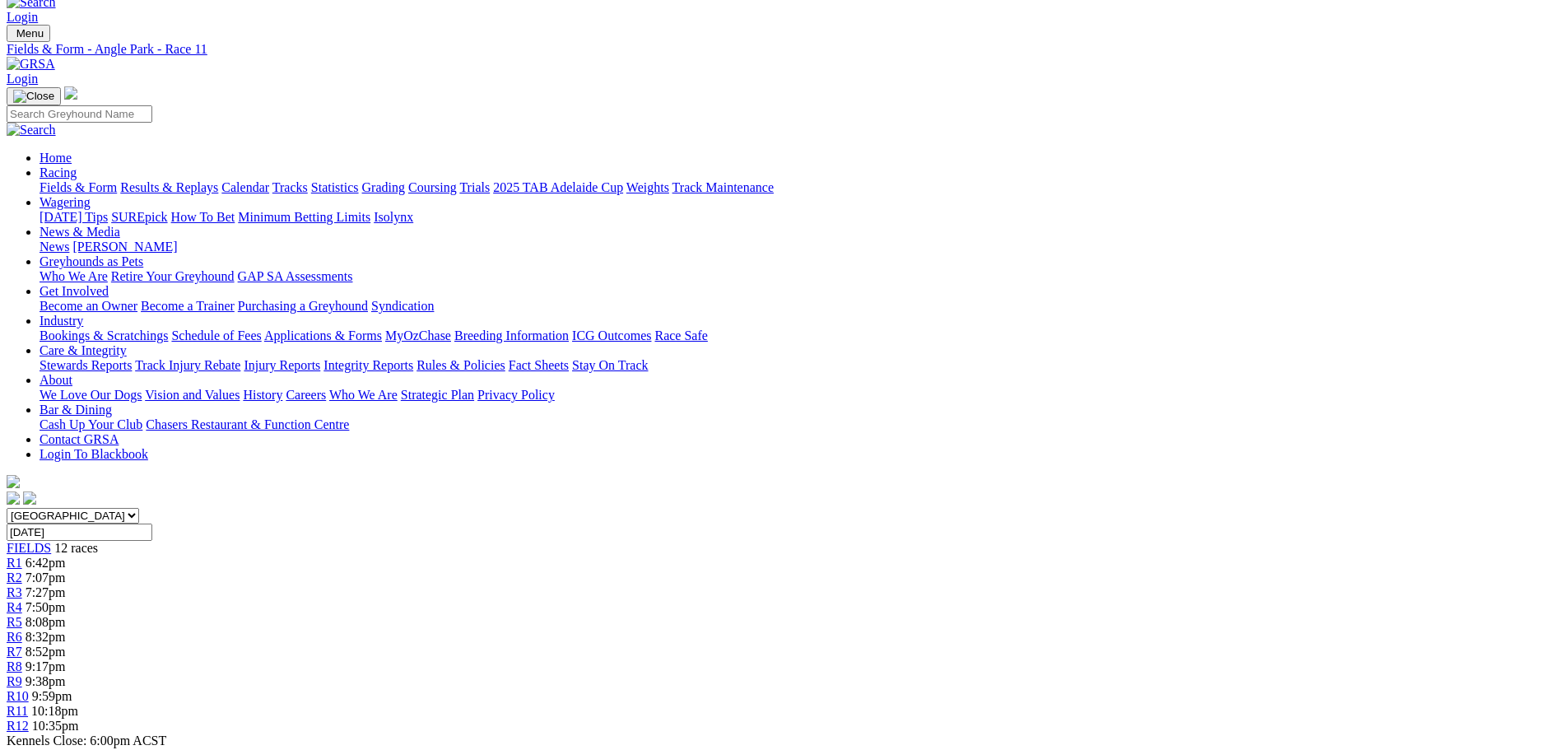
scroll to position [0, 0]
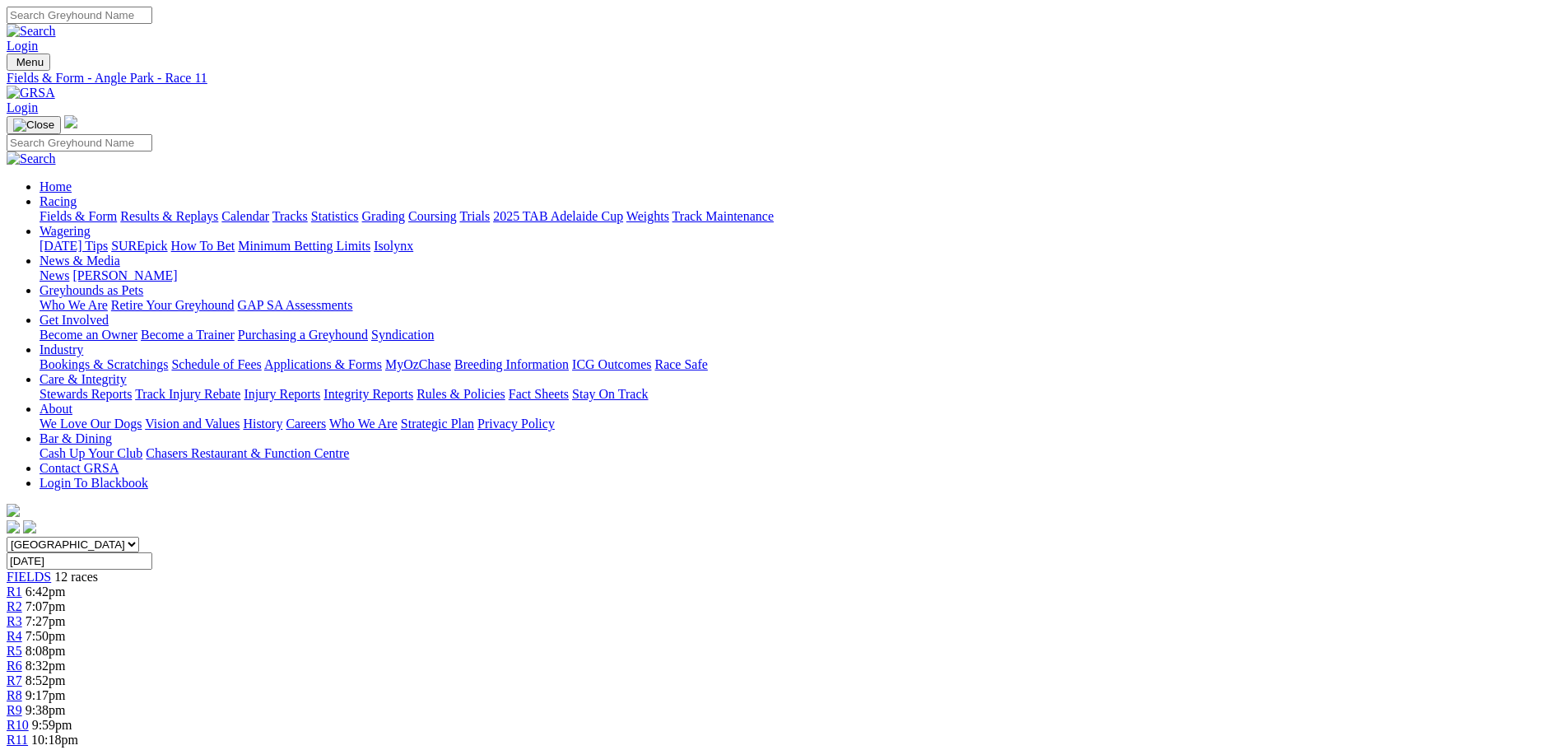
click at [29, 748] on span "R12" at bounding box center [18, 755] width 22 height 14
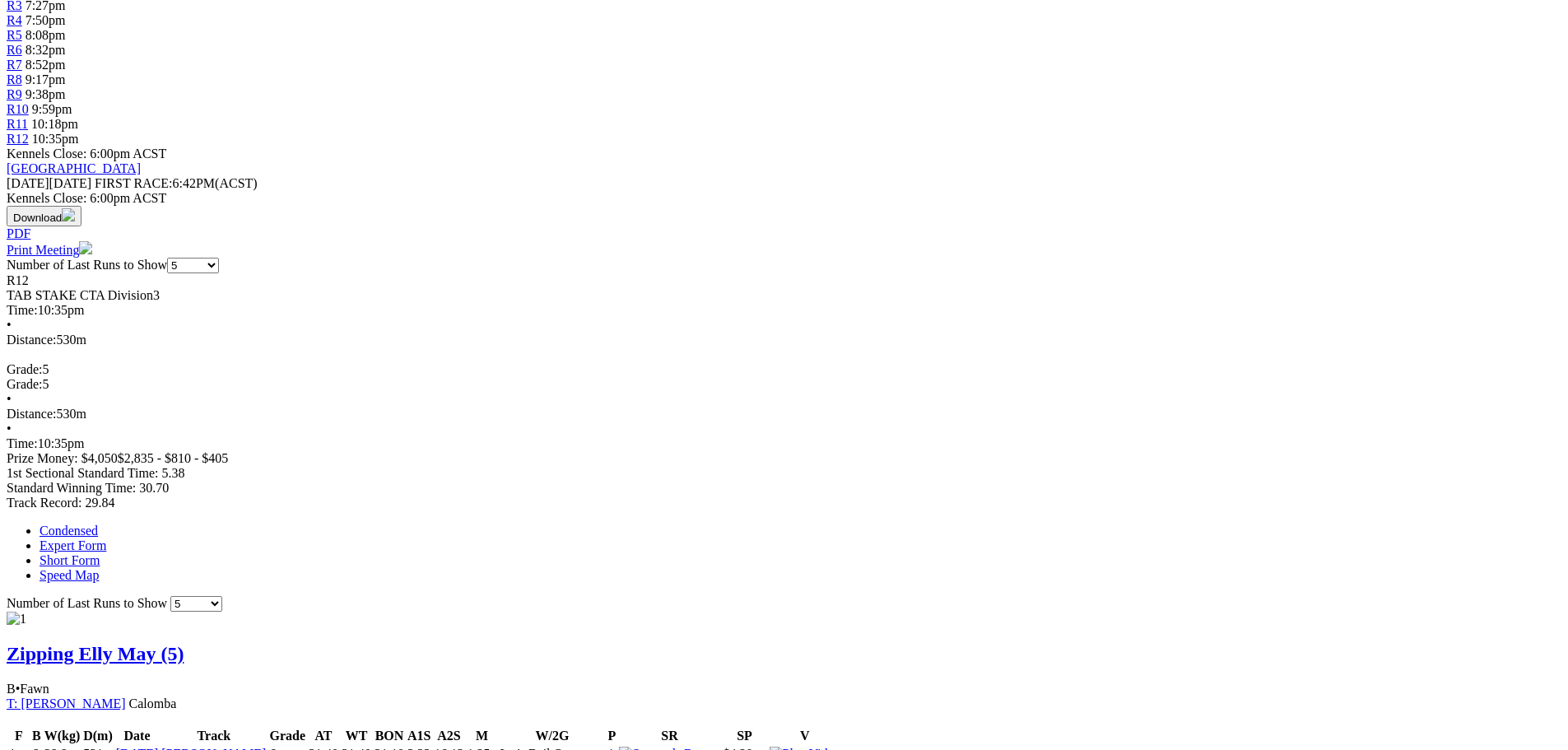
scroll to position [741, 0]
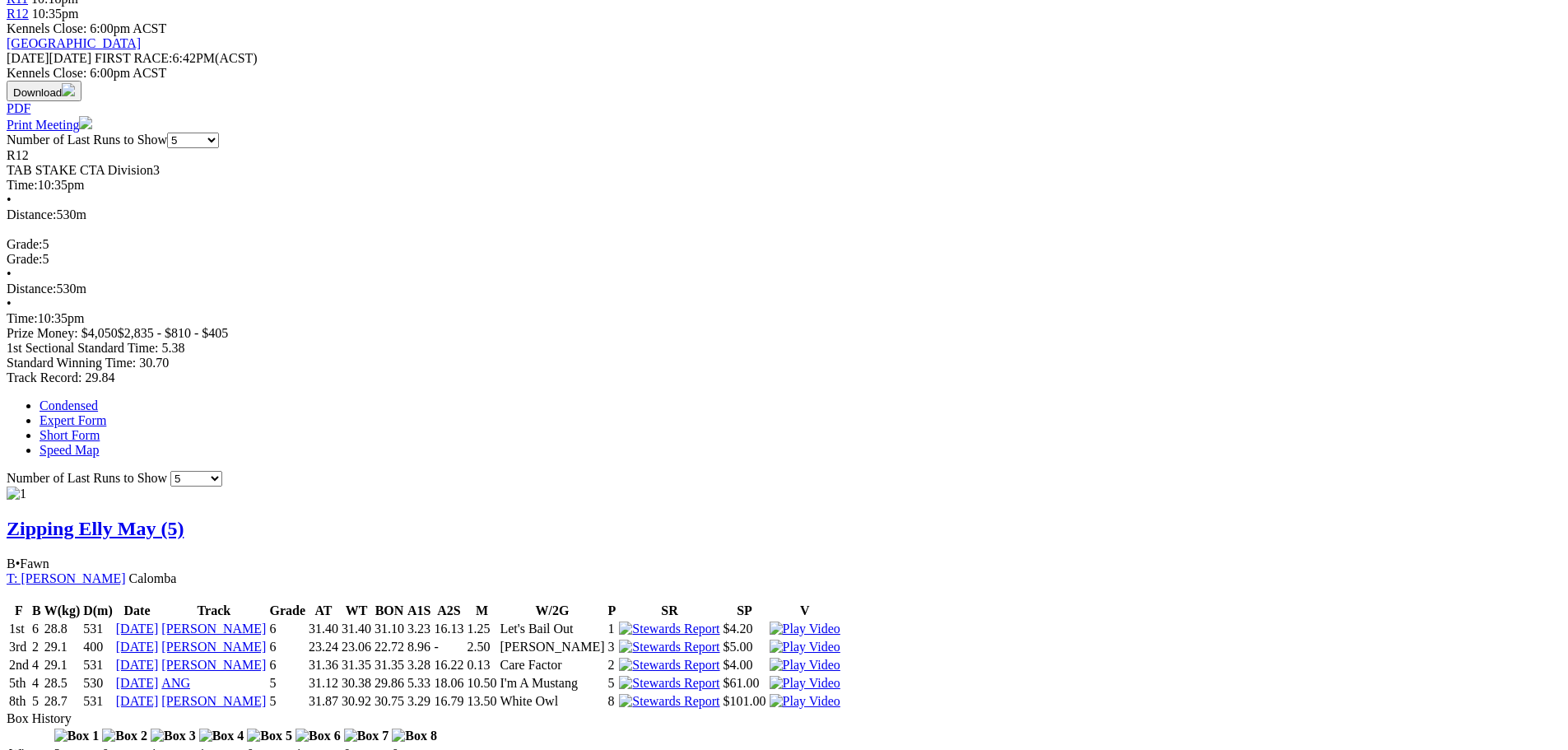
drag, startPoint x: 345, startPoint y: 339, endPoint x: 321, endPoint y: 351, distance: 26.8
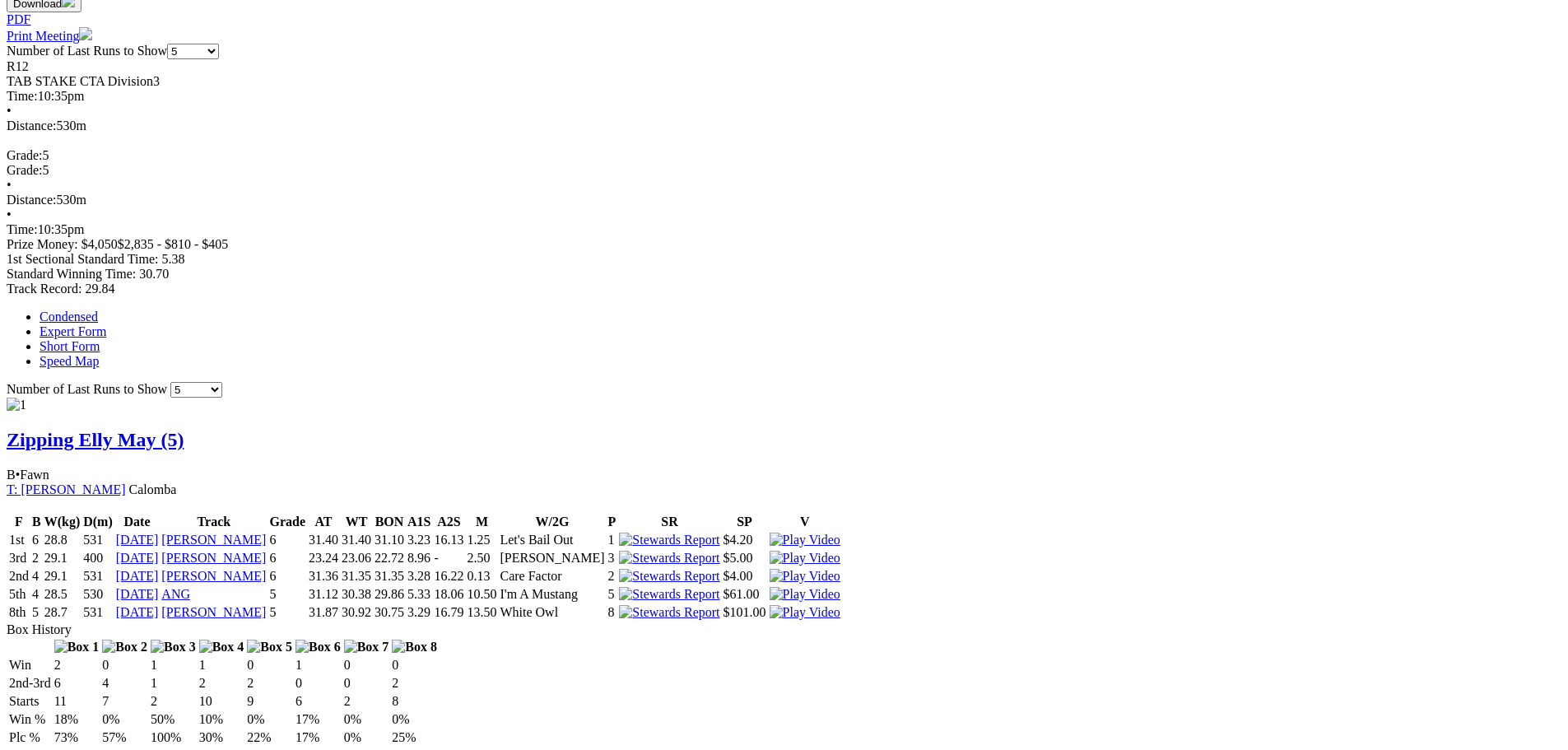
scroll to position [1153, 0]
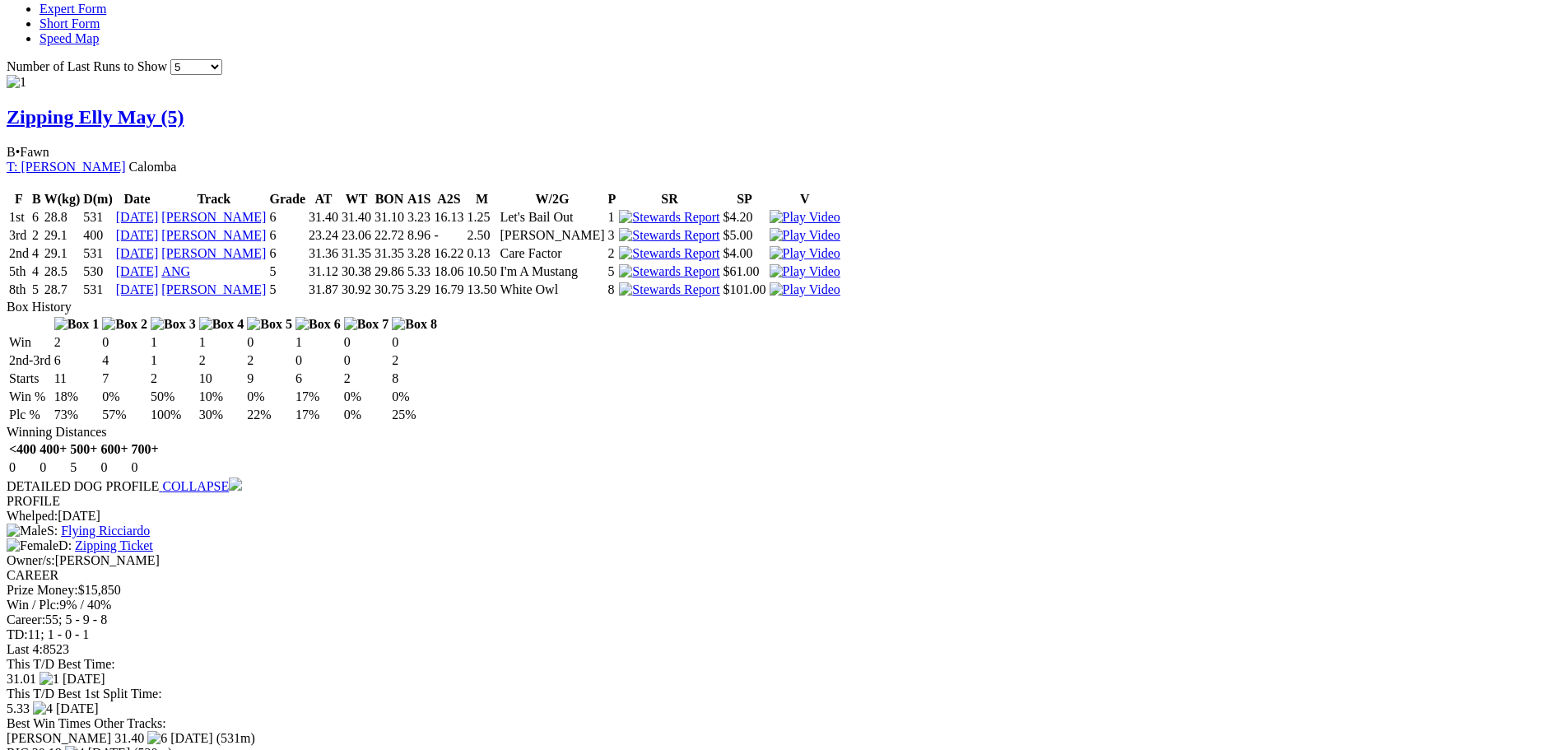
drag, startPoint x: 1013, startPoint y: 223, endPoint x: 998, endPoint y: 251, distance: 31.8
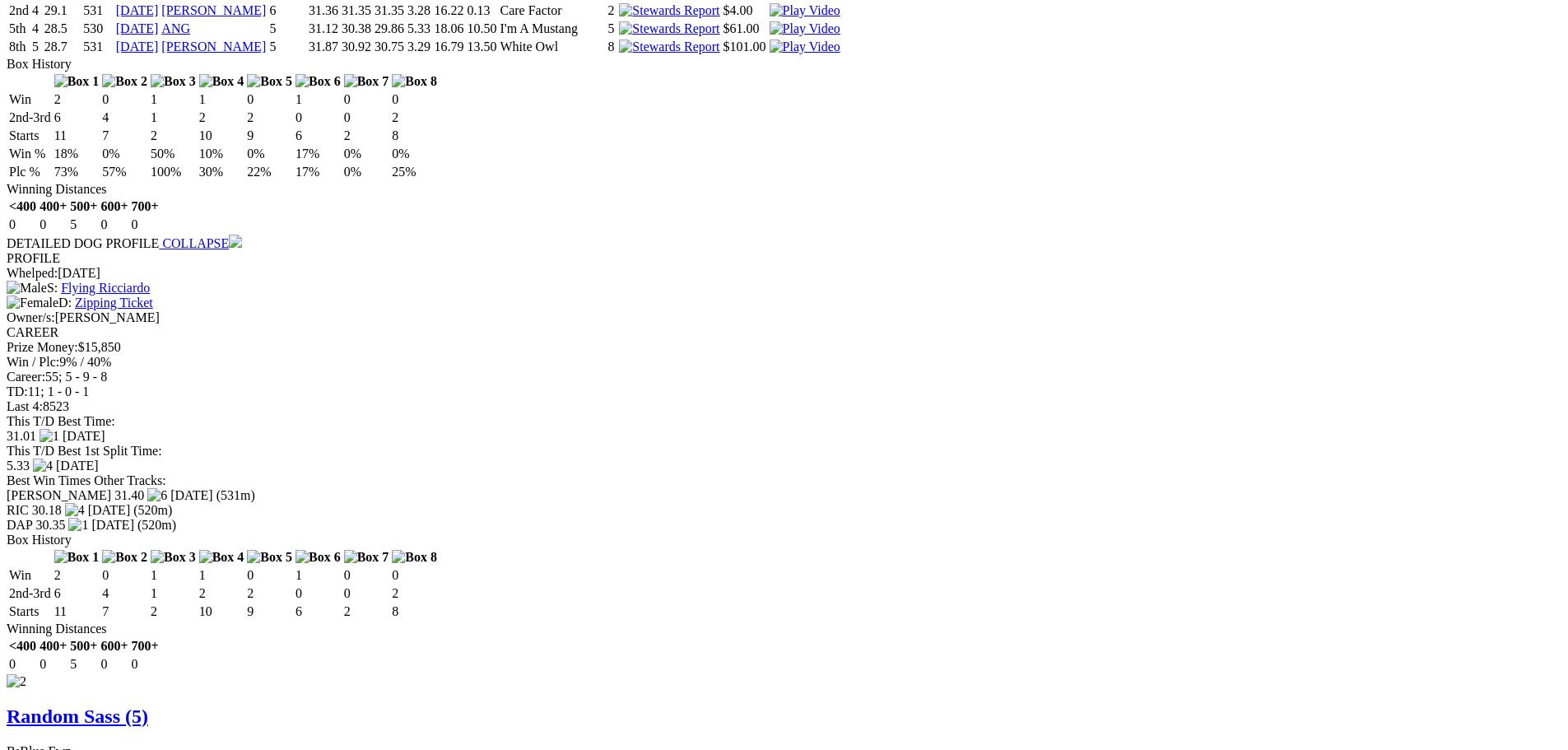
scroll to position [1483, 0]
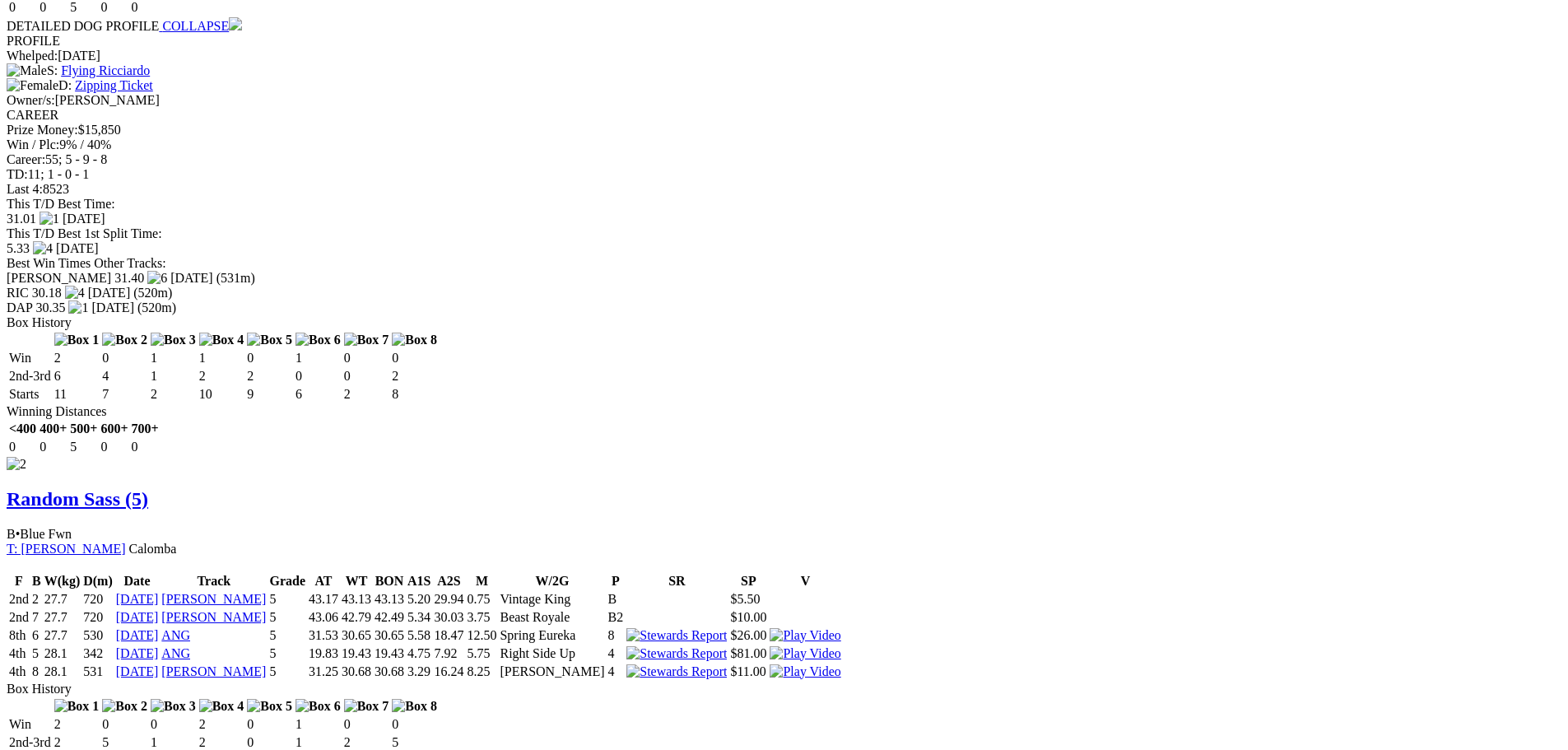
scroll to position [1730, 0]
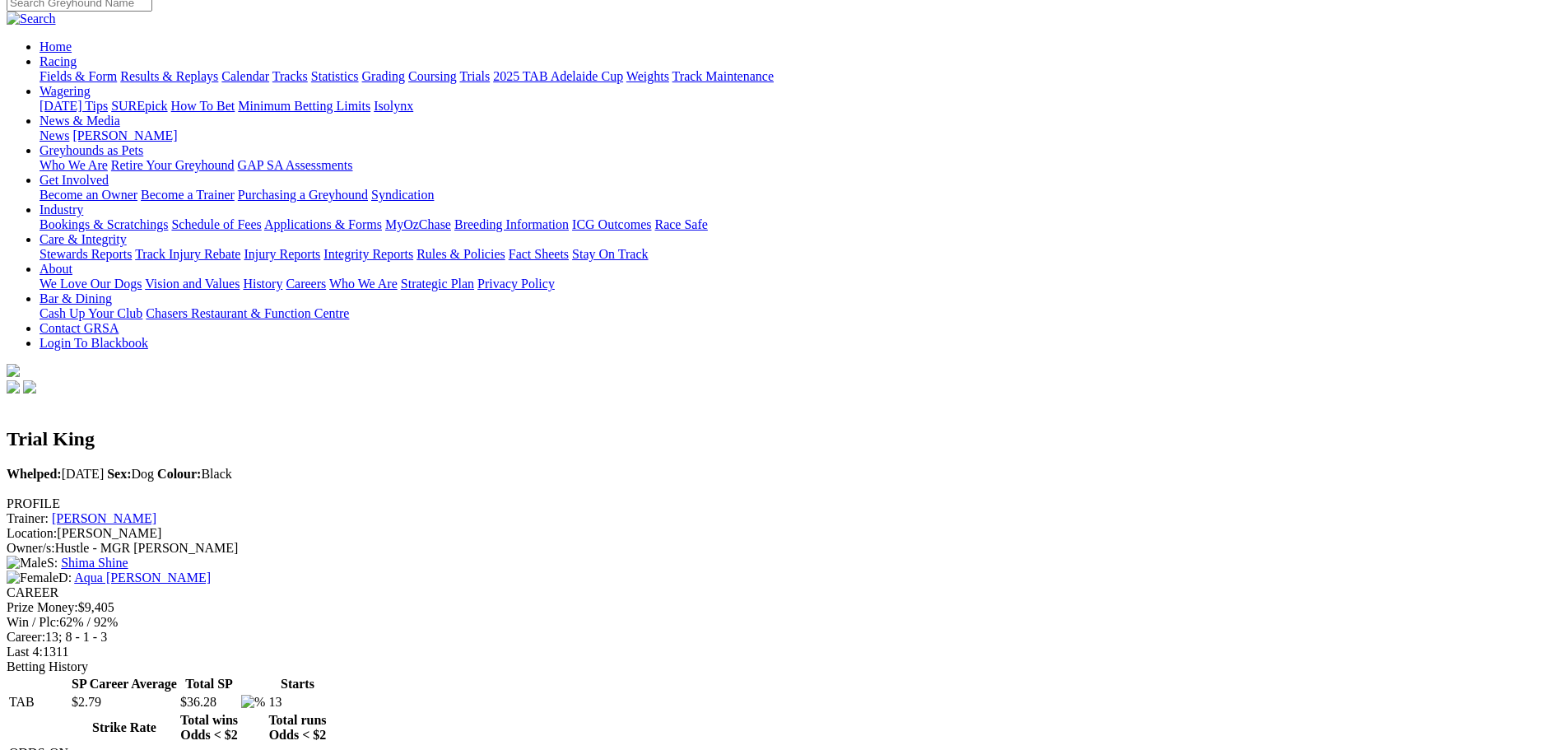
scroll to position [411, 0]
